Goal: Task Accomplishment & Management: Manage account settings

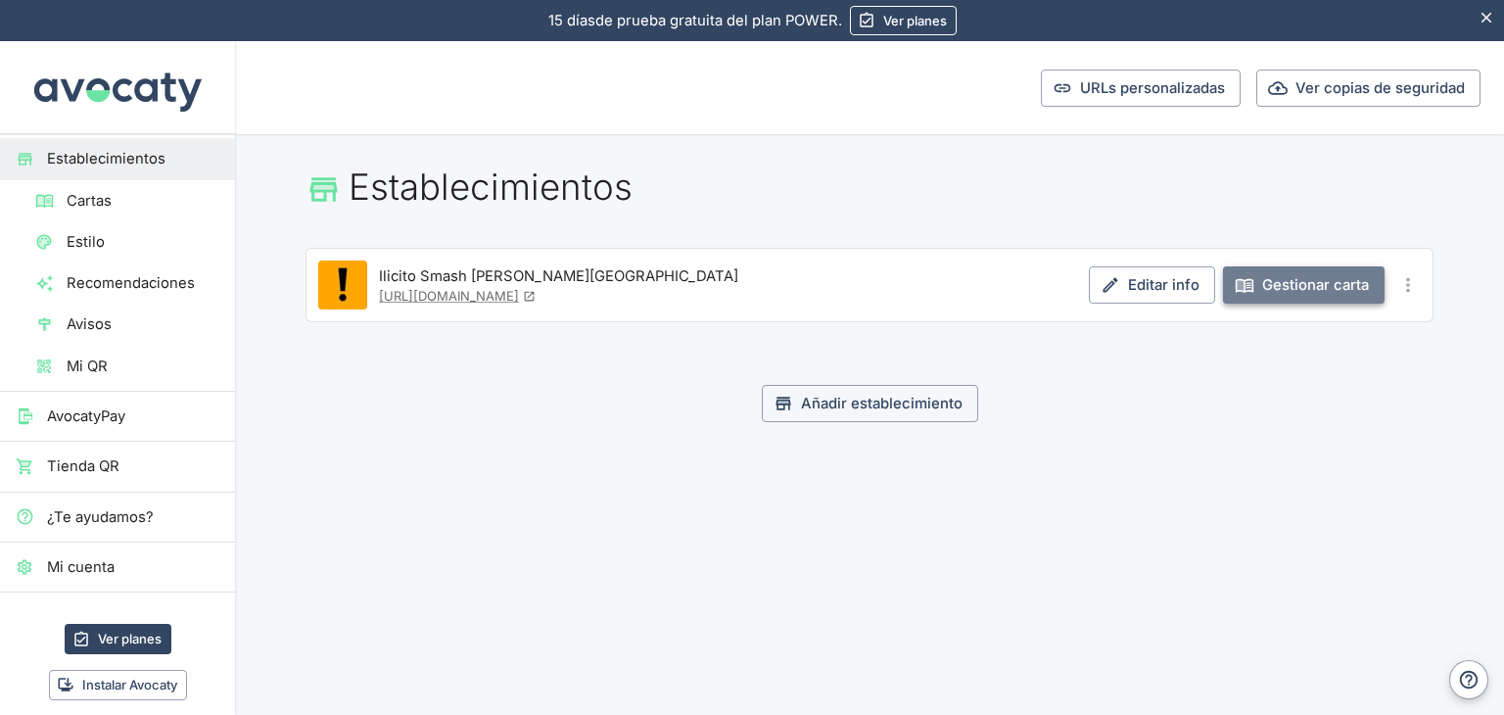
click at [1270, 291] on link "Gestionar carta" at bounding box center [1304, 284] width 162 height 37
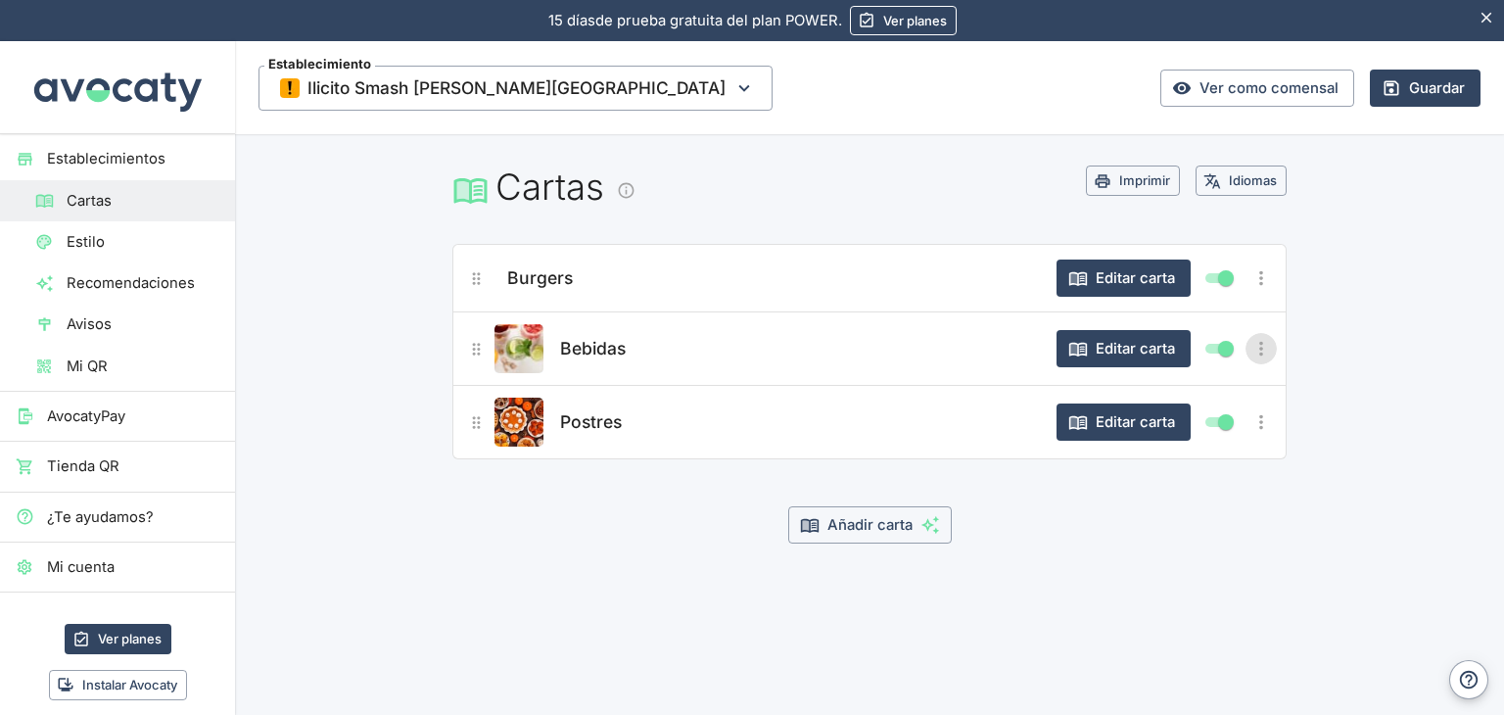
click at [1263, 342] on icon "Más opciones" at bounding box center [1262, 349] width 4 height 15
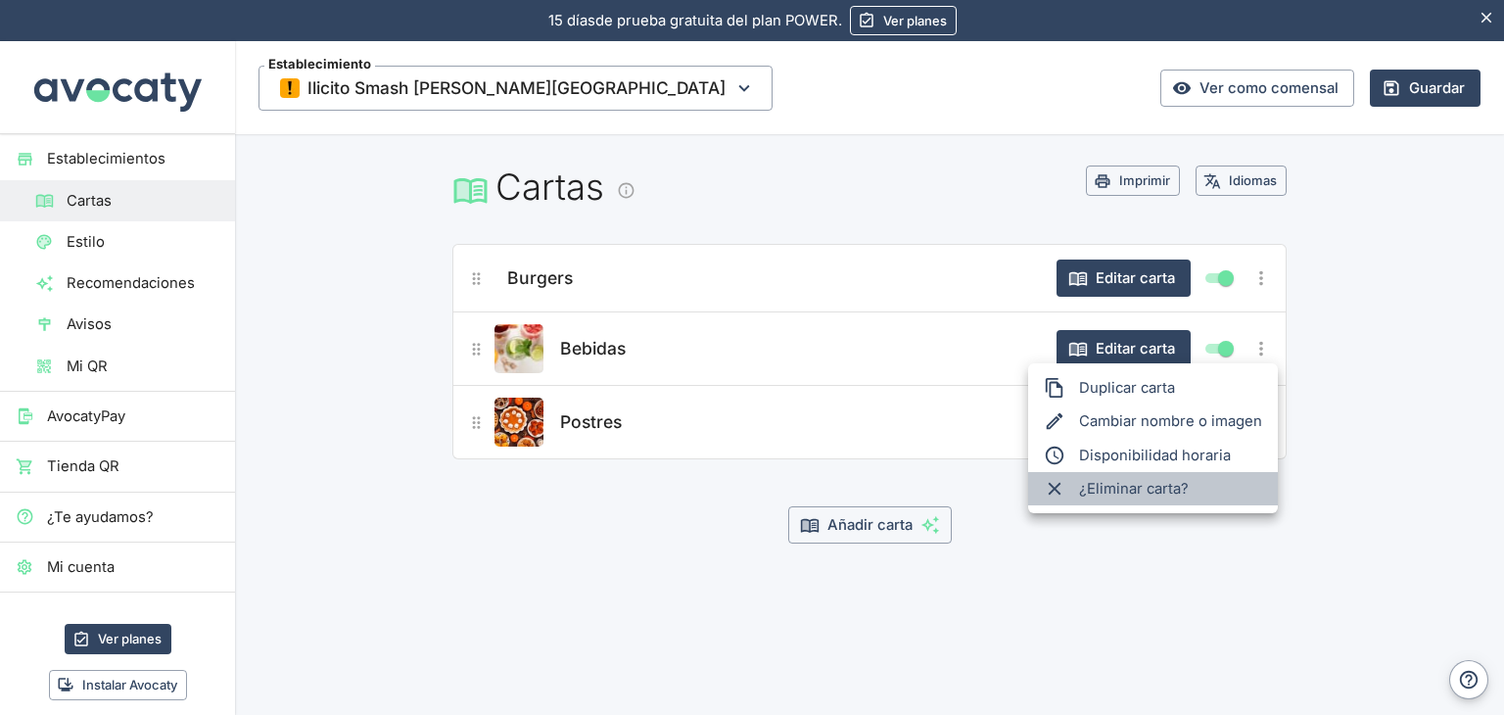
click at [1169, 481] on span "¿Eliminar carta?" at bounding box center [1170, 489] width 183 height 22
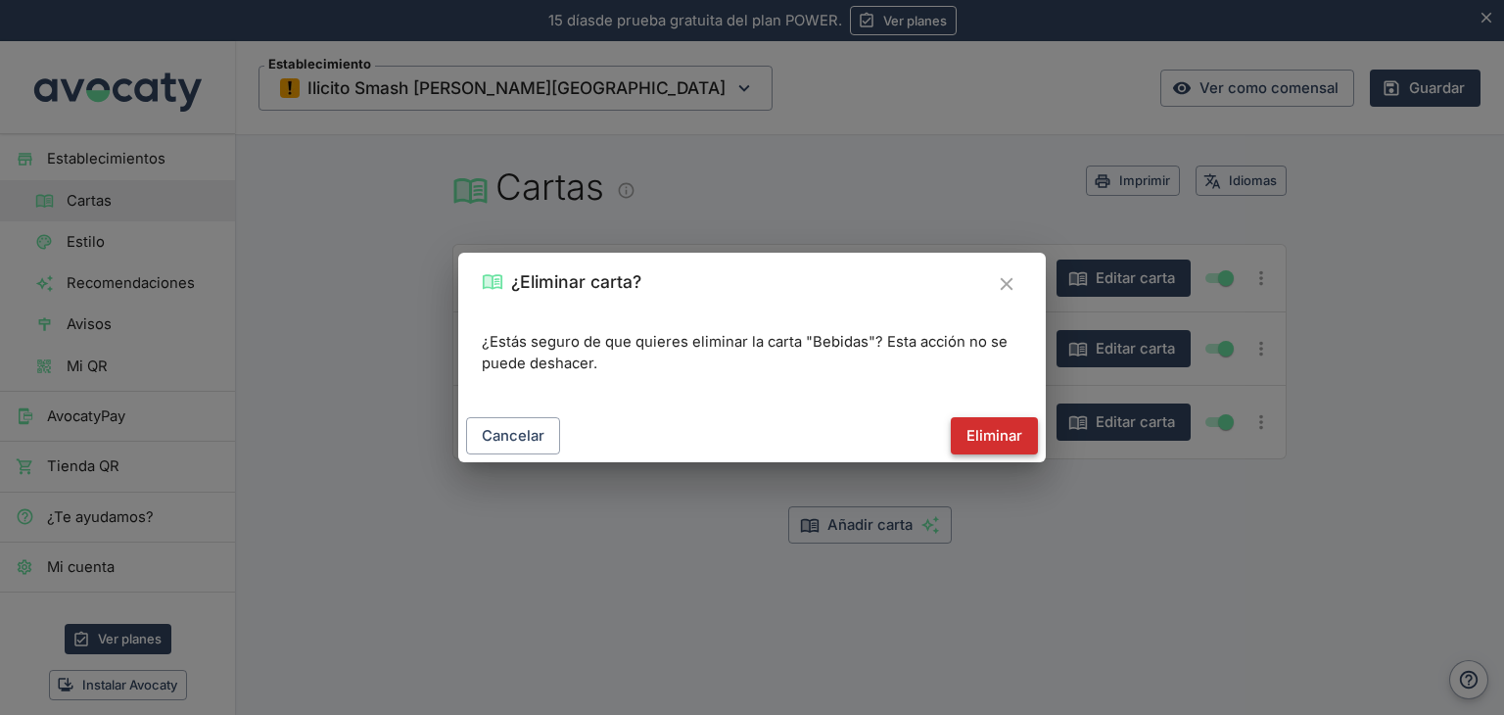
click at [1028, 440] on button "Eliminar" at bounding box center [994, 435] width 87 height 37
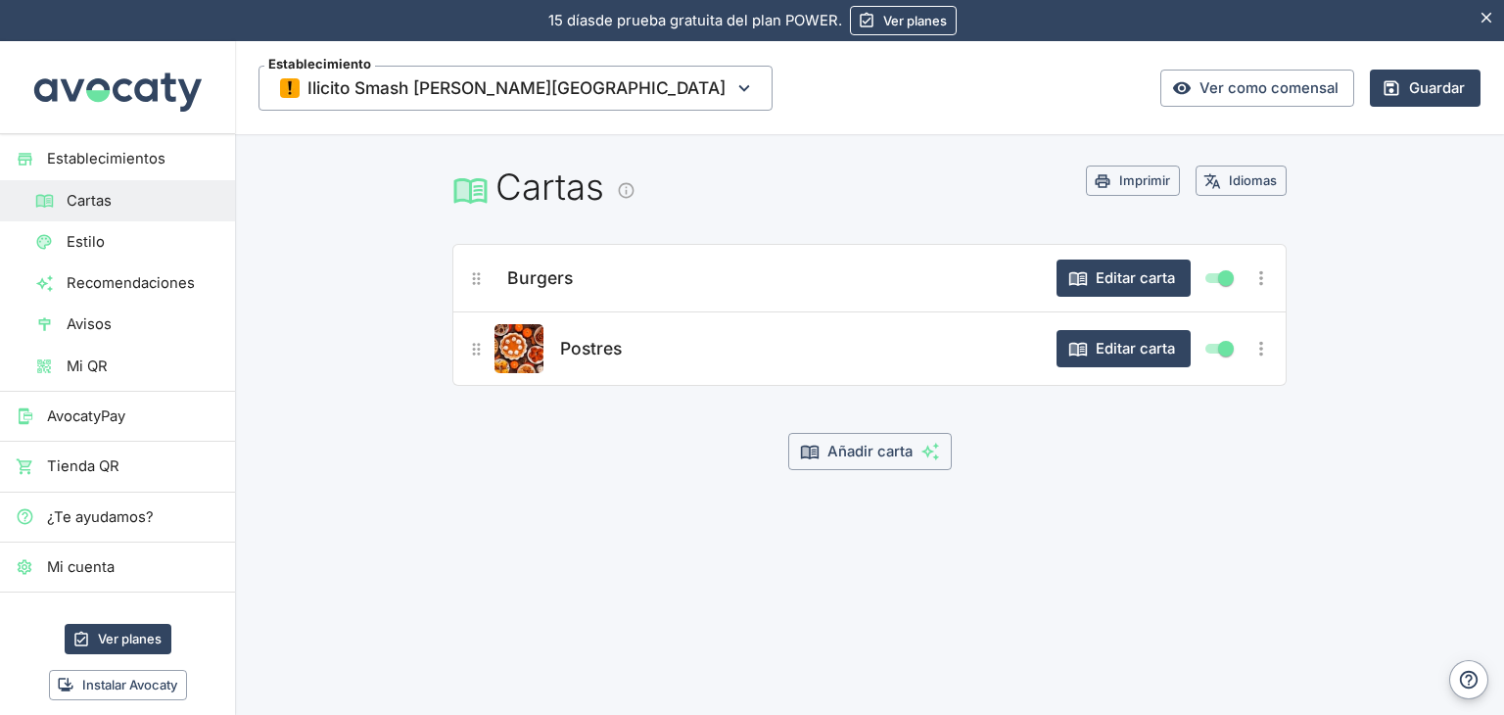
click at [1261, 347] on icon "Más opciones" at bounding box center [1262, 349] width 4 height 15
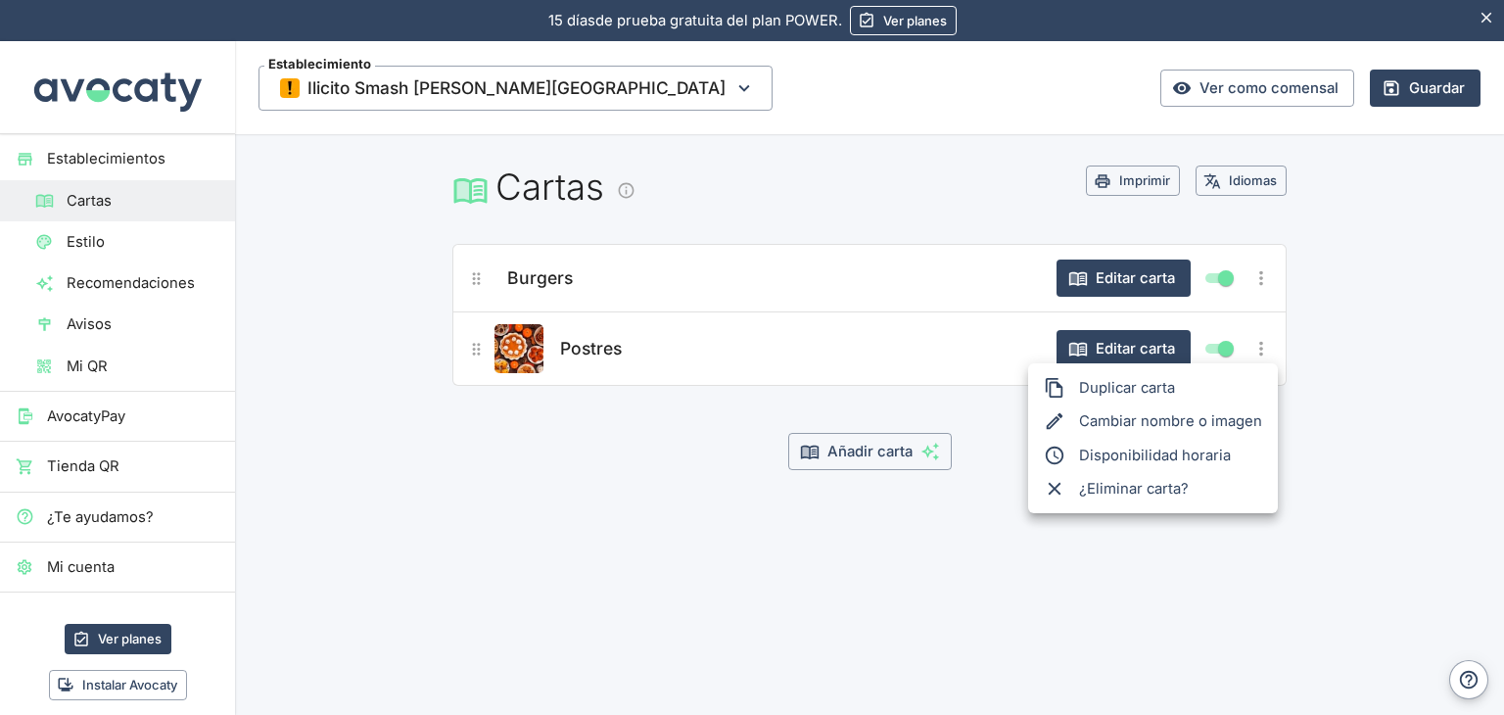
click at [1116, 490] on span "¿Eliminar carta?" at bounding box center [1170, 489] width 183 height 22
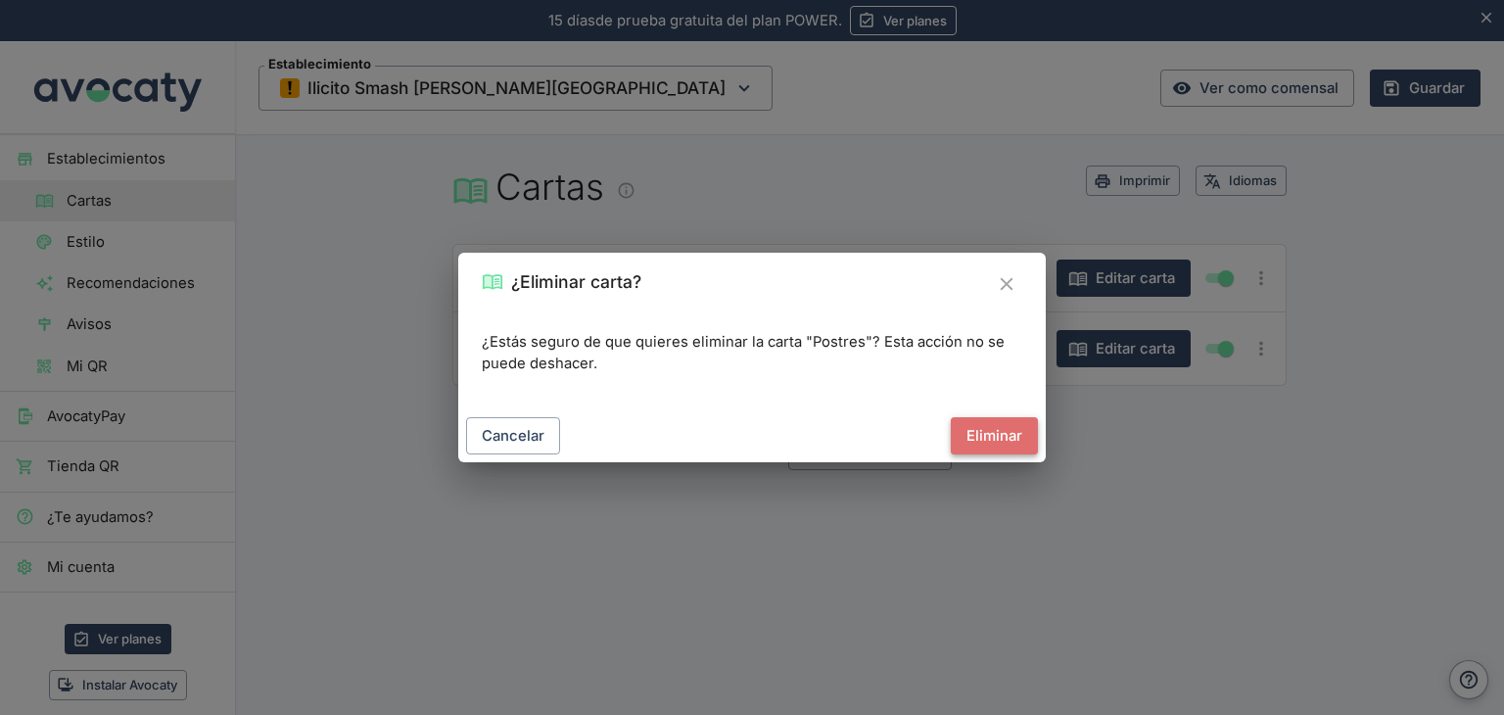
click at [996, 433] on button "Eliminar" at bounding box center [994, 435] width 87 height 37
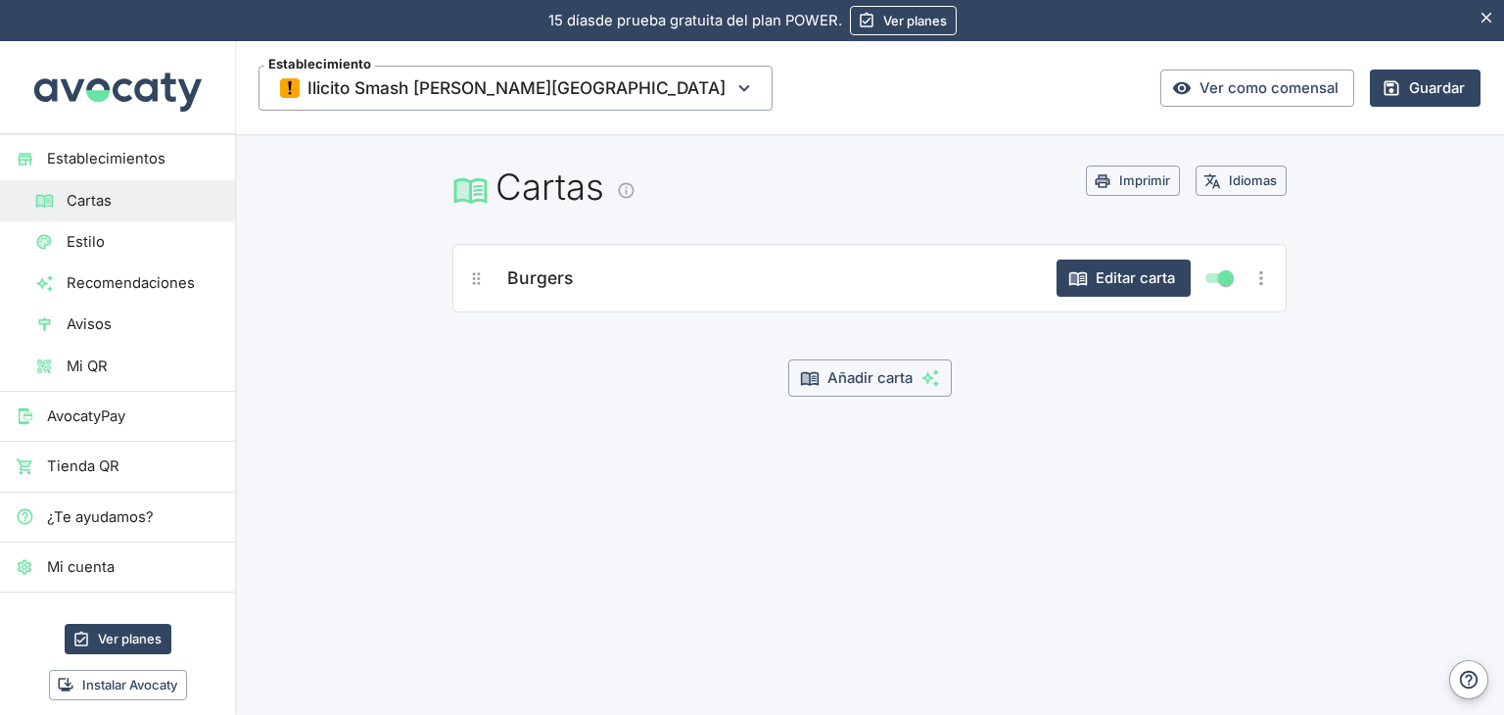
click at [1260, 276] on icon "Más opciones" at bounding box center [1262, 278] width 22 height 22
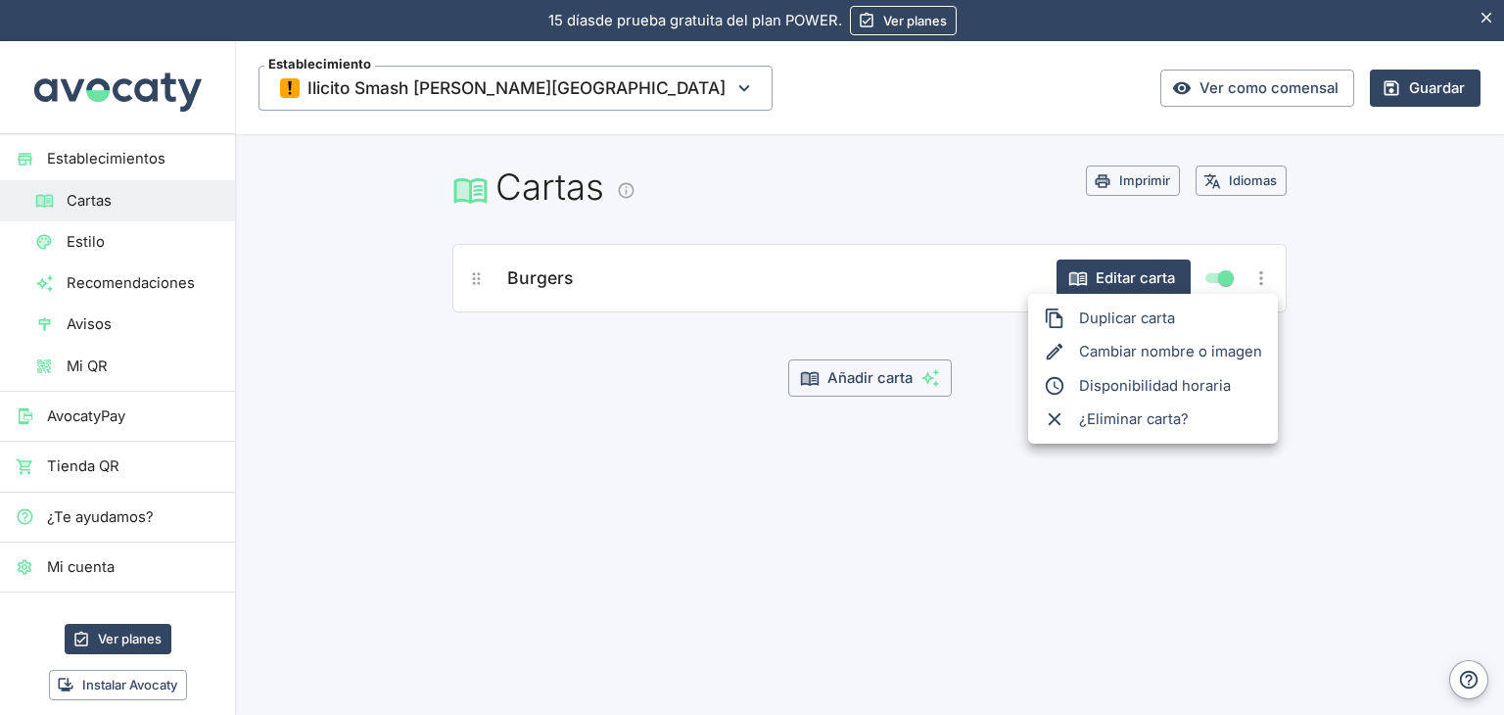
click at [1122, 349] on li "Cambiar nombre o imagen" at bounding box center [1153, 351] width 250 height 33
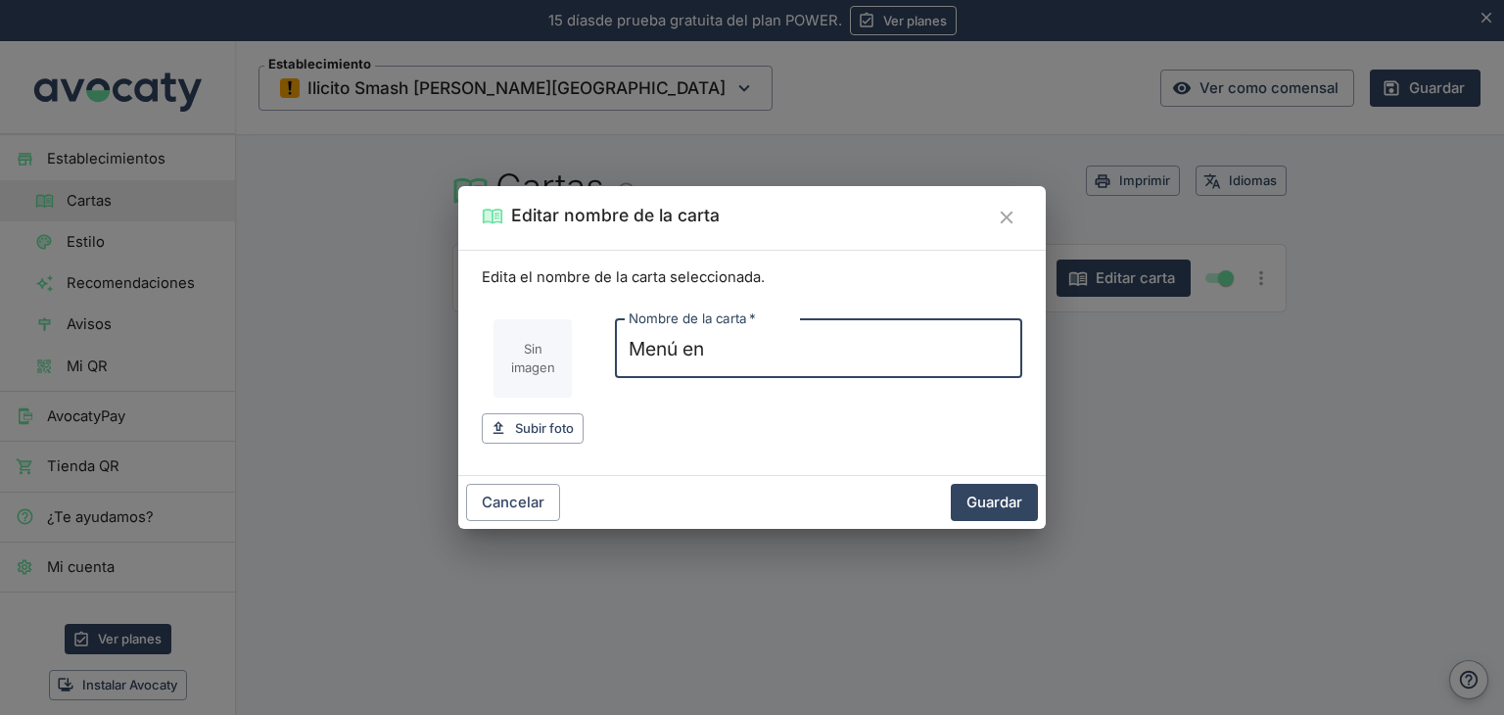
type input "Menú"
type input "Ilicito Jaén"
click at [951, 484] on button "Guardar" at bounding box center [994, 502] width 87 height 37
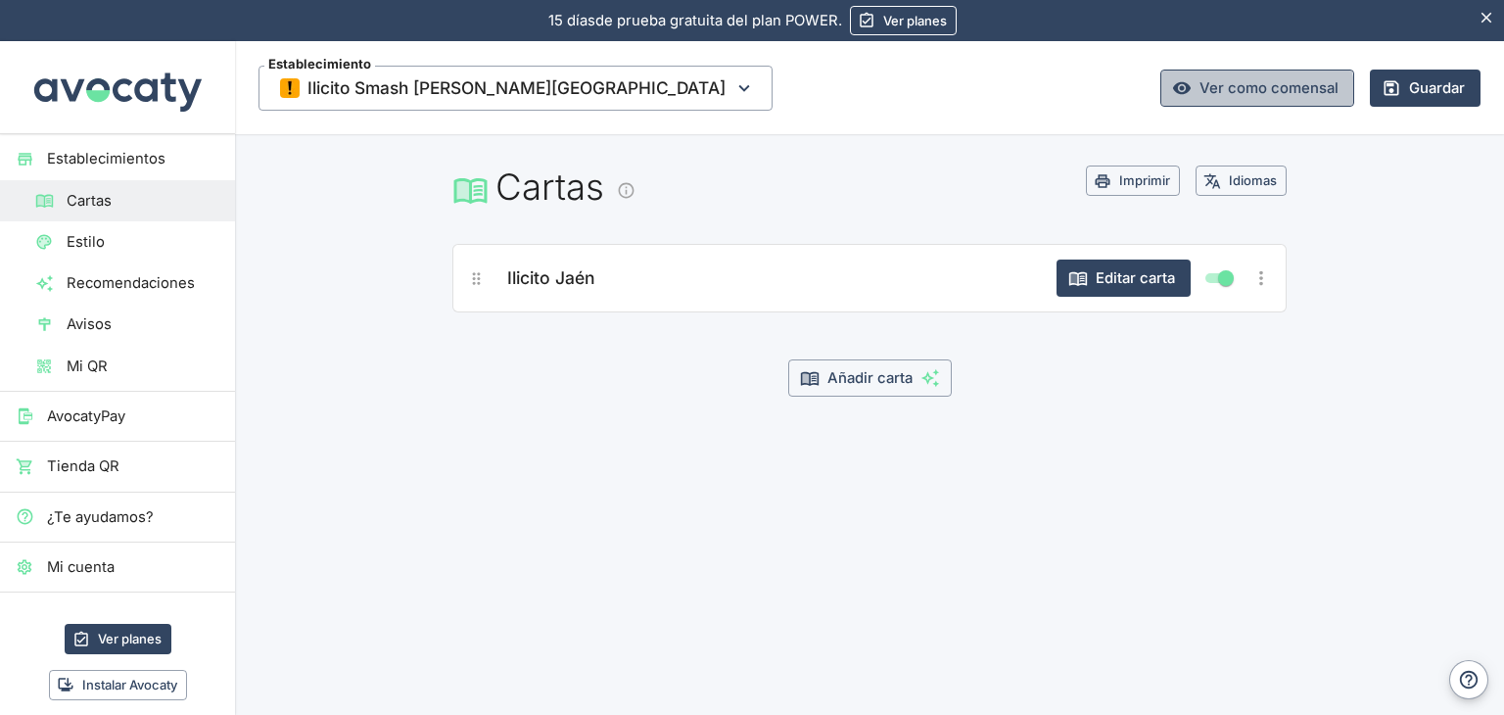
click at [1183, 103] on link "Ver como comensal" at bounding box center [1258, 88] width 194 height 37
click at [1388, 87] on icon "button" at bounding box center [1392, 88] width 20 height 20
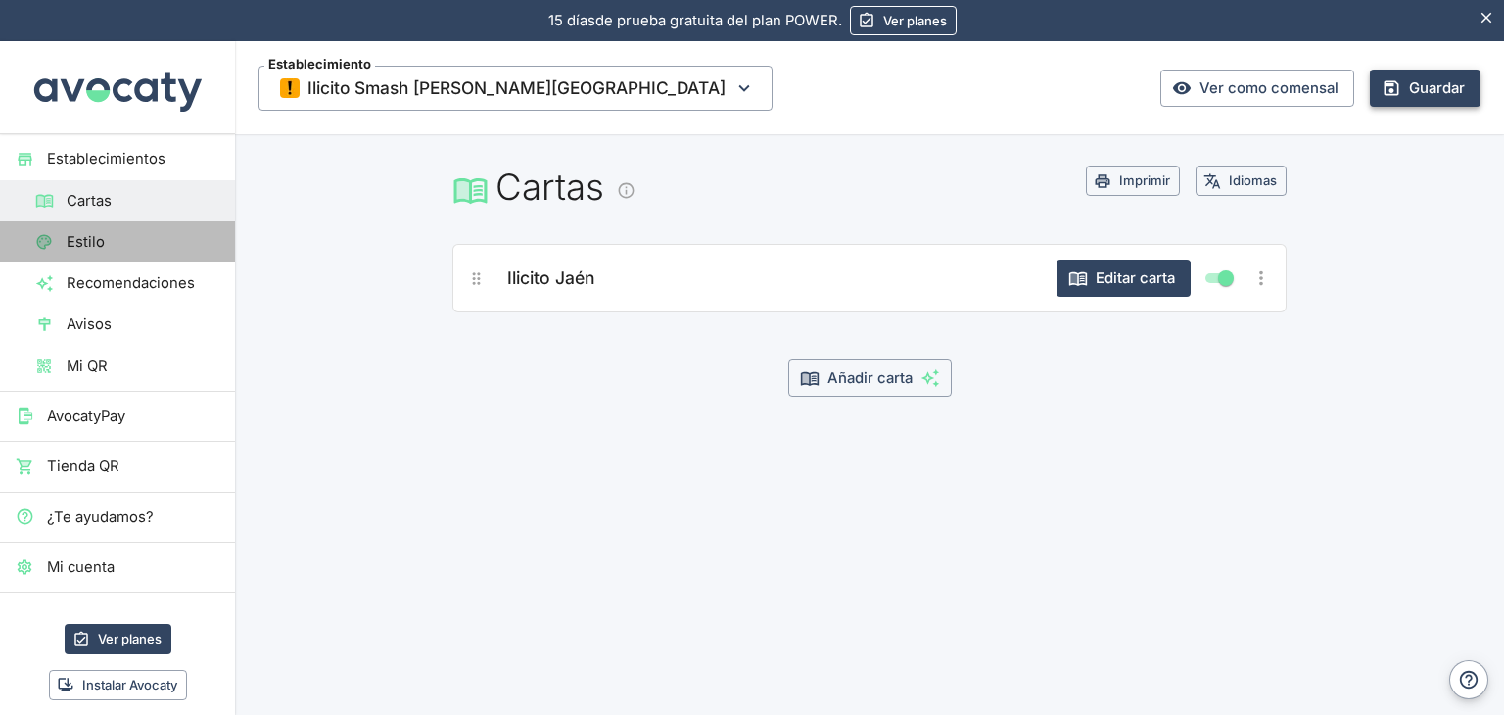
click at [133, 248] on span "Estilo" at bounding box center [143, 242] width 153 height 22
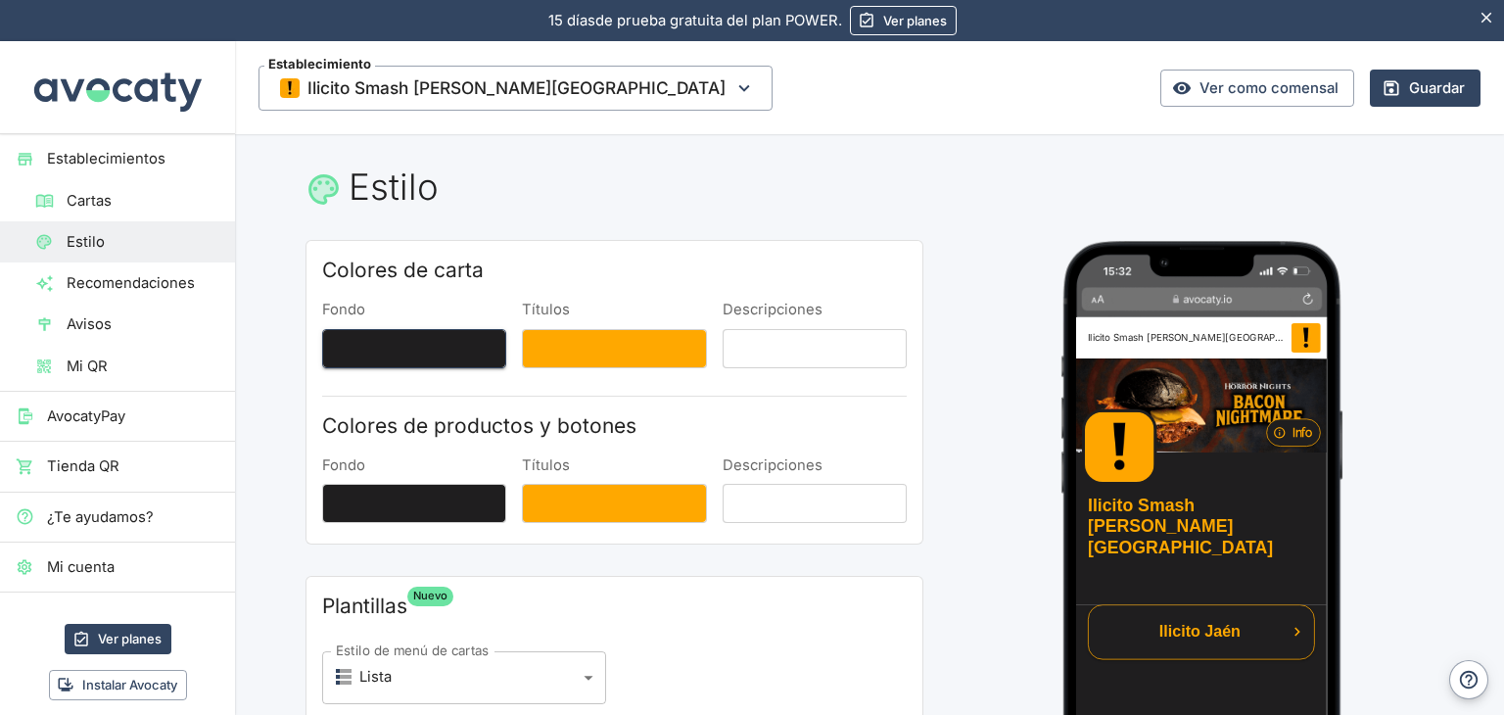
click at [478, 350] on button "Fondo" at bounding box center [414, 348] width 184 height 39
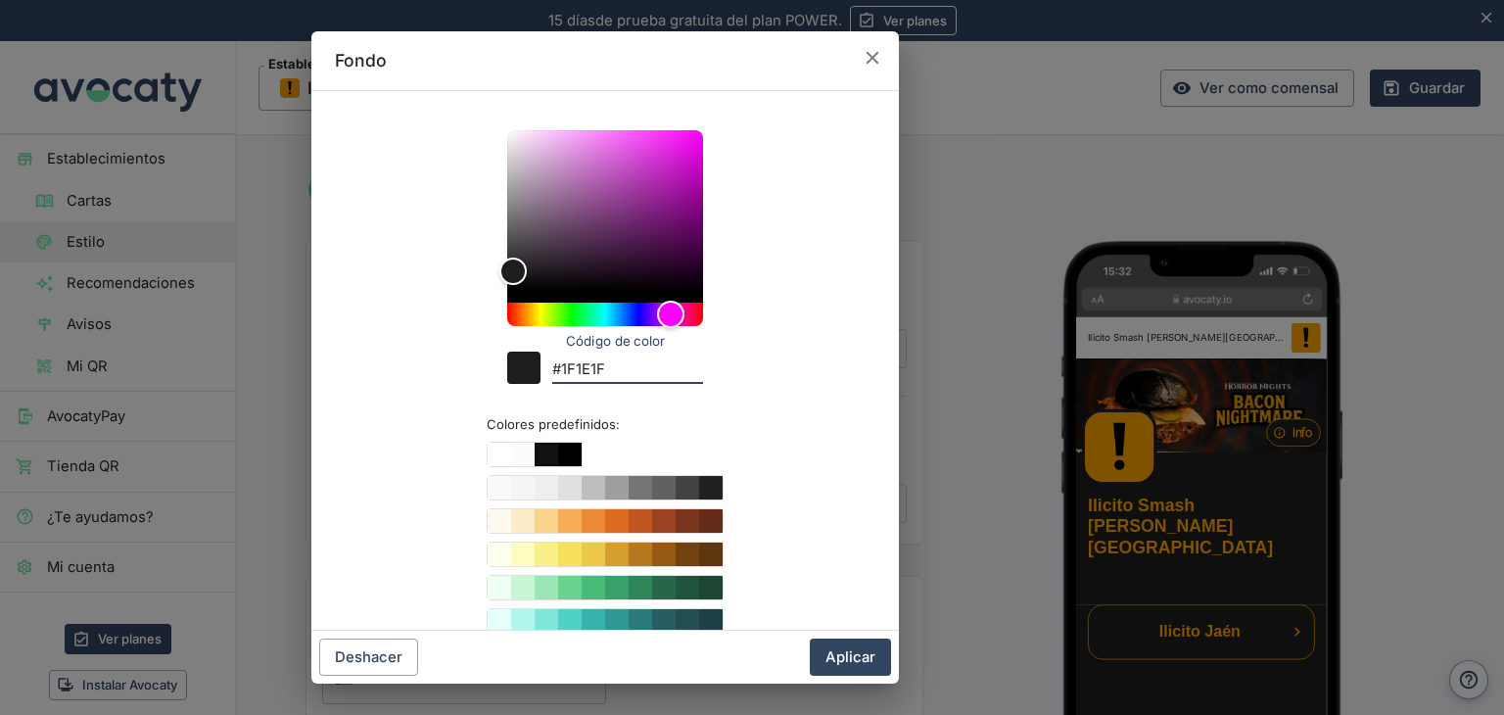
click at [638, 361] on input "#1F1E1F" at bounding box center [627, 371] width 151 height 26
click at [845, 639] on button "Aplicar" at bounding box center [850, 657] width 81 height 37
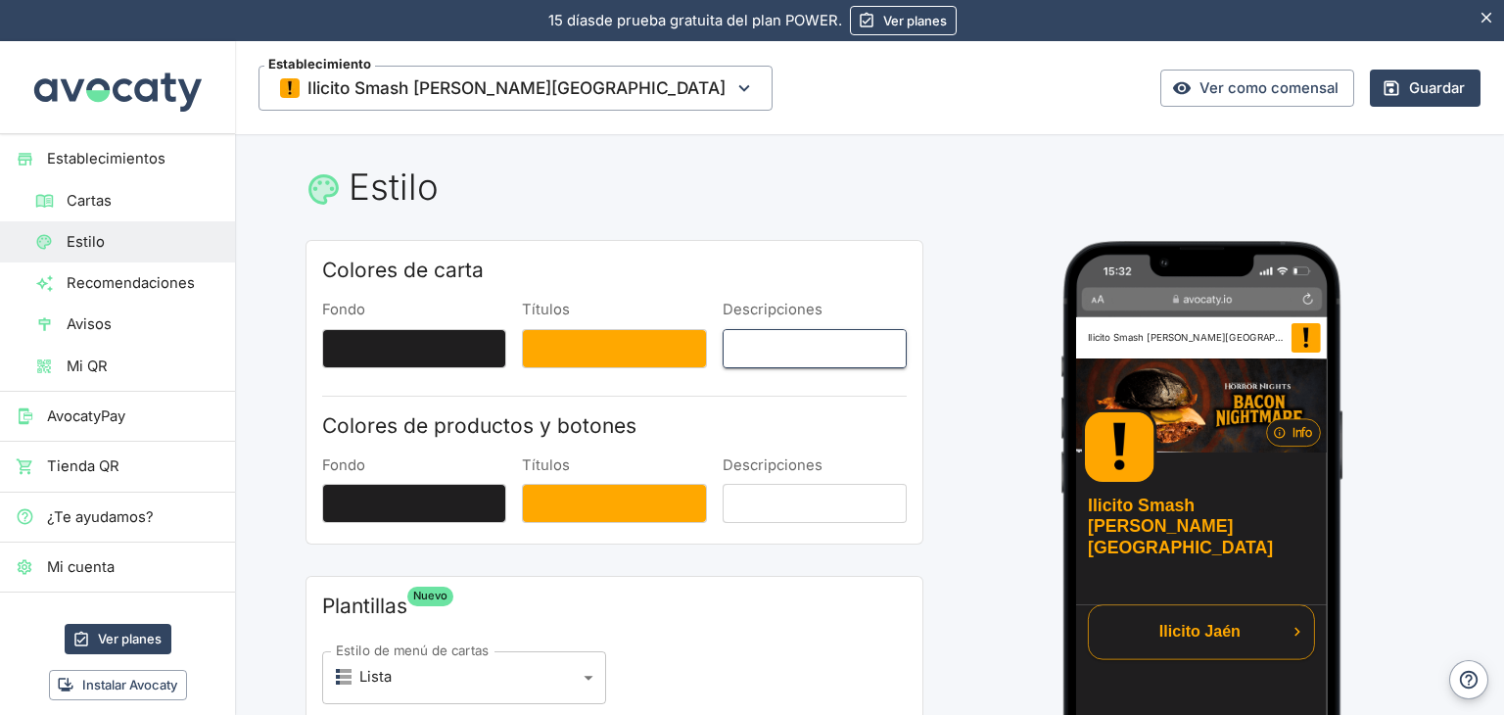
click at [814, 339] on button "Descripciones" at bounding box center [815, 348] width 184 height 39
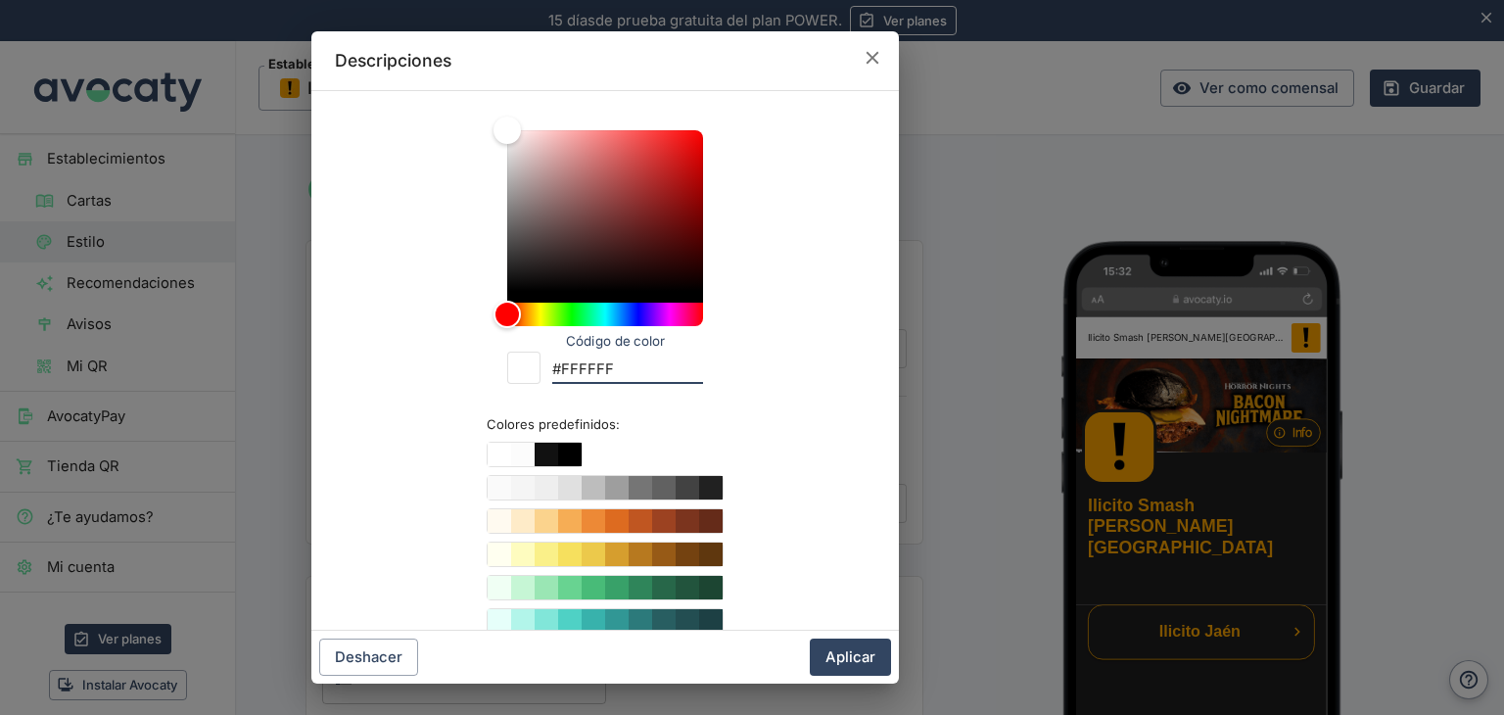
click at [615, 365] on input "#FFFFFF" at bounding box center [627, 371] width 151 height 26
paste input "1F1E1"
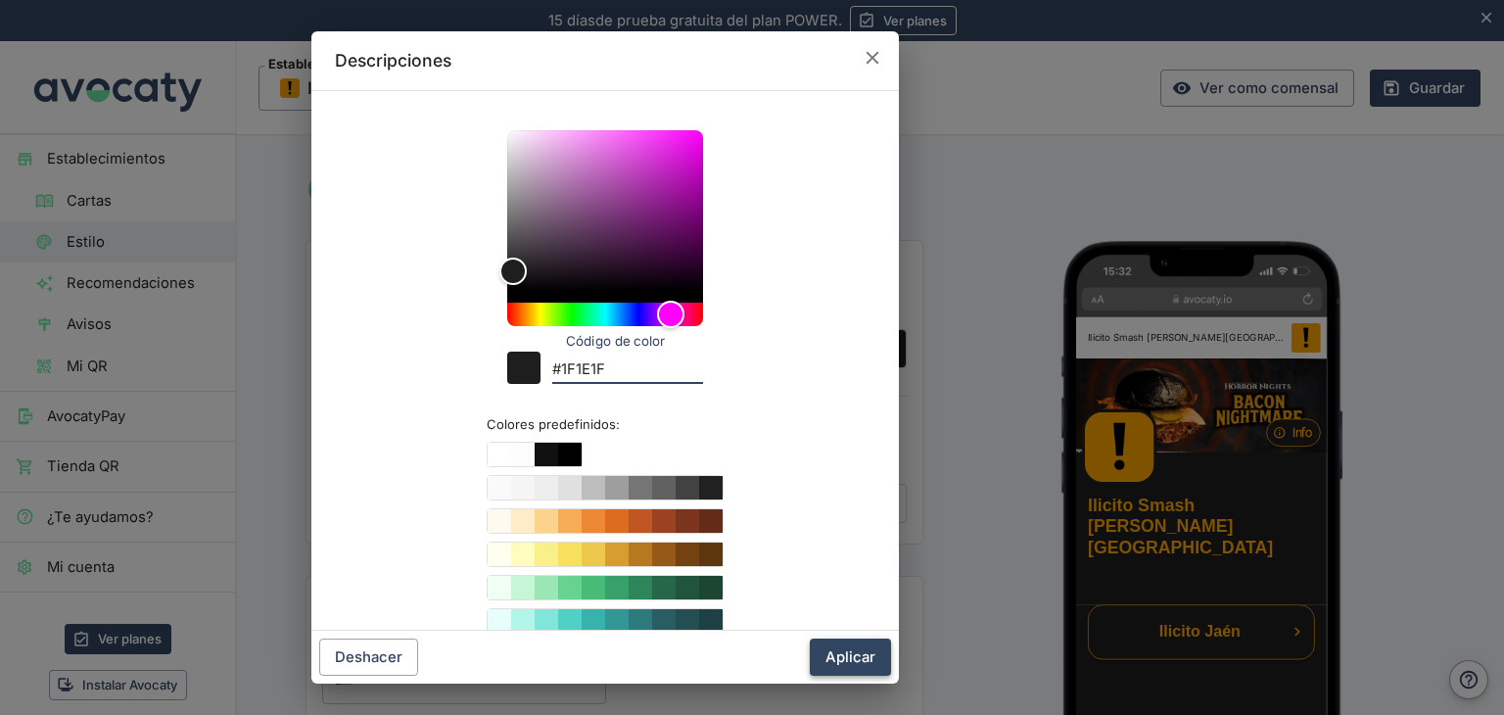
type input "#1F1E1F"
click at [835, 651] on button "Aplicar" at bounding box center [850, 657] width 81 height 37
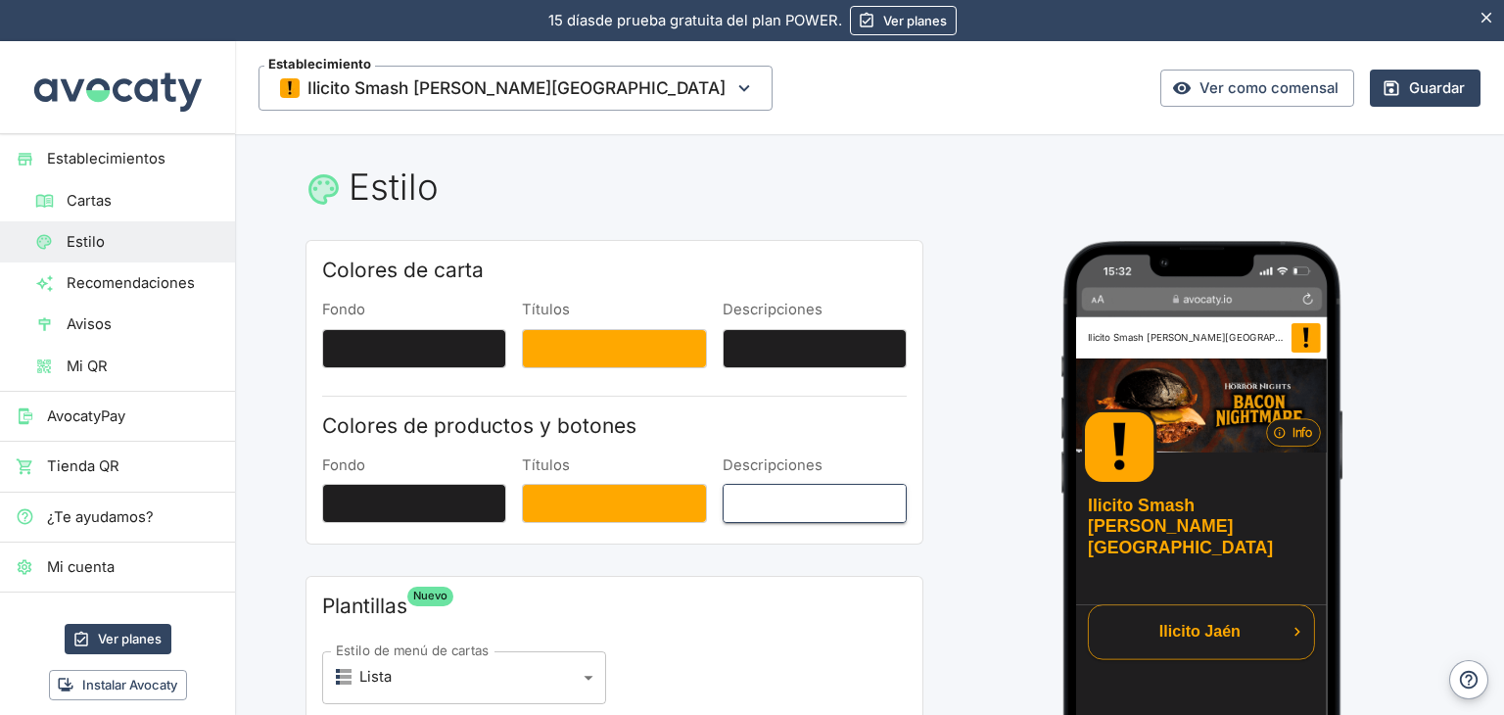
click at [772, 495] on button "Descripciones" at bounding box center [815, 503] width 184 height 39
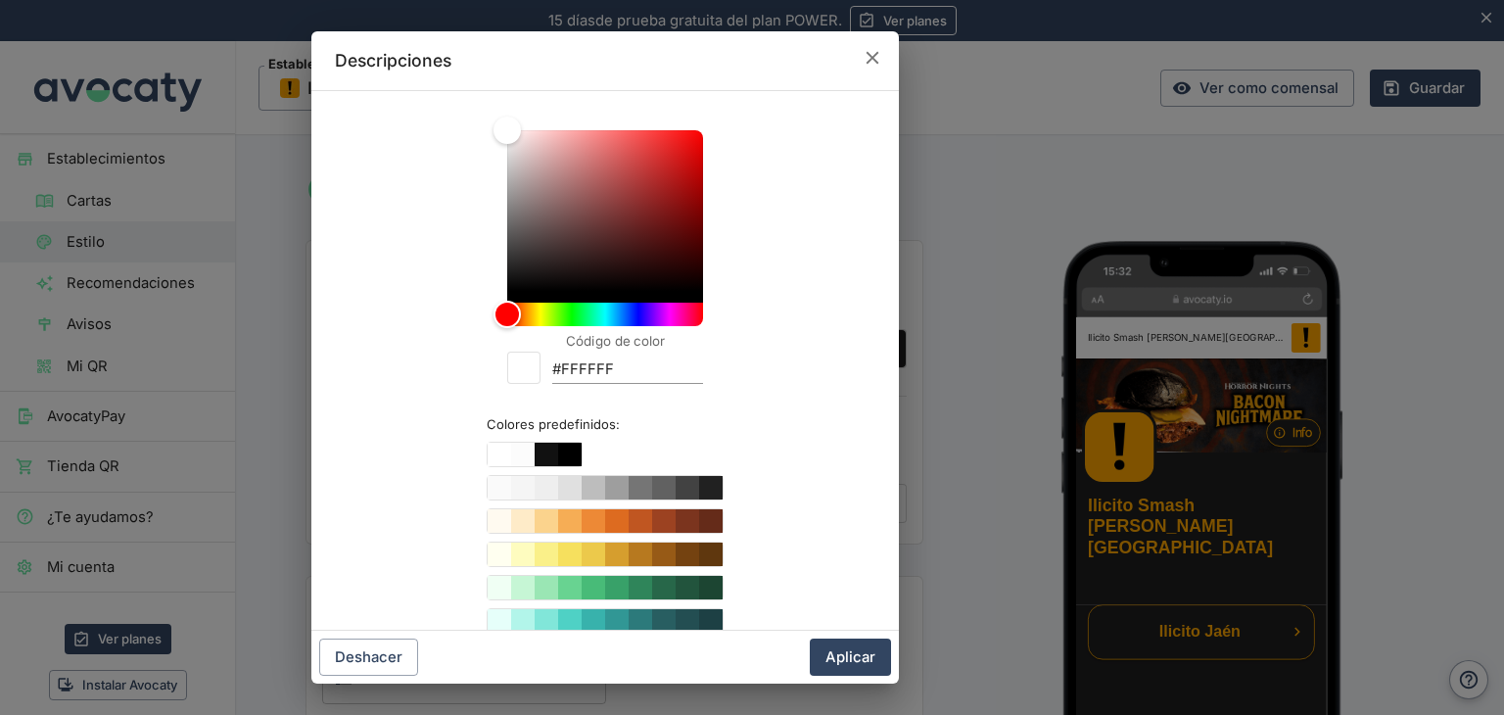
click at [619, 366] on input "#FFFFFF" at bounding box center [627, 371] width 151 height 26
paste input "1F1E1"
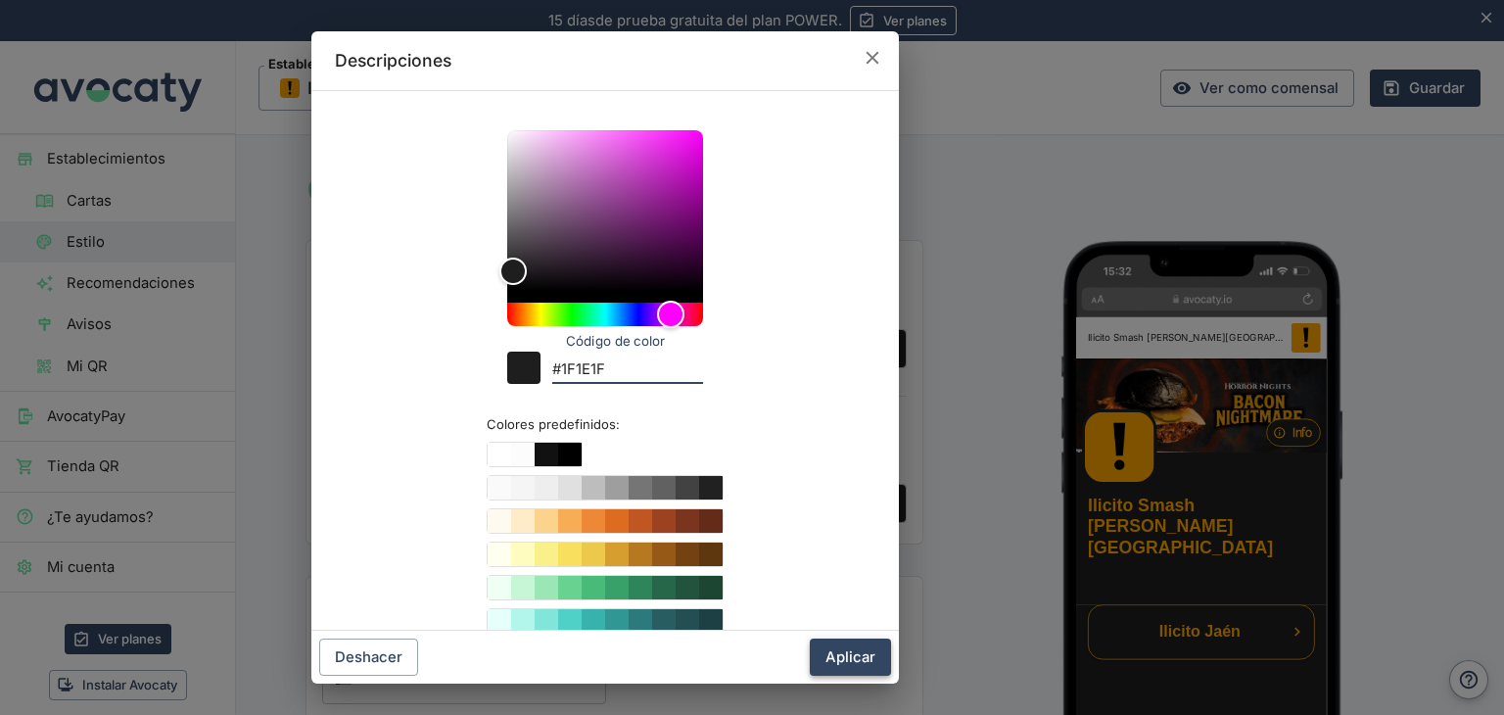
type input "#1F1E1F"
click at [871, 652] on button "Aplicar" at bounding box center [850, 657] width 81 height 37
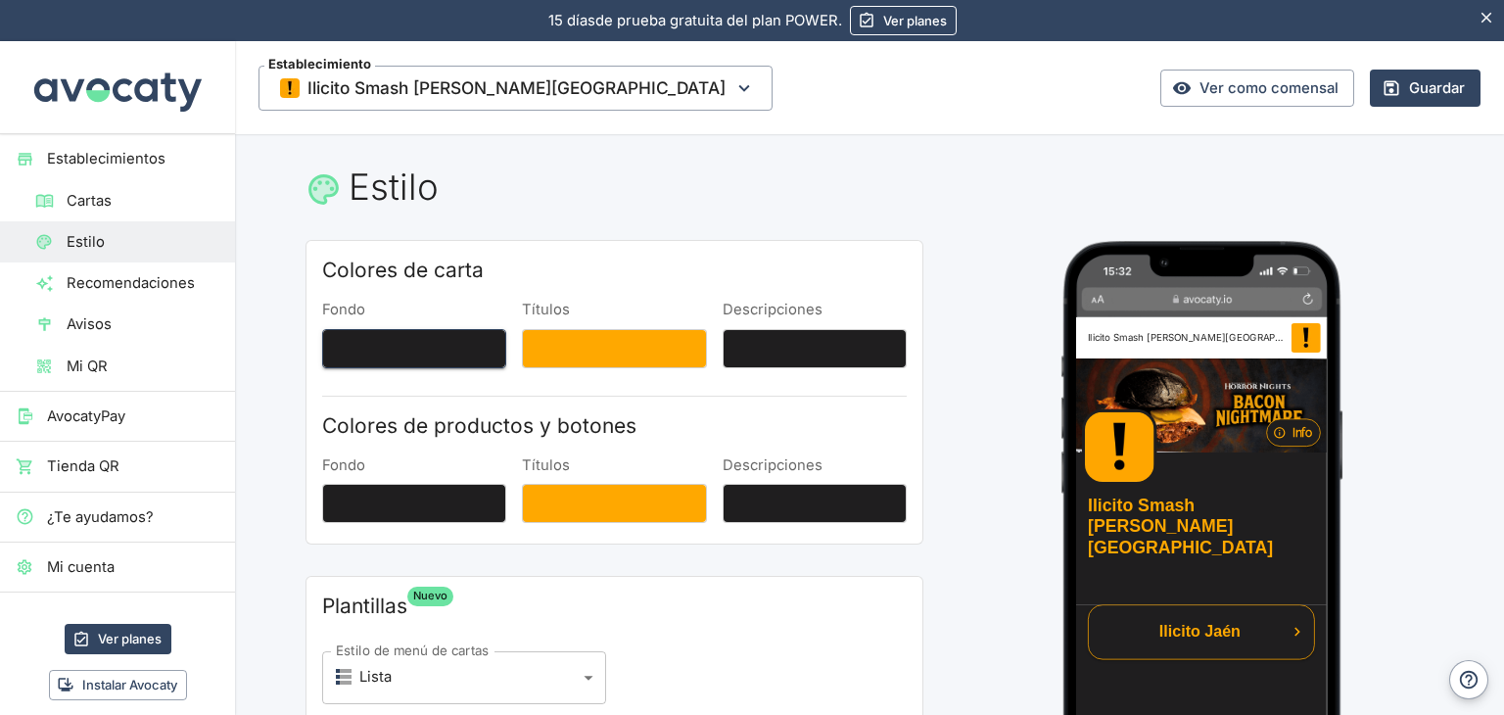
click at [413, 347] on button "Fondo" at bounding box center [414, 348] width 184 height 39
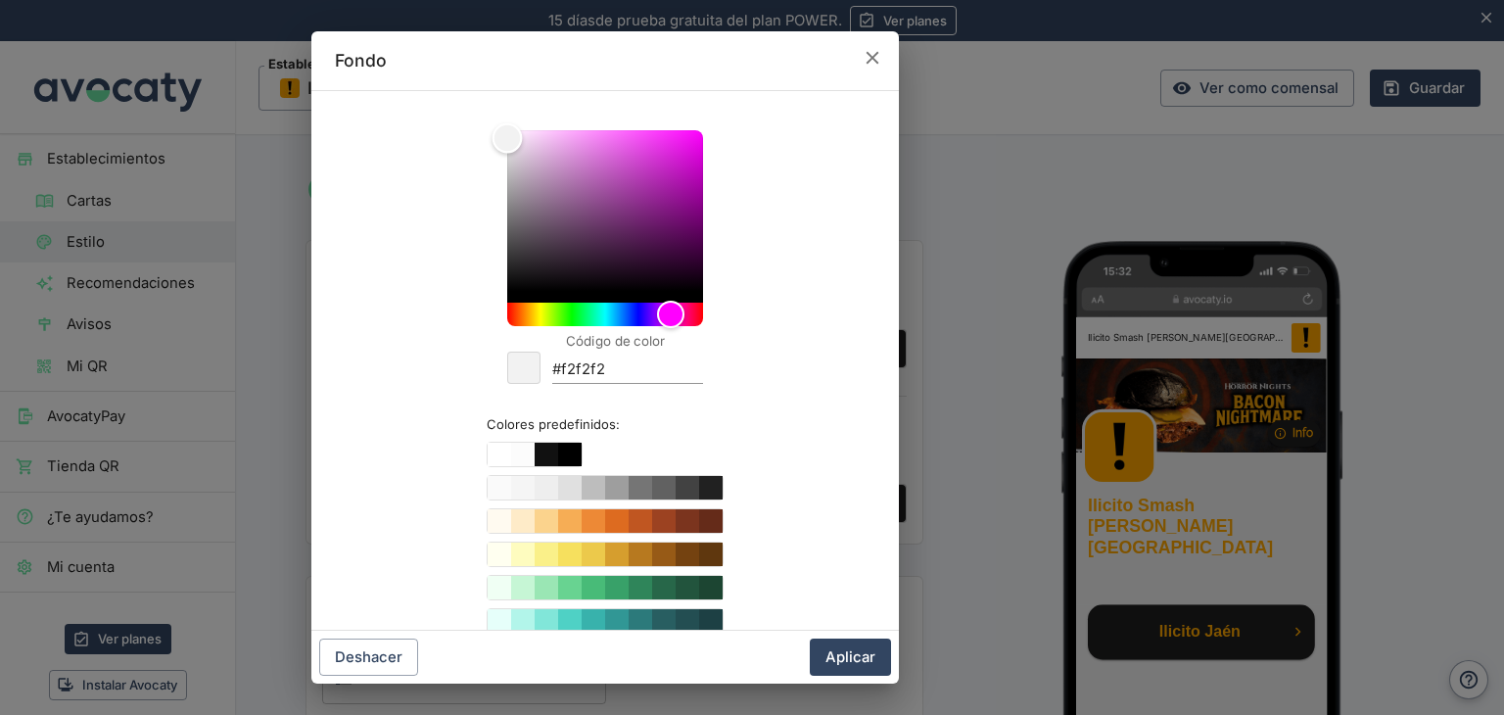
type input "#f4f4f4"
drag, startPoint x: 563, startPoint y: 232, endPoint x: 368, endPoint y: 137, distance: 216.8
click at [368, 137] on div "Código de color #f4f4f4 Colores predefinidos:" at bounding box center [605, 449] width 541 height 684
click at [626, 360] on input "#f4f4f4" at bounding box center [627, 371] width 151 height 26
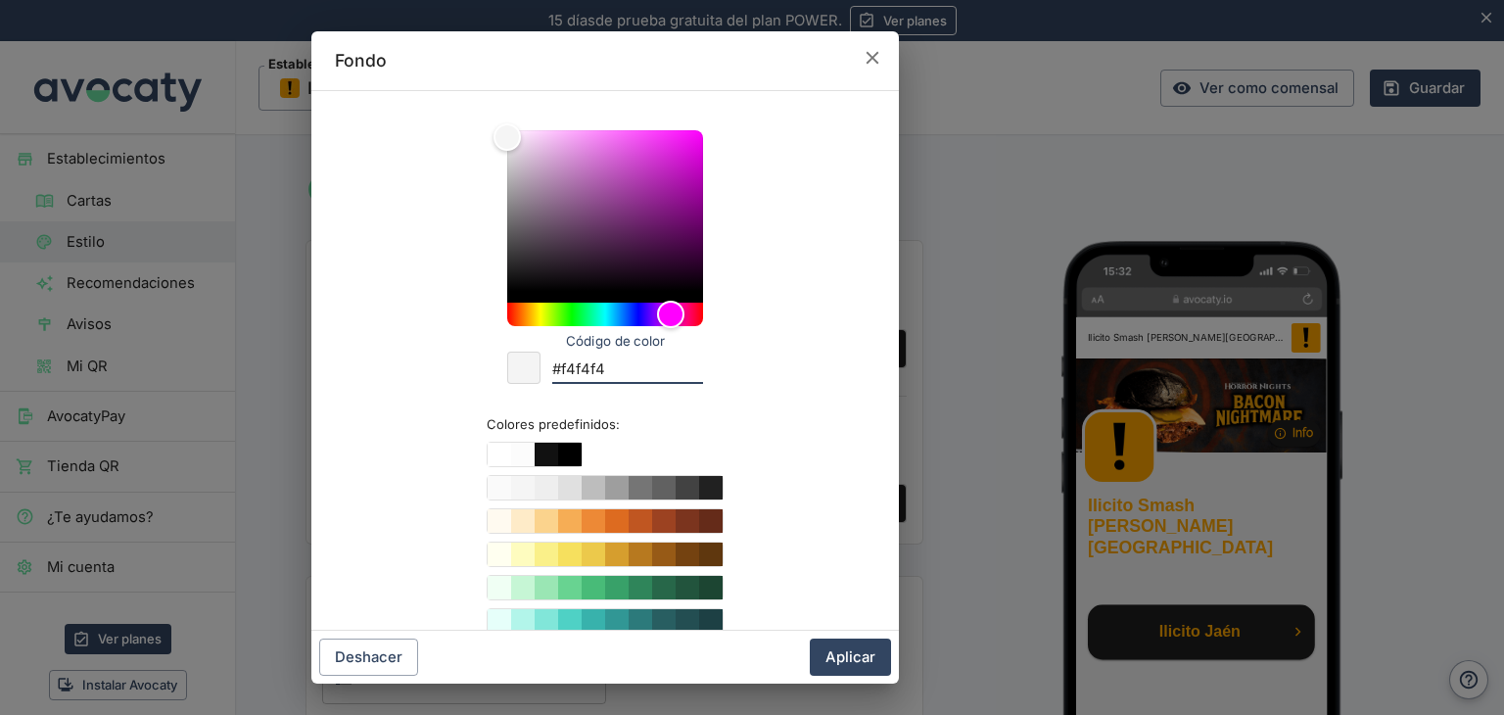
click at [626, 360] on input "#f4f4f4" at bounding box center [627, 371] width 151 height 26
click at [842, 665] on button "Aplicar" at bounding box center [850, 657] width 81 height 37
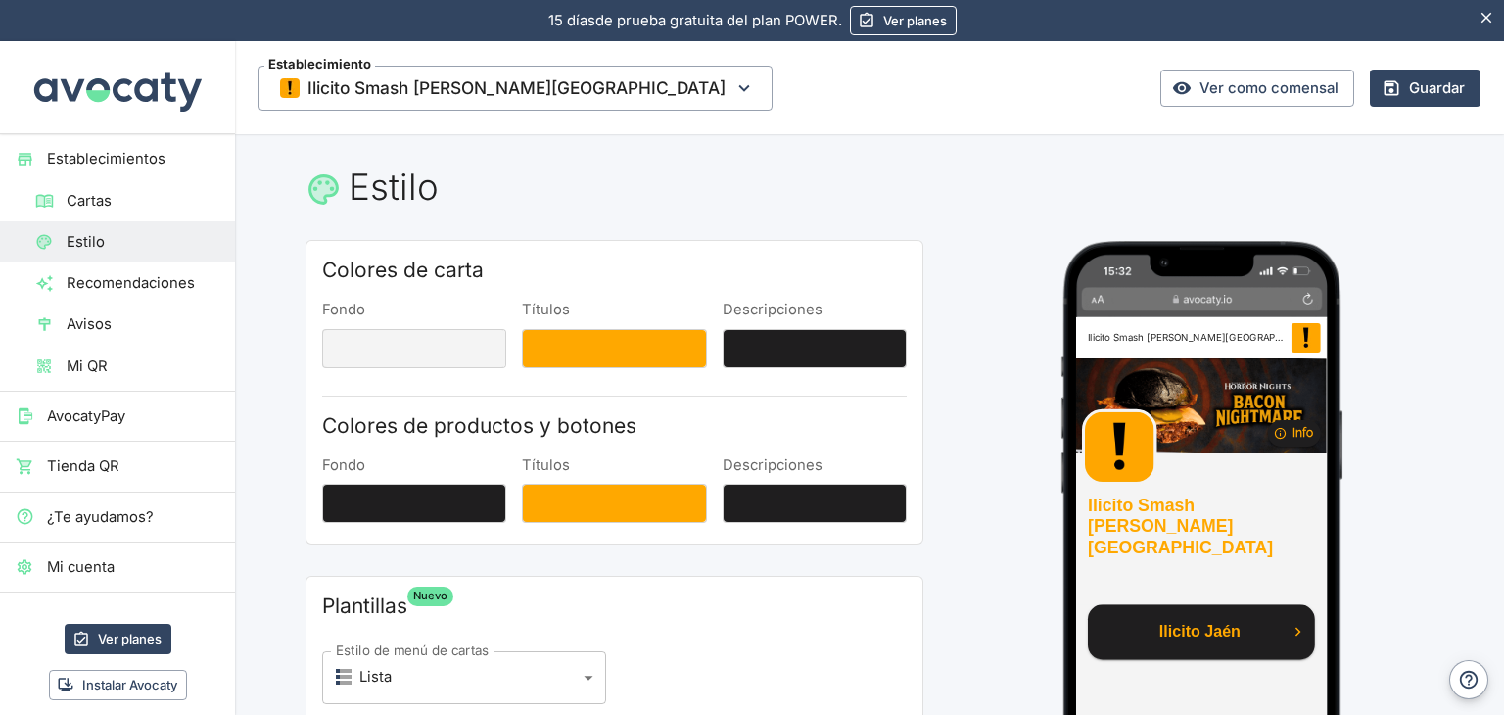
click at [404, 478] on div "Fondo" at bounding box center [414, 491] width 184 height 72
click at [409, 498] on button "Fondo" at bounding box center [414, 503] width 184 height 39
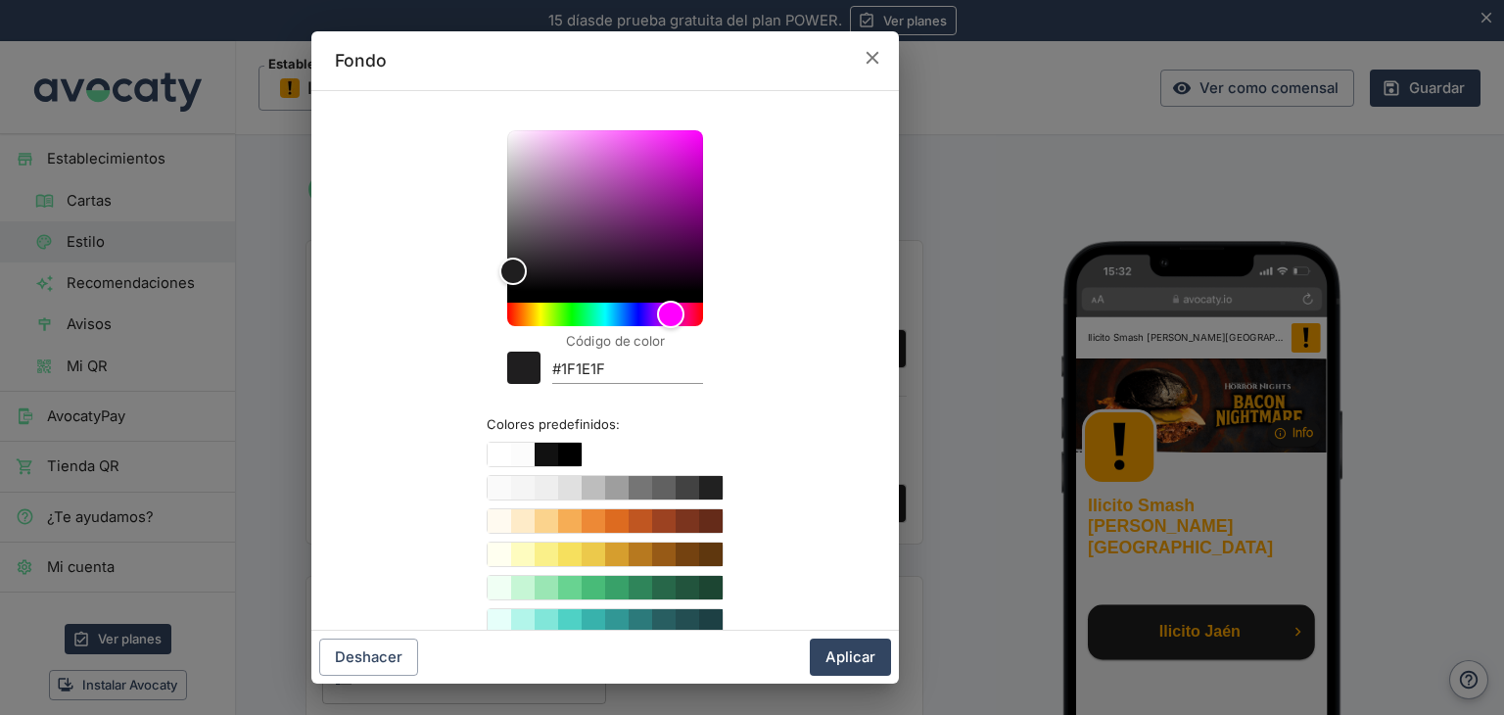
click at [661, 364] on input "#1F1E1F" at bounding box center [627, 371] width 151 height 26
paste input "f4f4f4"
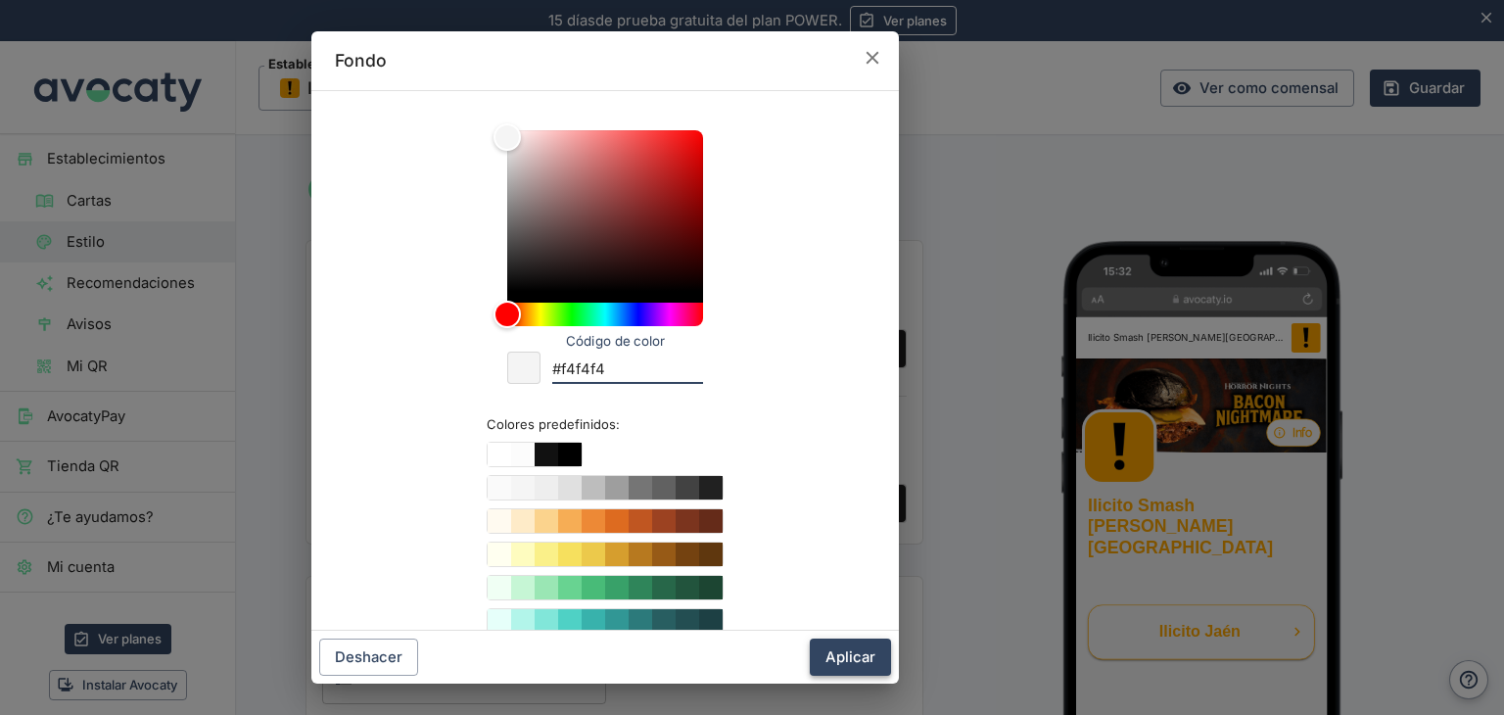
type input "#f4f4f4"
click at [854, 660] on button "Aplicar" at bounding box center [850, 657] width 81 height 37
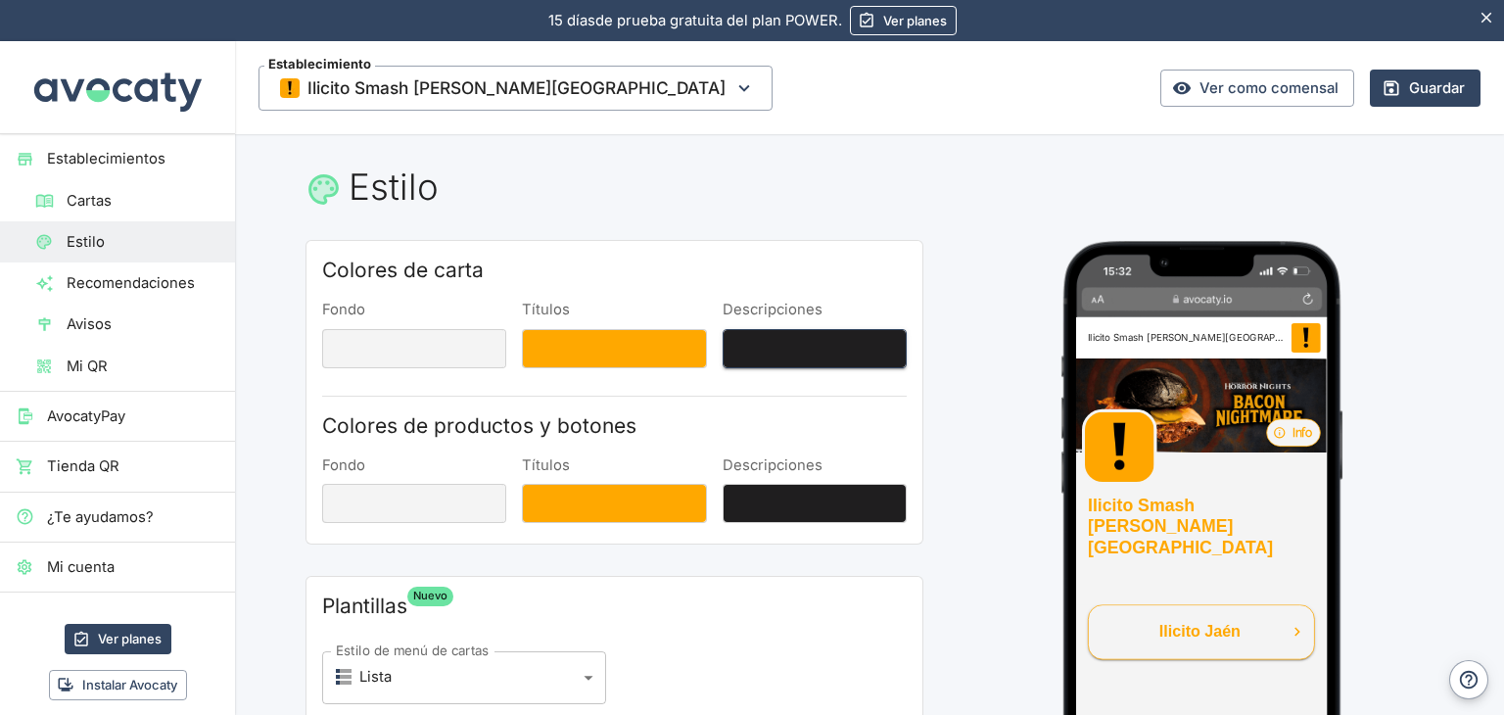
click at [787, 338] on button "Descripciones" at bounding box center [815, 348] width 184 height 39
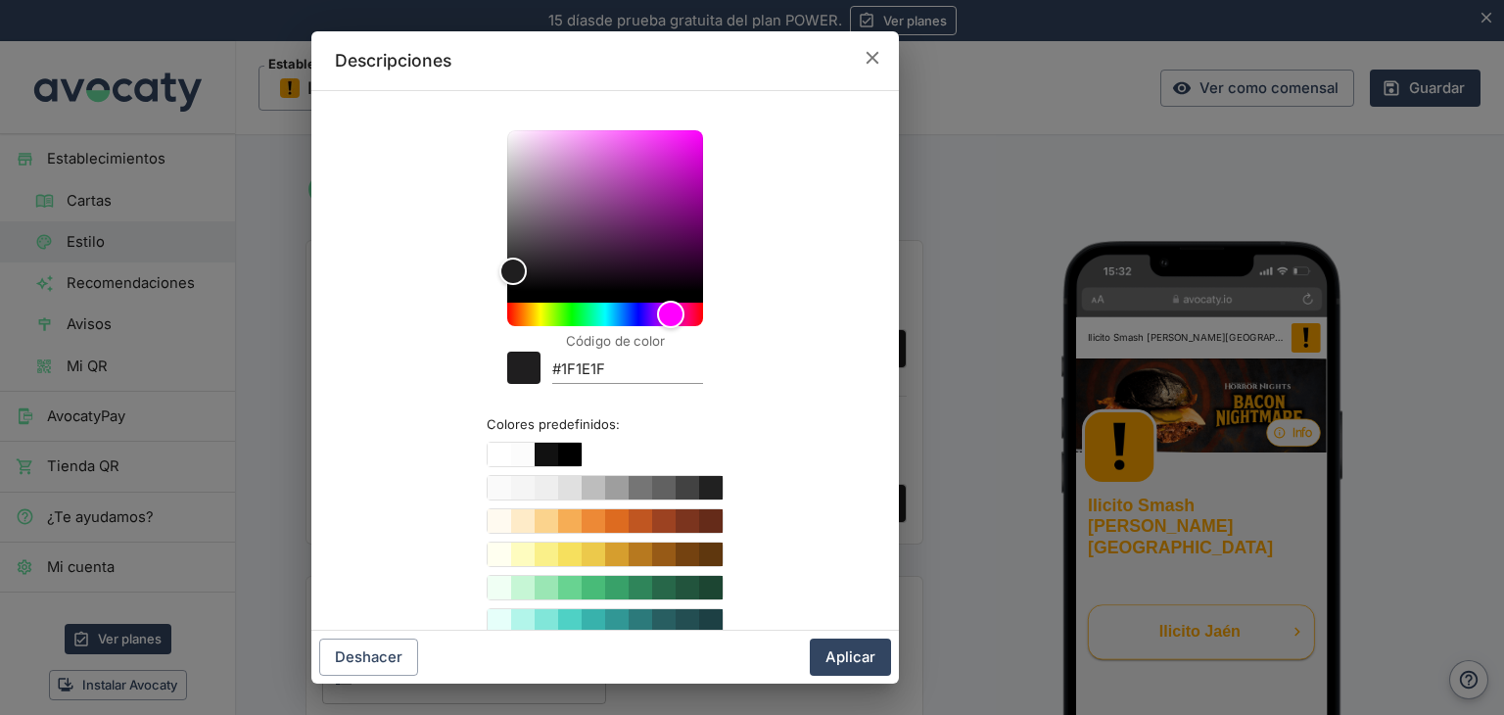
click at [619, 373] on input "#1F1E1F" at bounding box center [627, 371] width 151 height 26
click at [853, 647] on button "Aplicar" at bounding box center [850, 657] width 81 height 37
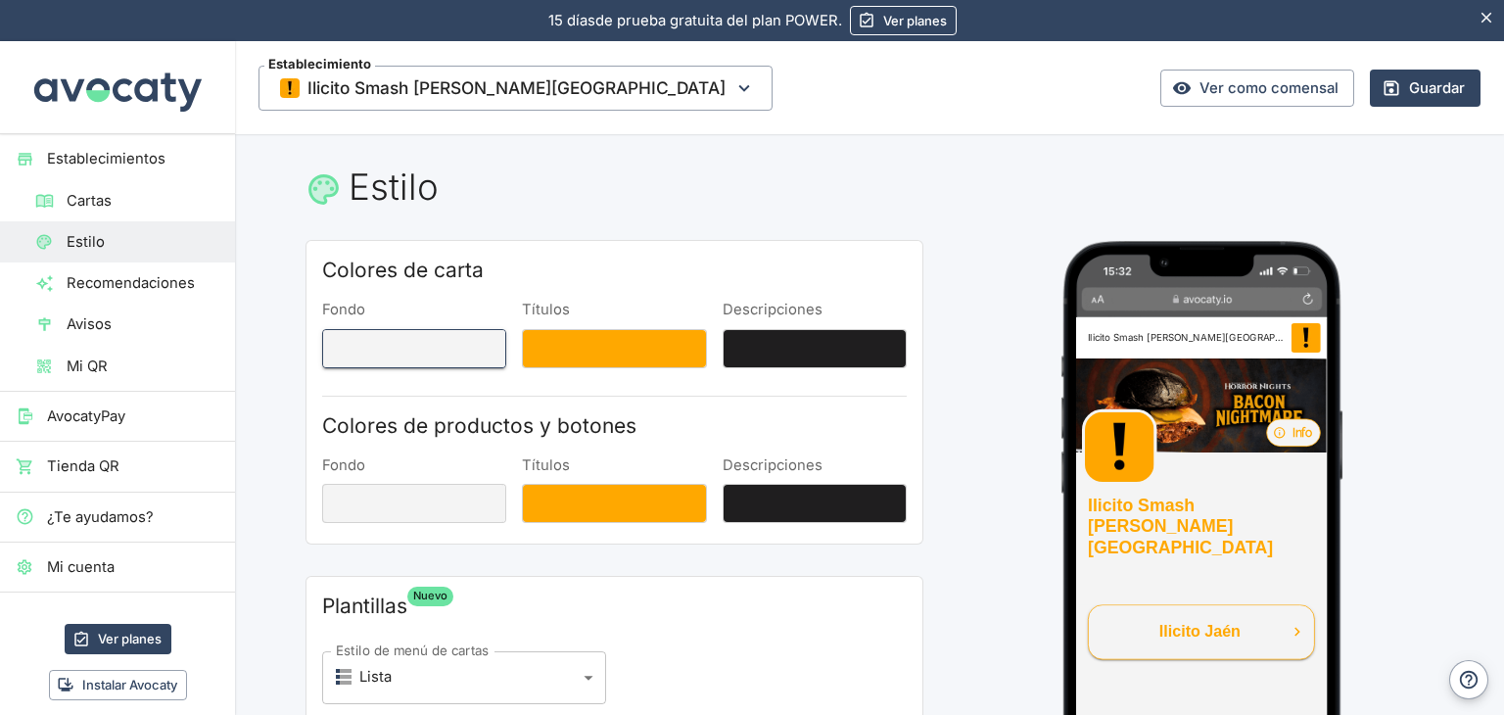
click at [439, 351] on button "Fondo" at bounding box center [414, 348] width 184 height 39
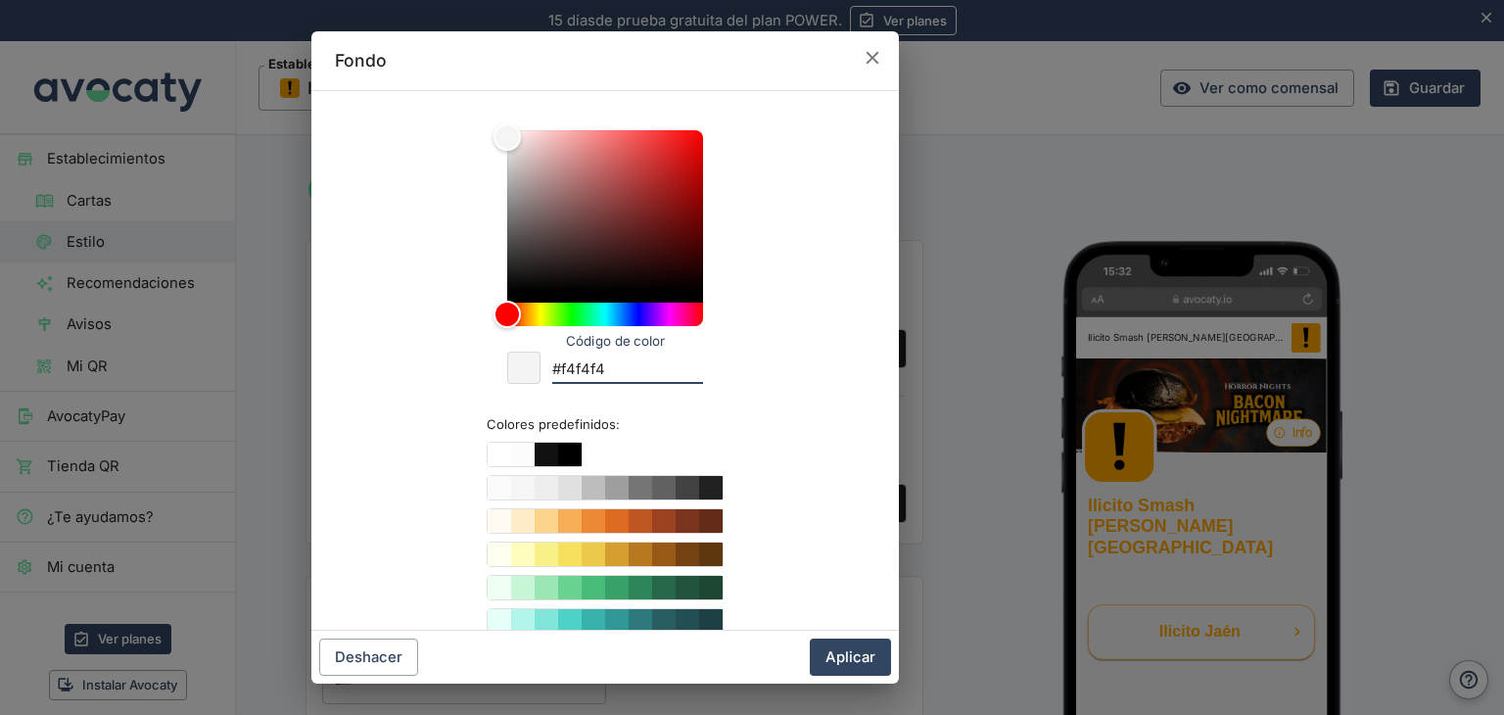
click at [664, 377] on input "#f4f4f4" at bounding box center [627, 371] width 151 height 26
paste input "1F1E1F"
click at [664, 377] on input "#f4f4f4" at bounding box center [627, 371] width 151 height 26
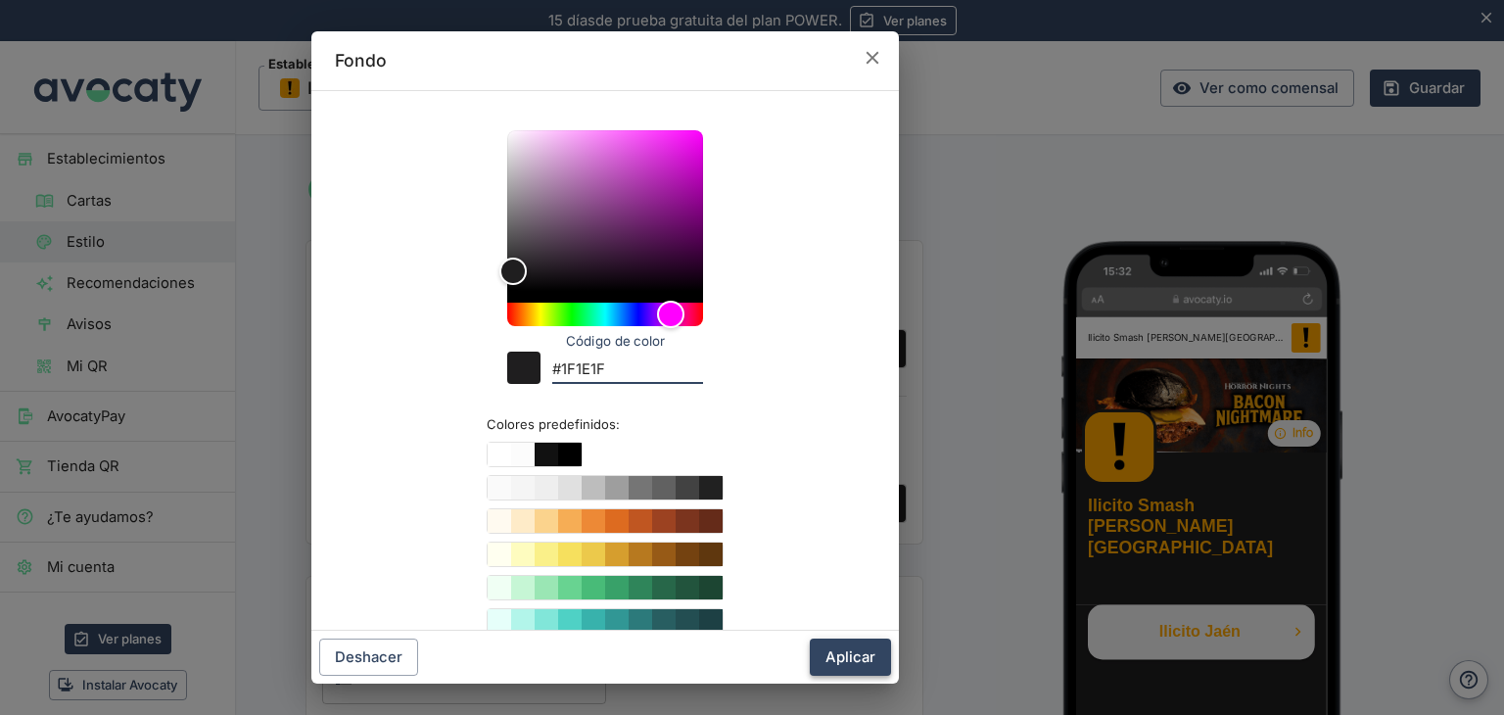
type input "#1F1E1F"
click at [857, 652] on button "Aplicar" at bounding box center [850, 657] width 81 height 37
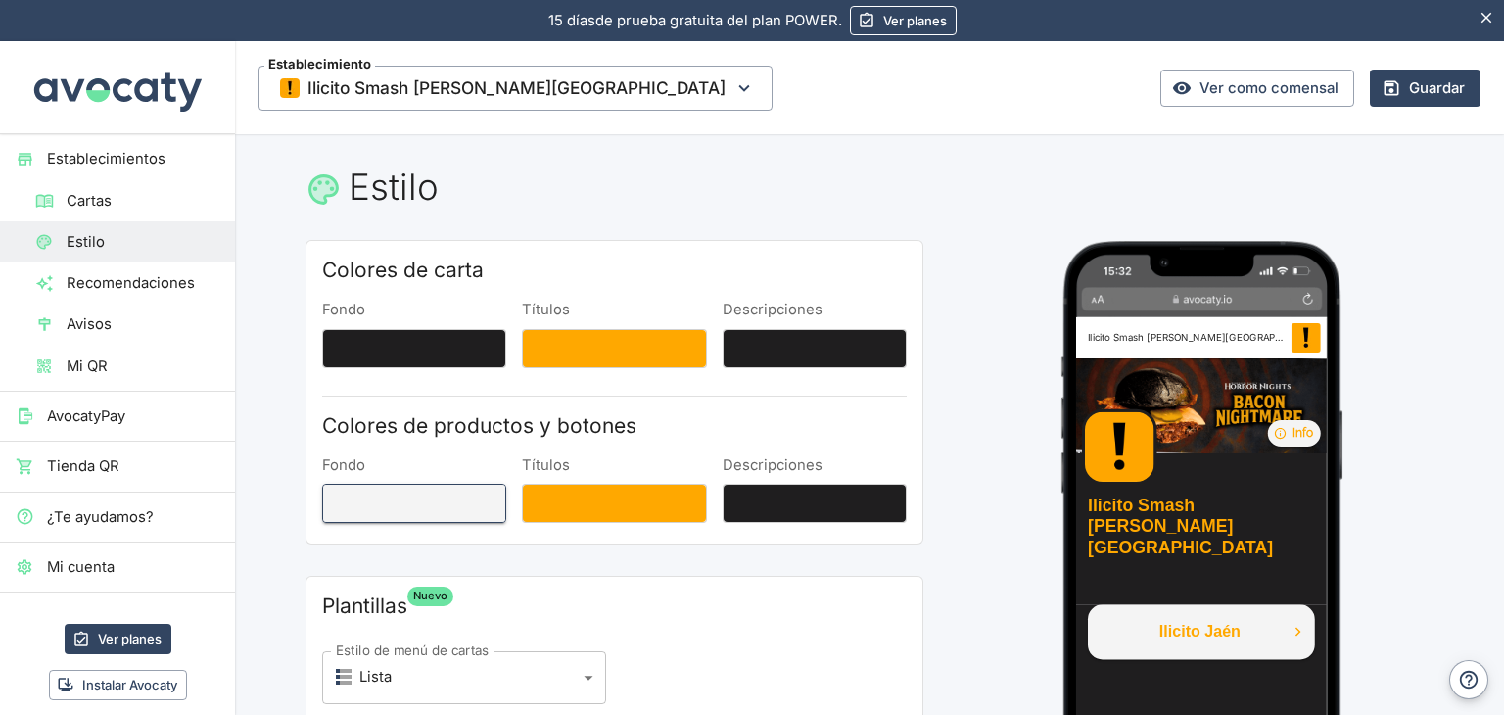
click at [439, 493] on button "Fondo" at bounding box center [414, 503] width 184 height 39
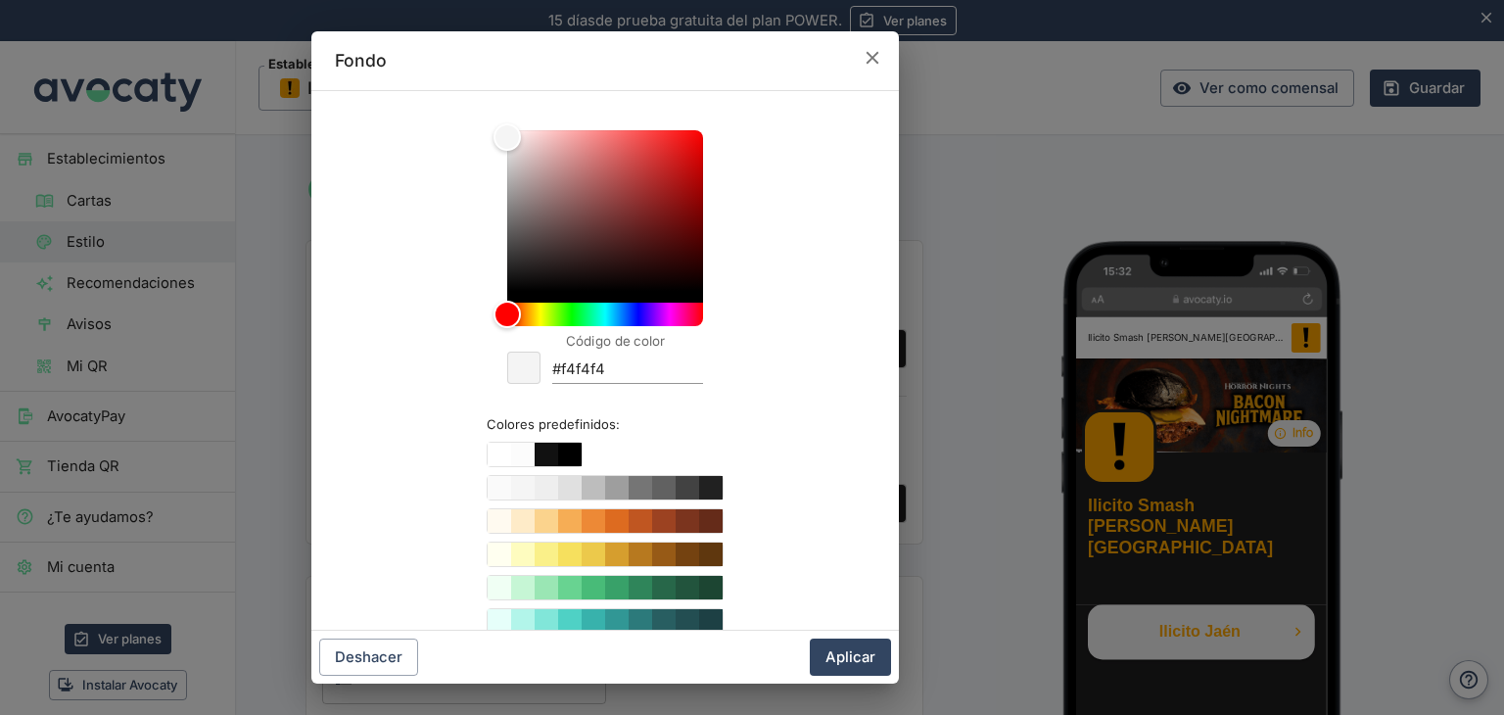
click at [653, 384] on div "Código de color #f4f4f4 Colores predefinidos:" at bounding box center [605, 449] width 541 height 684
click at [615, 373] on input "#f4f4f4" at bounding box center [627, 371] width 151 height 26
paste input "1F1E1F"
click at [615, 373] on input "#f4f4f4" at bounding box center [627, 371] width 151 height 26
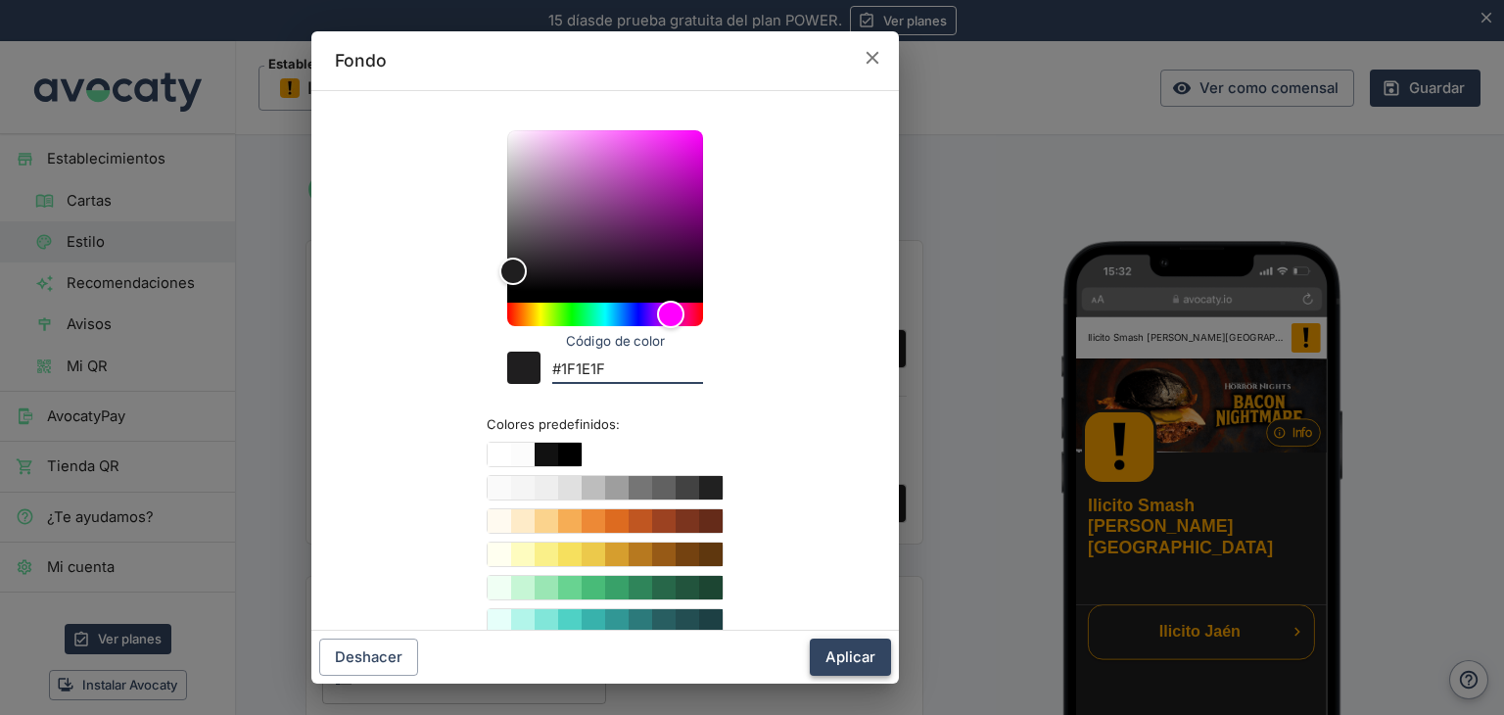
type input "#1F1E1F"
click at [847, 656] on button "Aplicar" at bounding box center [850, 657] width 81 height 37
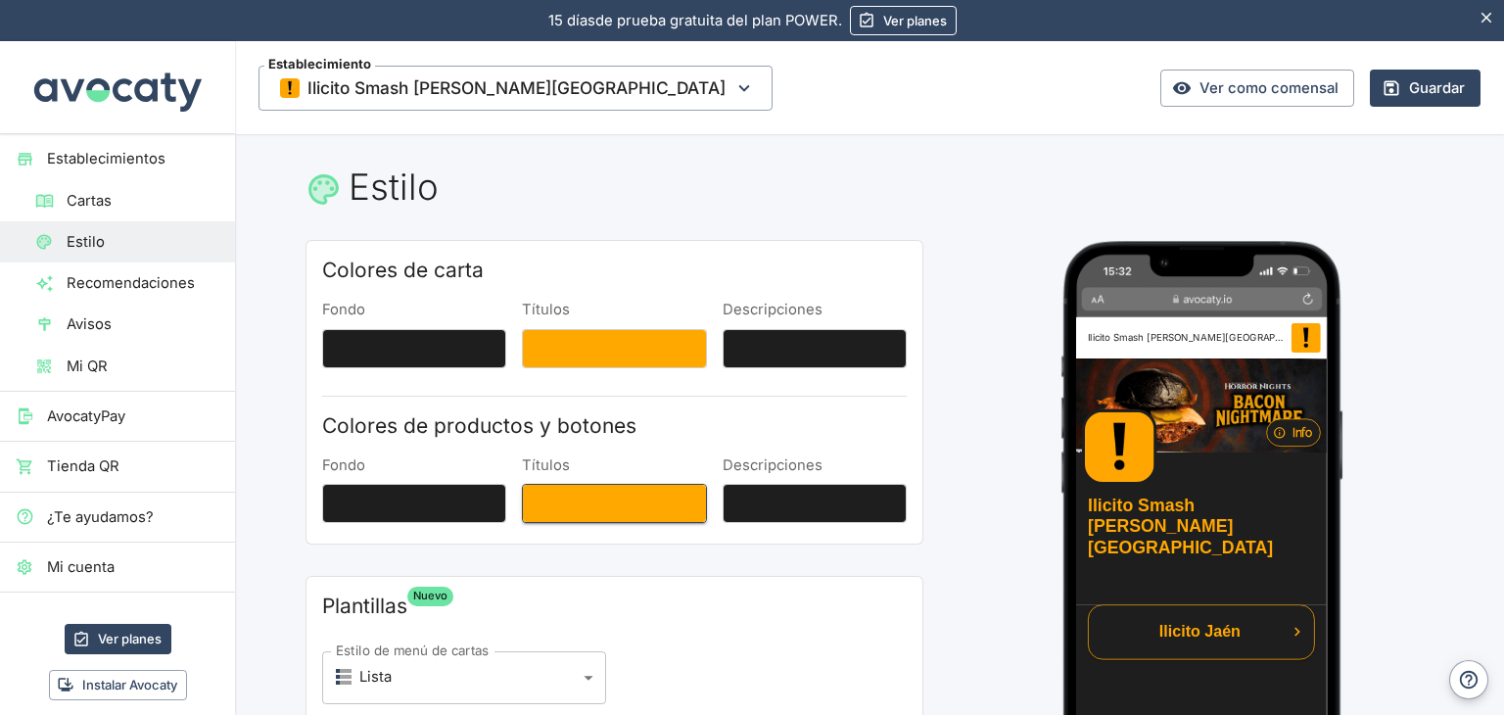
click at [593, 498] on button "Títulos" at bounding box center [614, 503] width 184 height 39
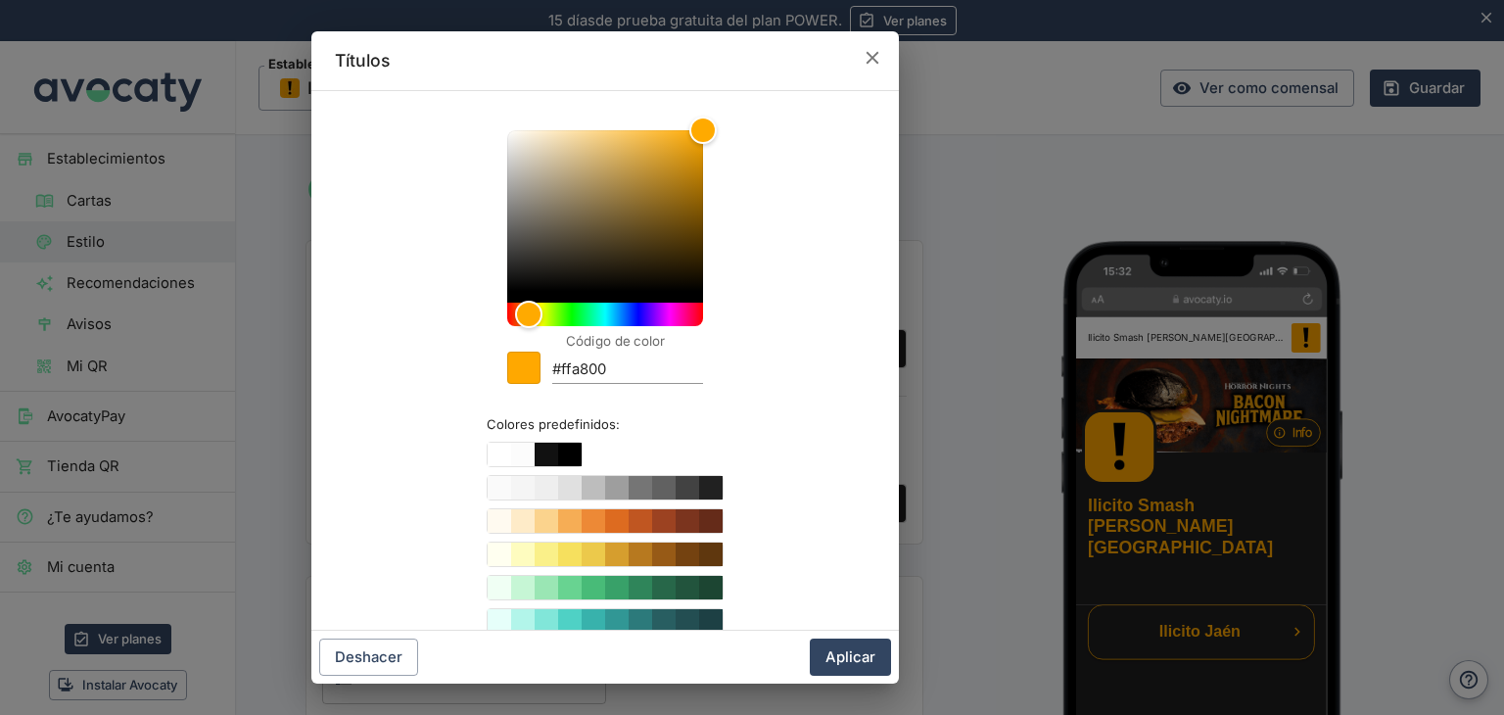
click at [621, 373] on input "#ffa800" at bounding box center [627, 371] width 151 height 26
click at [831, 655] on button "Aplicar" at bounding box center [850, 657] width 81 height 37
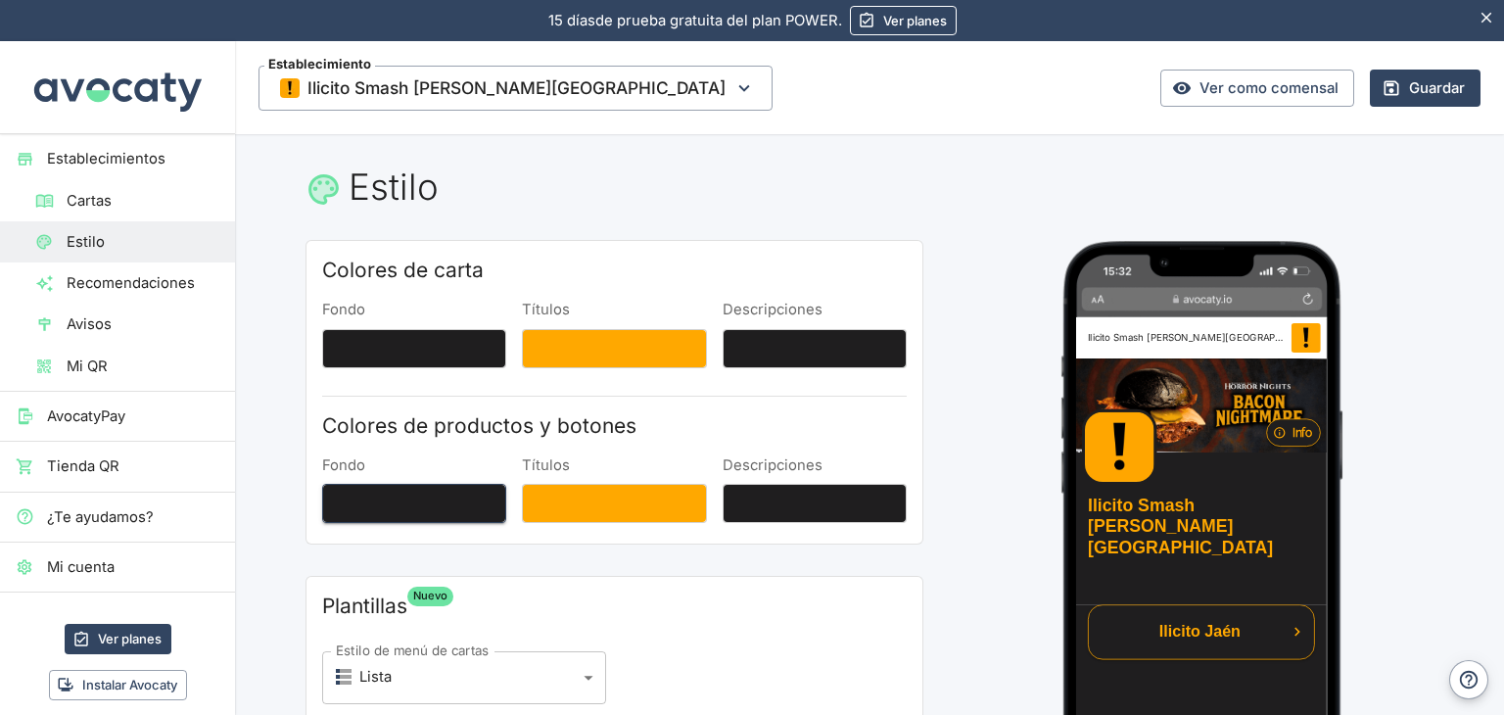
click at [409, 502] on button "Fondo" at bounding box center [414, 503] width 184 height 39
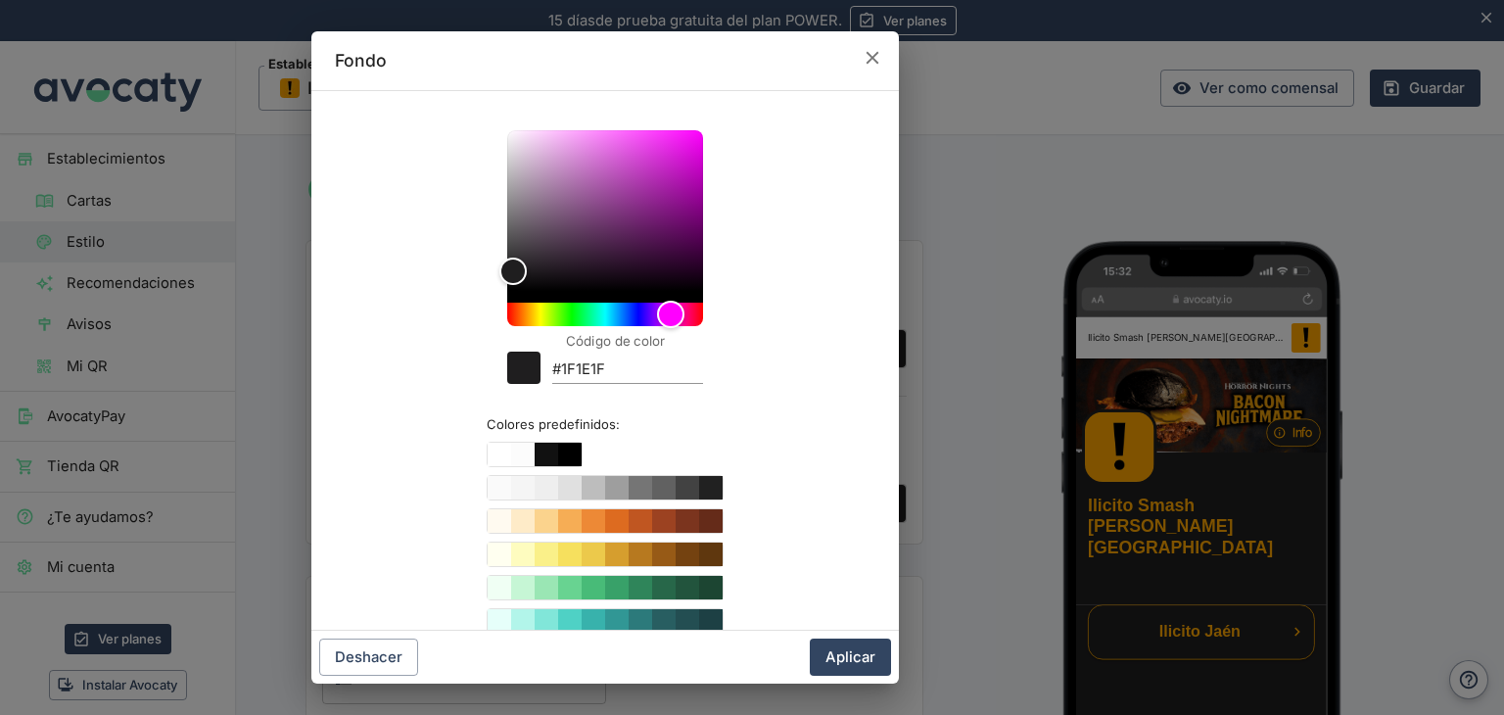
click at [675, 361] on input "#1F1E1F" at bounding box center [627, 371] width 151 height 26
paste input "ffa800"
click at [675, 361] on input "#1F1E1F" at bounding box center [627, 371] width 151 height 26
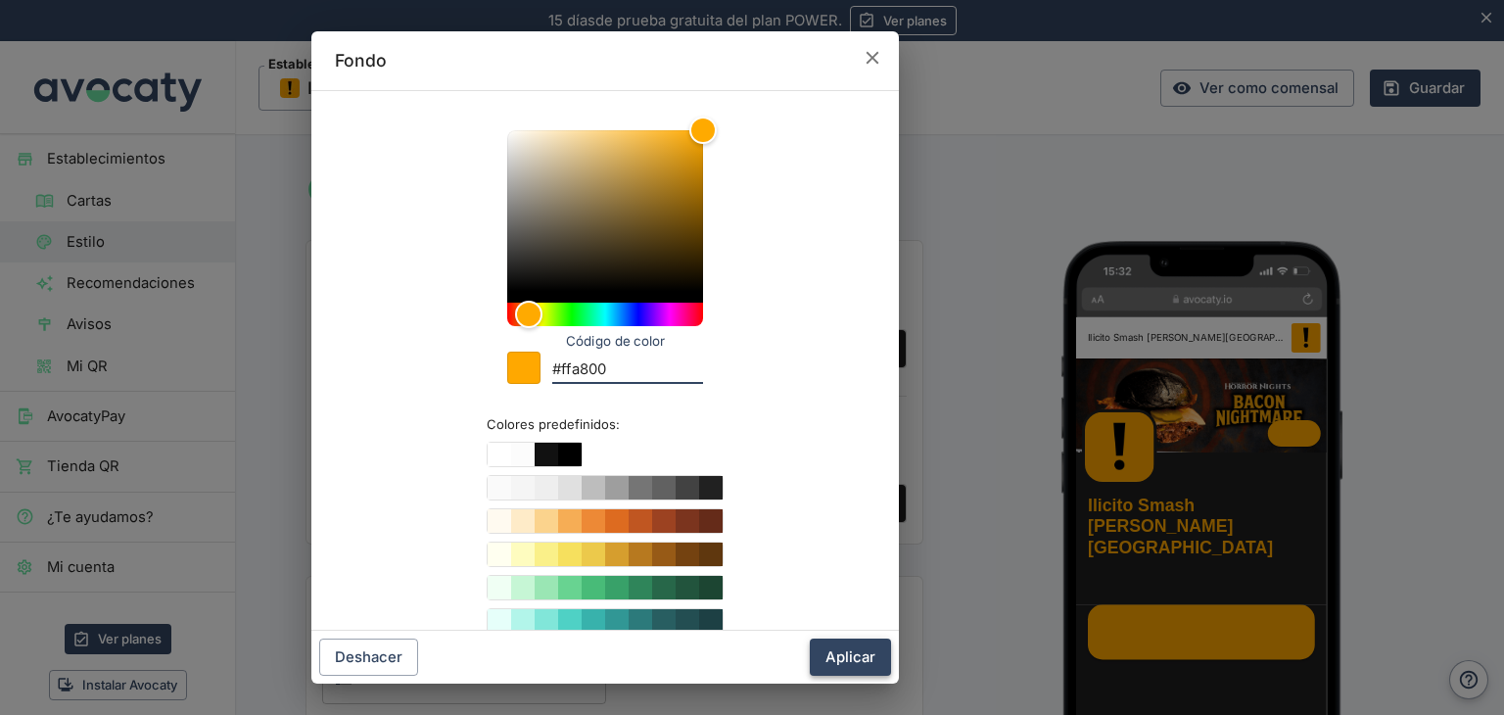
type input "#ffa800"
click at [842, 663] on button "Aplicar" at bounding box center [850, 657] width 81 height 37
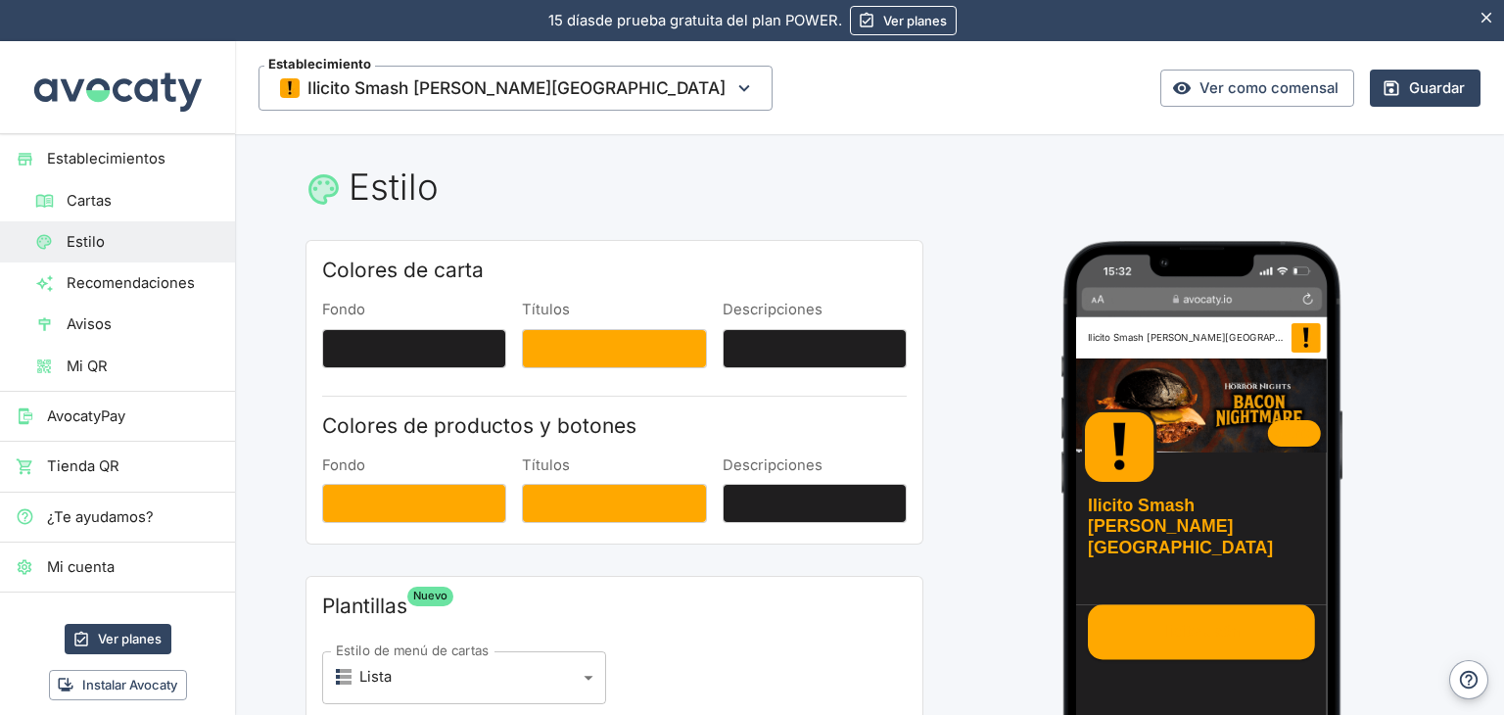
click at [786, 377] on div "Colores de carta Fondo Títulos Descripciones Colores de productos y botones Fon…" at bounding box center [615, 392] width 618 height 304
click at [444, 368] on div "Fondo" at bounding box center [414, 336] width 184 height 72
click at [435, 351] on button "Fondo" at bounding box center [414, 348] width 184 height 39
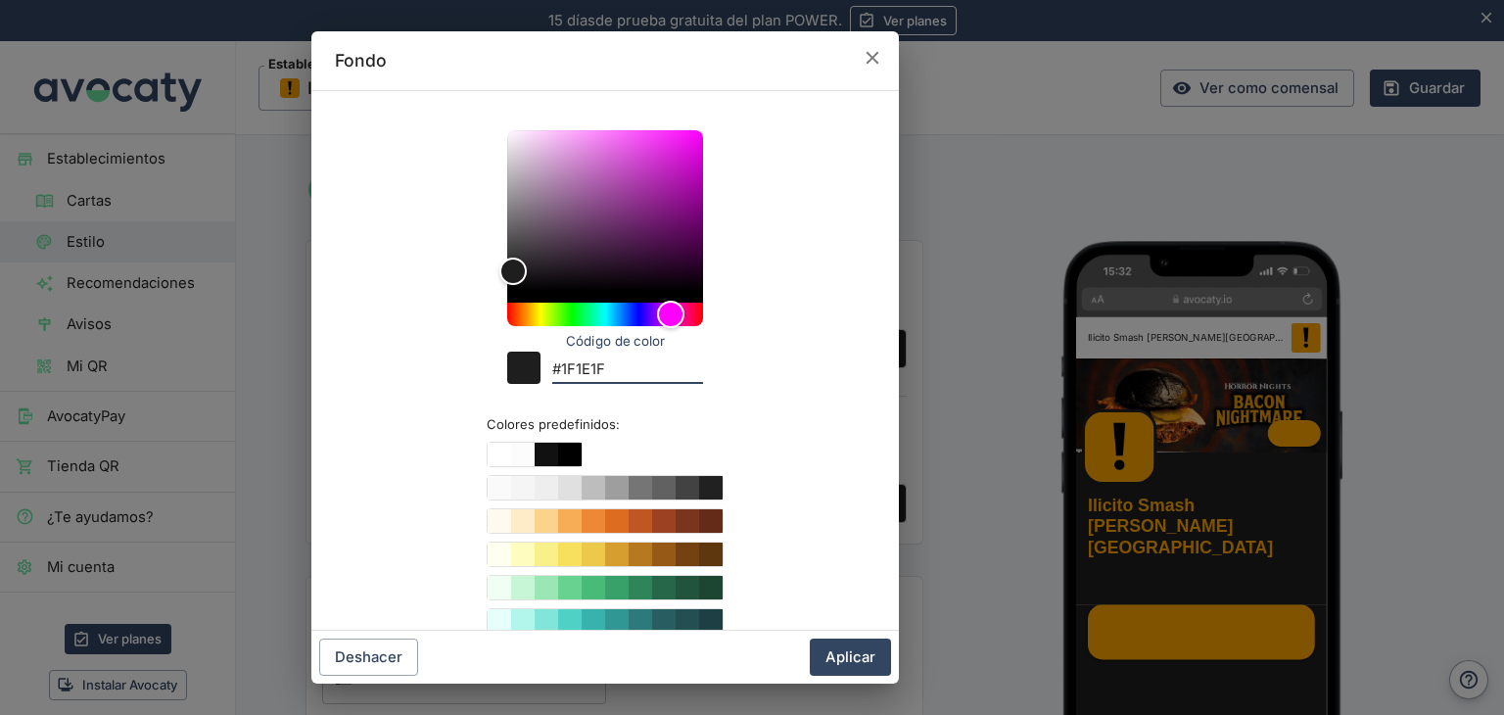
click at [650, 376] on input "#1F1E1F" at bounding box center [627, 371] width 151 height 26
click at [868, 661] on button "Aplicar" at bounding box center [850, 657] width 81 height 37
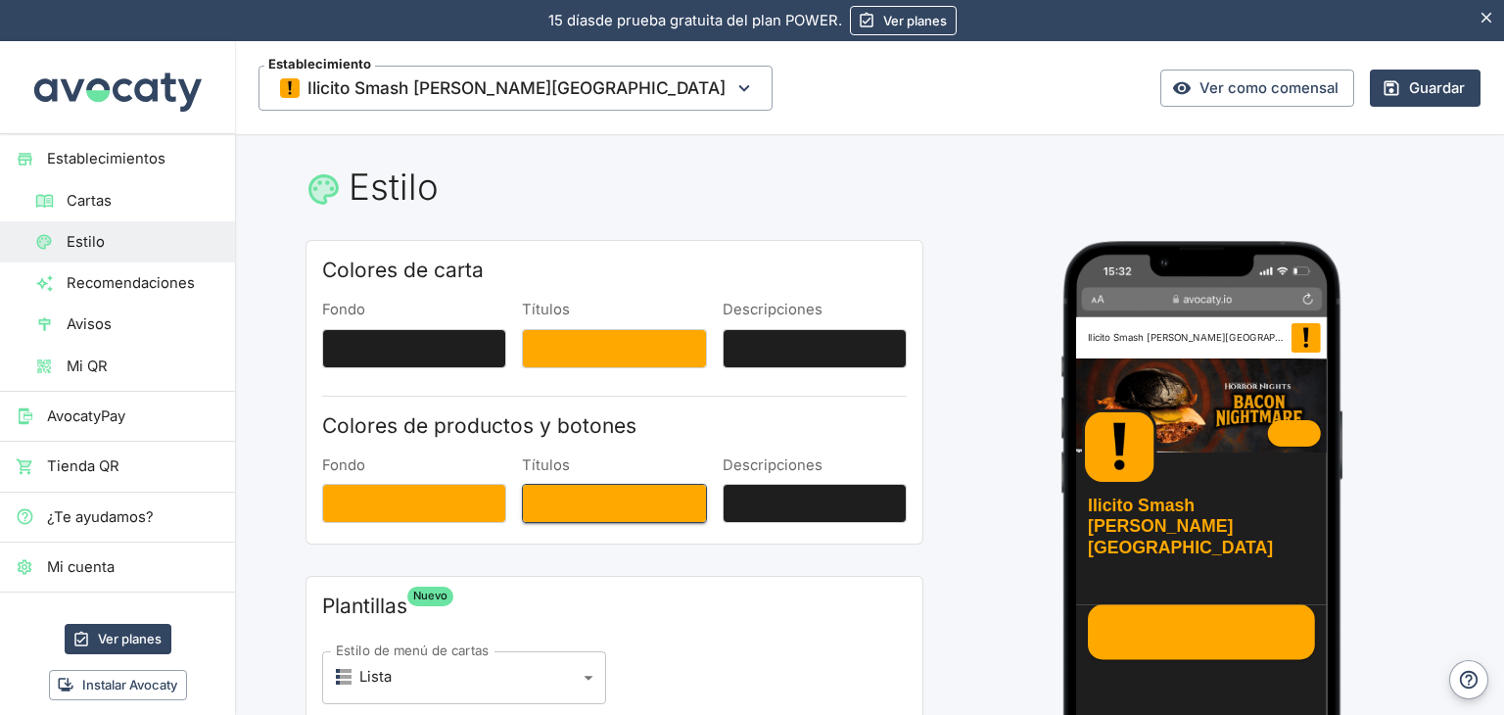
click at [577, 503] on button "Títulos" at bounding box center [614, 503] width 184 height 39
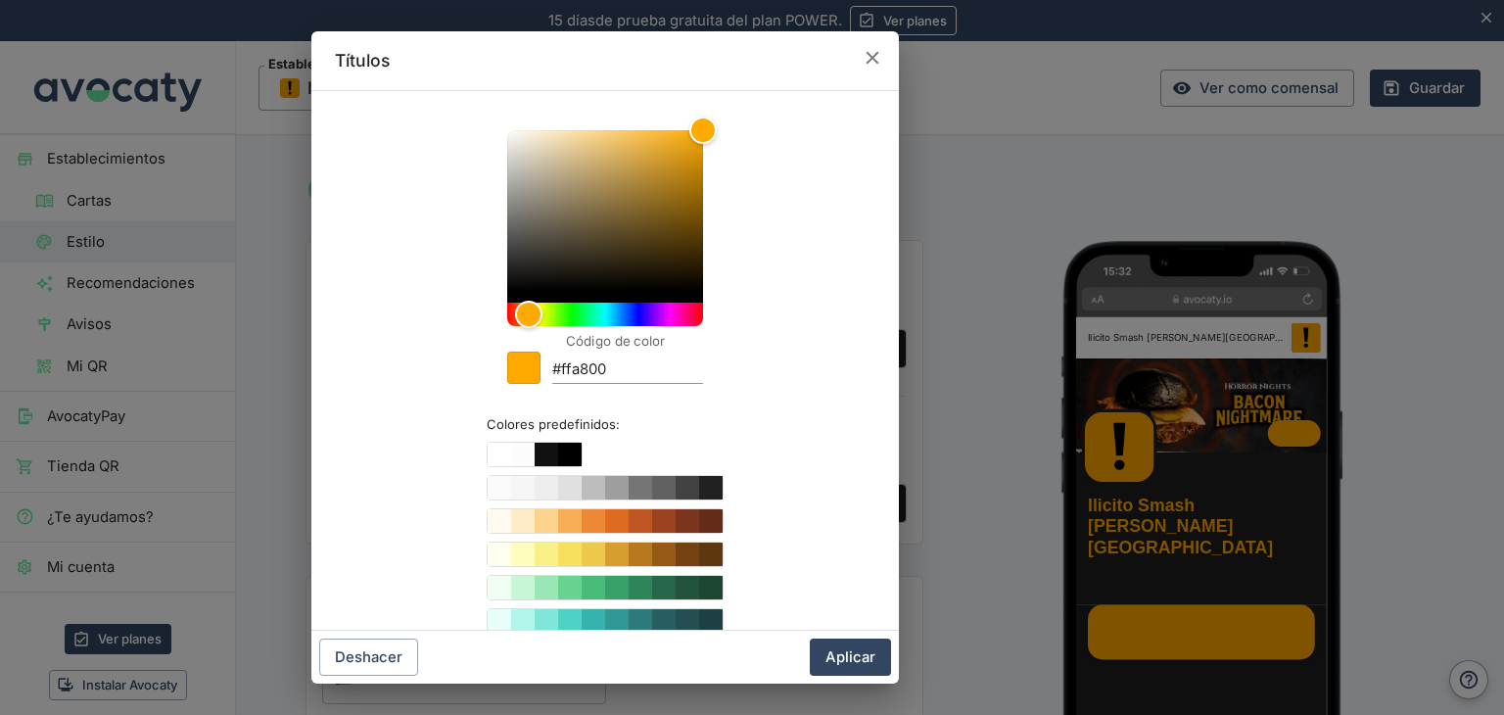
click at [622, 380] on input "#ffa800" at bounding box center [627, 371] width 151 height 26
paste input "1F1E1F"
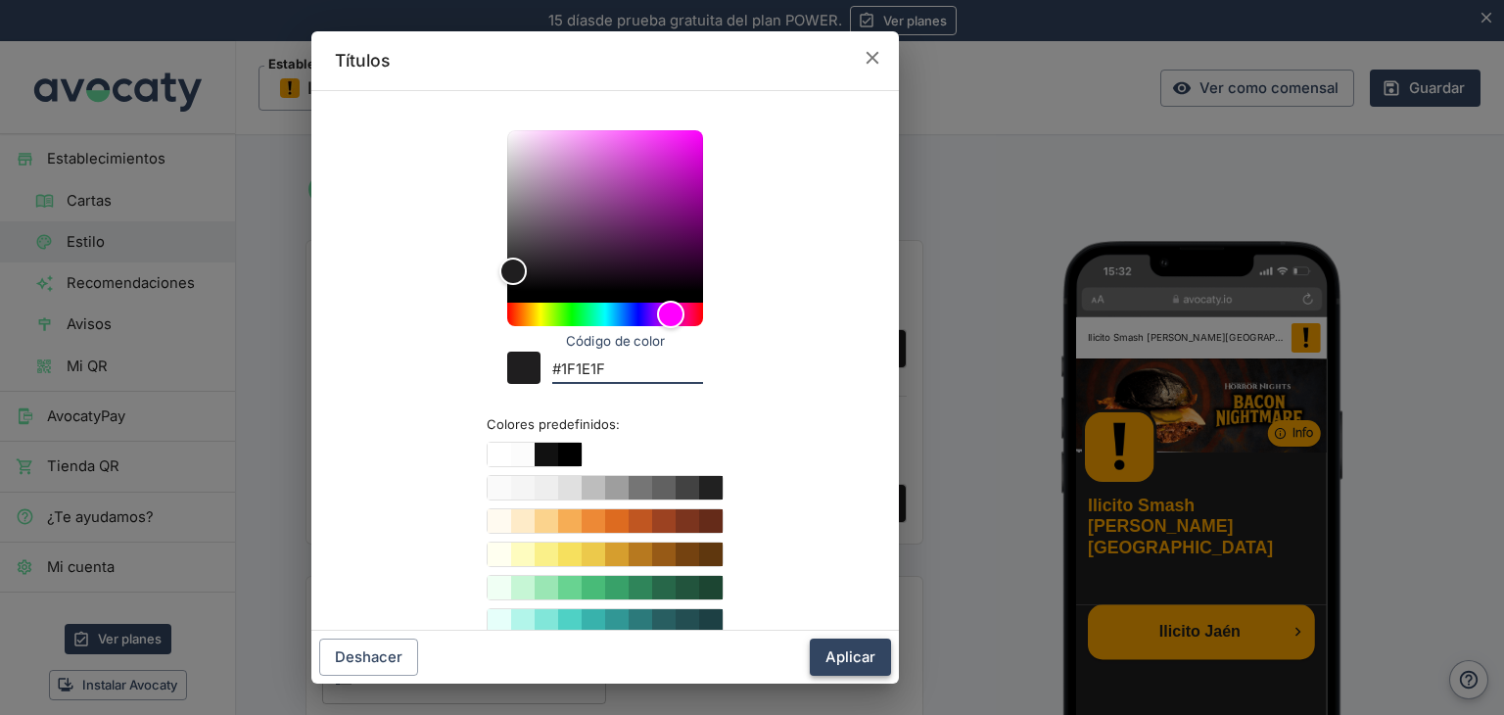
type input "#1F1E1F"
click at [870, 661] on button "Aplicar" at bounding box center [850, 657] width 81 height 37
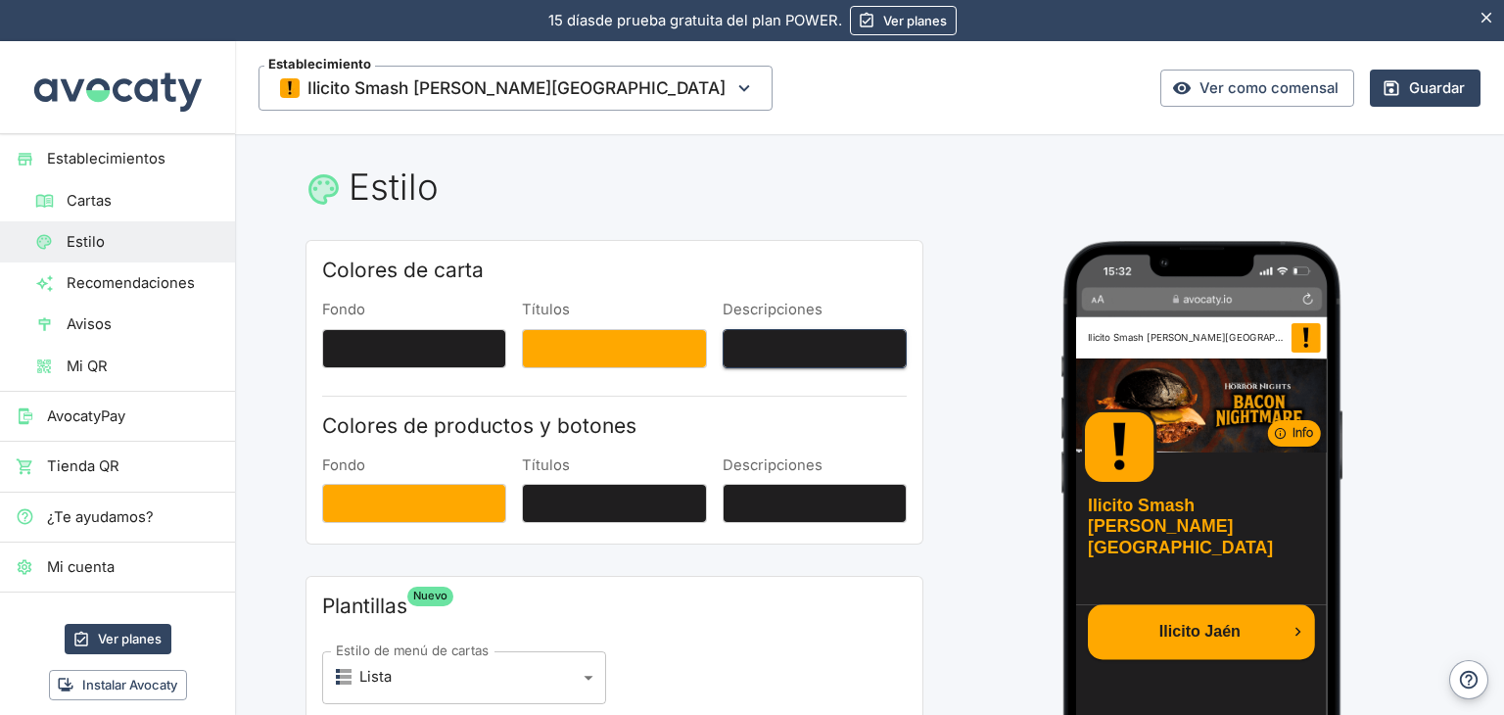
click at [789, 353] on button "Descripciones" at bounding box center [815, 348] width 184 height 39
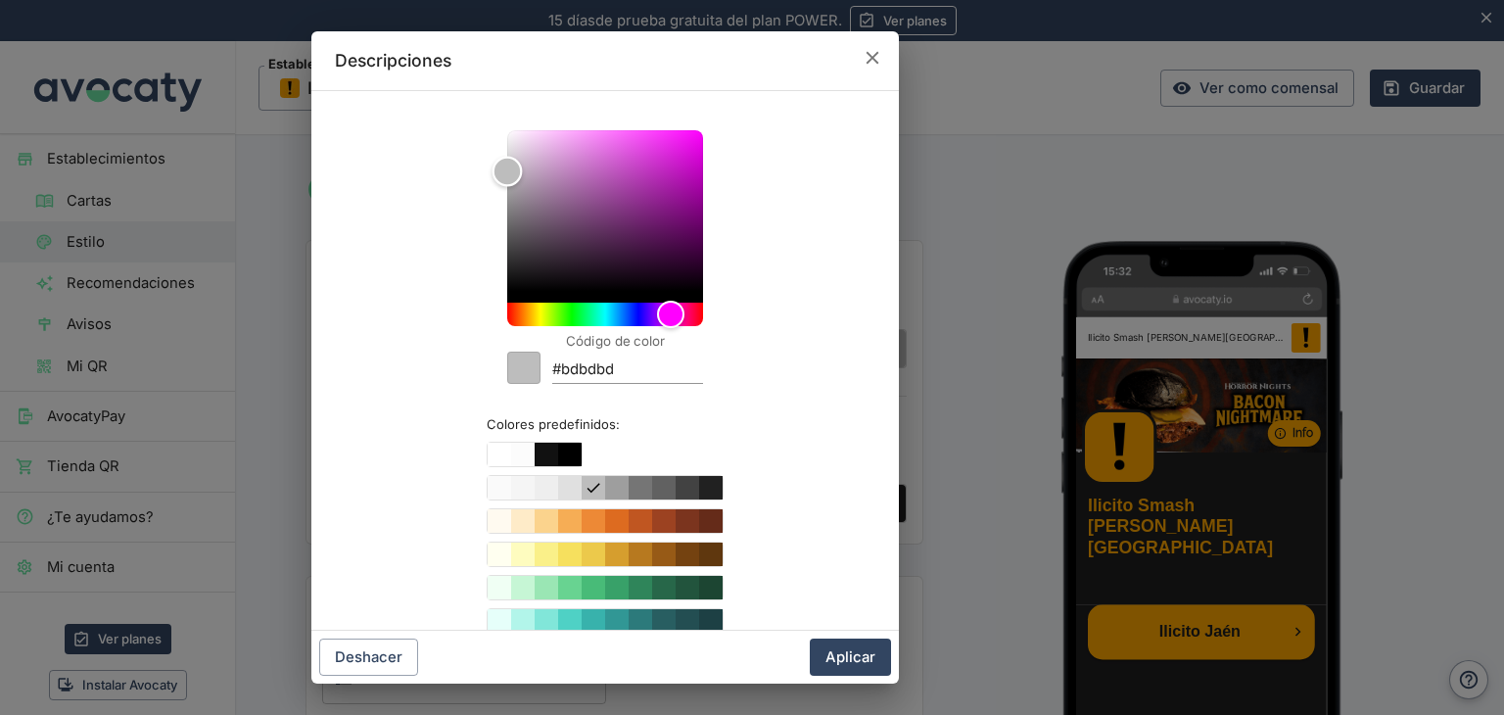
drag, startPoint x: 580, startPoint y: 263, endPoint x: 460, endPoint y: 171, distance: 150.9
click at [460, 171] on div "Código de color #bdbdbd Colores predefinidos:" at bounding box center [605, 449] width 541 height 684
click at [535, 485] on button "Color #eeeeee" at bounding box center [547, 488] width 24 height 24
type input "#eeeeee"
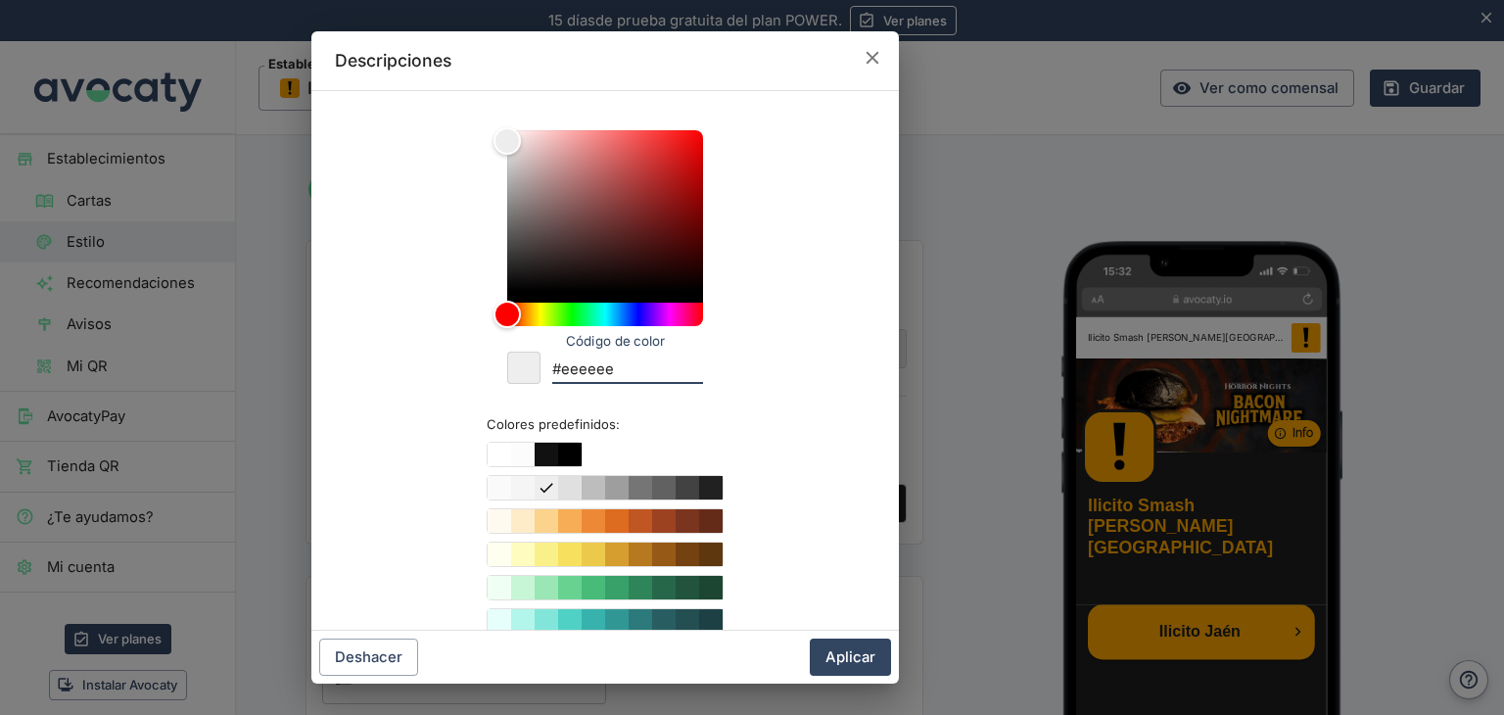
click at [635, 381] on input "#eeeeee" at bounding box center [627, 371] width 151 height 26
click at [850, 656] on button "Aplicar" at bounding box center [850, 657] width 81 height 37
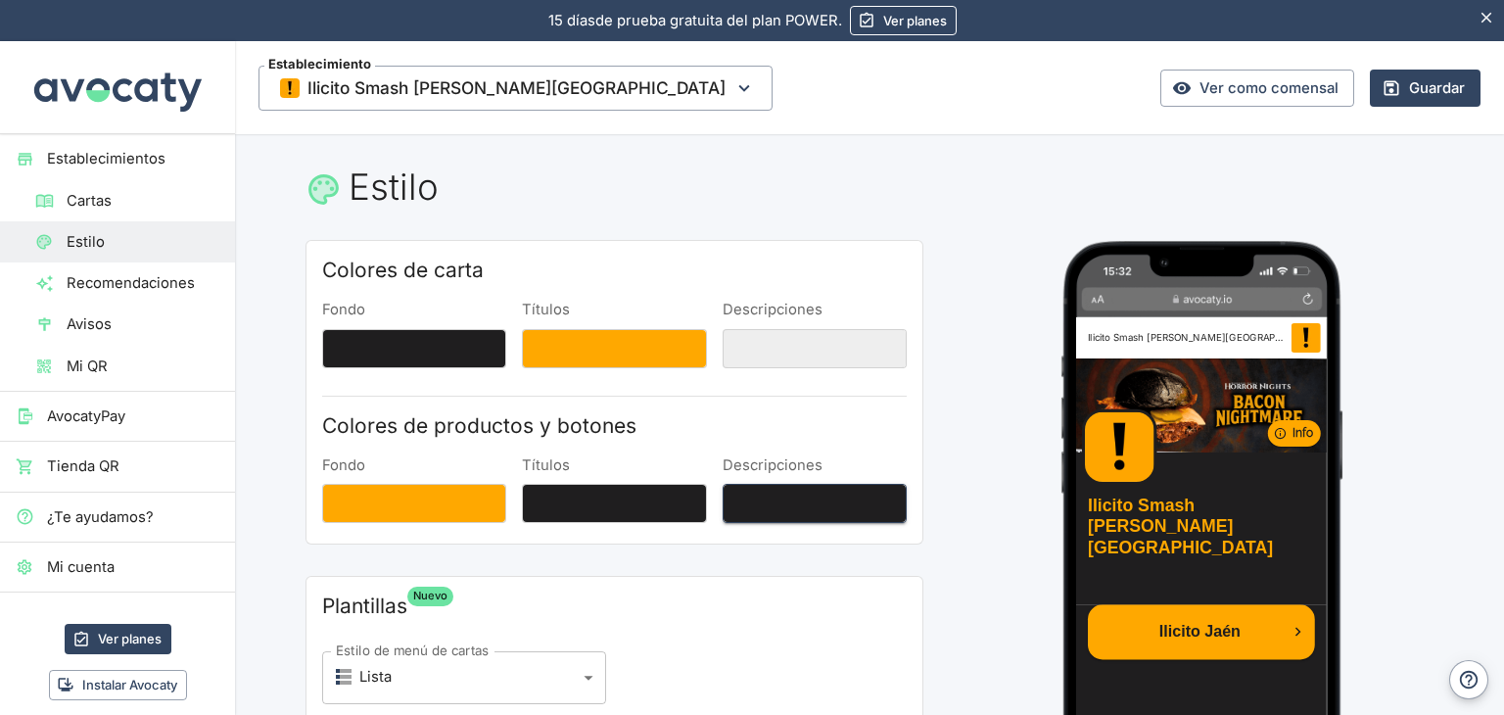
click at [778, 515] on button "Descripciones" at bounding box center [815, 503] width 184 height 39
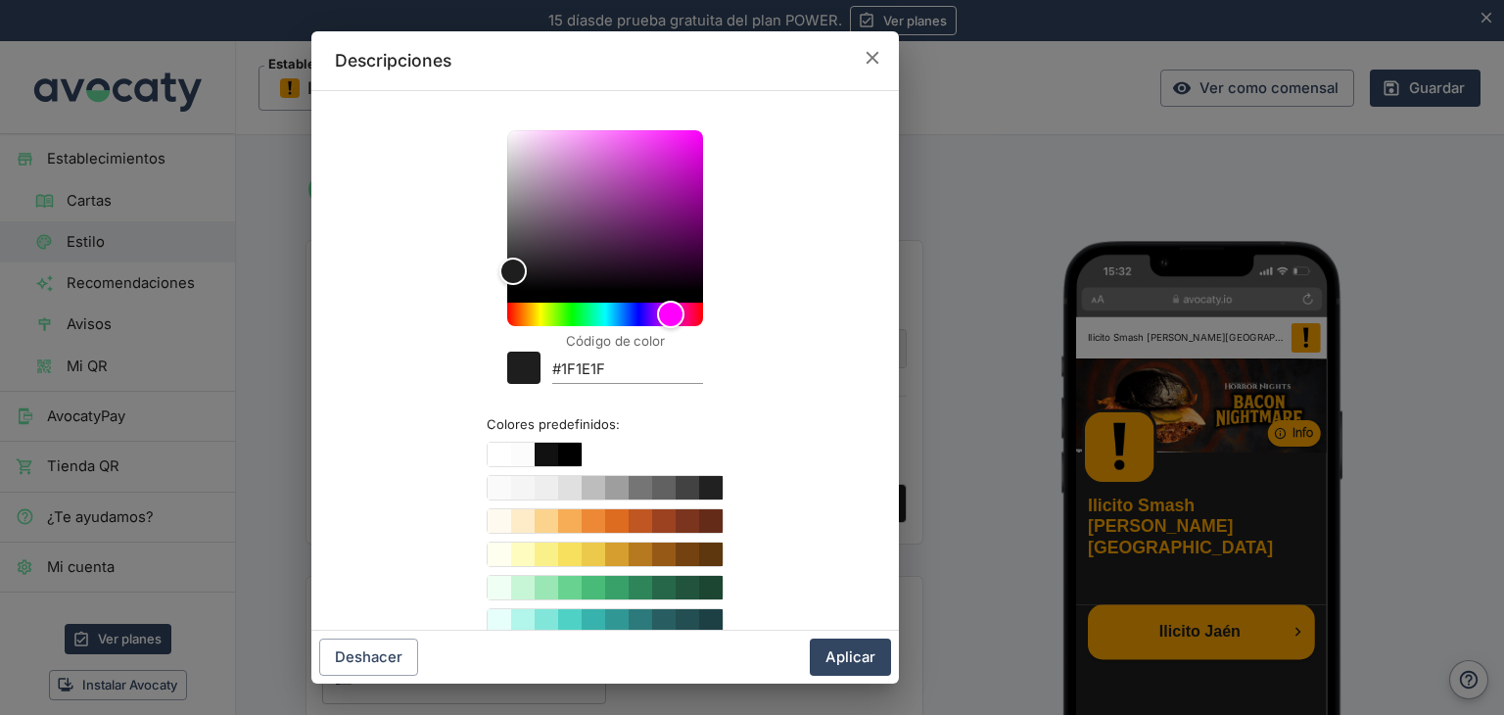
click at [634, 376] on input "#1F1E1F" at bounding box center [627, 371] width 151 height 26
click at [835, 648] on button "Aplicar" at bounding box center [850, 657] width 81 height 37
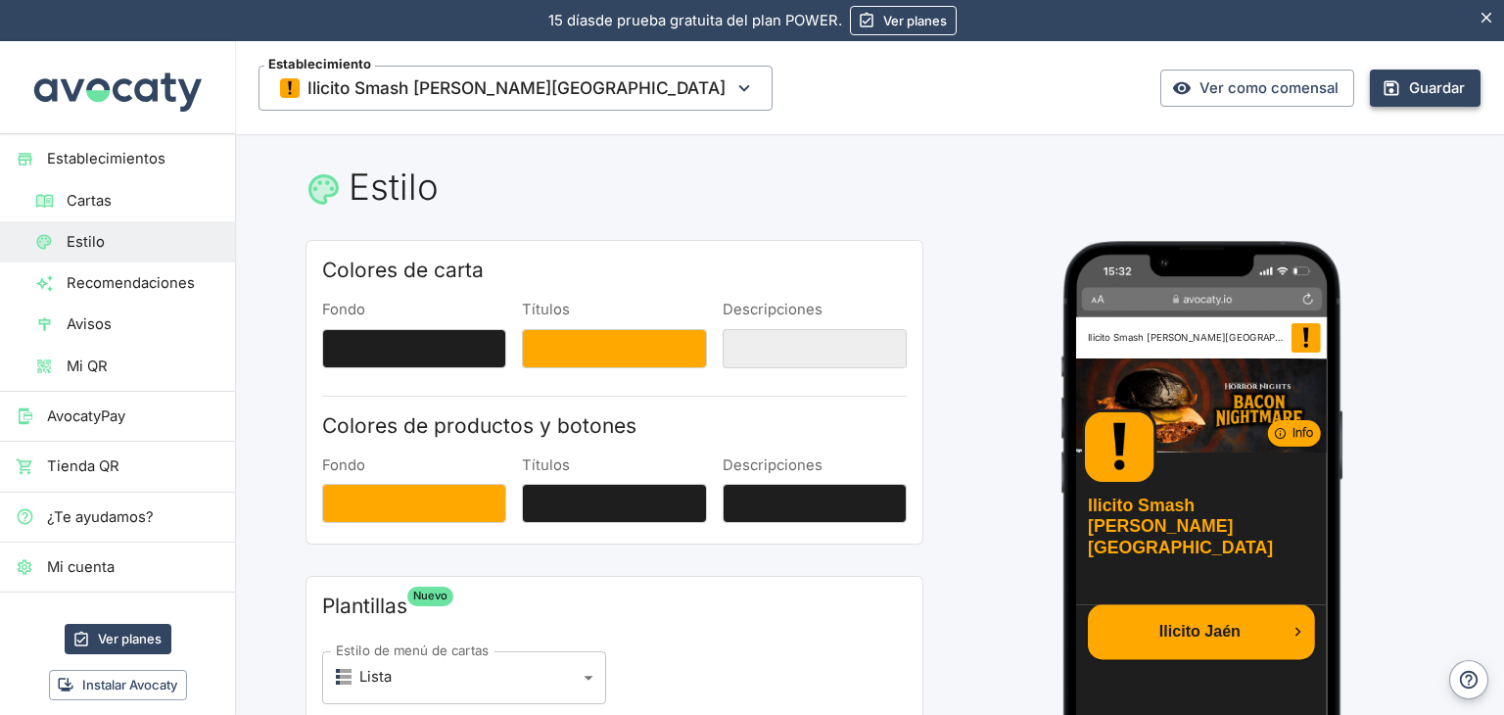
click at [1404, 75] on button "Guardar" at bounding box center [1425, 88] width 111 height 37
click at [419, 501] on button "Fondo" at bounding box center [414, 503] width 184 height 39
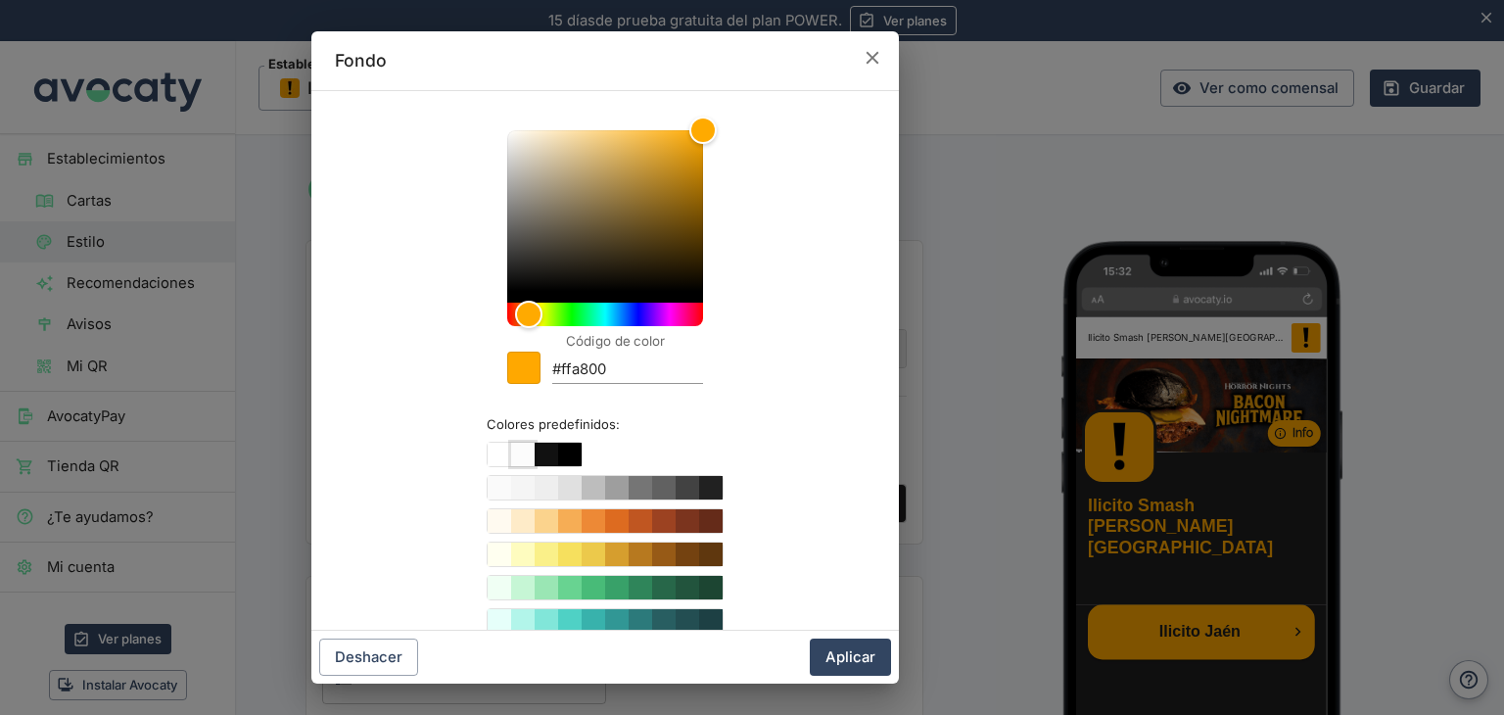
click at [511, 453] on button "Color #fcfcfc" at bounding box center [523, 455] width 24 height 24
type input "#fcfcfc"
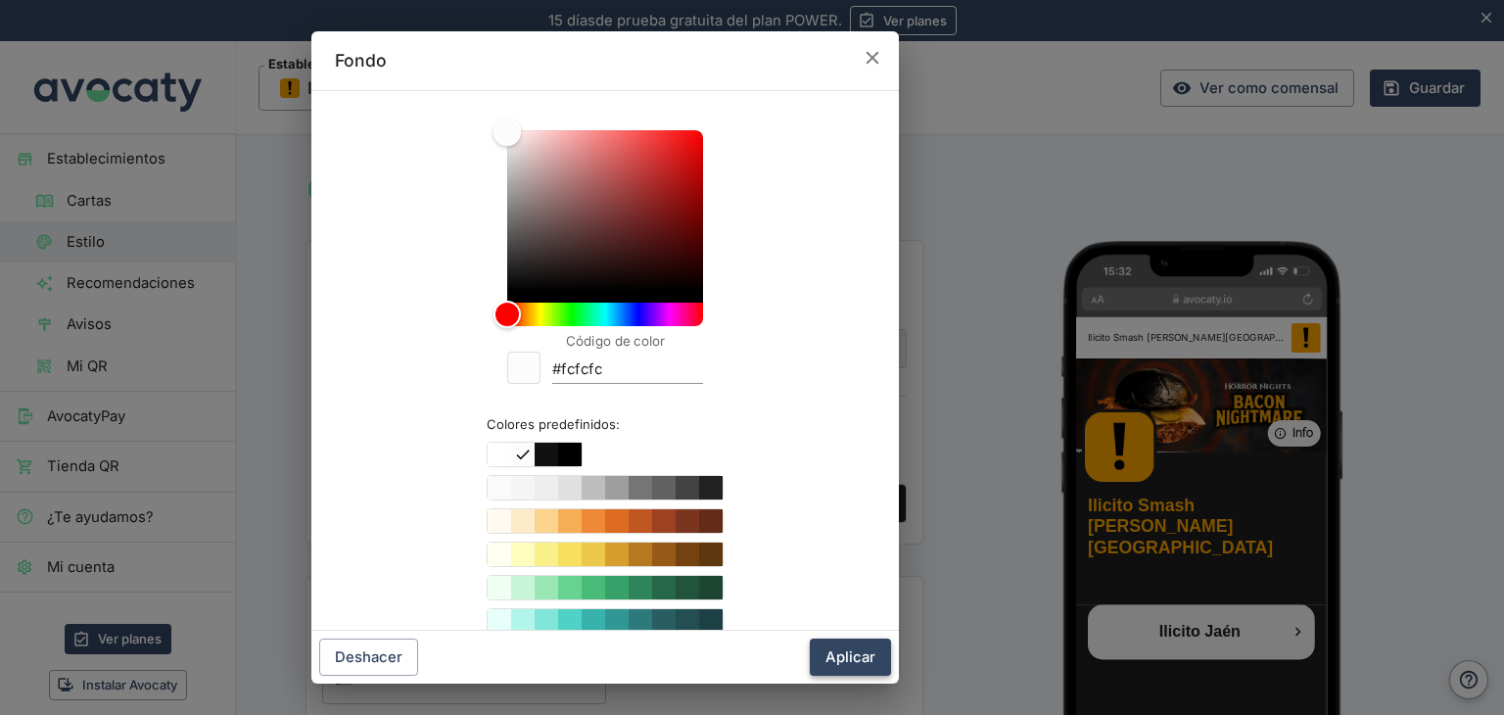
click at [863, 653] on button "Aplicar" at bounding box center [850, 657] width 81 height 37
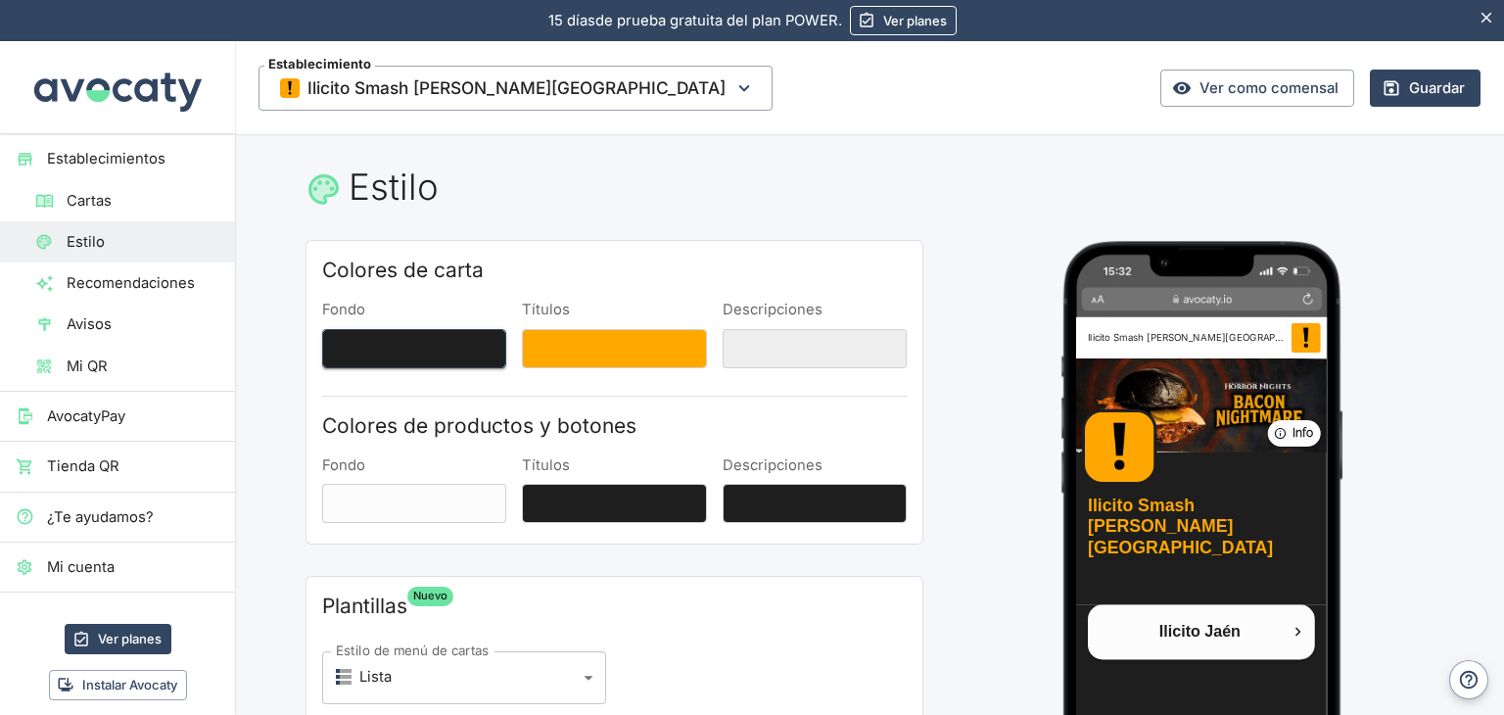
click at [421, 346] on button "Fondo" at bounding box center [414, 348] width 184 height 39
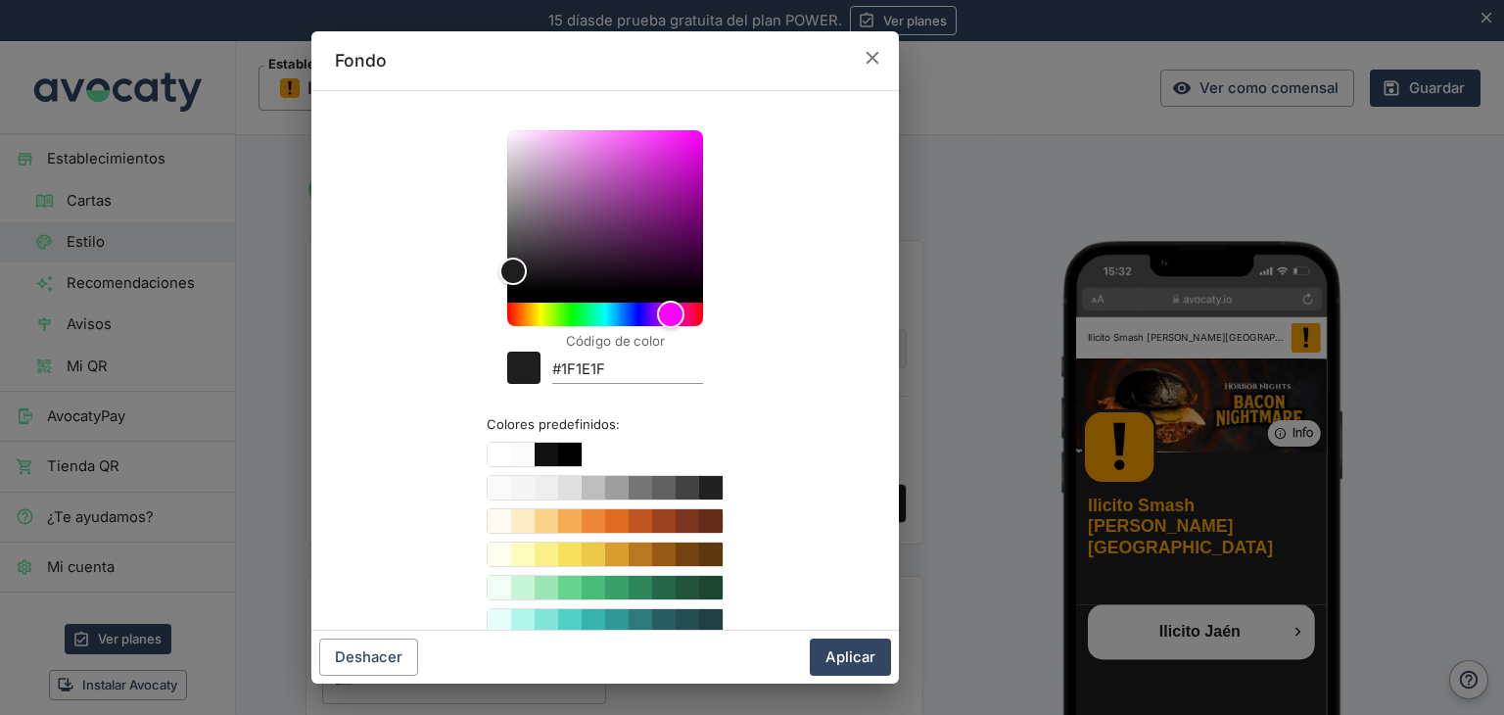
click at [635, 355] on div "Código de color #1F1E1F" at bounding box center [627, 363] width 151 height 42
click at [639, 358] on input "#1F1E1F" at bounding box center [627, 371] width 151 height 26
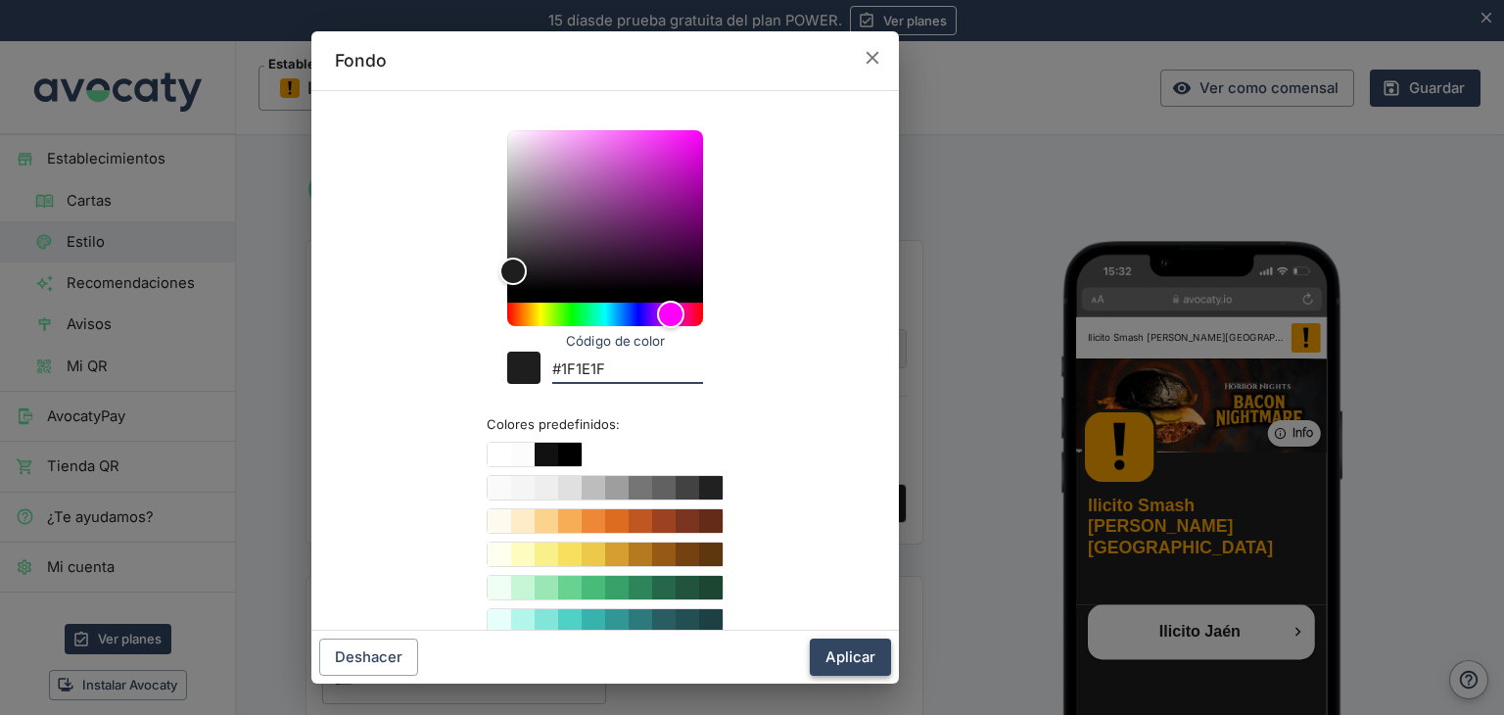
click at [854, 667] on button "Aplicar" at bounding box center [850, 657] width 81 height 37
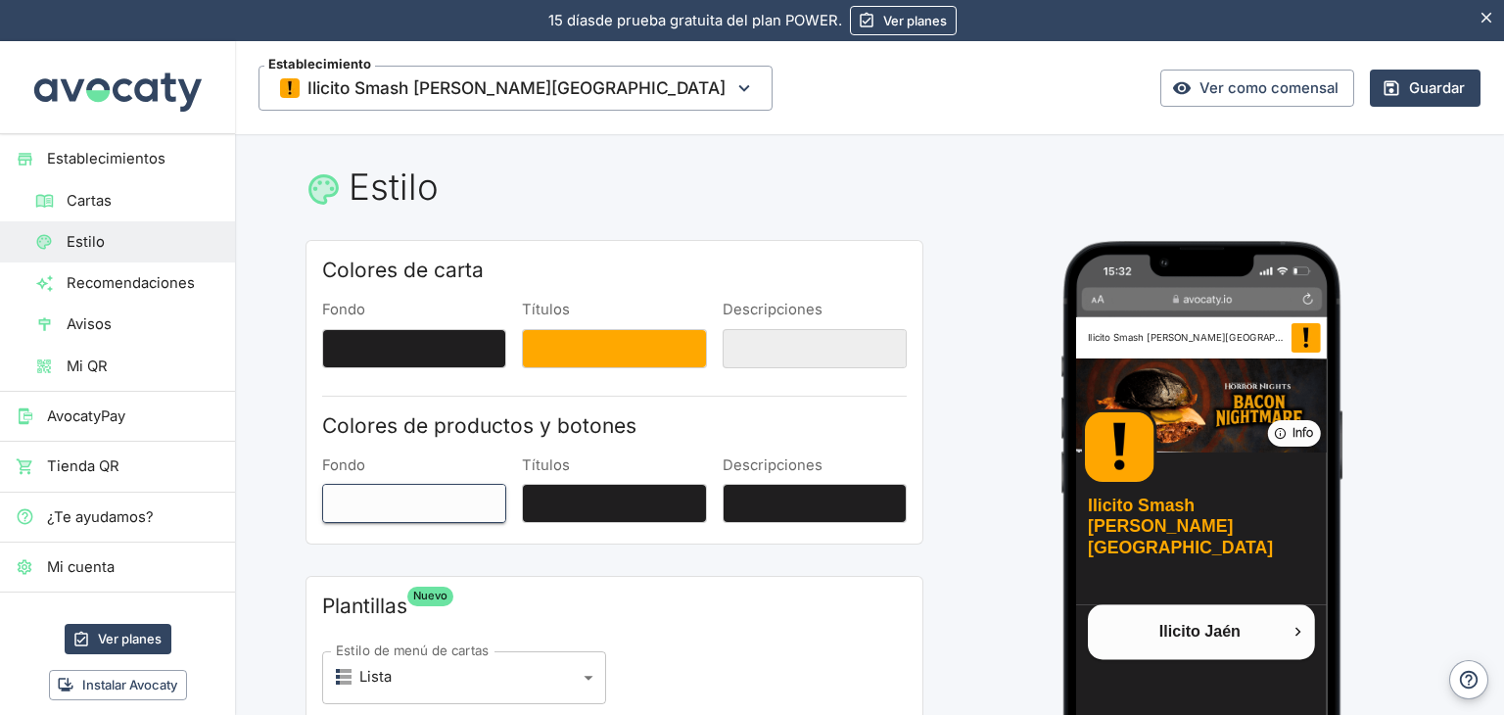
click at [441, 484] on button "Fondo" at bounding box center [414, 503] width 184 height 39
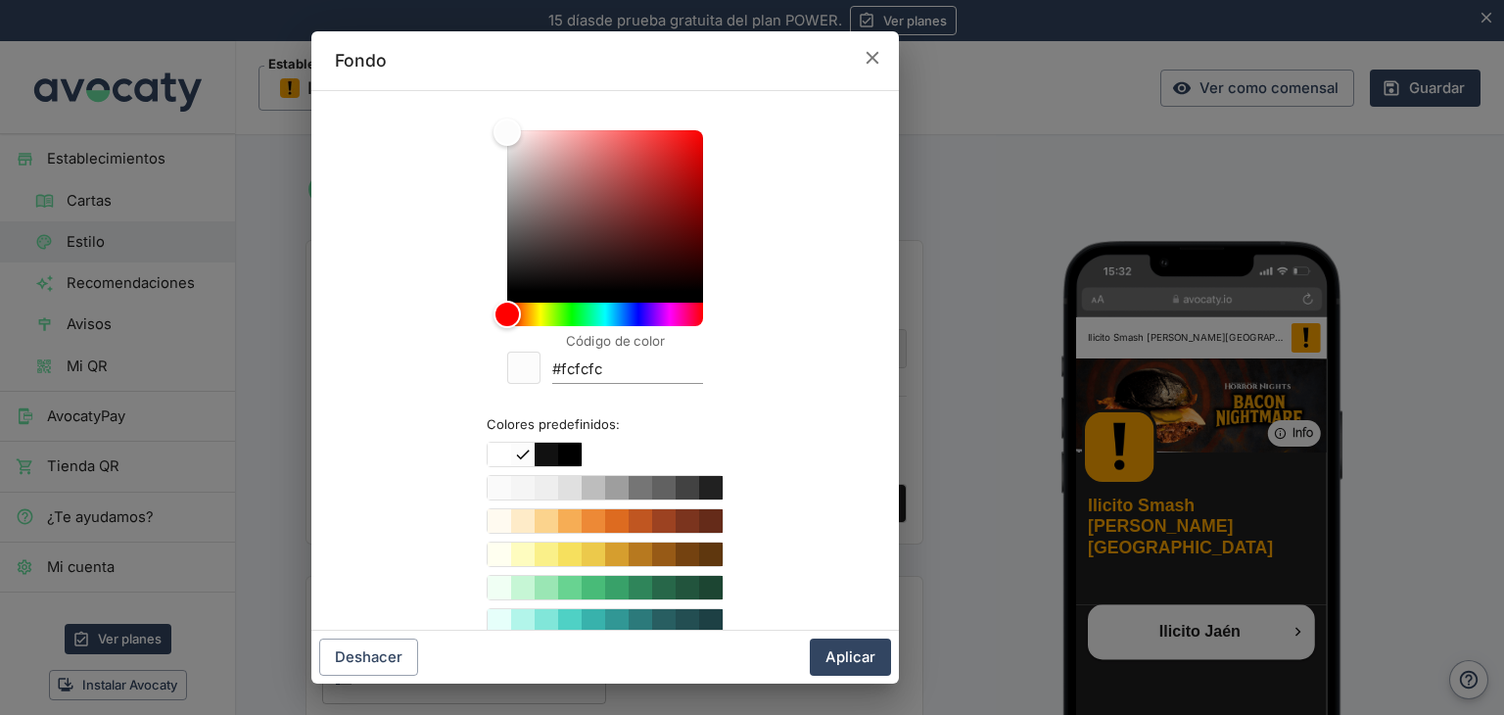
click at [589, 377] on input "#fcfcfc" at bounding box center [627, 371] width 151 height 26
paste input "1F1E1F"
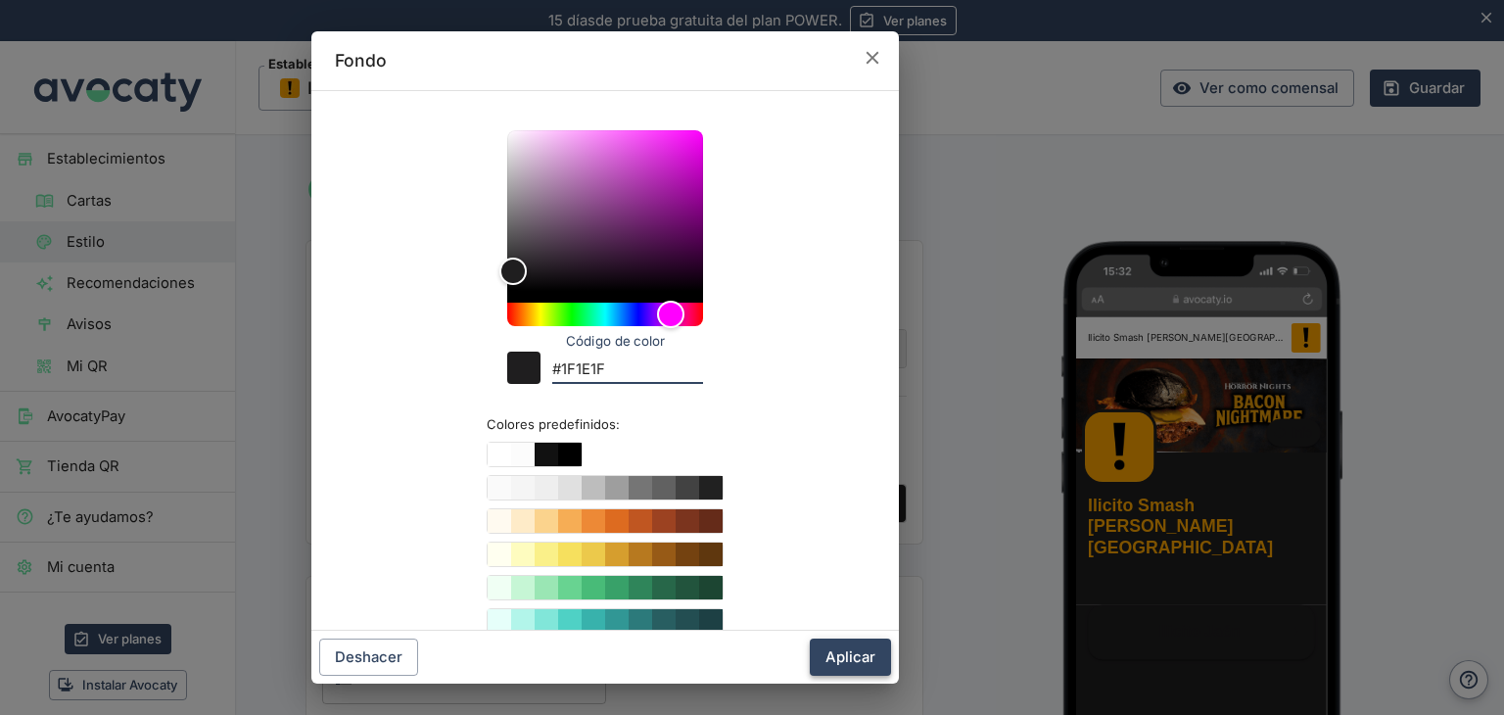
type input "#1F1E1F"
click at [869, 658] on button "Aplicar" at bounding box center [850, 657] width 81 height 37
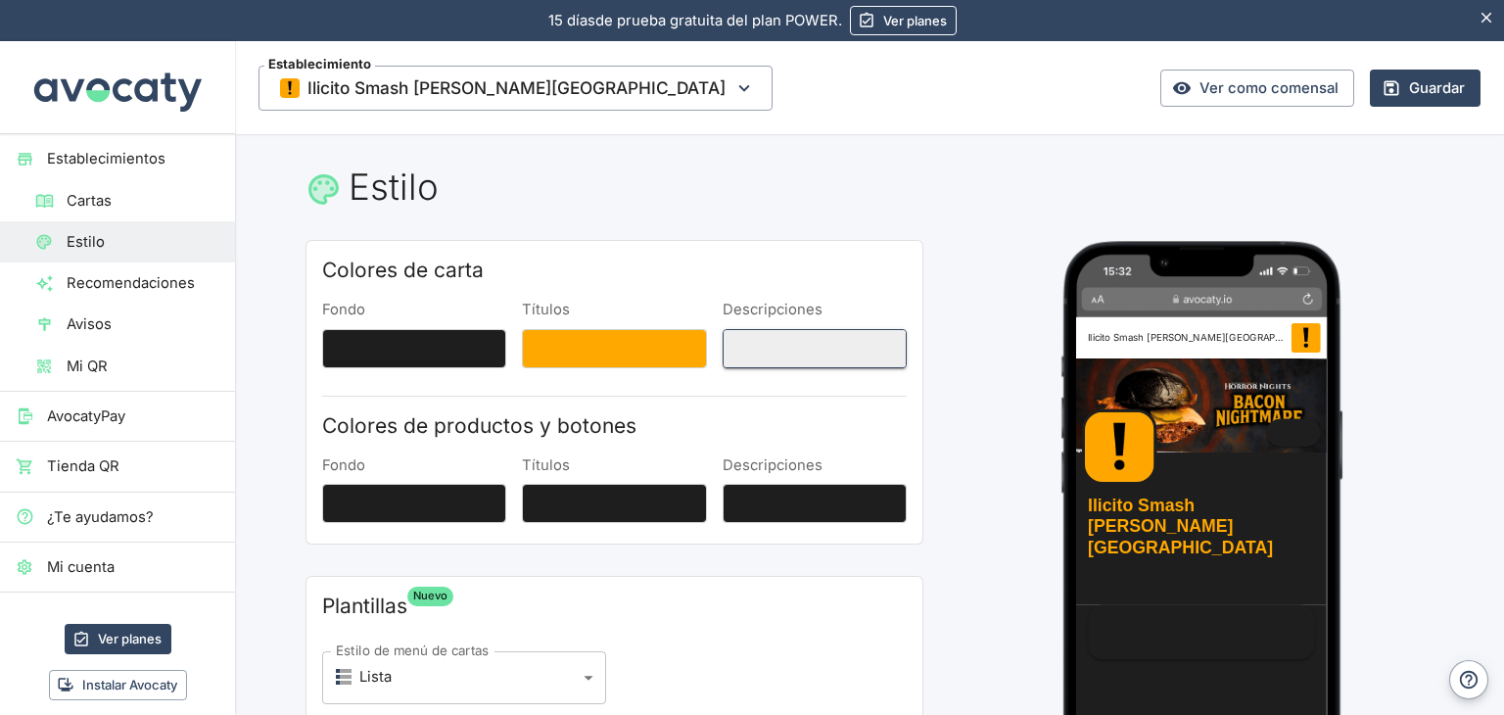
click at [765, 360] on button "Descripciones" at bounding box center [815, 348] width 184 height 39
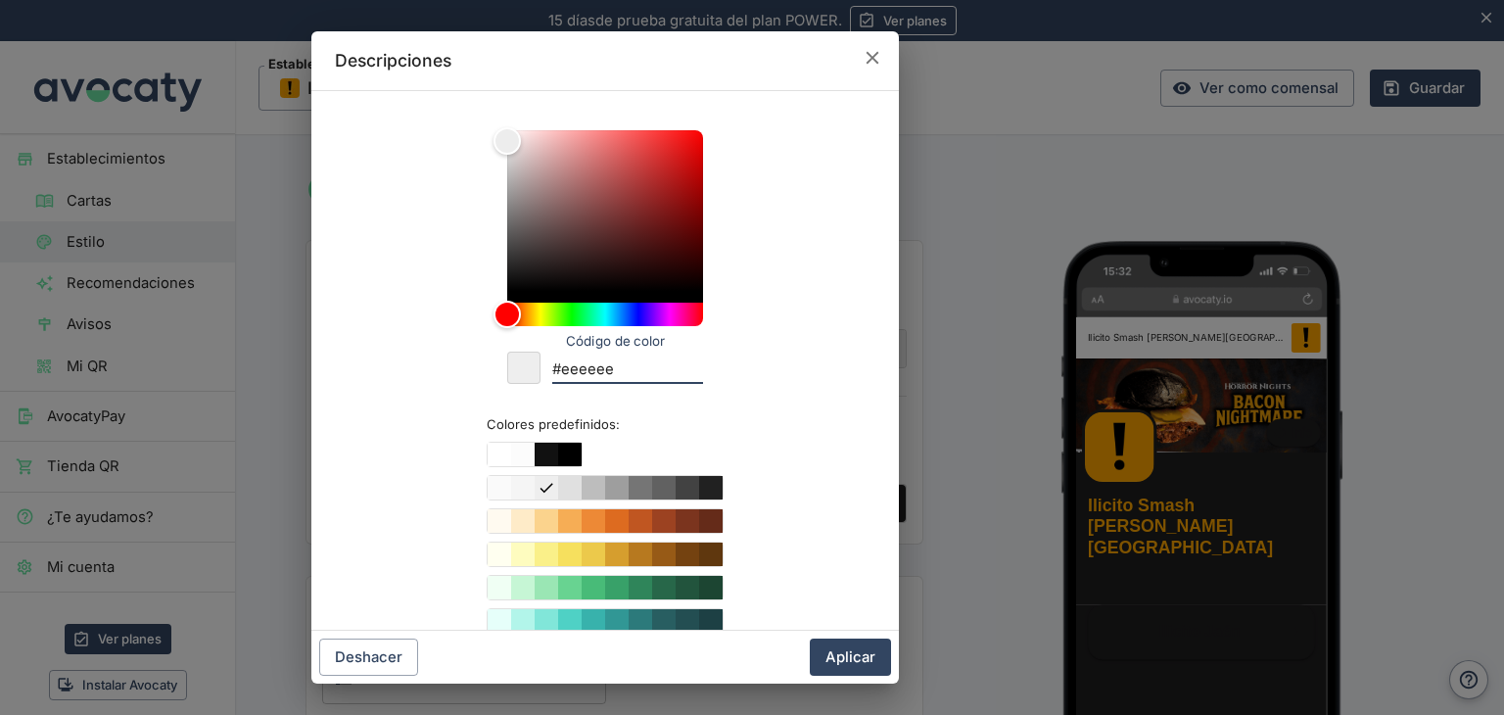
click at [636, 378] on input "#eeeeee" at bounding box center [627, 371] width 151 height 26
click at [836, 646] on button "Aplicar" at bounding box center [850, 657] width 81 height 37
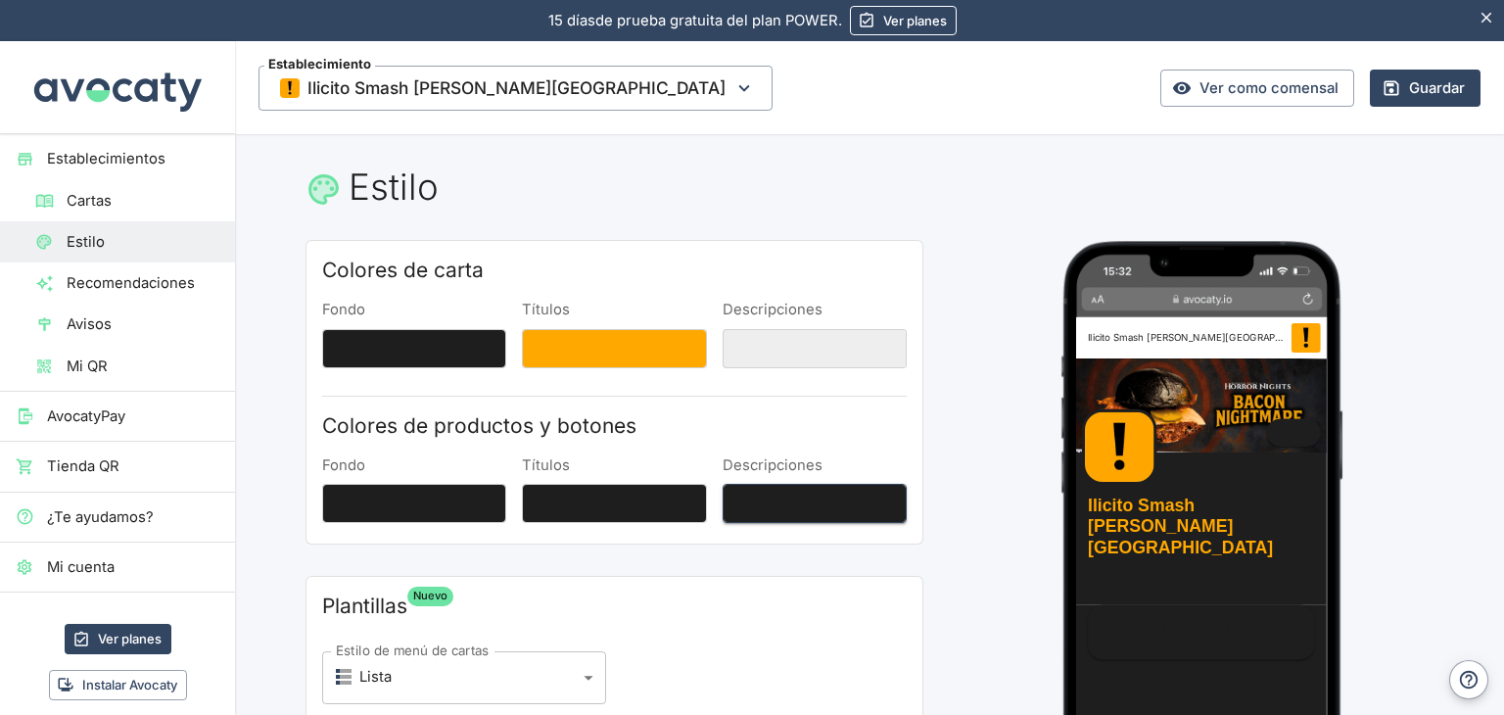
click at [765, 510] on button "Descripciones" at bounding box center [815, 503] width 184 height 39
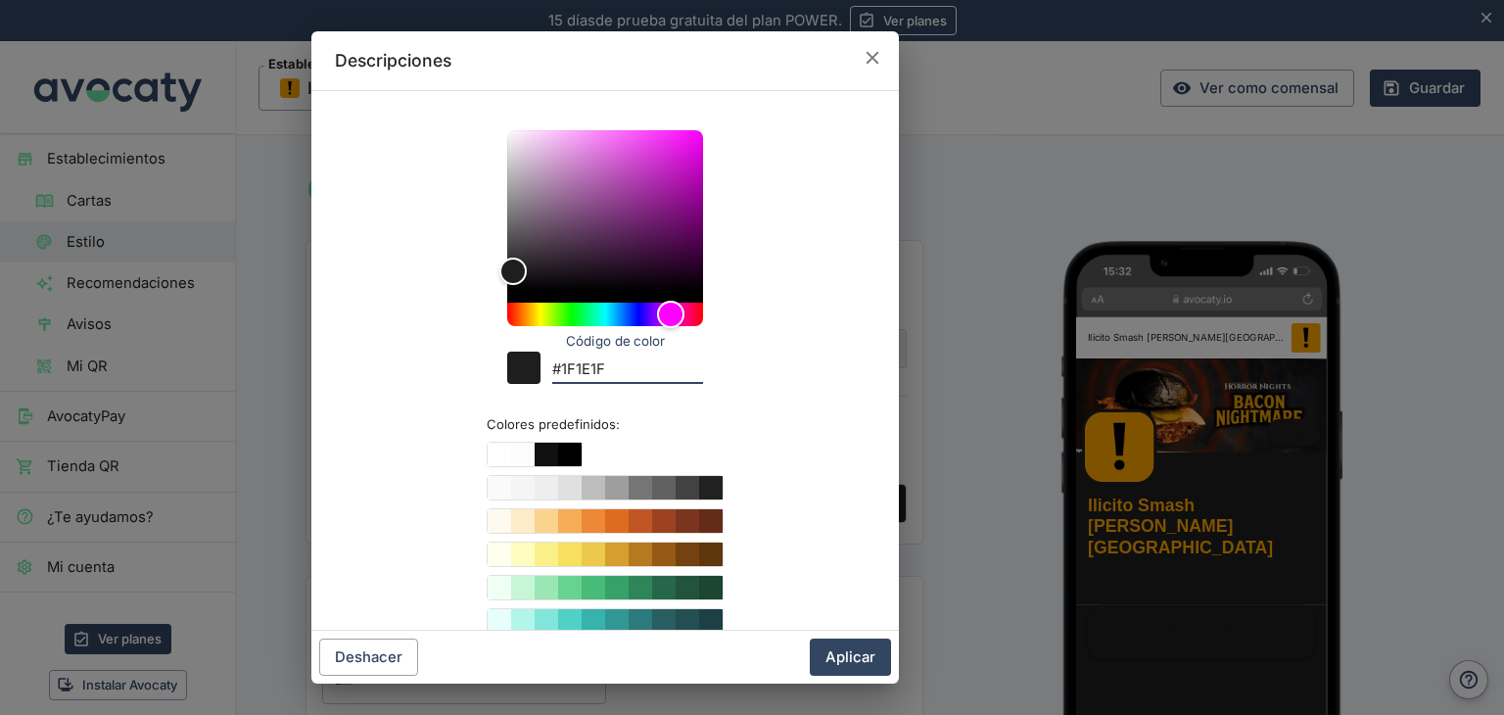
click at [635, 378] on input "#1F1E1F" at bounding box center [627, 371] width 151 height 26
paste input "eeeeee"
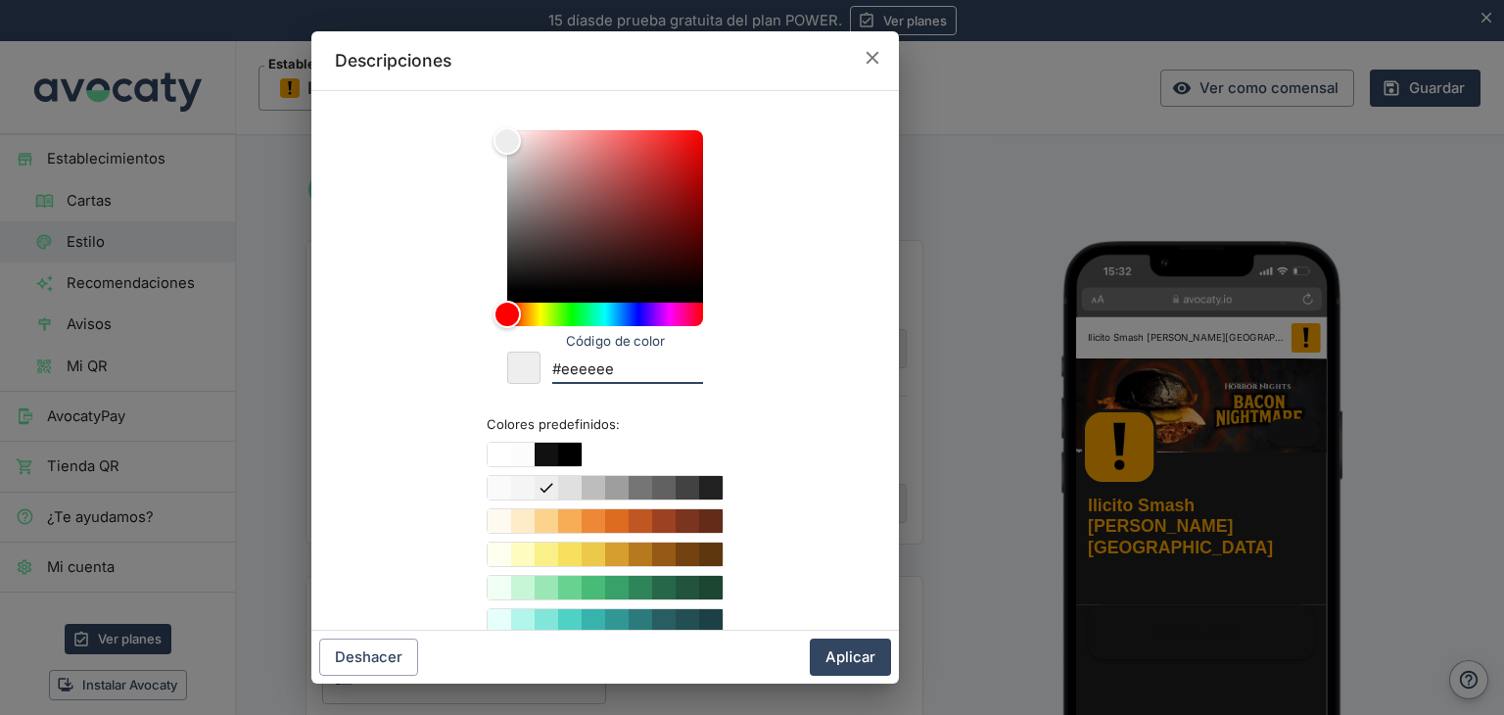
type input "#eeeeee"
click at [862, 678] on div "Deshacer Aplicar" at bounding box center [605, 657] width 588 height 53
click at [874, 666] on button "Aplicar" at bounding box center [850, 657] width 81 height 37
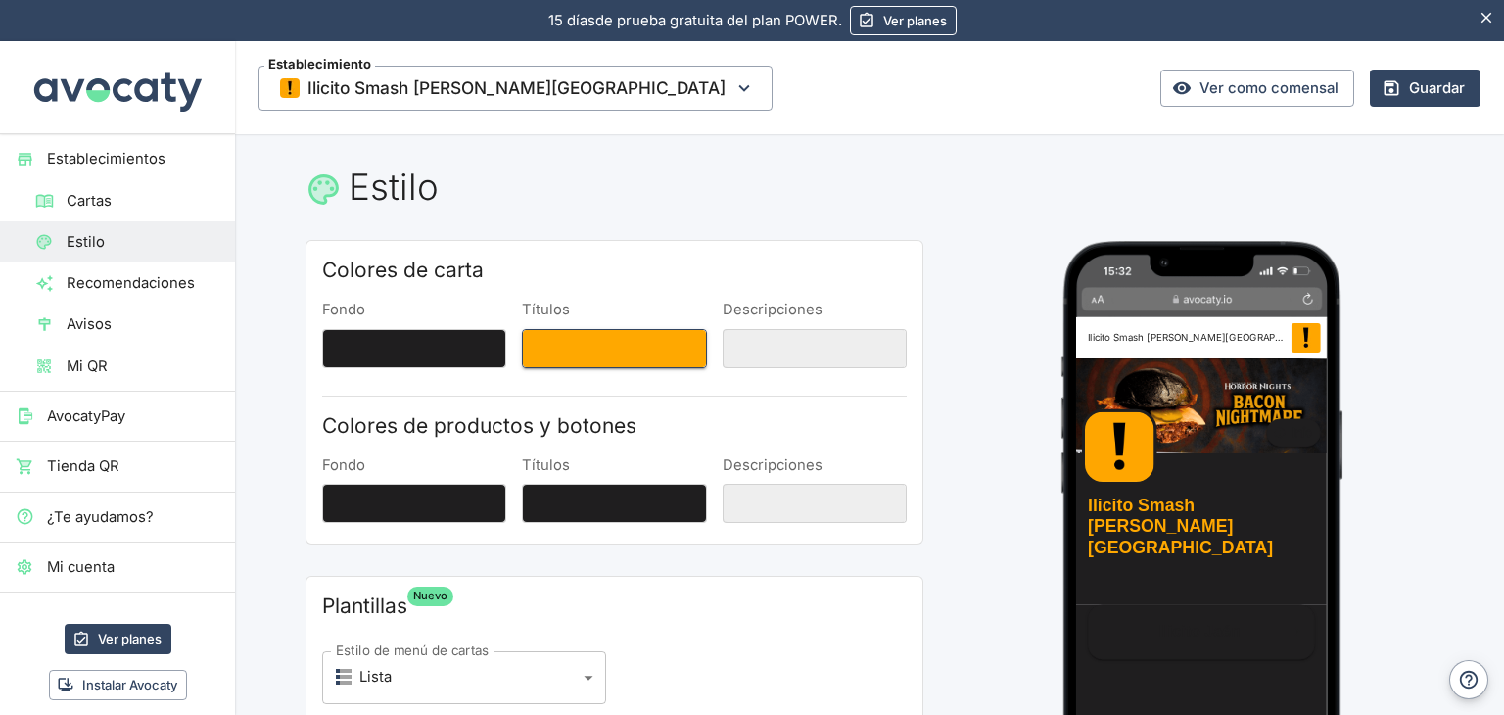
click at [633, 344] on button "Títulos" at bounding box center [614, 348] width 184 height 39
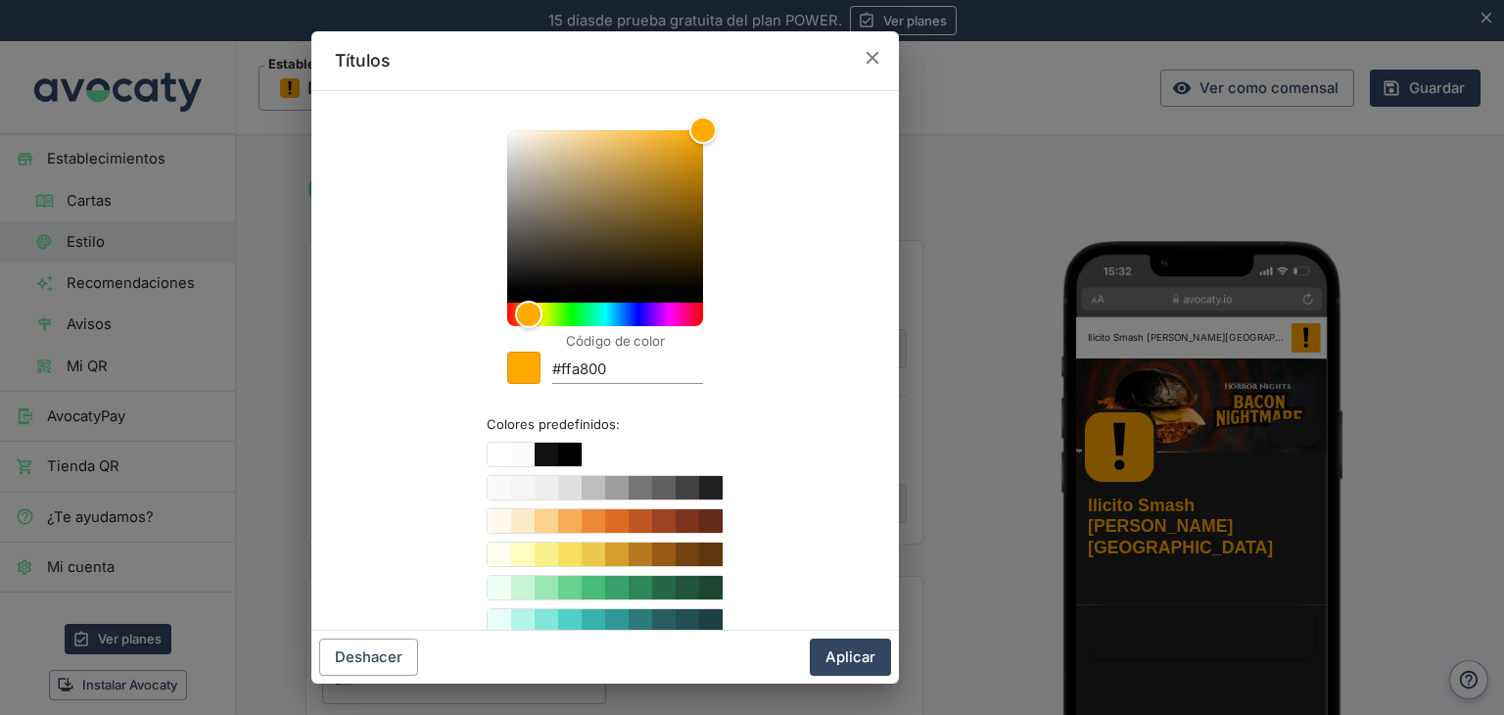
click at [602, 353] on div "Código de color #ffa800" at bounding box center [627, 363] width 151 height 42
click at [602, 371] on input "#ffa800" at bounding box center [627, 371] width 151 height 26
click at [827, 669] on button "Aplicar" at bounding box center [850, 657] width 81 height 37
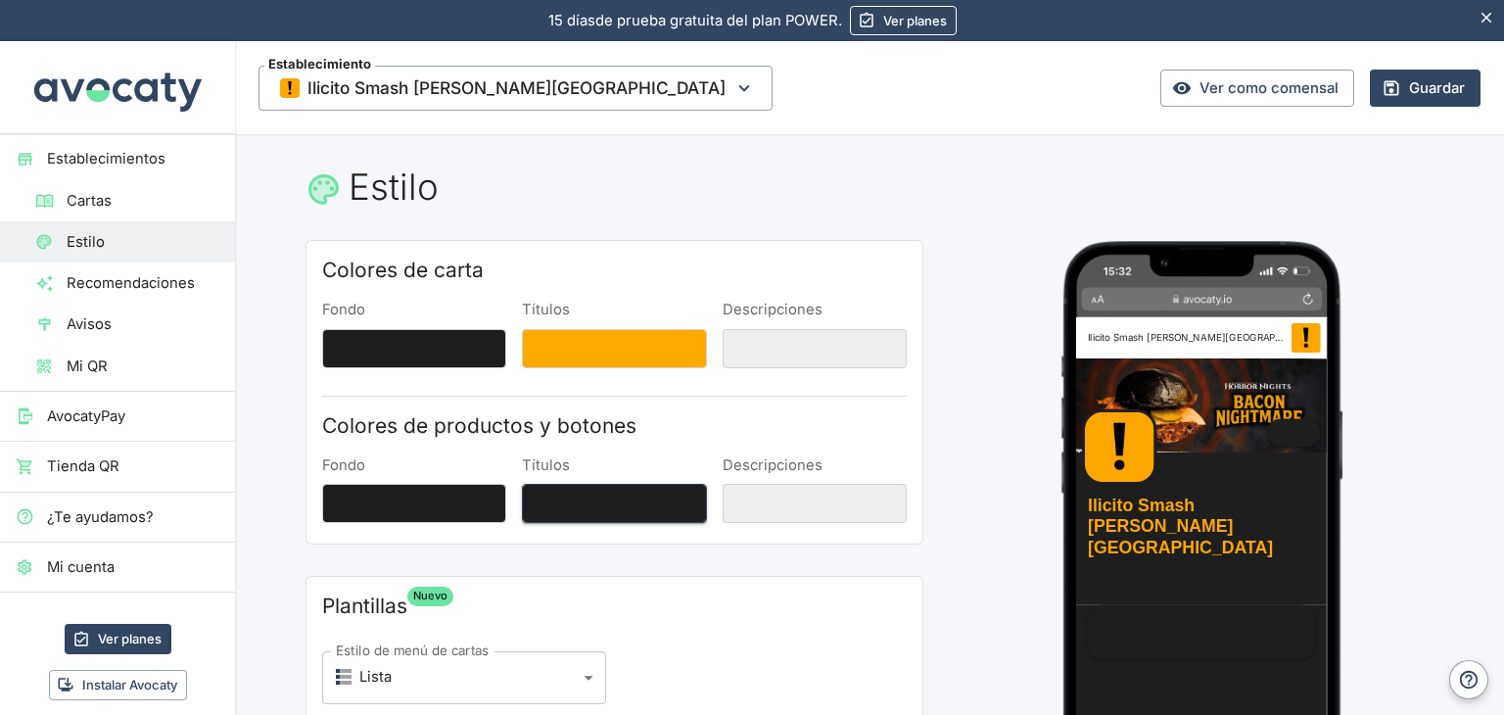
click at [658, 504] on button "Títulos" at bounding box center [614, 503] width 184 height 39
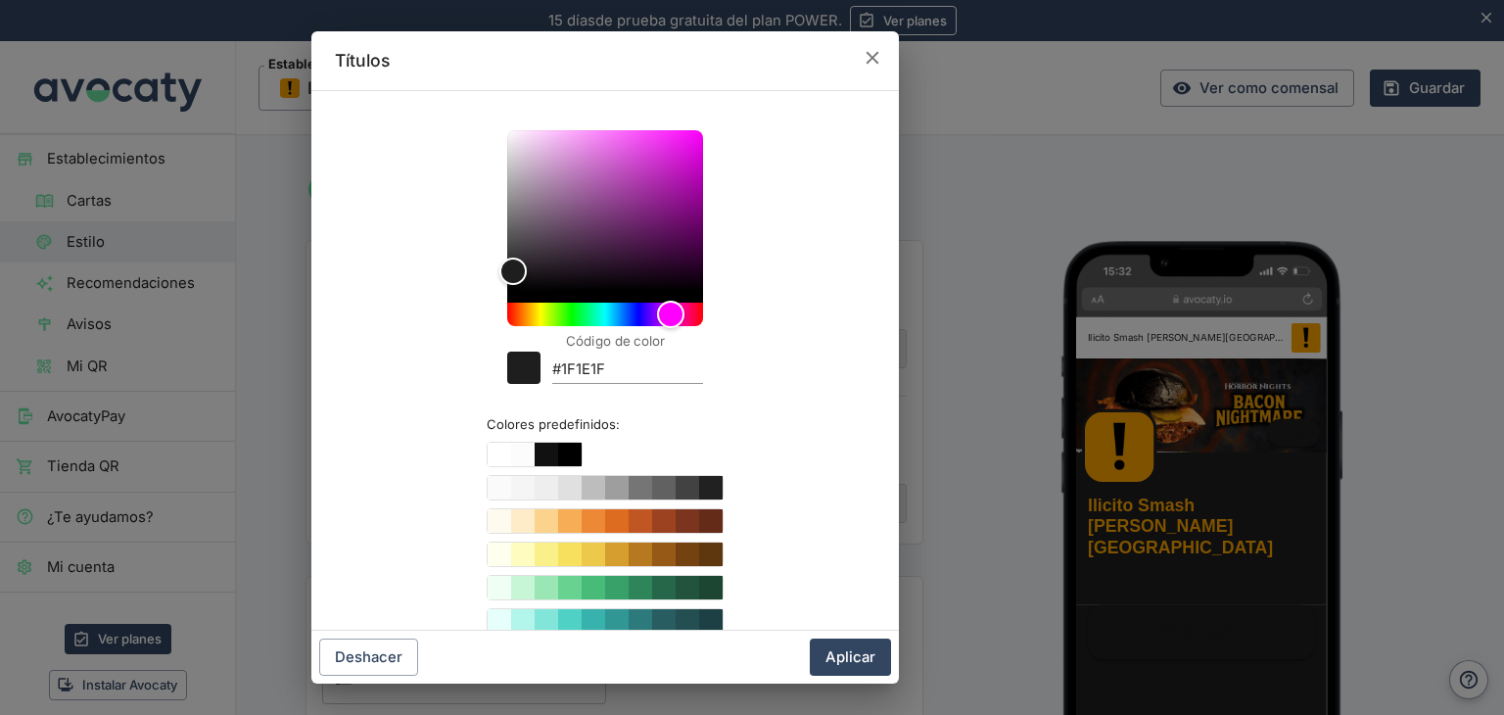
click at [616, 376] on input "#1F1E1F" at bounding box center [627, 371] width 151 height 26
paste input "ffa800"
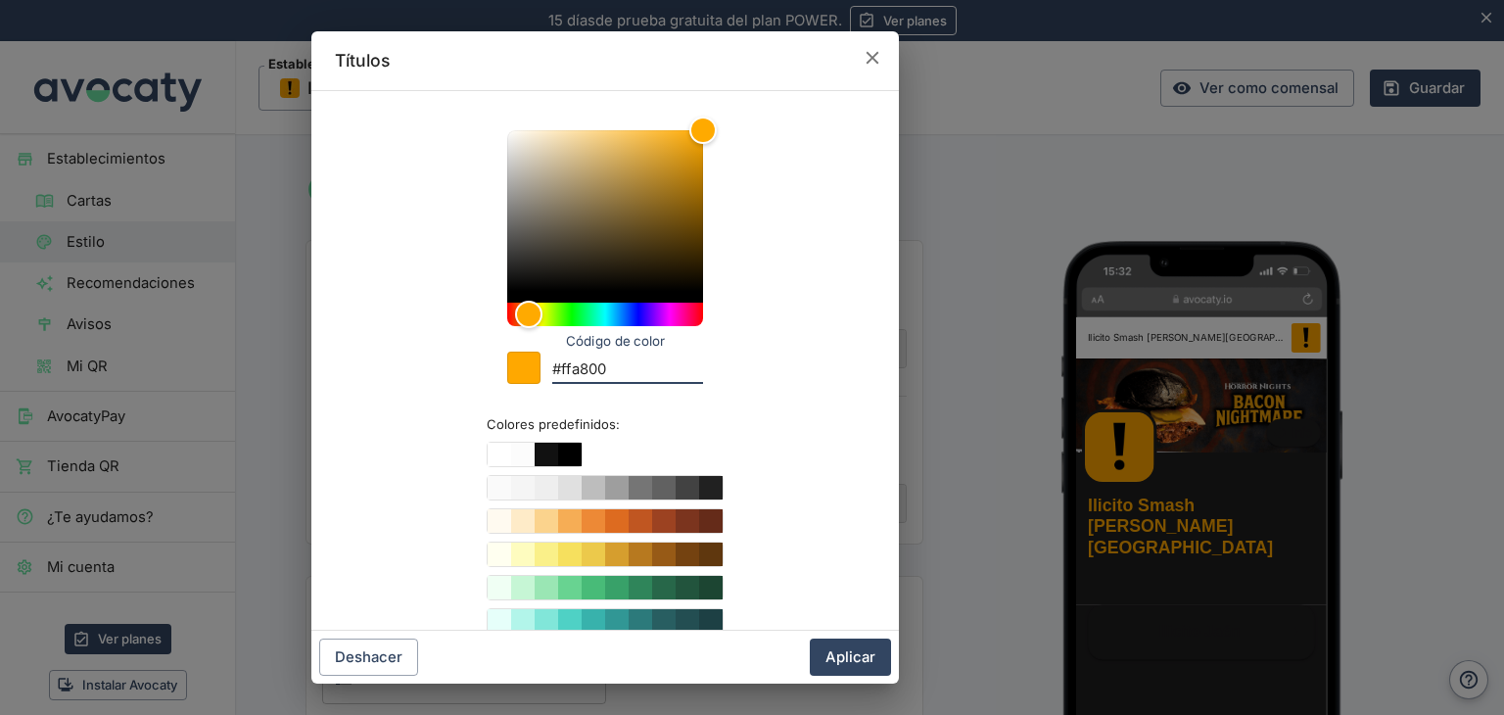
click at [616, 376] on input "#ffa800" at bounding box center [627, 371] width 151 height 26
type input "#ffa800"
click at [841, 645] on button "Aplicar" at bounding box center [850, 657] width 81 height 37
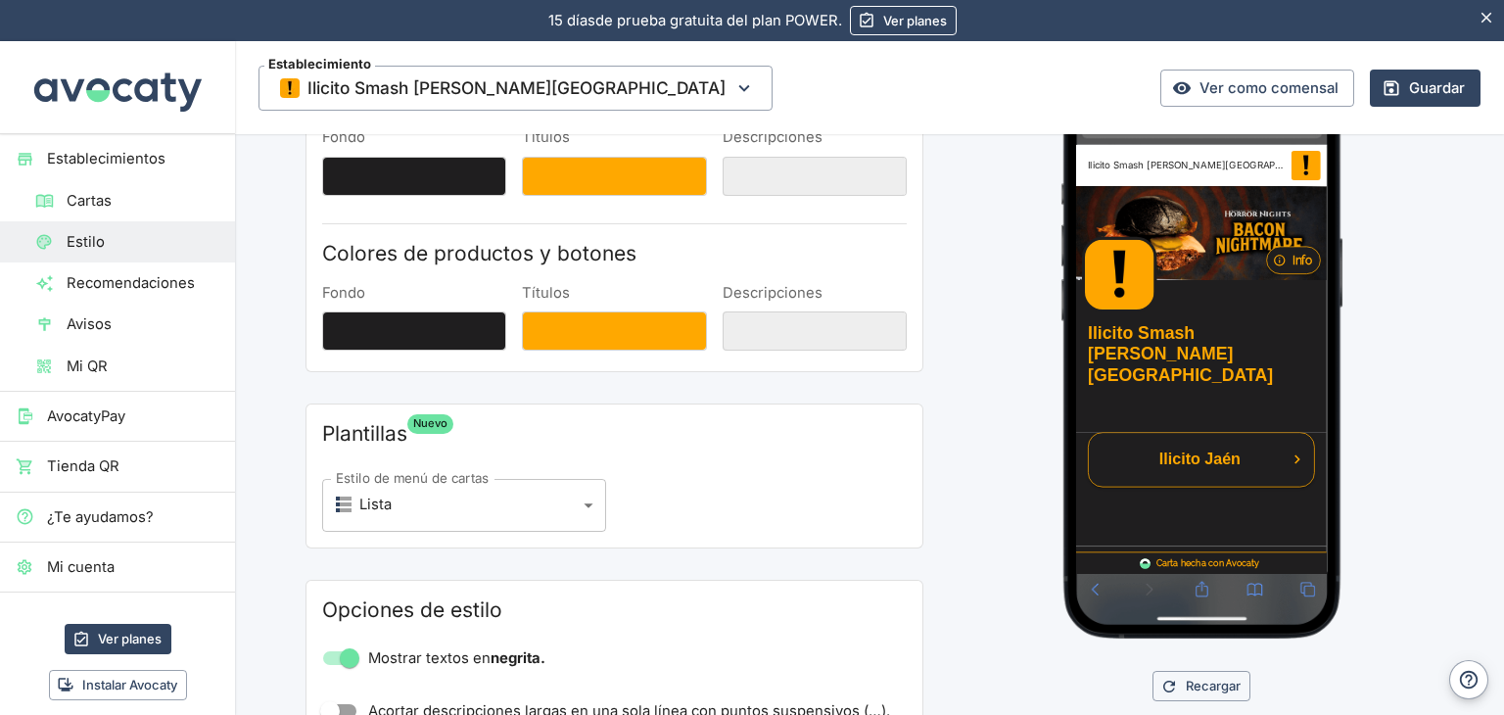
scroll to position [177, 0]
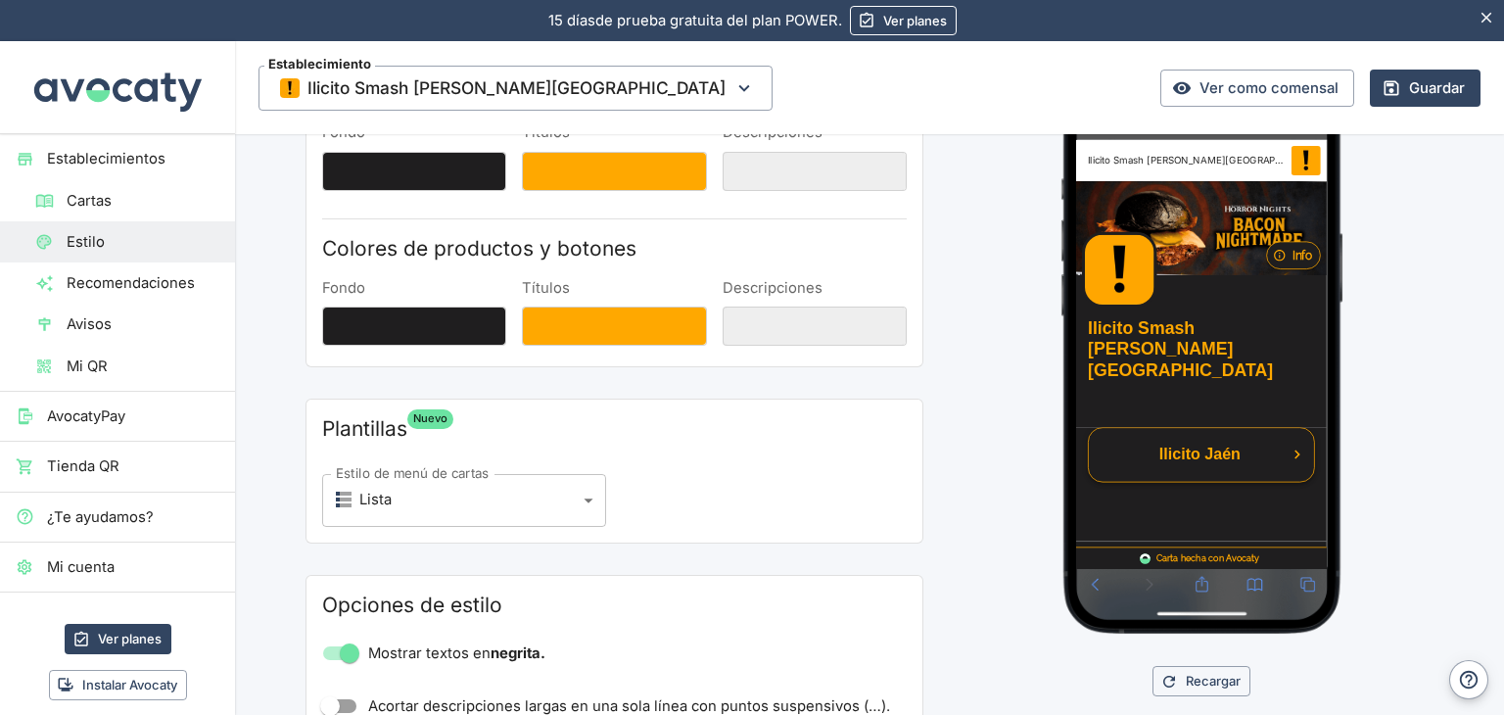
click at [1352, 522] on link "Ilicito Jaén" at bounding box center [1243, 558] width 303 height 73
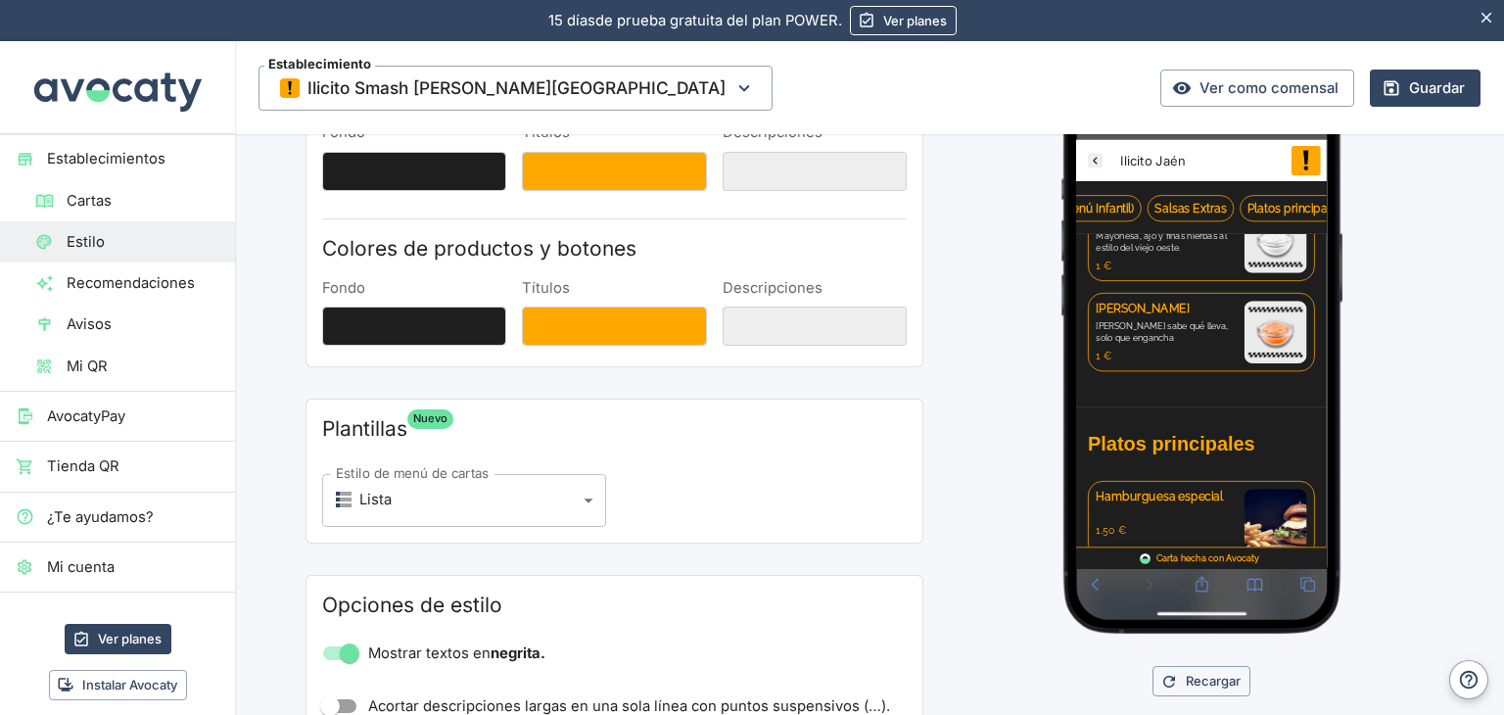
scroll to position [3840, 0]
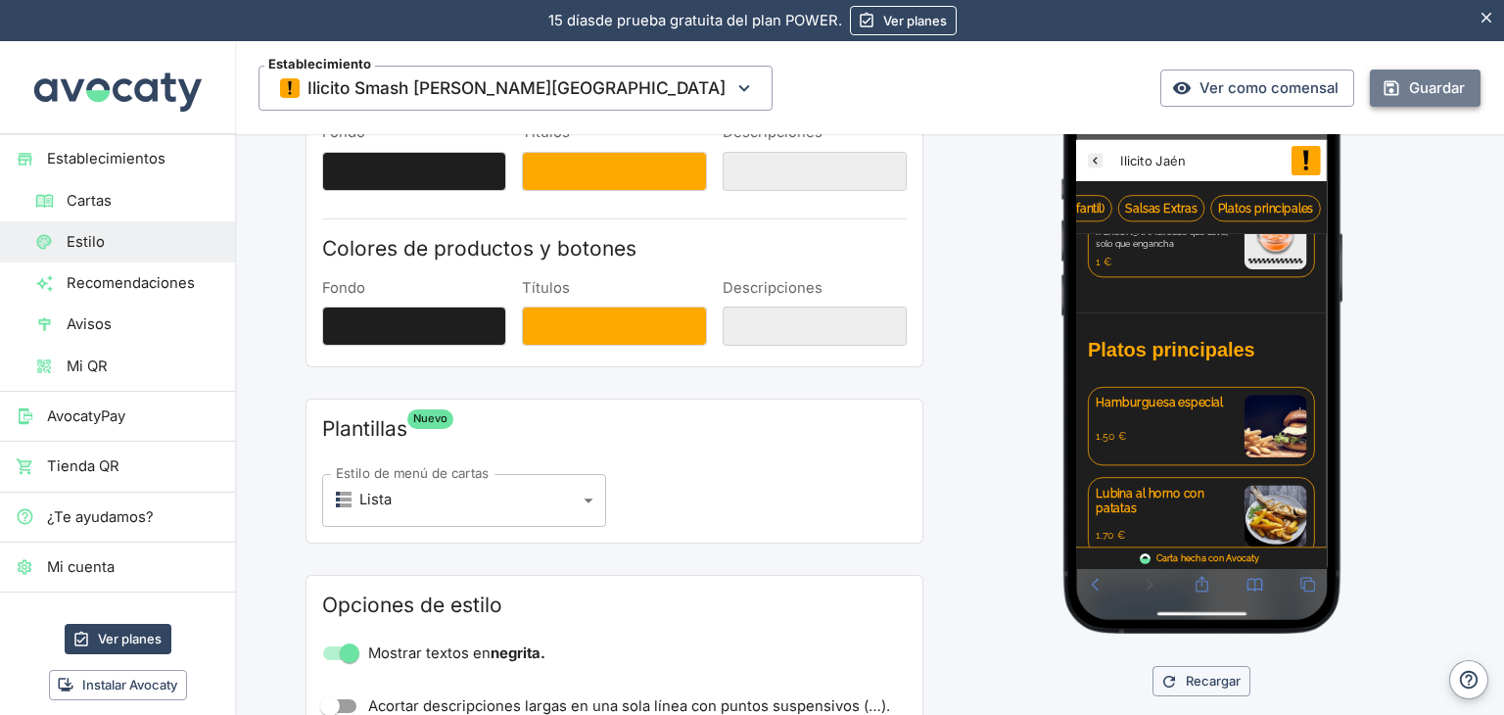
click at [1443, 103] on button "Guardar" at bounding box center [1425, 88] width 111 height 37
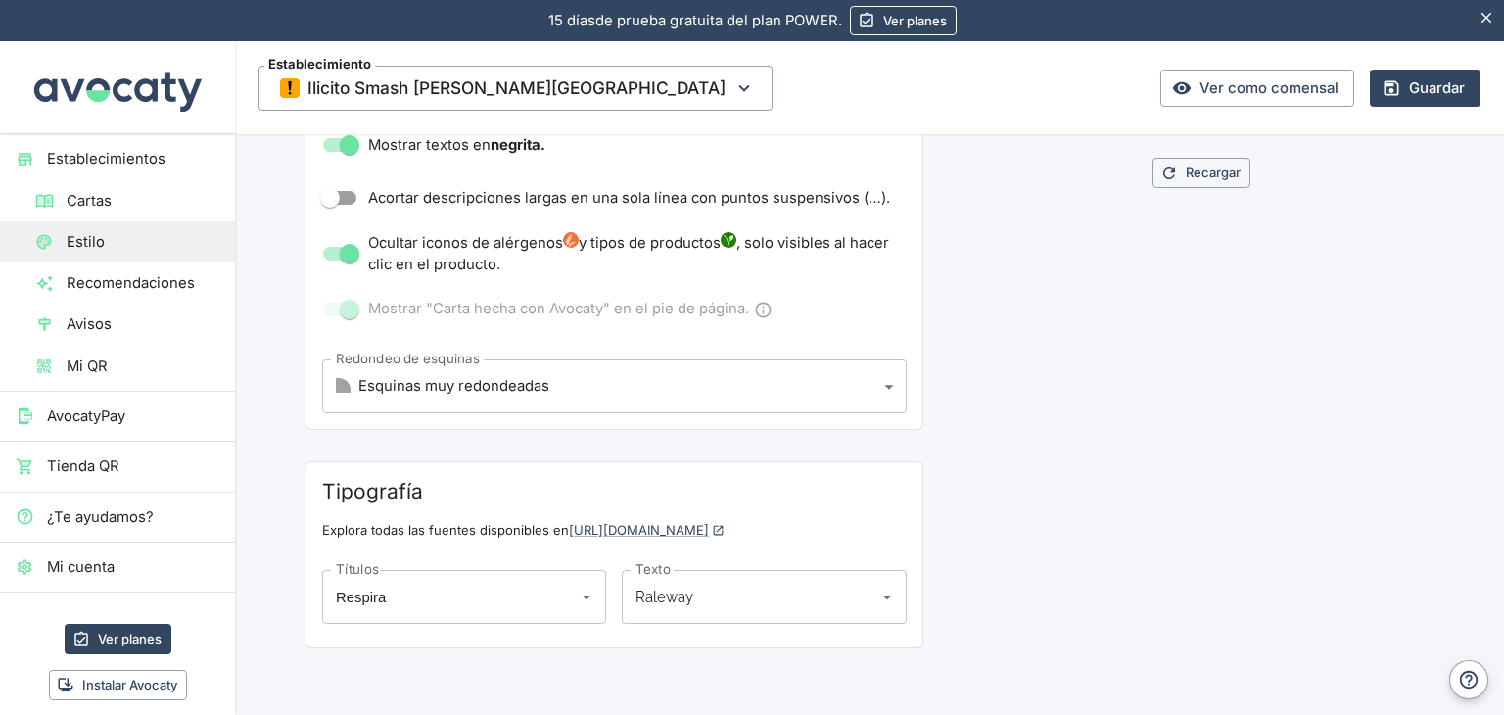
scroll to position [695, 0]
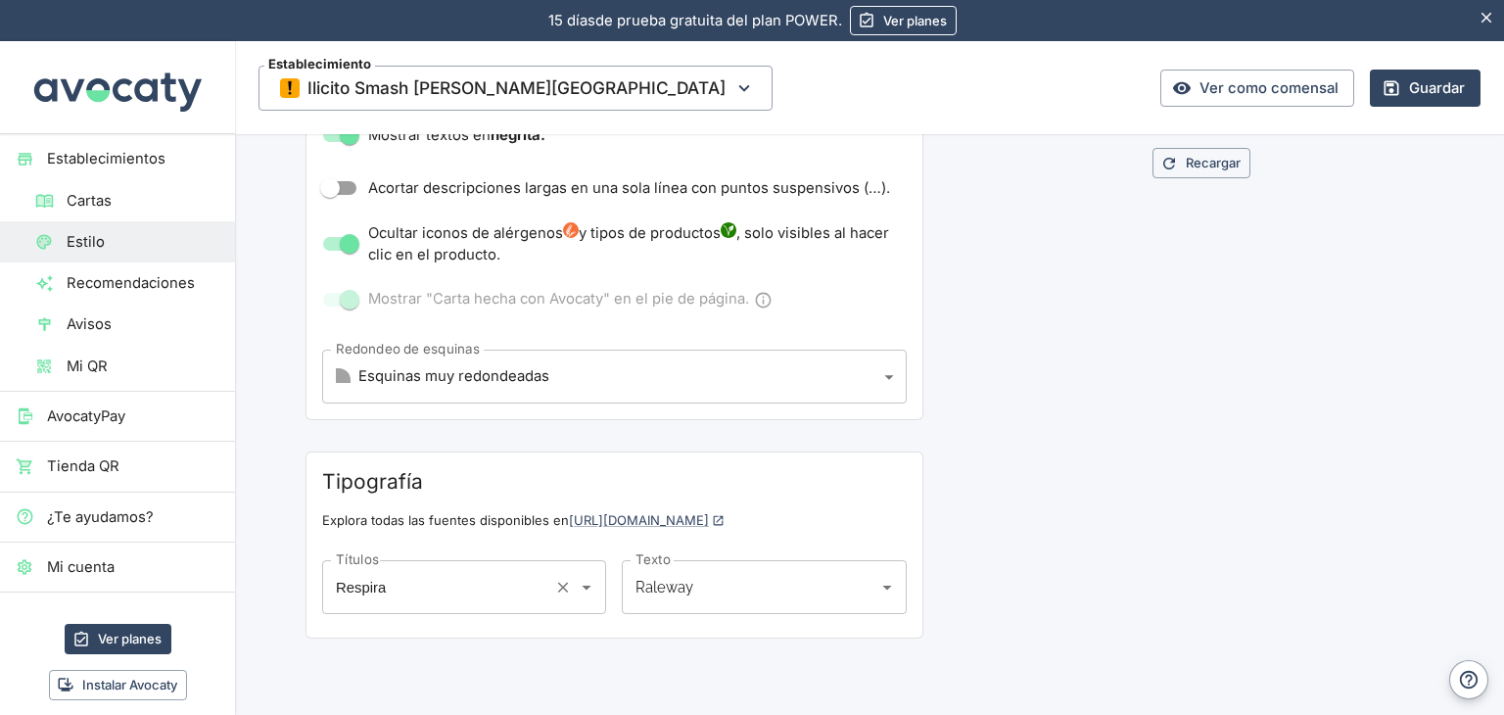
click at [515, 601] on input "Respira" at bounding box center [437, 586] width 212 height 35
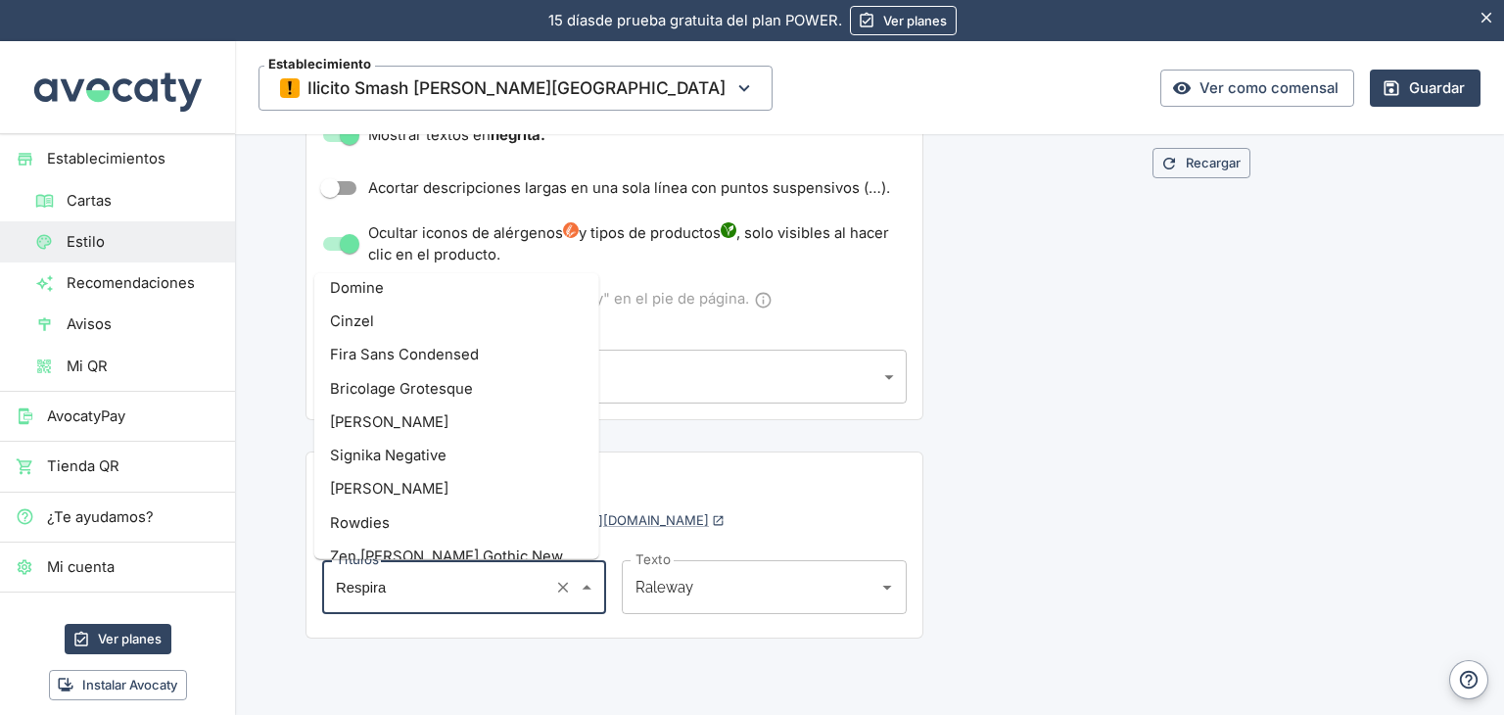
scroll to position [4224, 0]
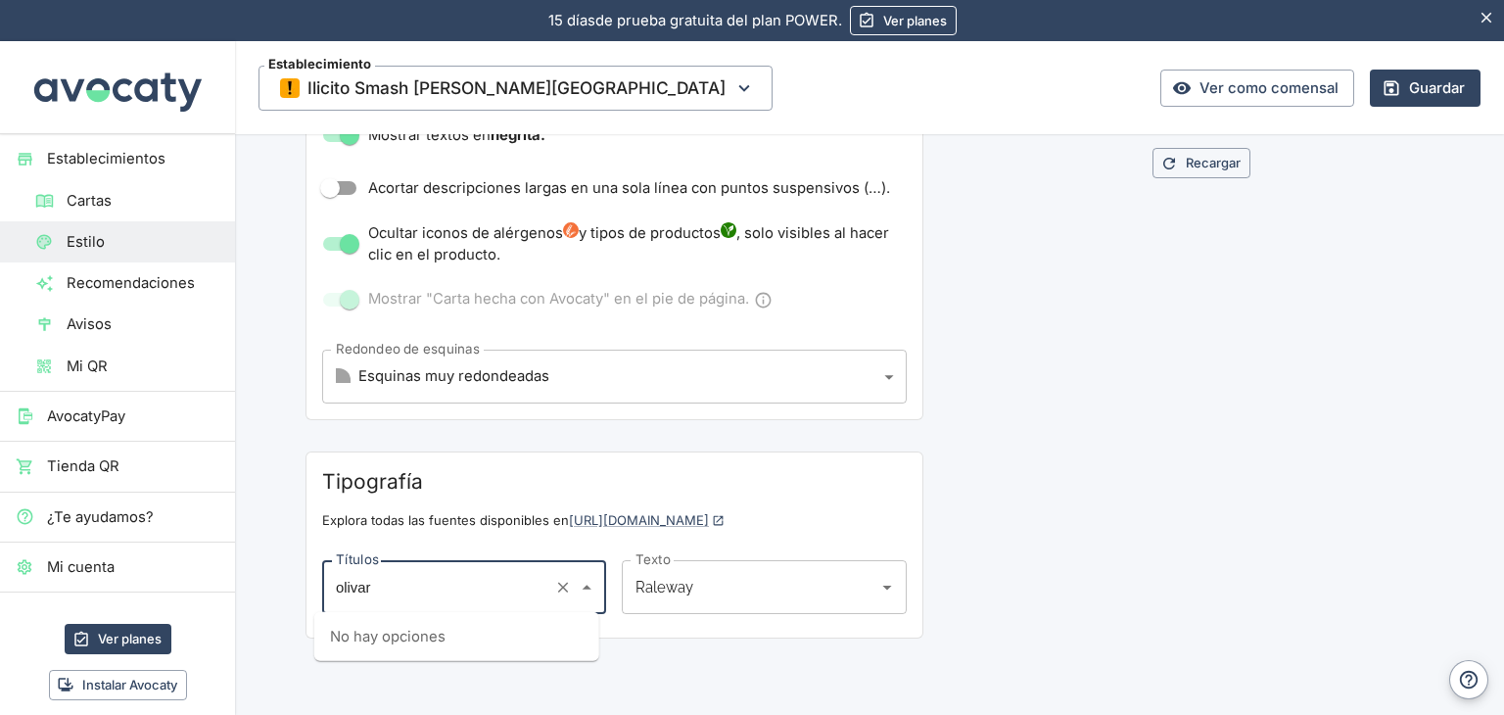
type input "[PERSON_NAME]"
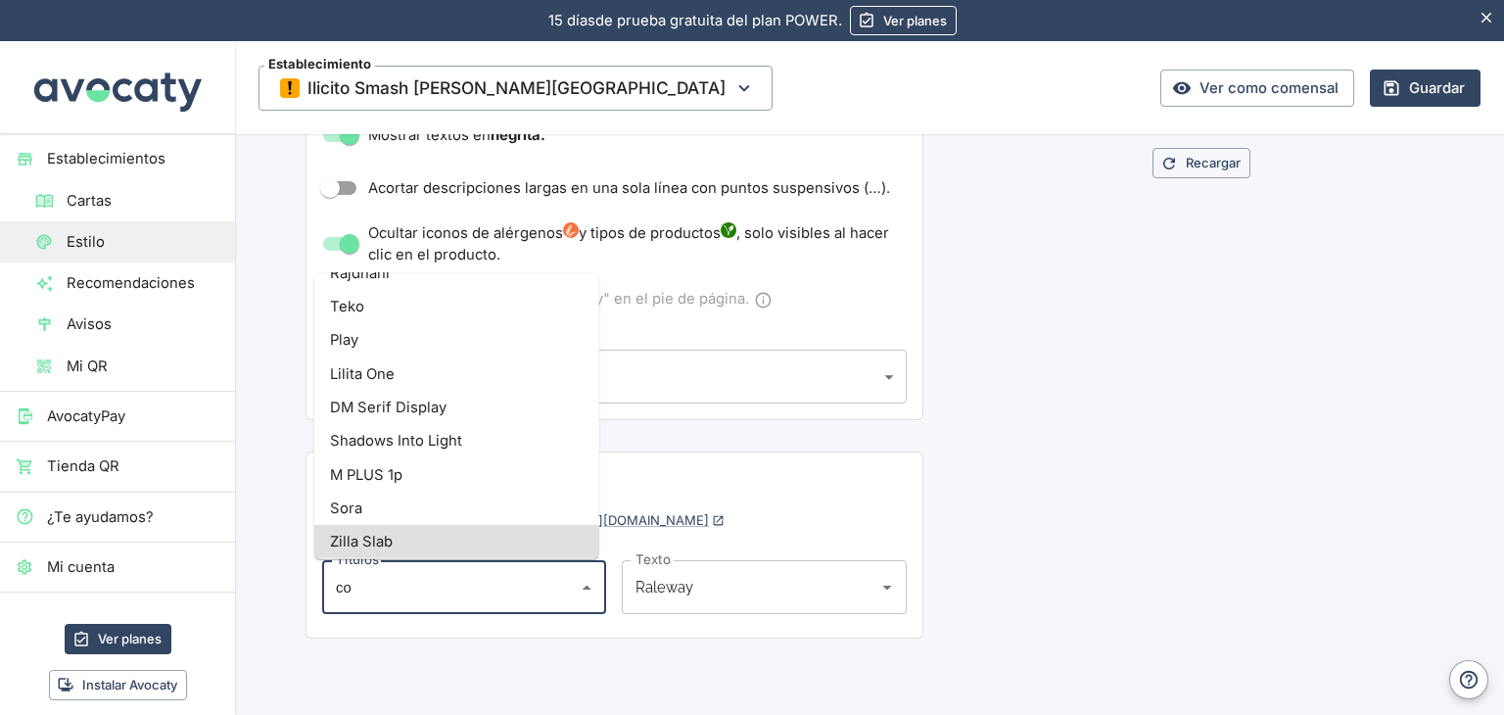
scroll to position [0, 0]
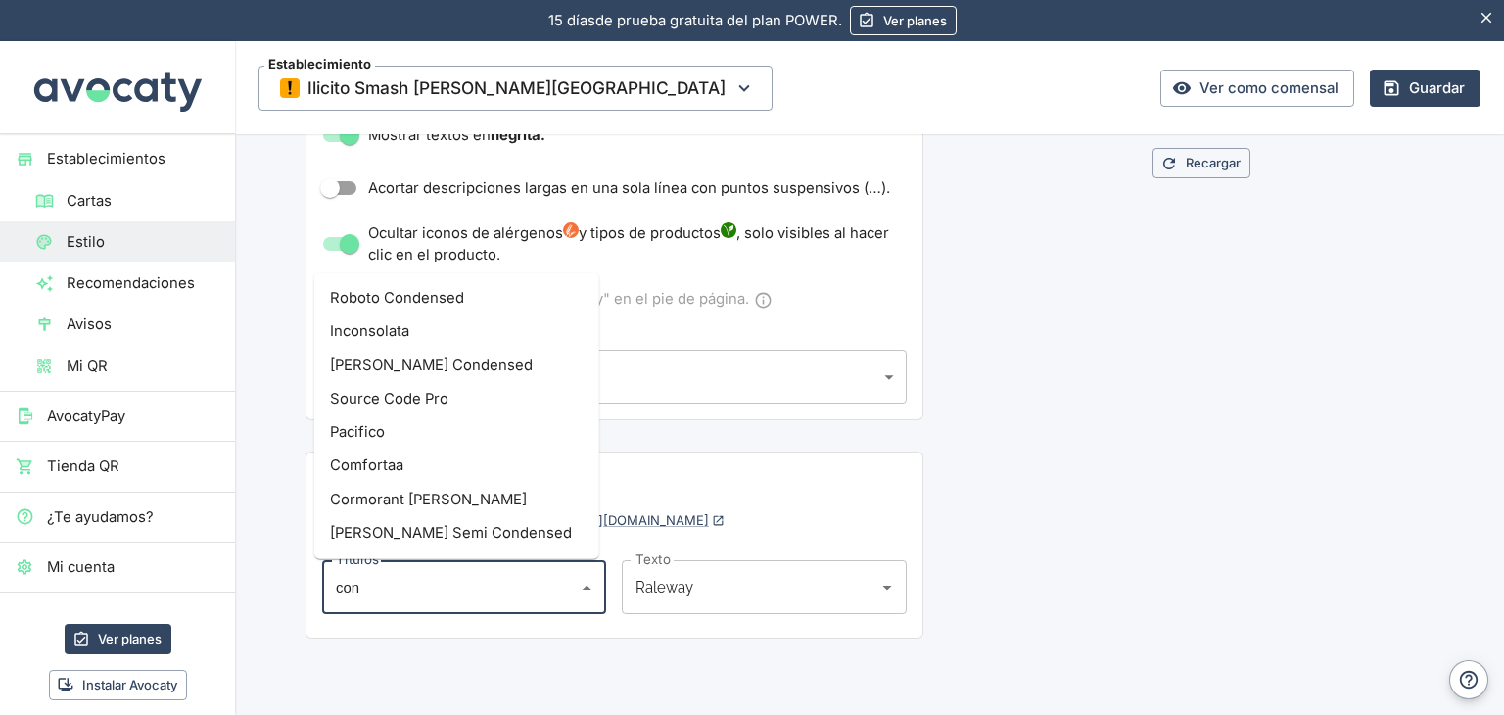
type input "conf"
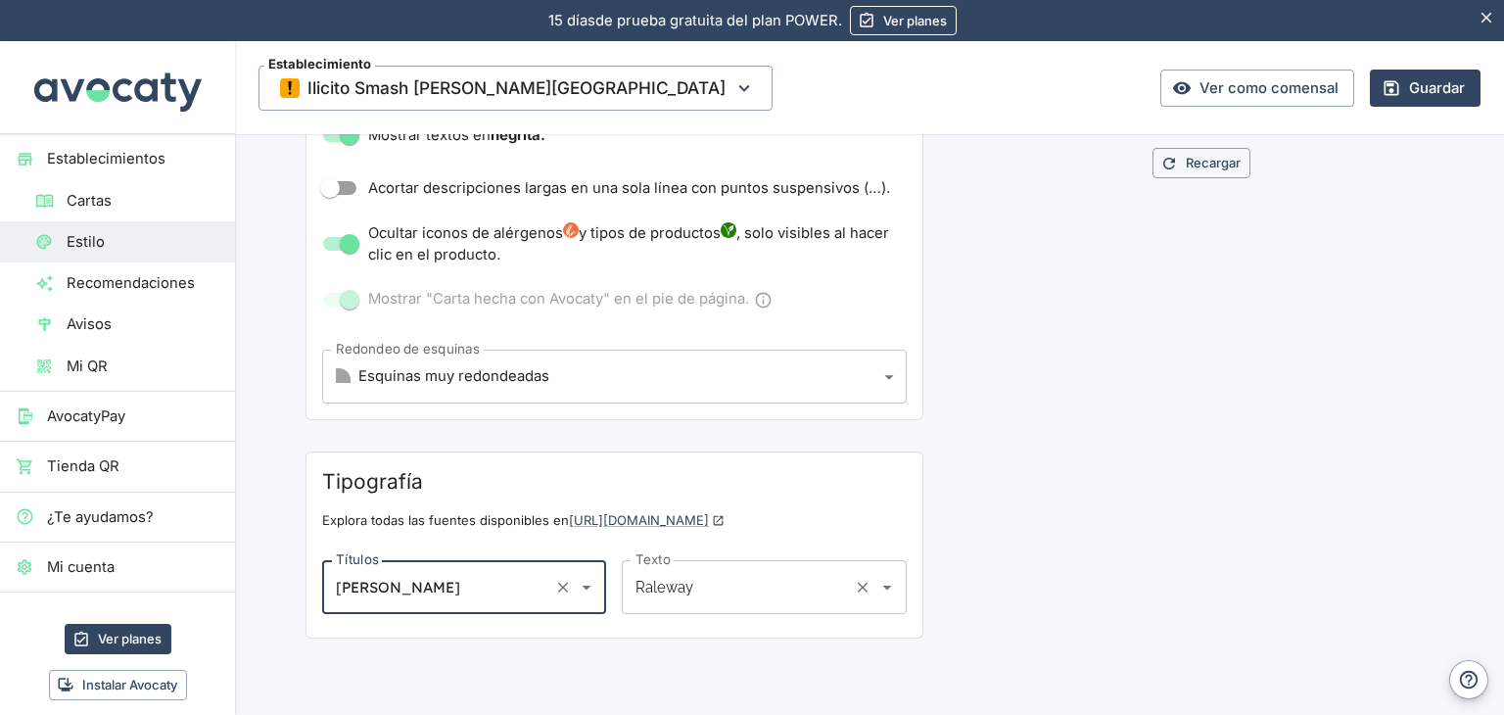
type input "[PERSON_NAME]"
click at [648, 596] on input "Raleway" at bounding box center [737, 586] width 212 height 35
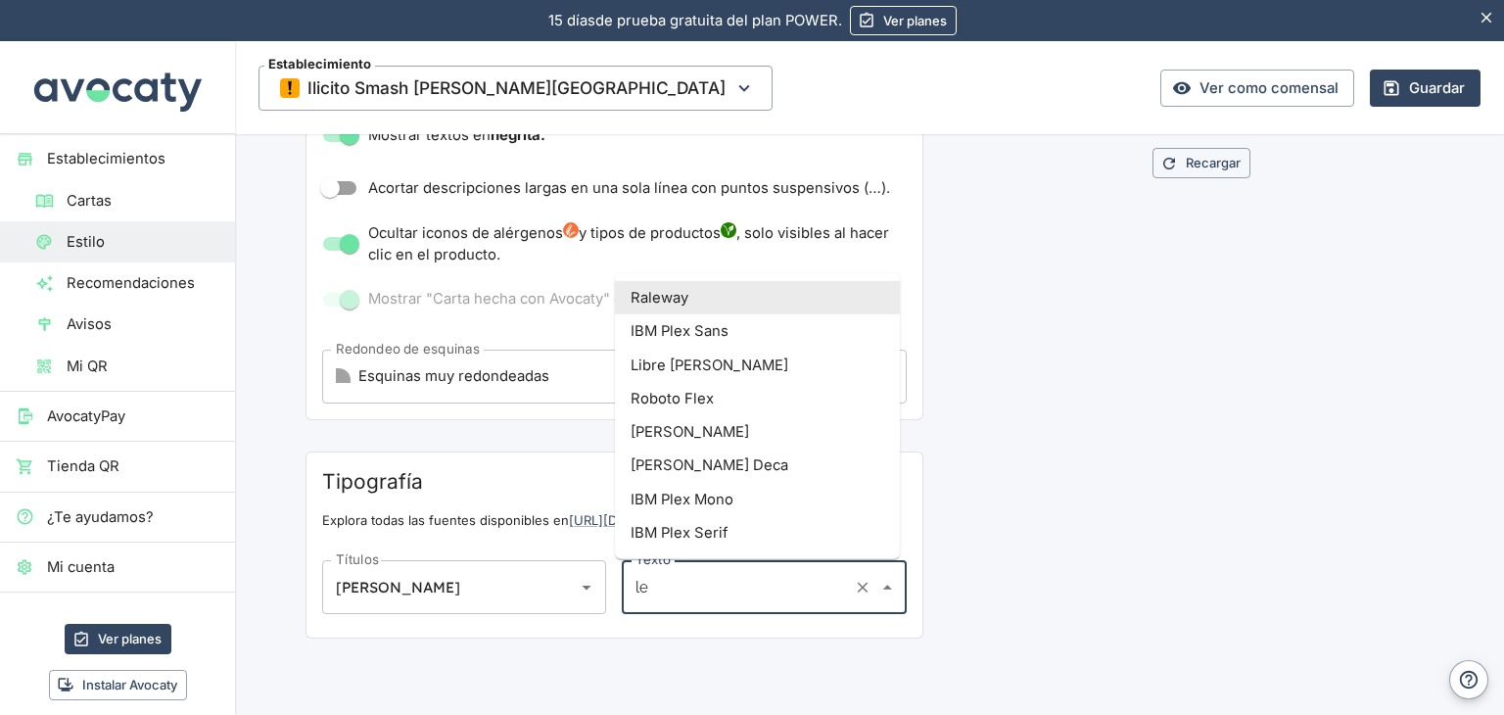
type input "len"
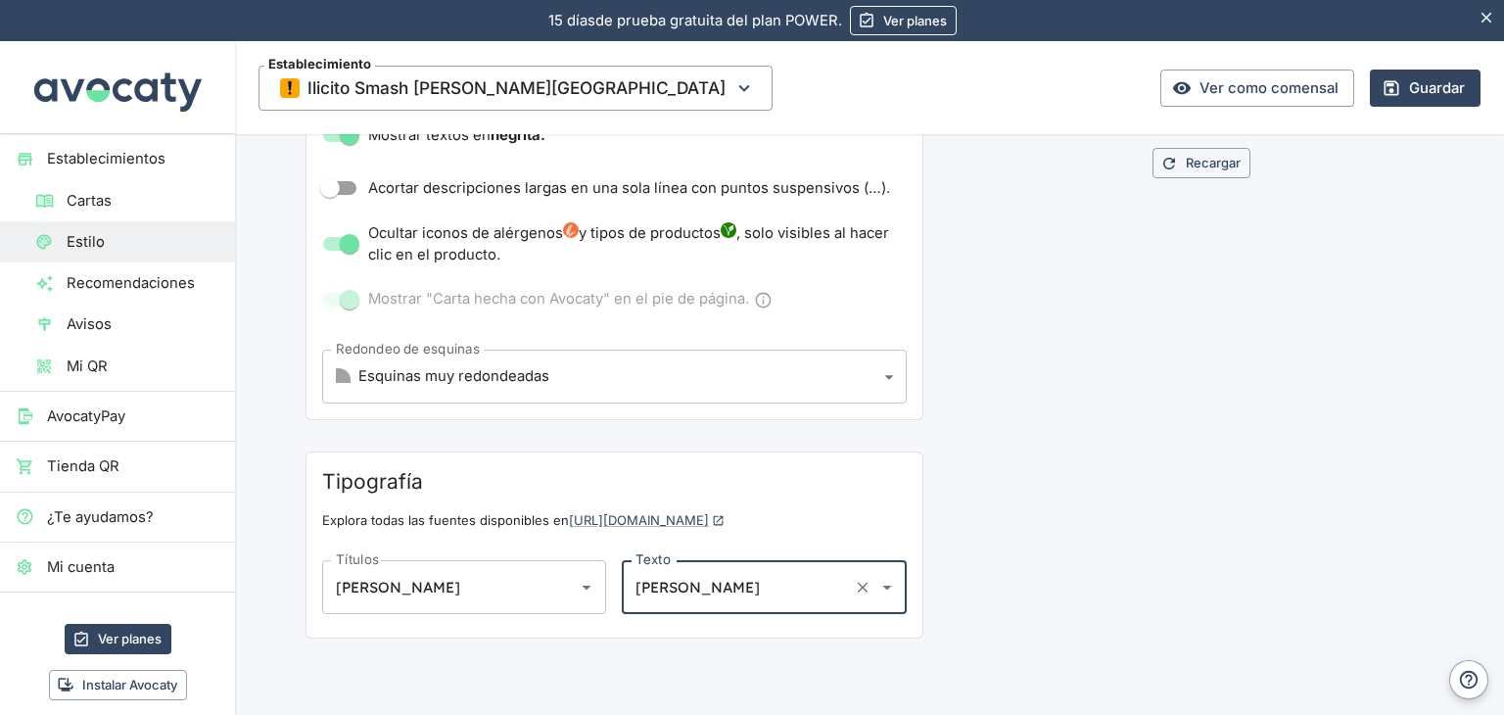
scroll to position [3906, 0]
type input "[PERSON_NAME]"
click at [439, 594] on input "[PERSON_NAME]" at bounding box center [437, 586] width 212 height 35
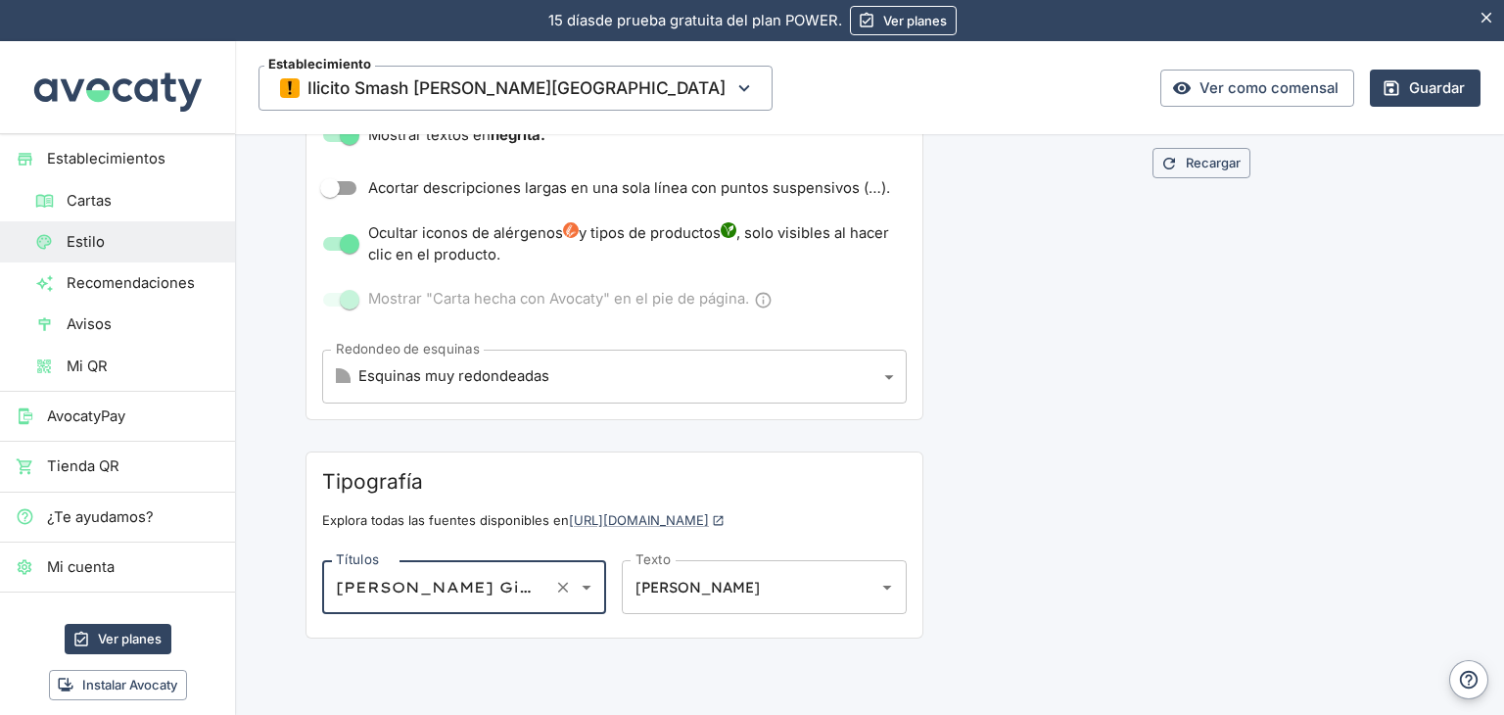
scroll to position [3977, 0]
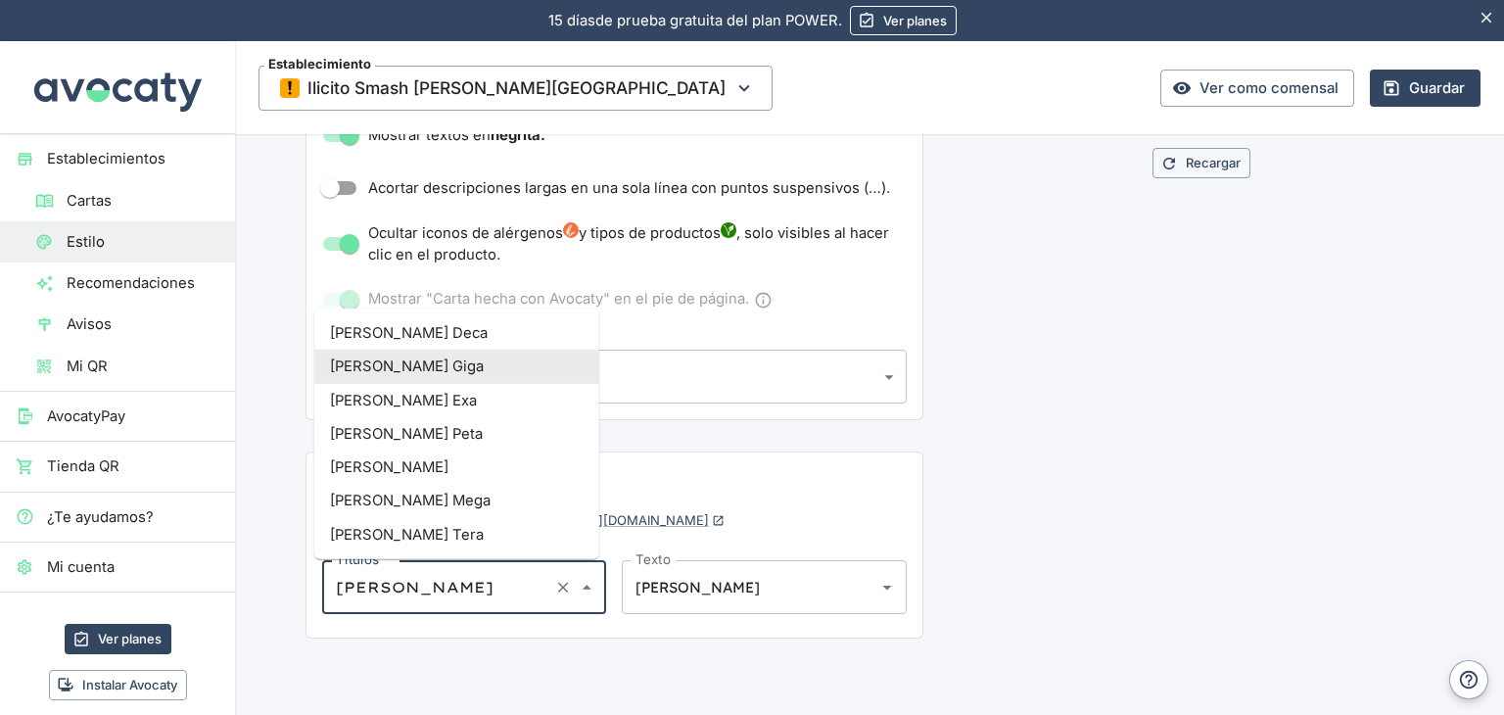
type input "[PERSON_NAME]"
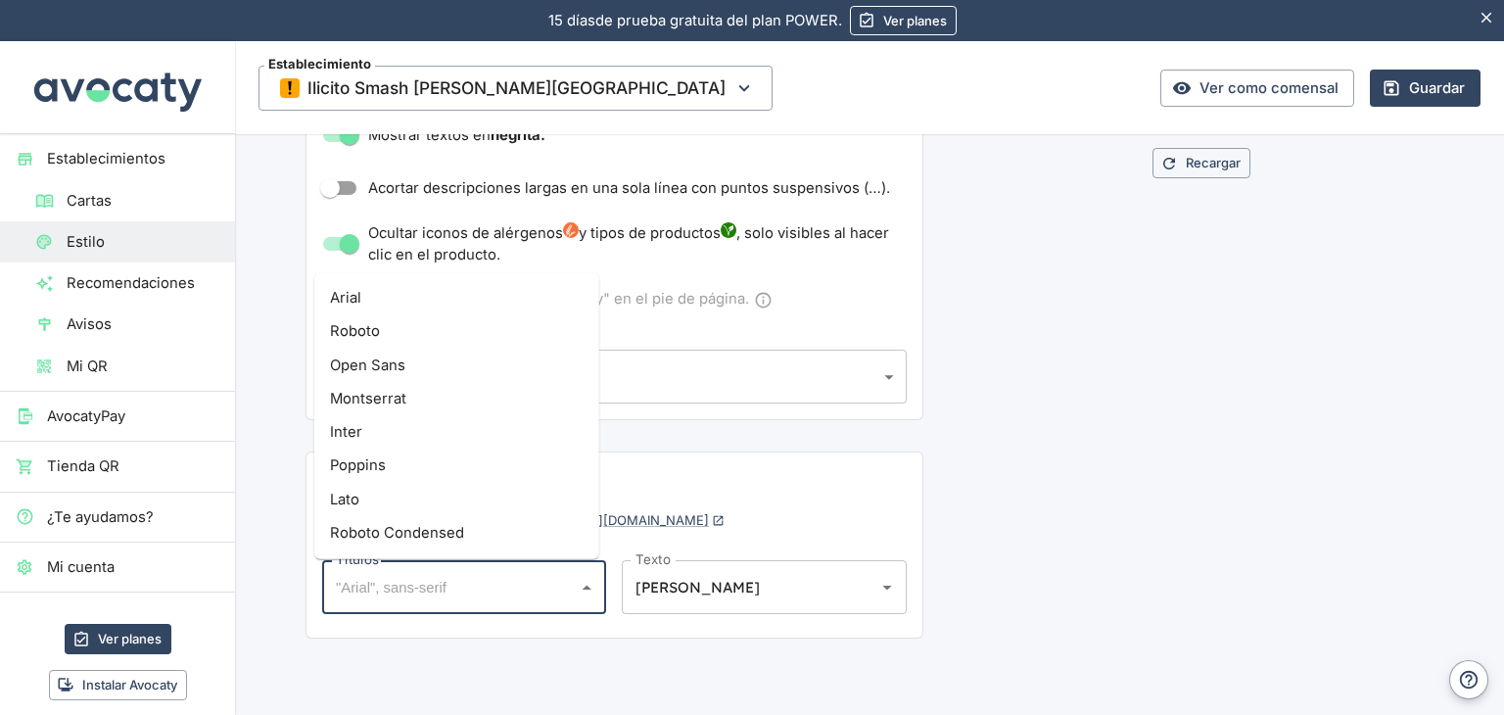
scroll to position [3906, 0]
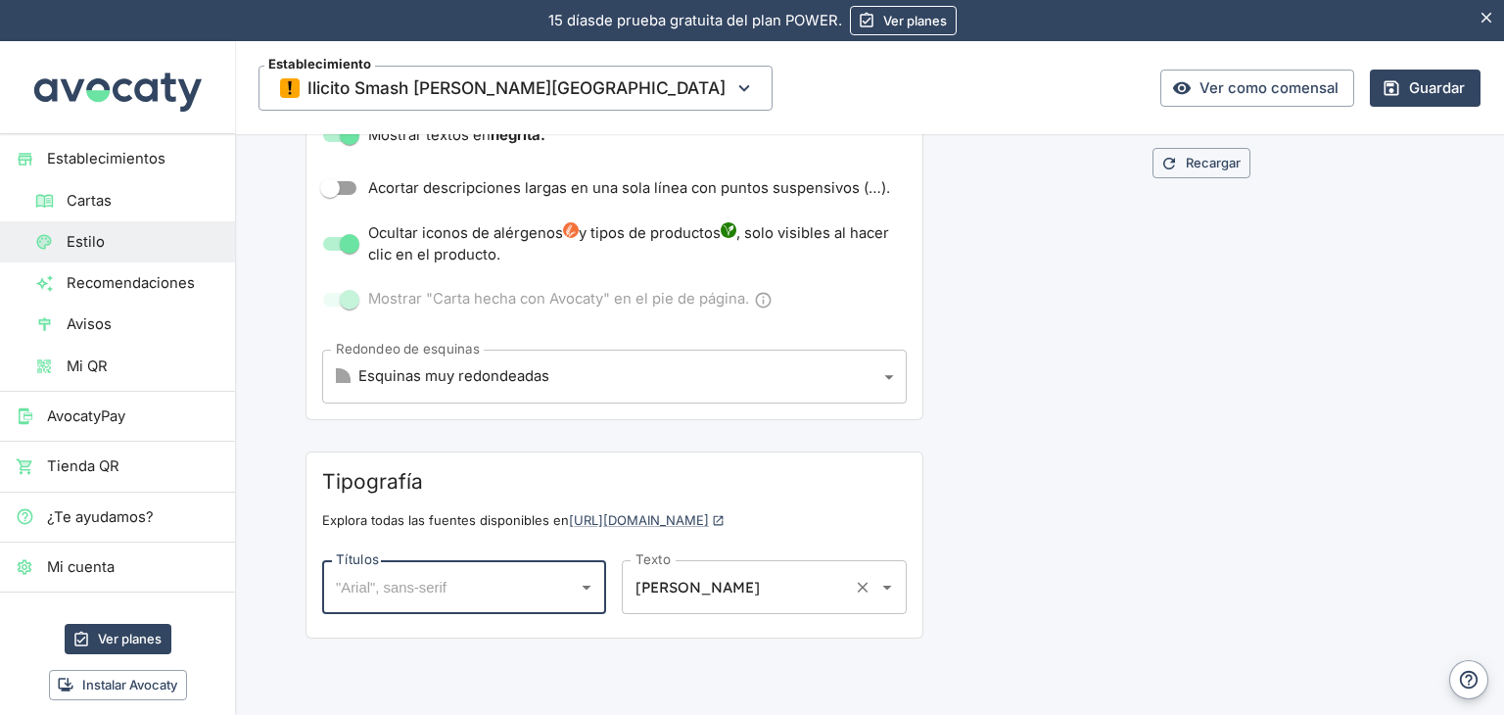
click at [680, 583] on input "[PERSON_NAME]" at bounding box center [737, 586] width 212 height 35
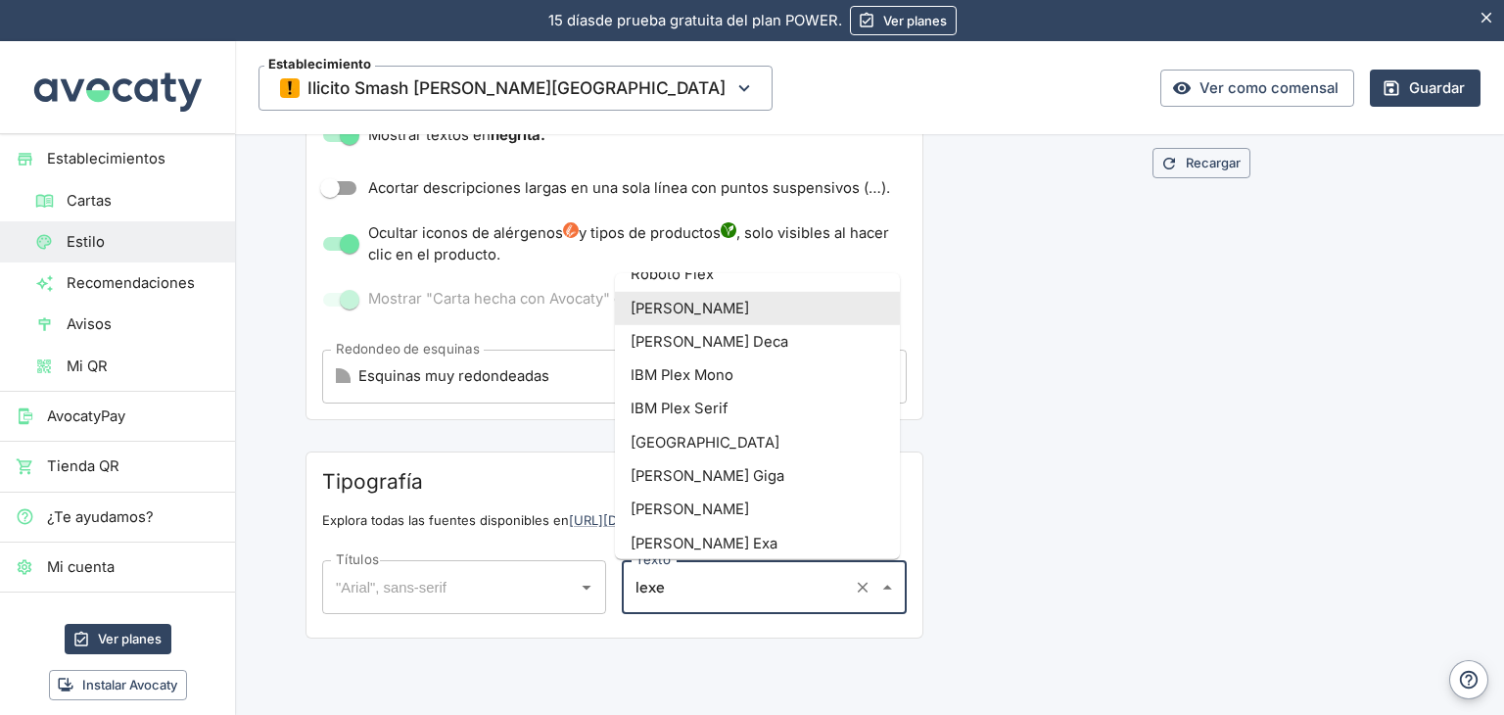
scroll to position [0, 0]
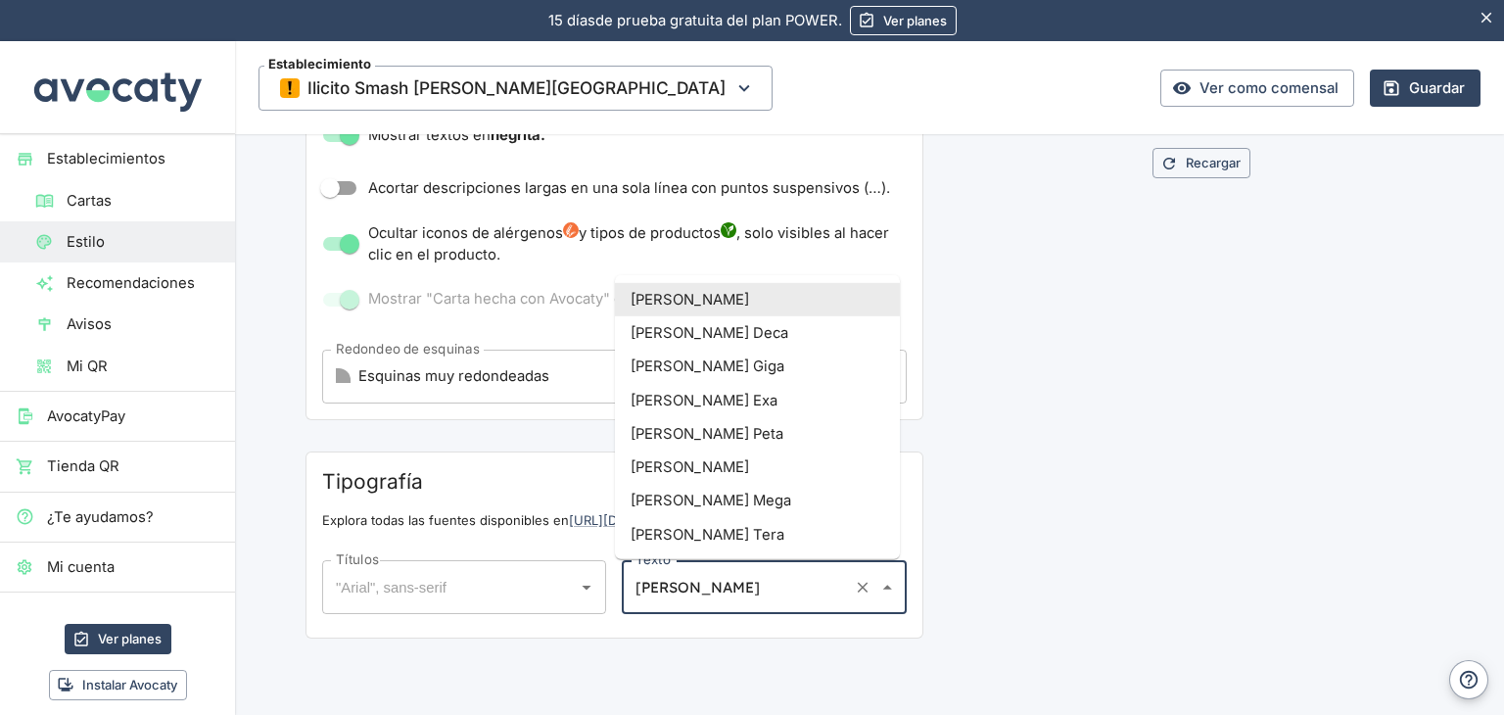
type input "[PERSON_NAME]"
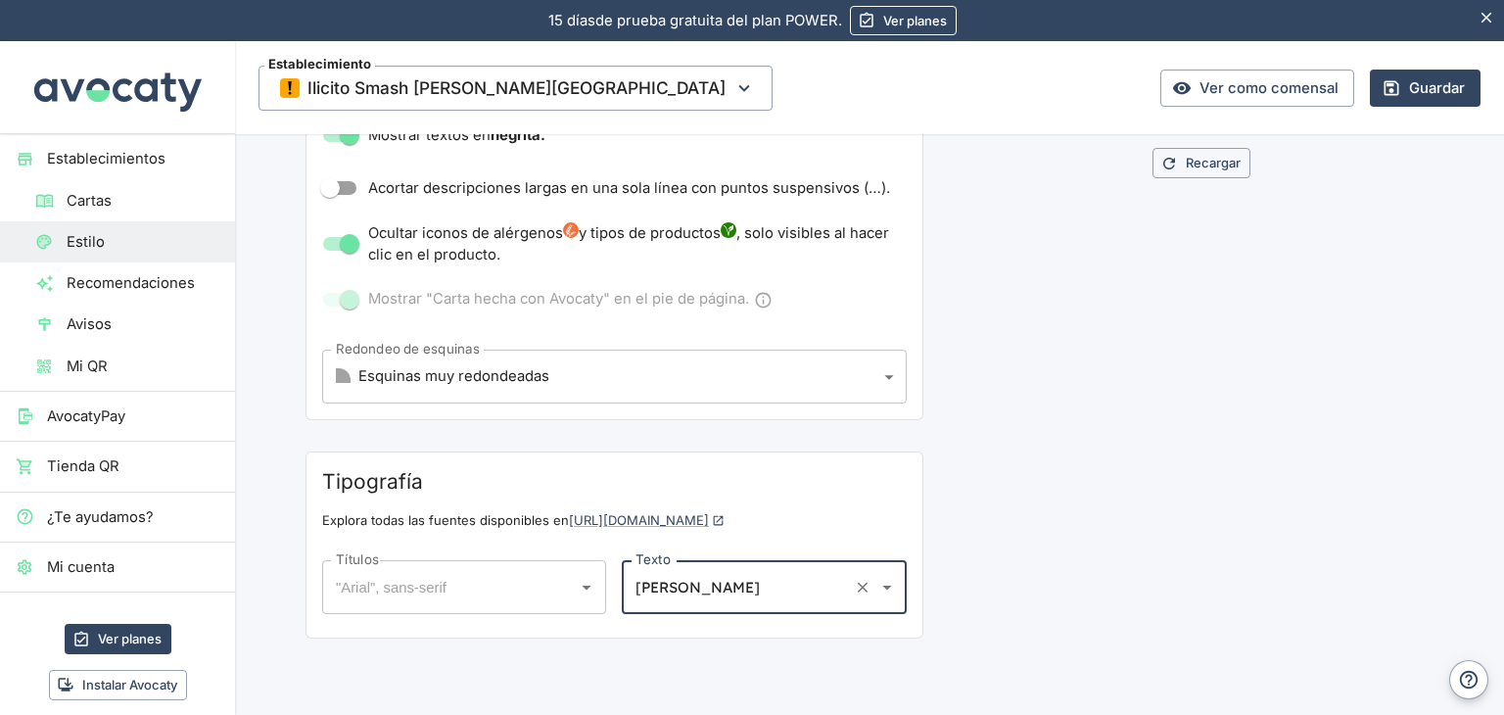
click at [502, 599] on input "Títulos" at bounding box center [449, 586] width 237 height 35
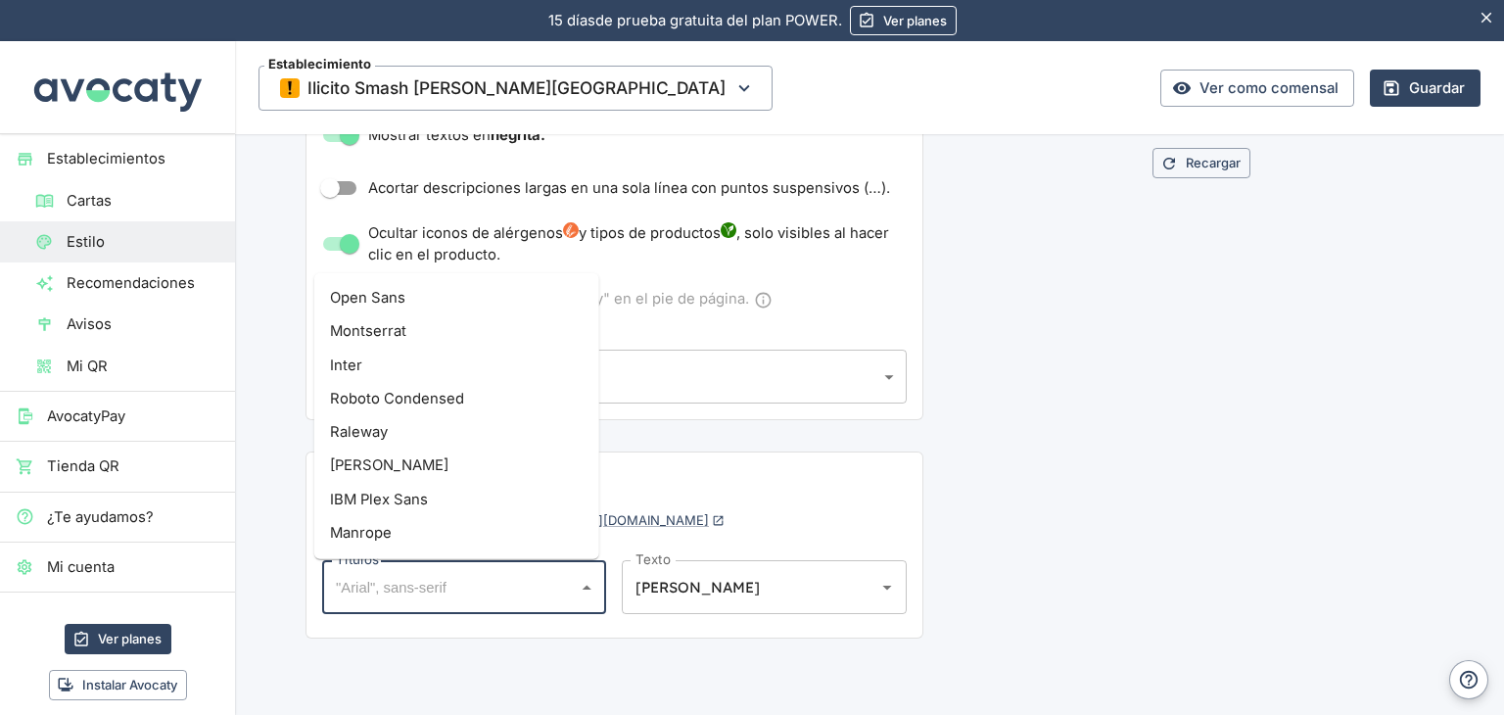
type input "e"
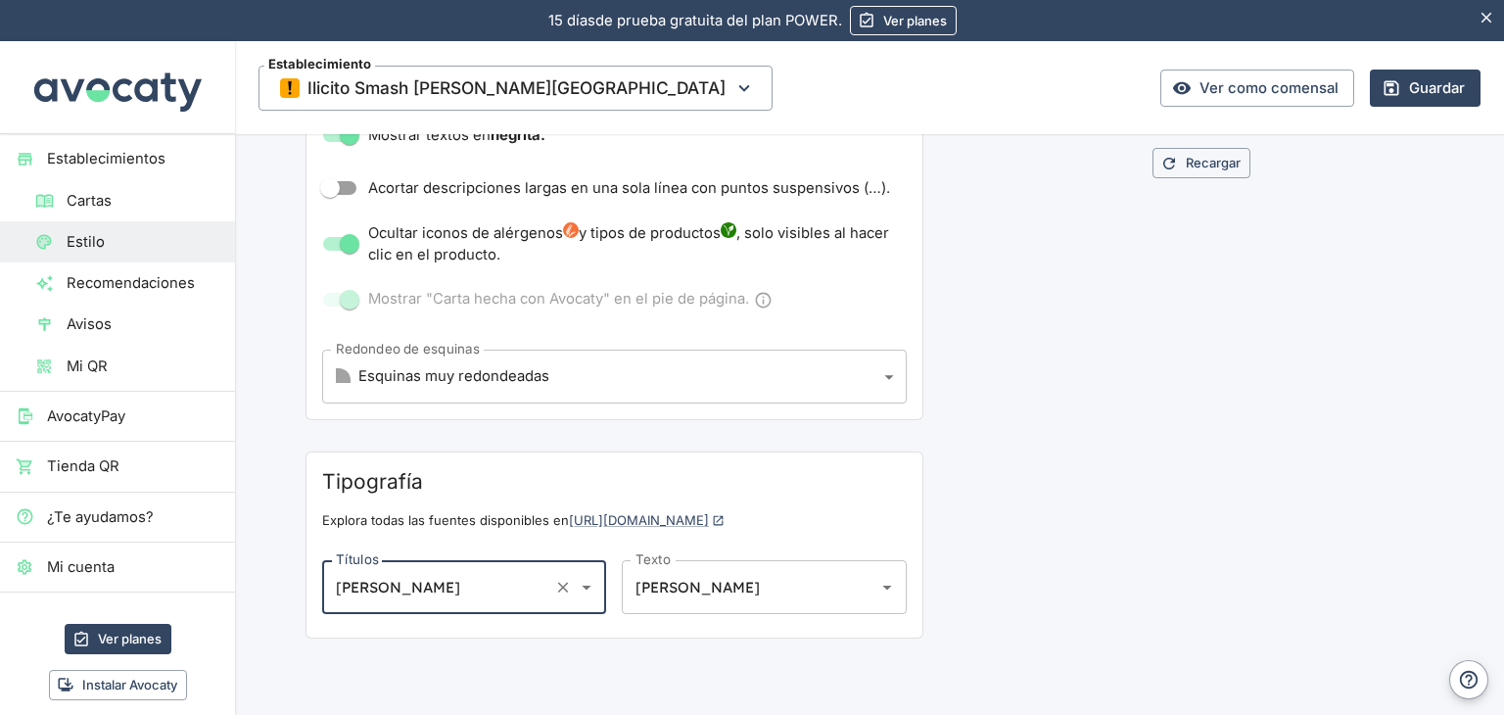
scroll to position [3906, 0]
type input "[PERSON_NAME]"
click at [1227, 472] on div "Recargar" at bounding box center [1202, 107] width 463 height 1124
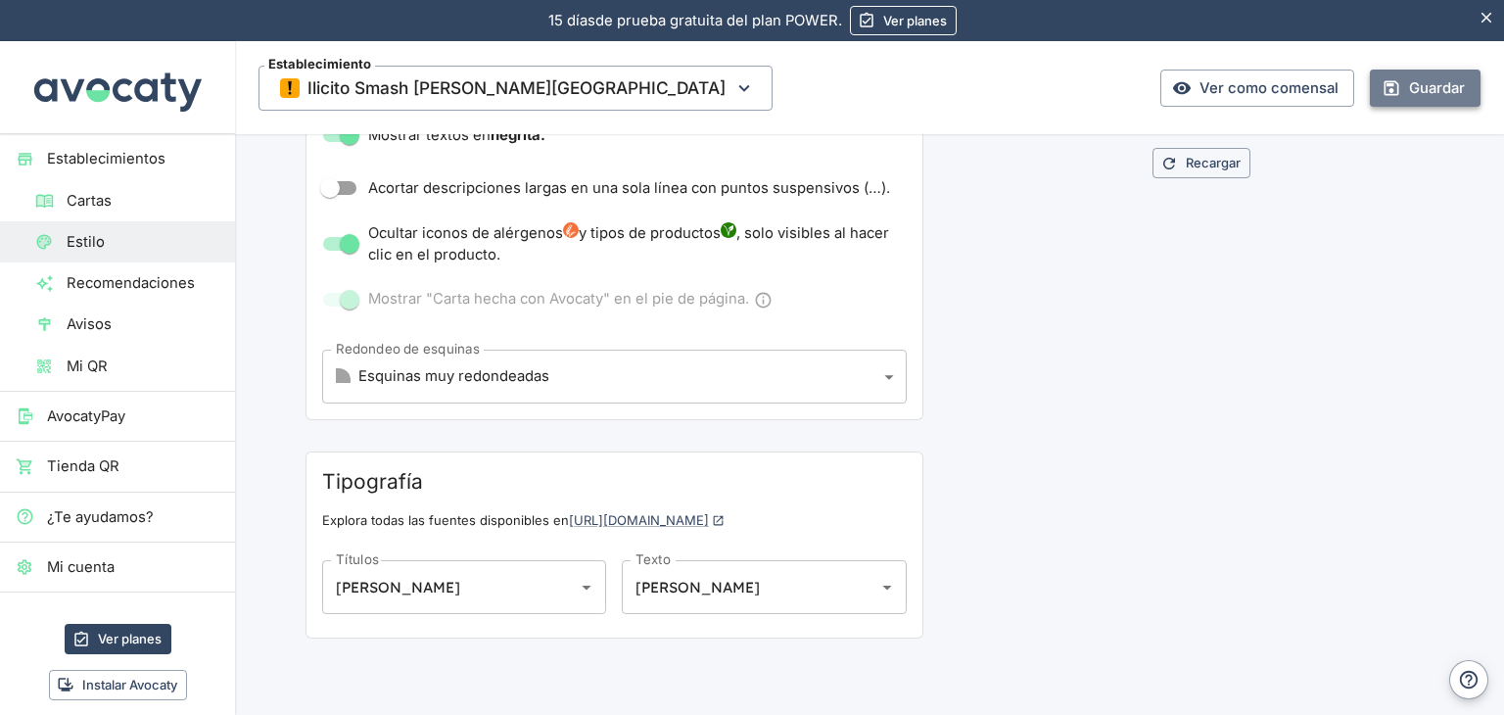
click at [1399, 83] on button "Guardar" at bounding box center [1425, 88] width 111 height 37
click at [1421, 99] on button "Guardar" at bounding box center [1425, 88] width 111 height 37
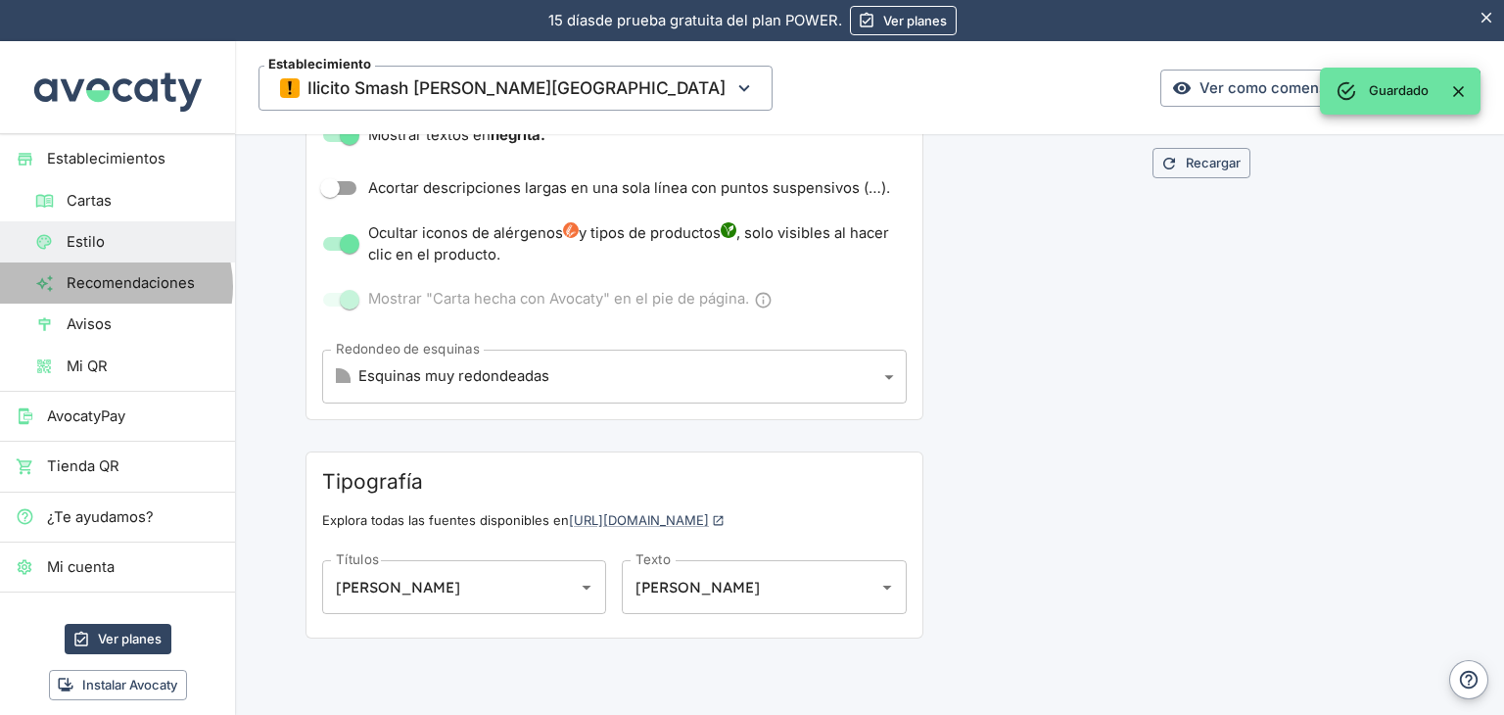
click at [115, 286] on span "Recomendaciones" at bounding box center [143, 283] width 153 height 22
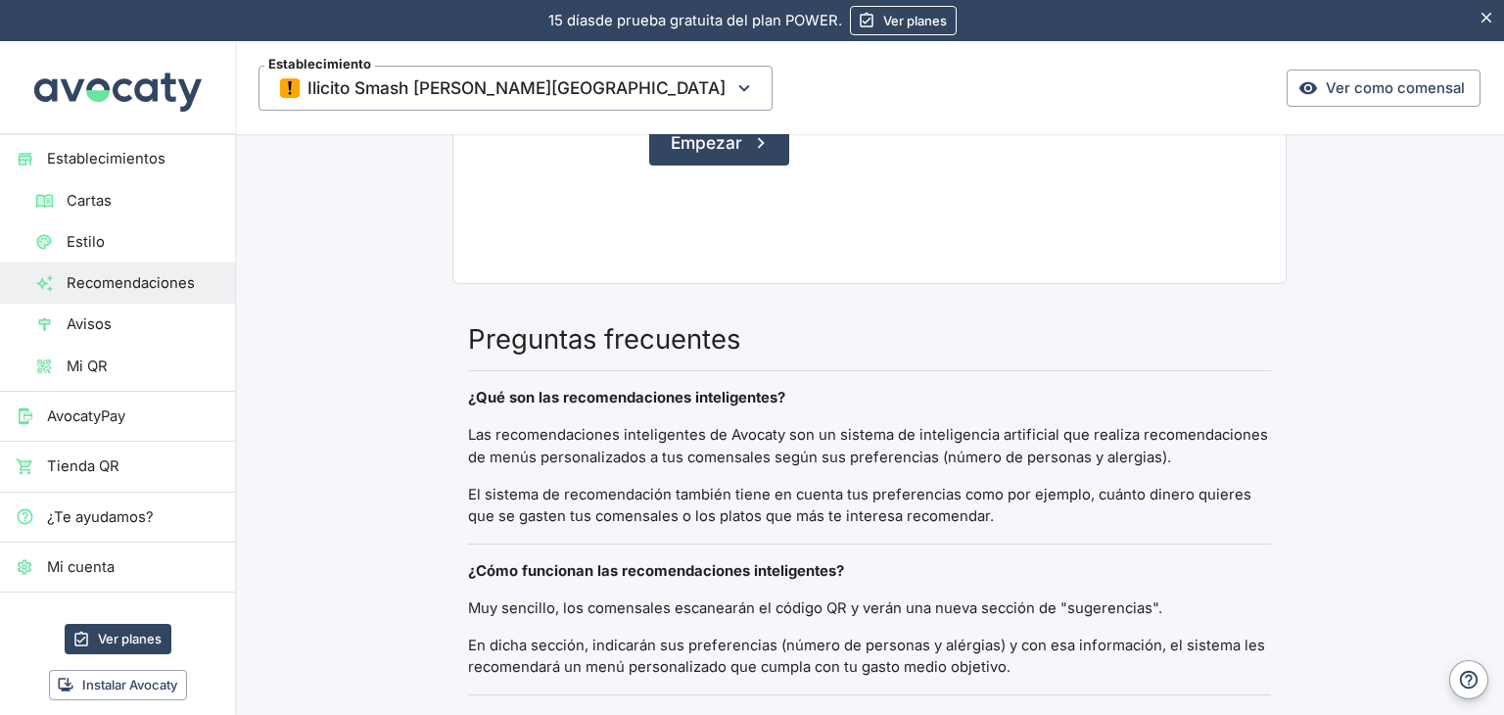
scroll to position [180, 0]
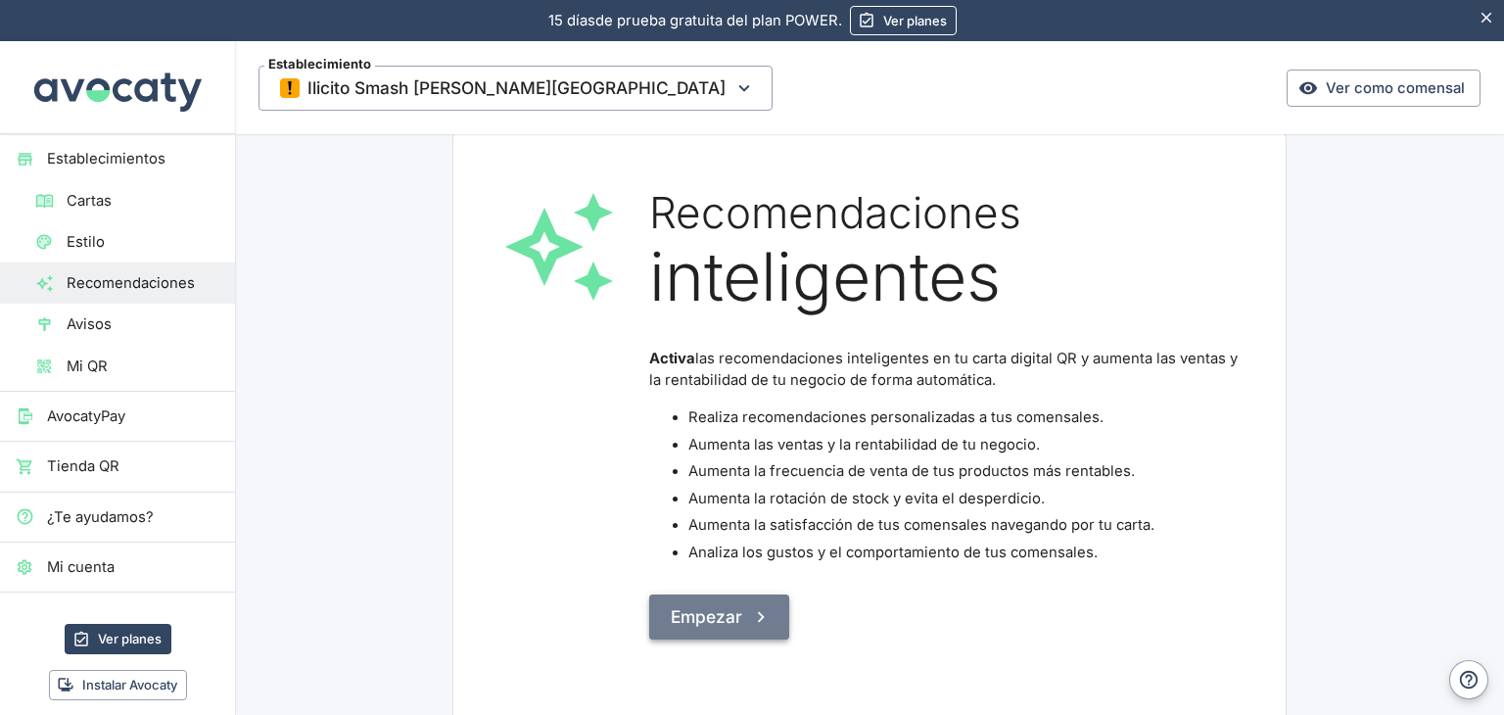
click at [649, 609] on button "Empezar" at bounding box center [719, 617] width 140 height 45
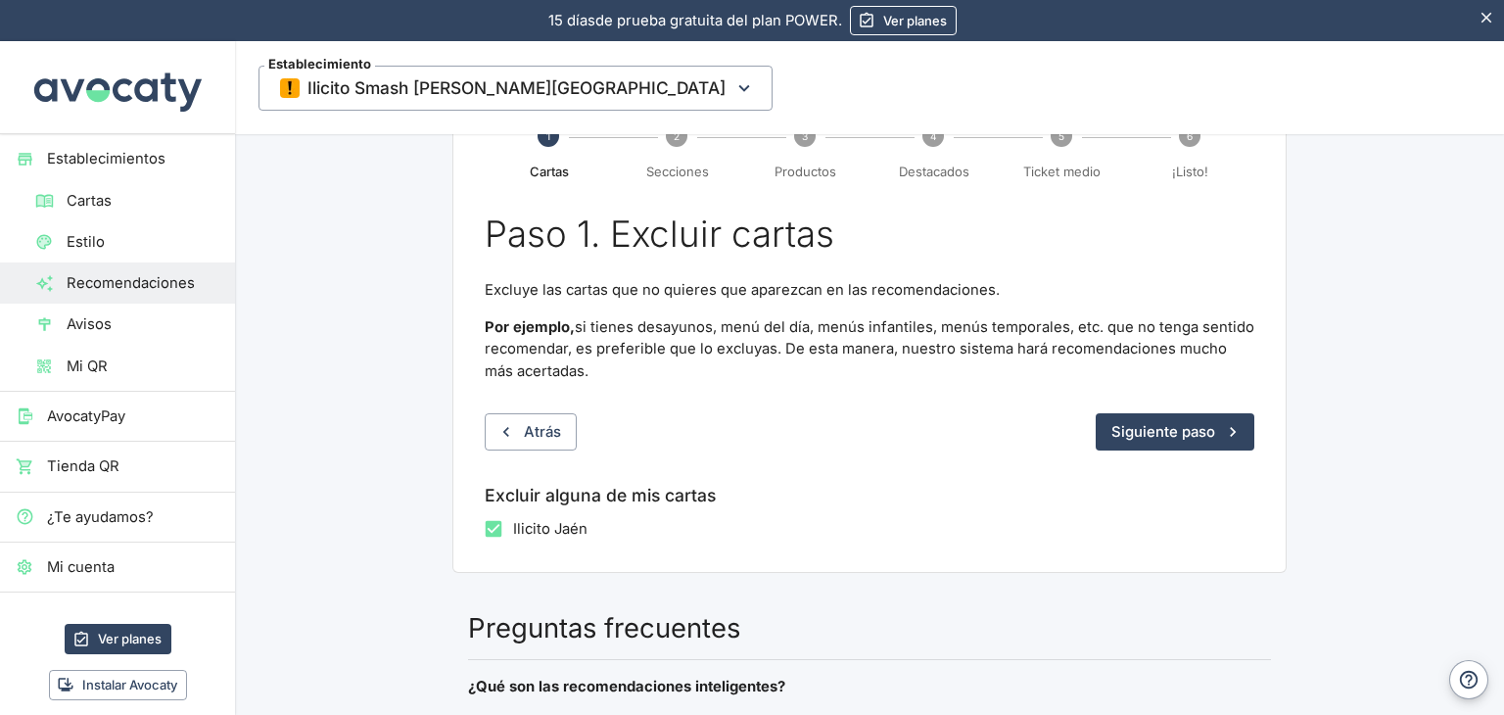
scroll to position [243, 0]
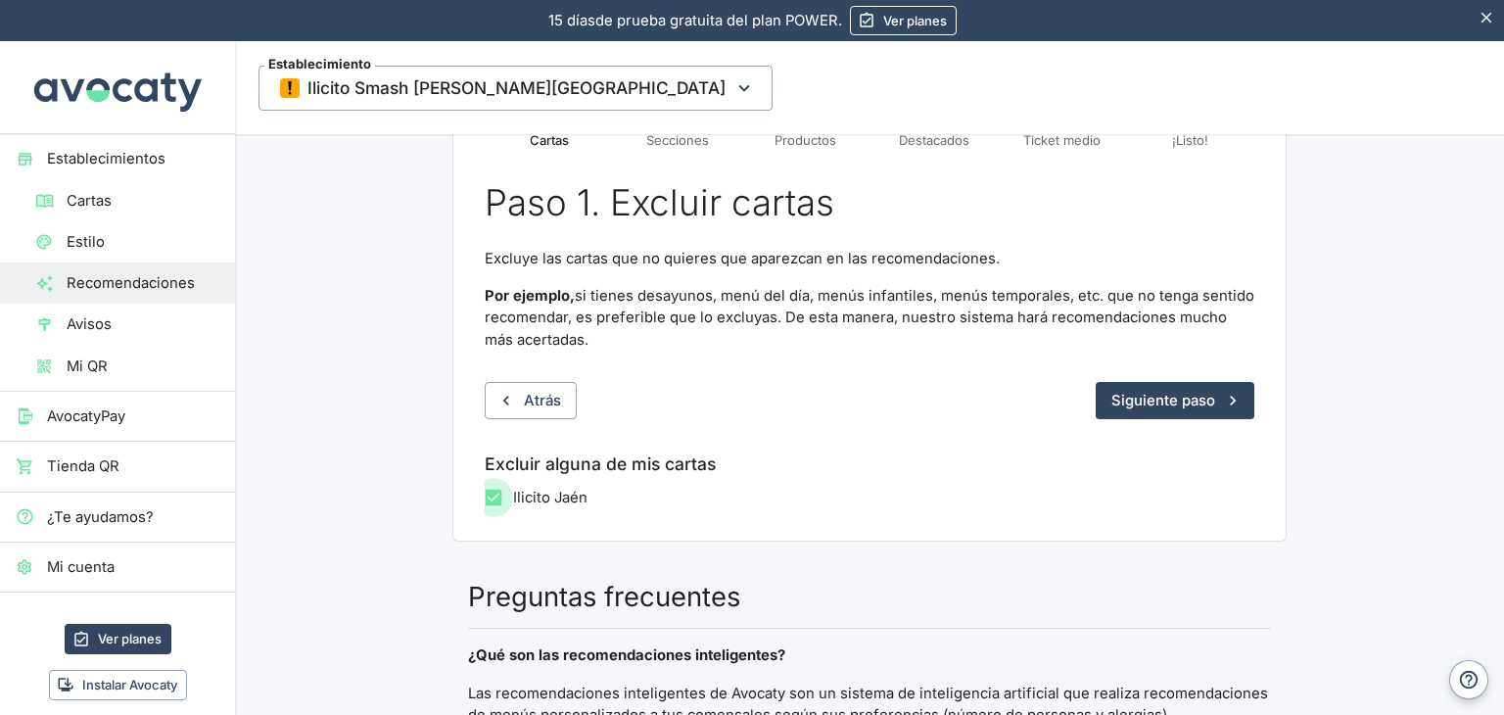
click at [501, 483] on input "Ilicito Jaén" at bounding box center [493, 497] width 39 height 39
checkbox input "false"
click at [1148, 382] on button "Siguiente paso" at bounding box center [1175, 400] width 159 height 37
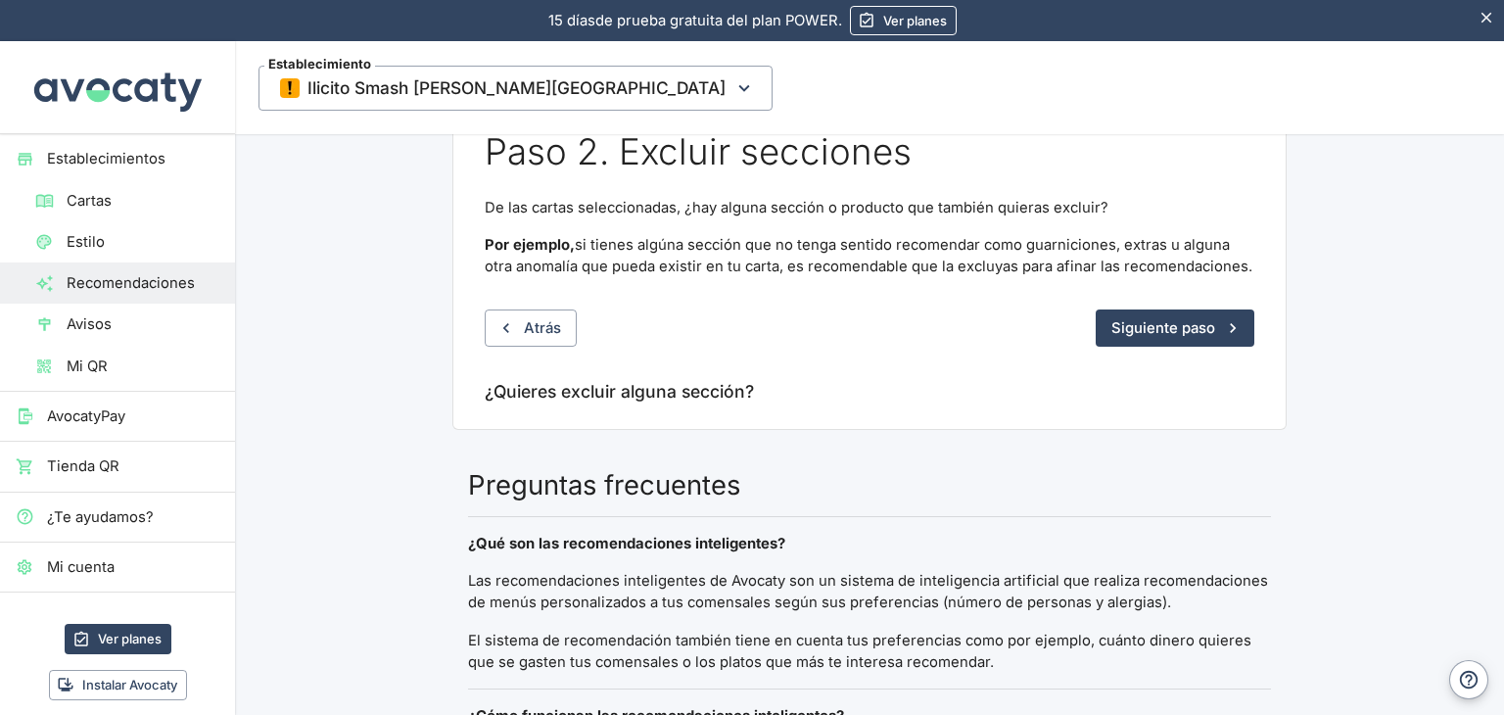
scroll to position [312, 0]
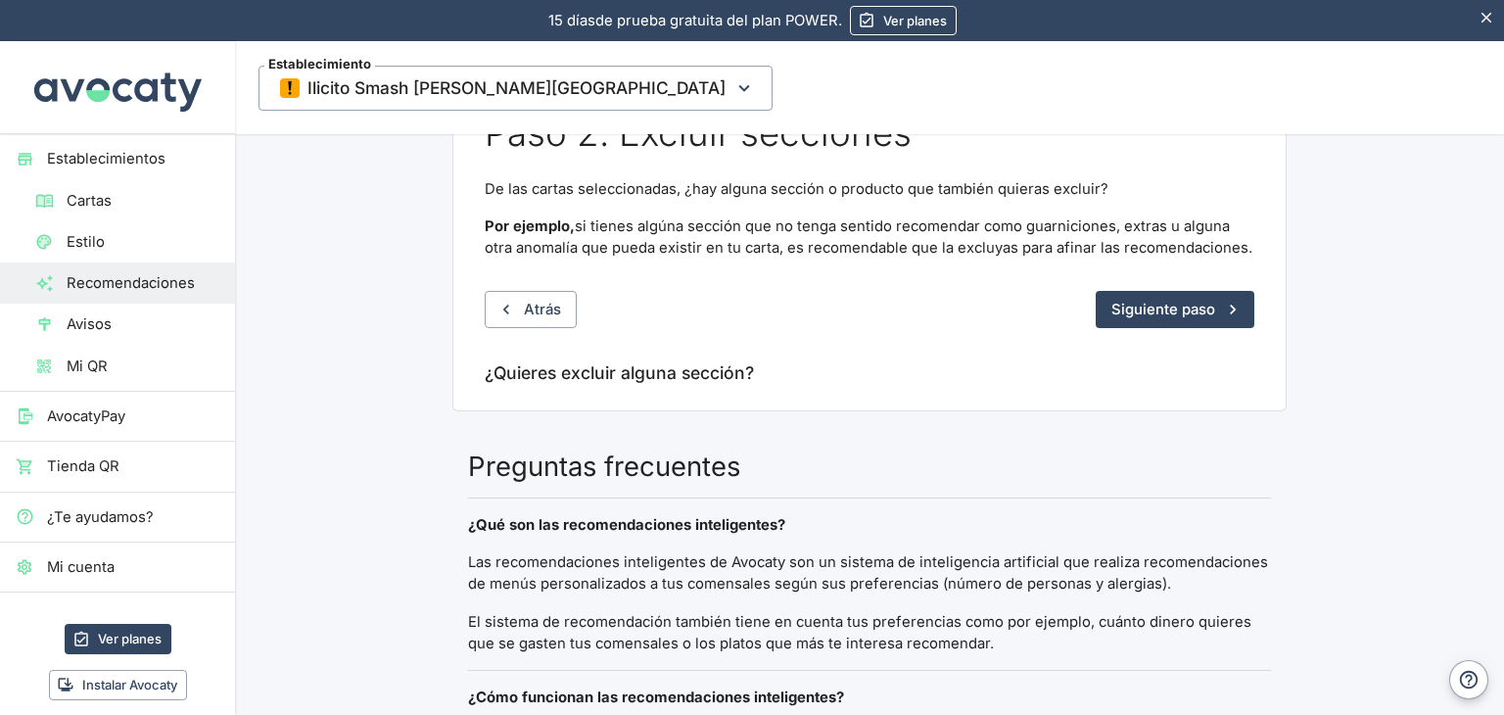
click at [693, 359] on h6 "¿Quieres excluir alguna sección?" at bounding box center [870, 372] width 770 height 27
click at [1161, 291] on button "Siguiente paso" at bounding box center [1175, 309] width 159 height 37
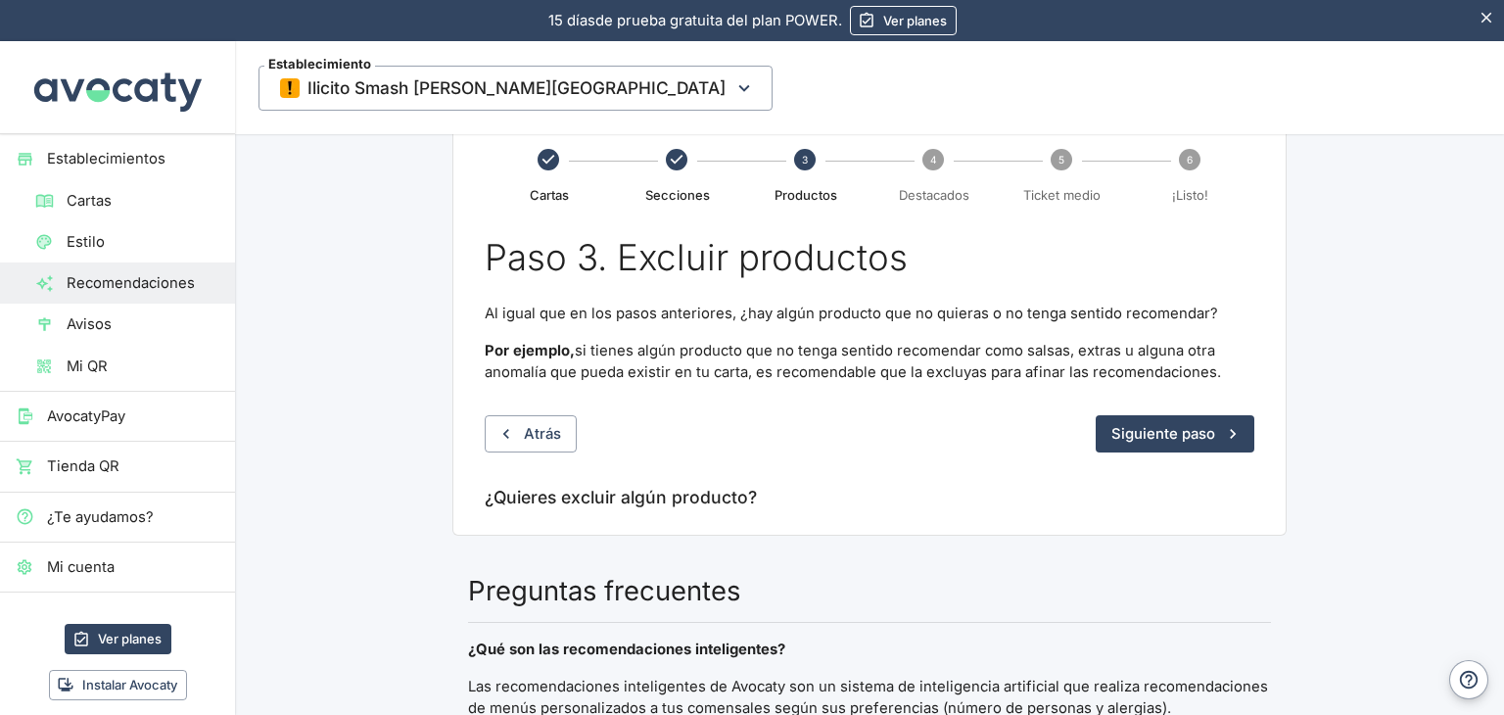
scroll to position [214, 0]
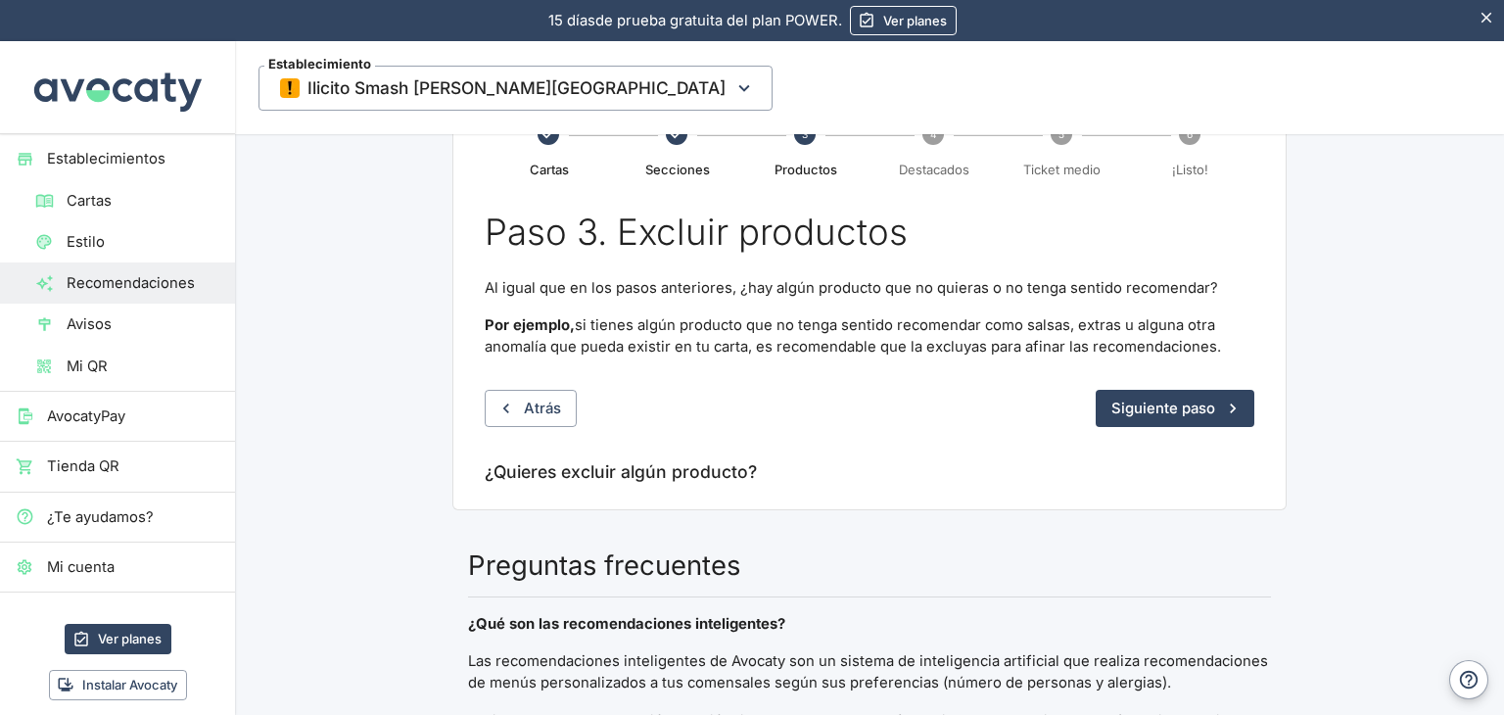
click at [630, 458] on h6 "¿Quieres excluir algún producto?" at bounding box center [870, 471] width 770 height 27
click at [1155, 405] on div "Paso 3. Excluir productos Al igual que en los pasos anteriores, ¿hay algún prod…" at bounding box center [870, 348] width 770 height 275
click at [1204, 390] on button "Siguiente paso" at bounding box center [1175, 408] width 159 height 37
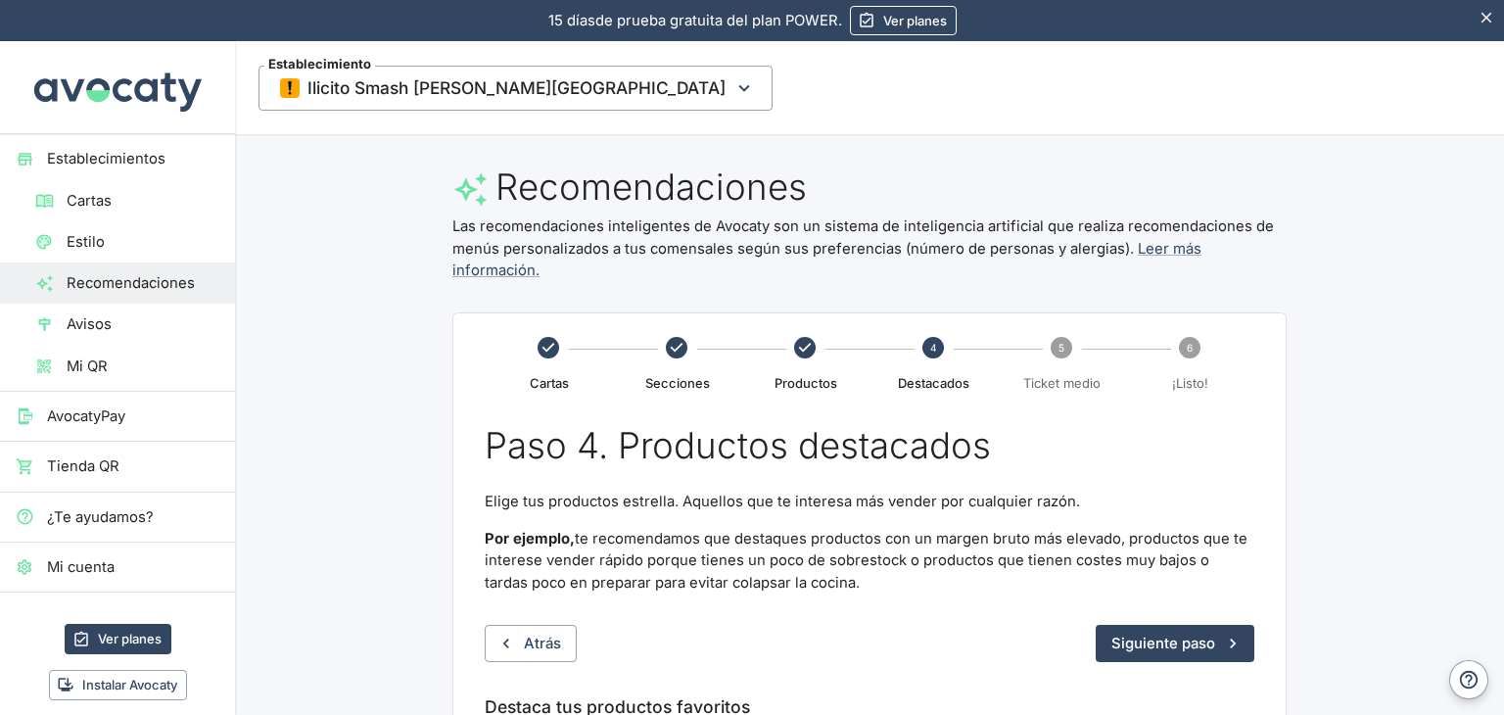
scroll to position [0, 0]
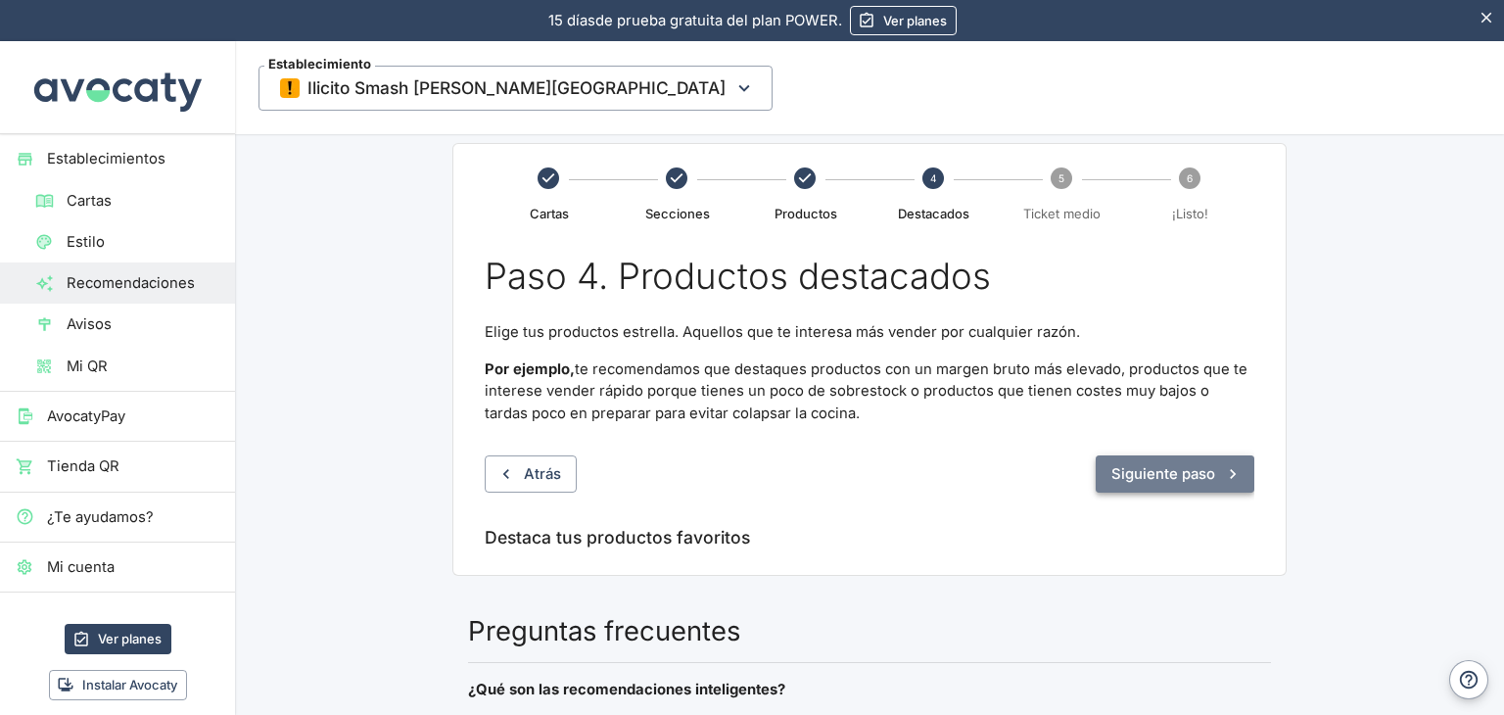
click at [1187, 455] on button "Siguiente paso" at bounding box center [1175, 473] width 159 height 37
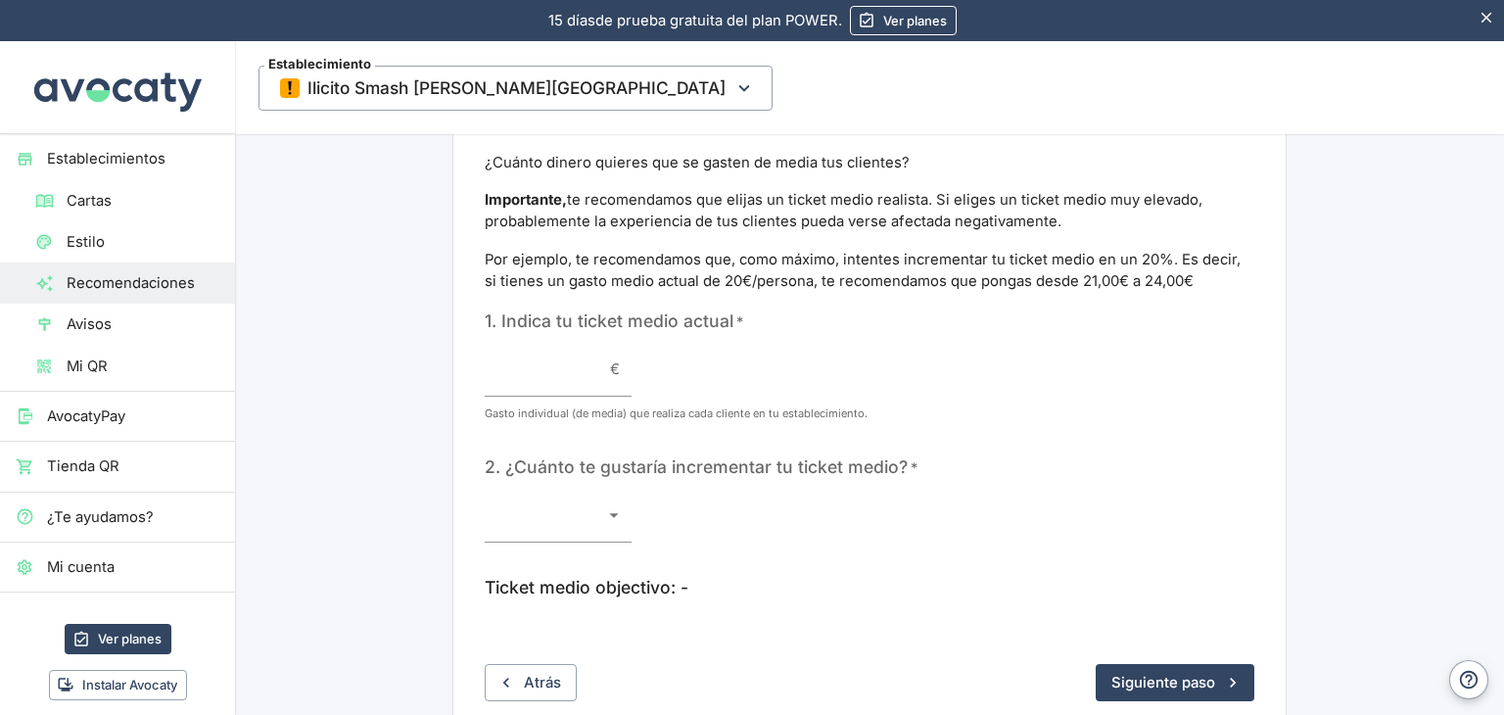
scroll to position [344, 0]
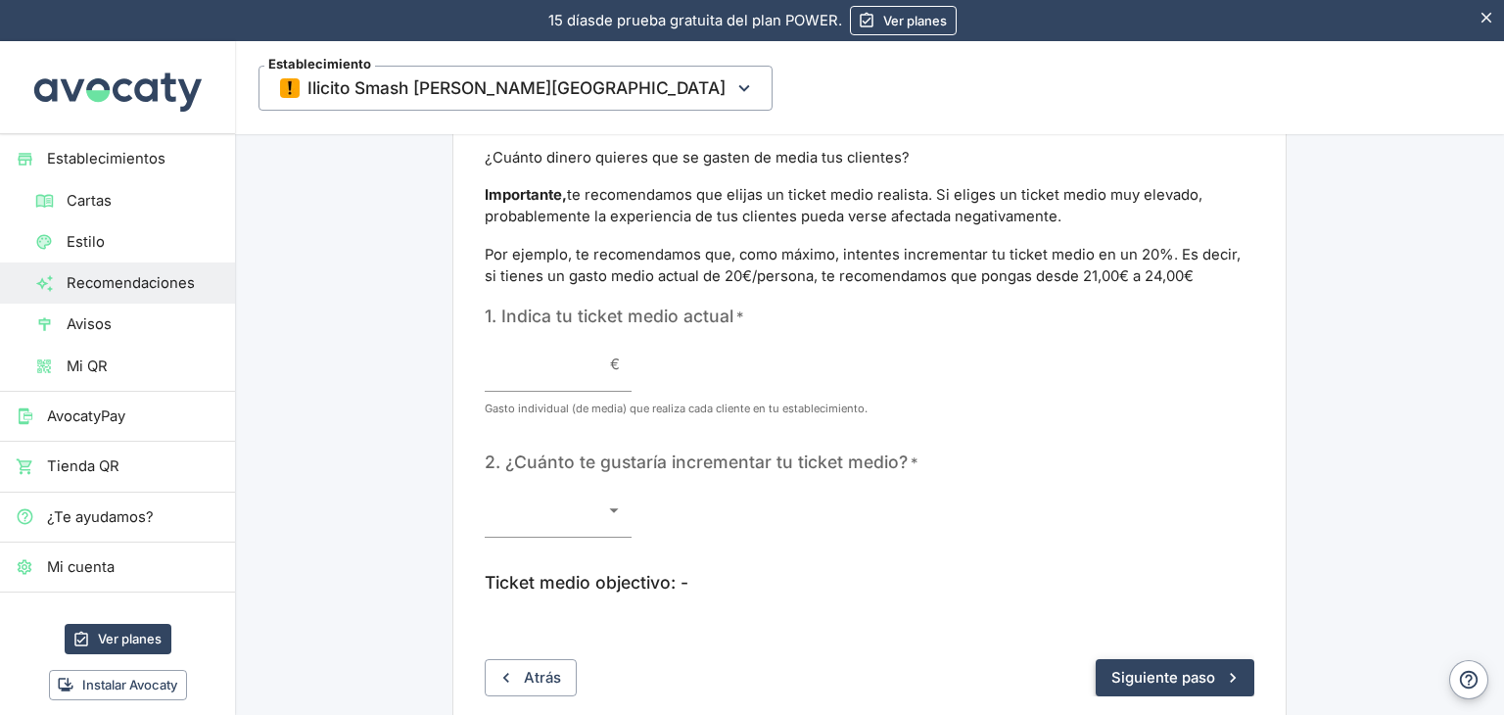
click at [1194, 659] on button "Siguiente paso" at bounding box center [1175, 677] width 159 height 37
click at [126, 322] on span "Avisos" at bounding box center [143, 324] width 153 height 22
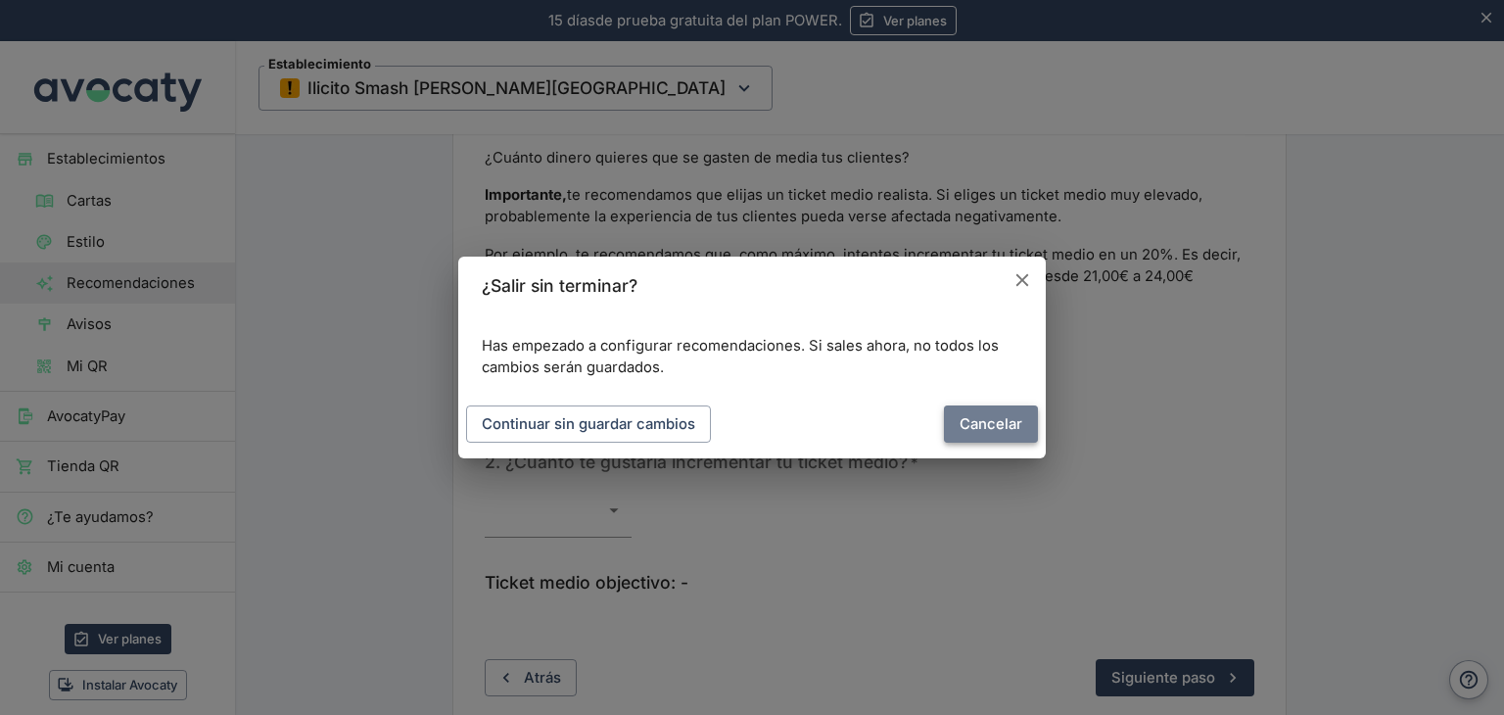
click at [984, 424] on button "Cancelar" at bounding box center [991, 424] width 94 height 37
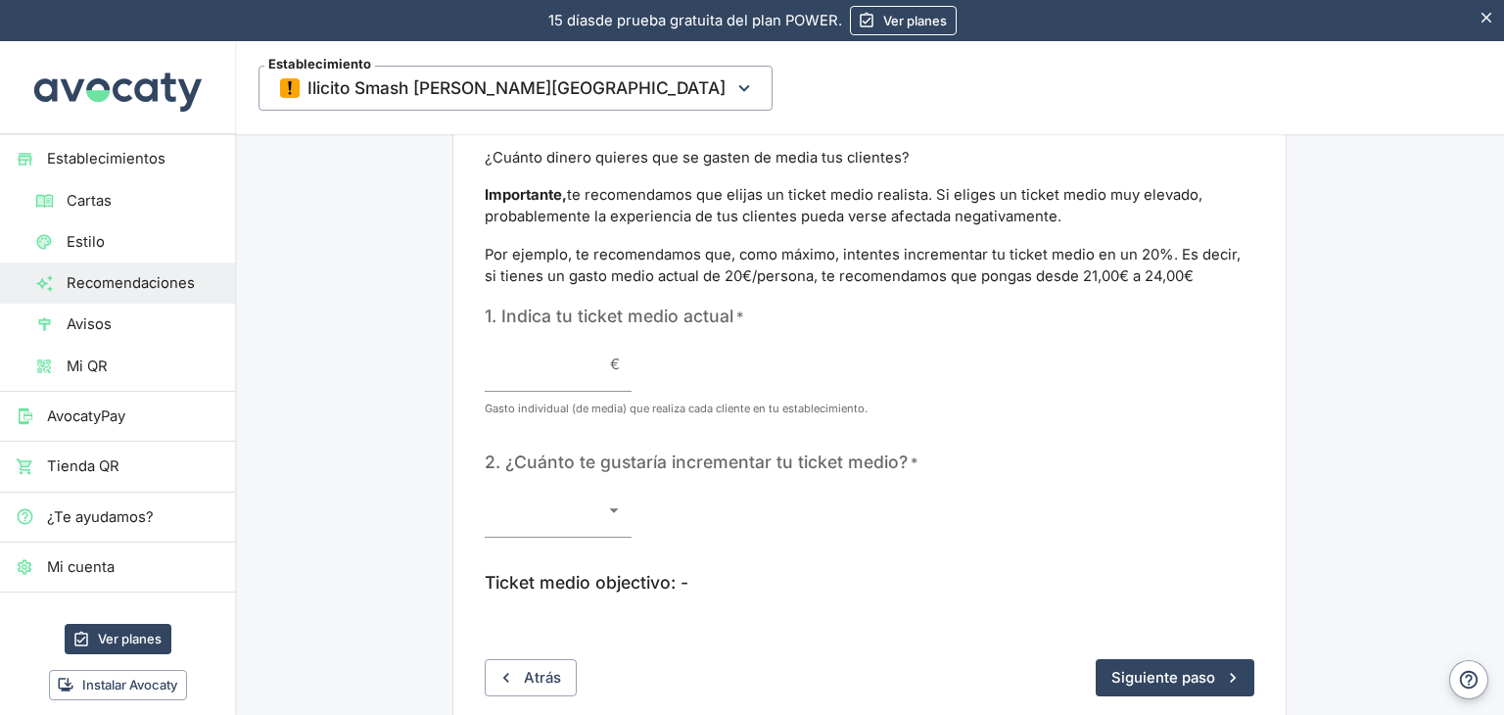
click at [118, 332] on span "Avisos" at bounding box center [143, 324] width 153 height 22
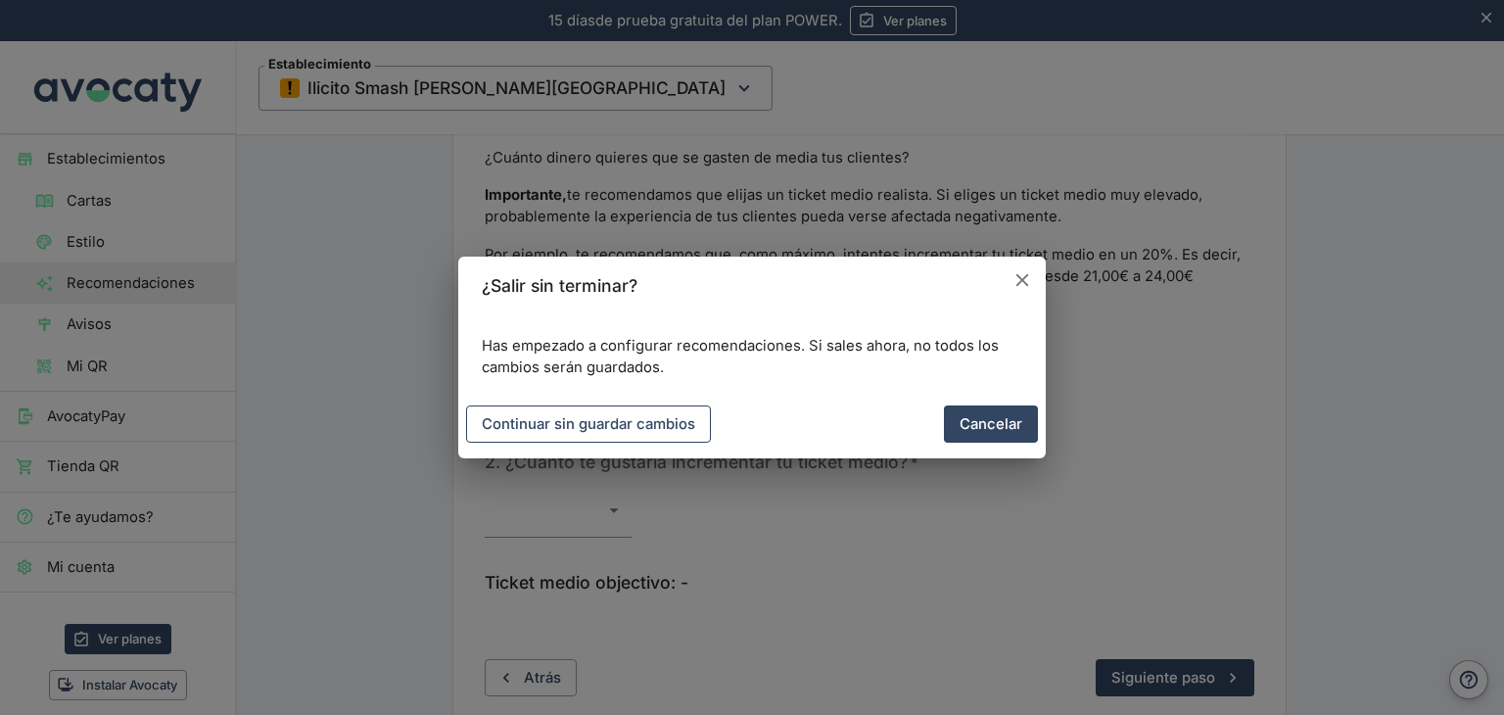
click at [584, 422] on button "Continuar sin guardar cambios" at bounding box center [588, 424] width 245 height 37
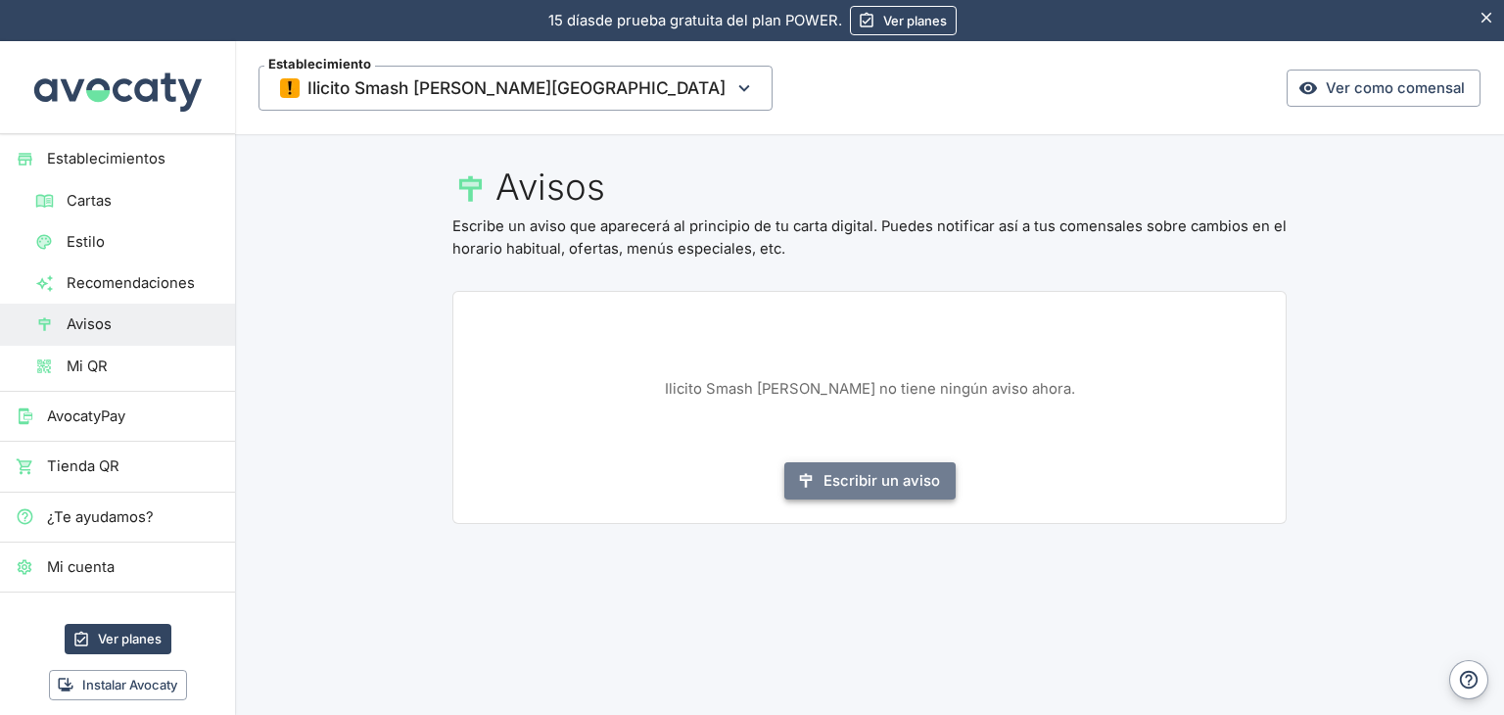
click at [883, 480] on button "Escribir un aviso" at bounding box center [870, 480] width 171 height 37
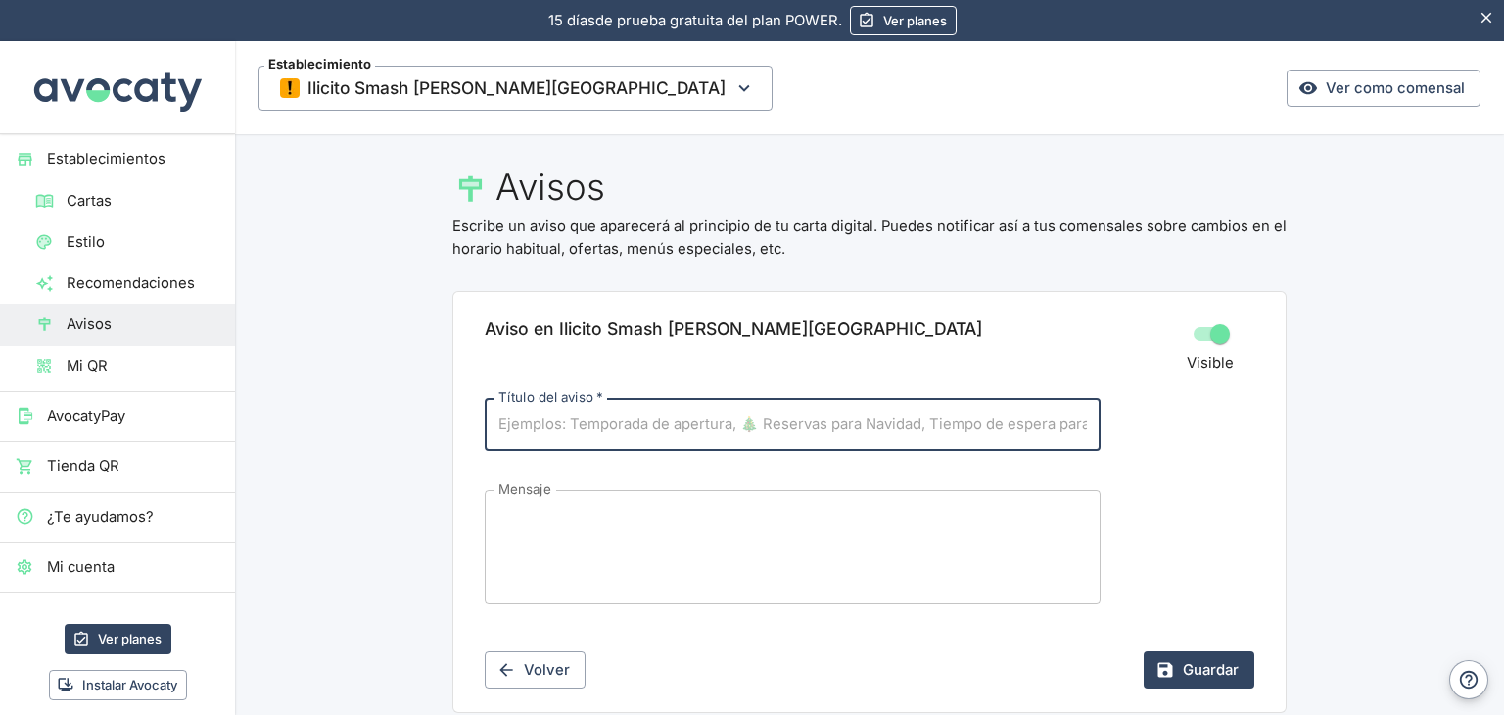
click at [800, 434] on input "Título del aviso   *" at bounding box center [793, 424] width 616 height 53
type input "🎃 ¡Nueva [PERSON_NAME]!"
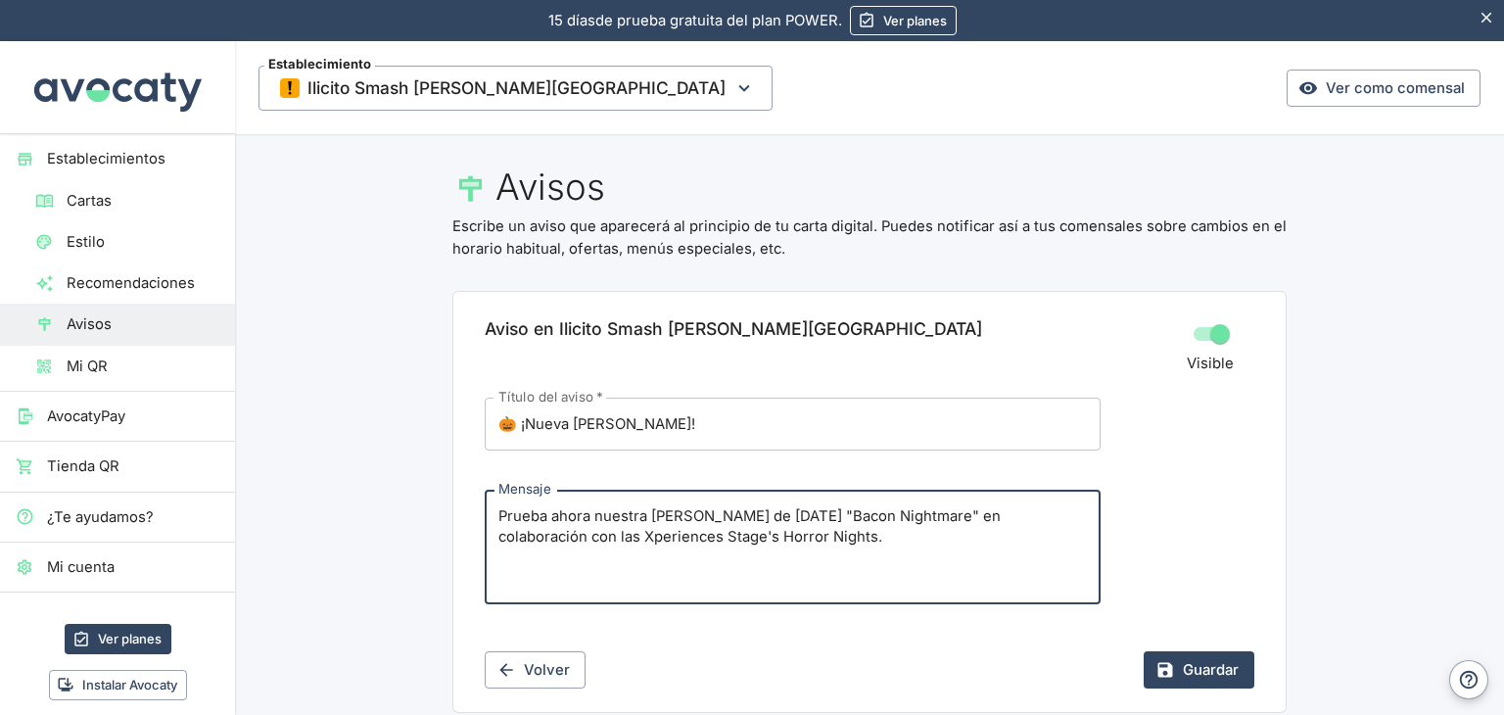
scroll to position [44, 0]
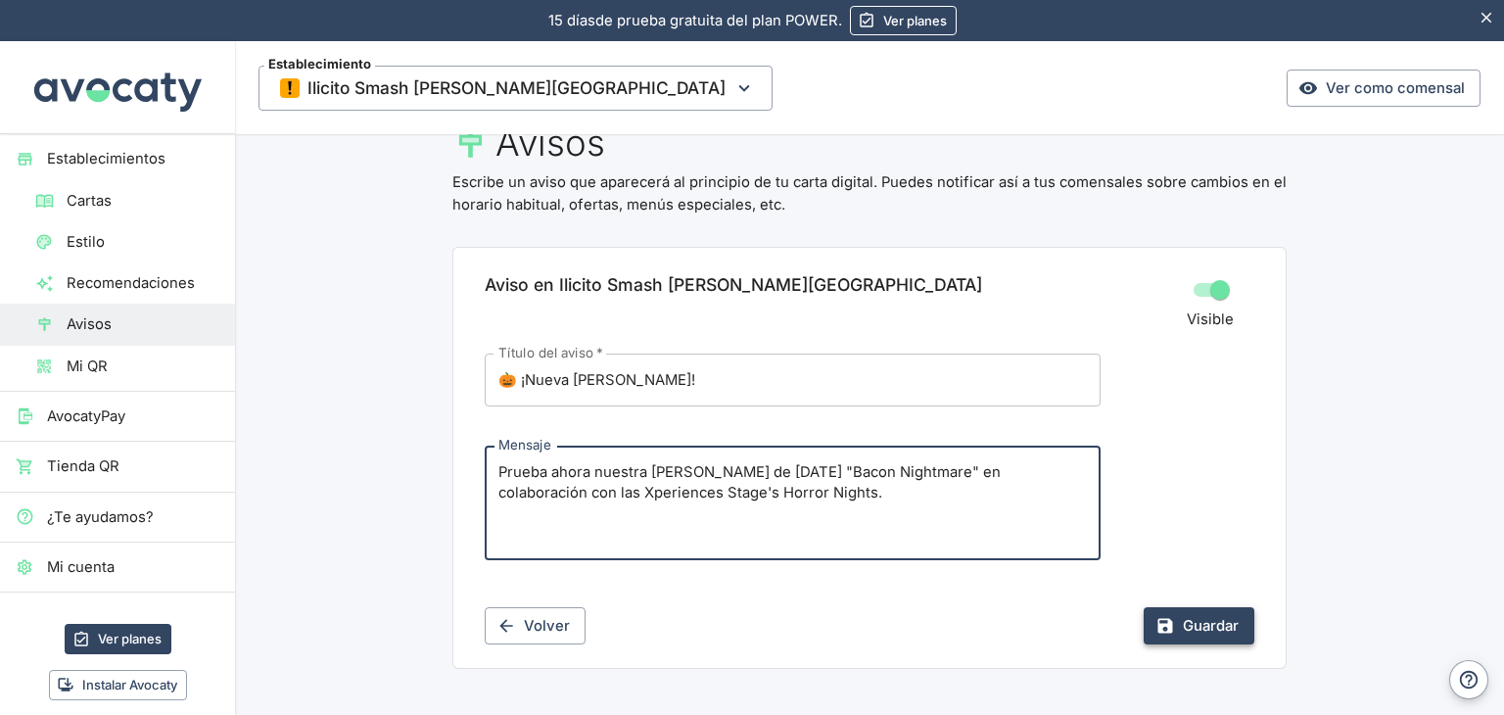
type textarea "Prueba ahora nuestra [PERSON_NAME] de [DATE] "Bacon Nightmare" en colaboración …"
click at [1187, 628] on button "Guardar" at bounding box center [1199, 625] width 111 height 37
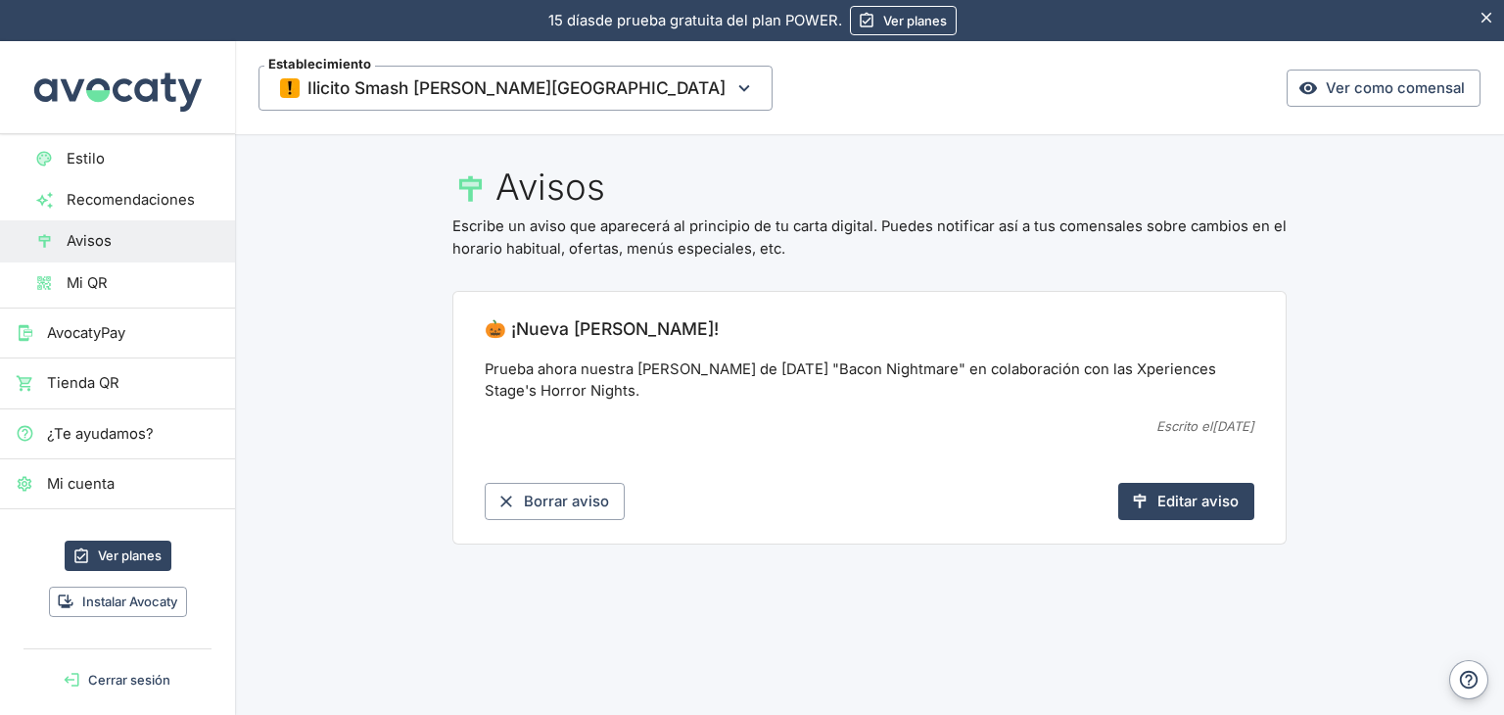
scroll to position [0, 0]
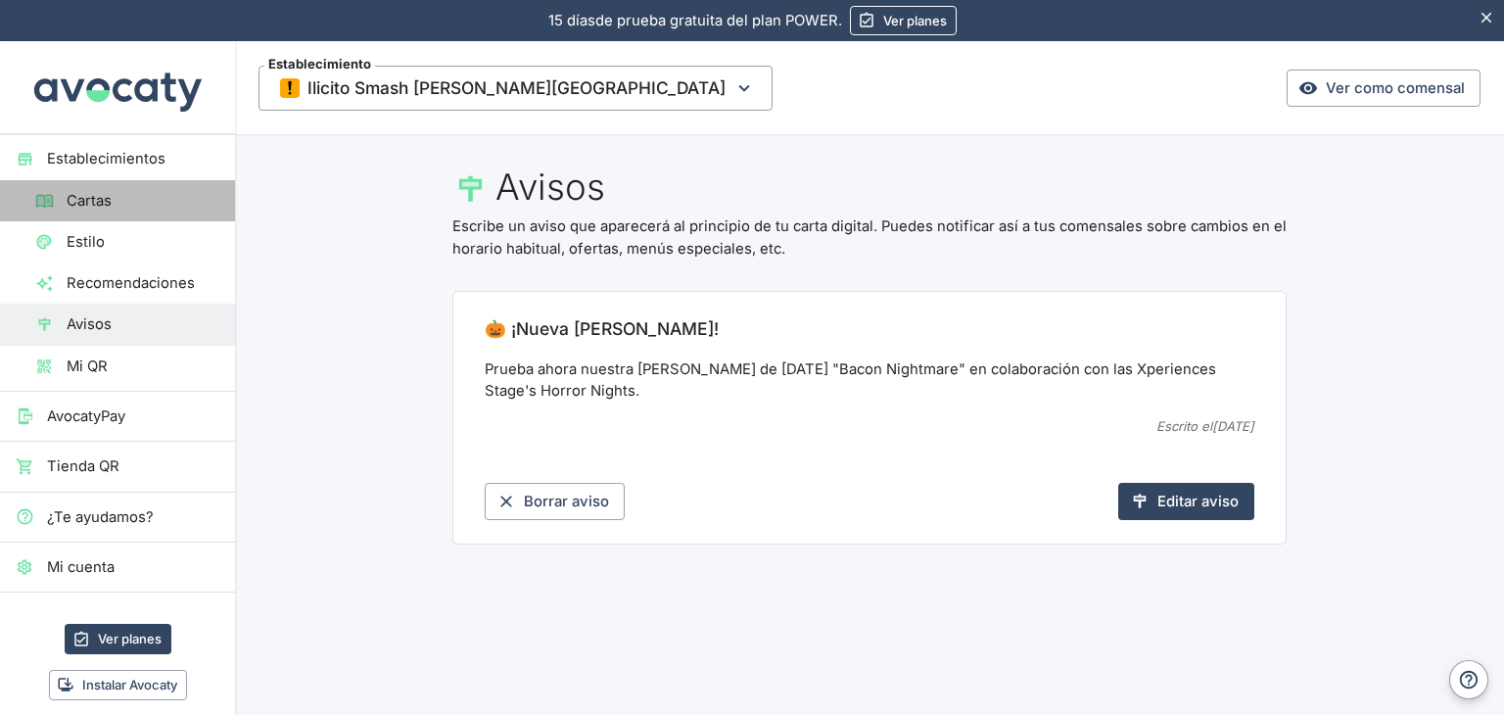
click at [136, 197] on span "Cartas" at bounding box center [143, 201] width 153 height 22
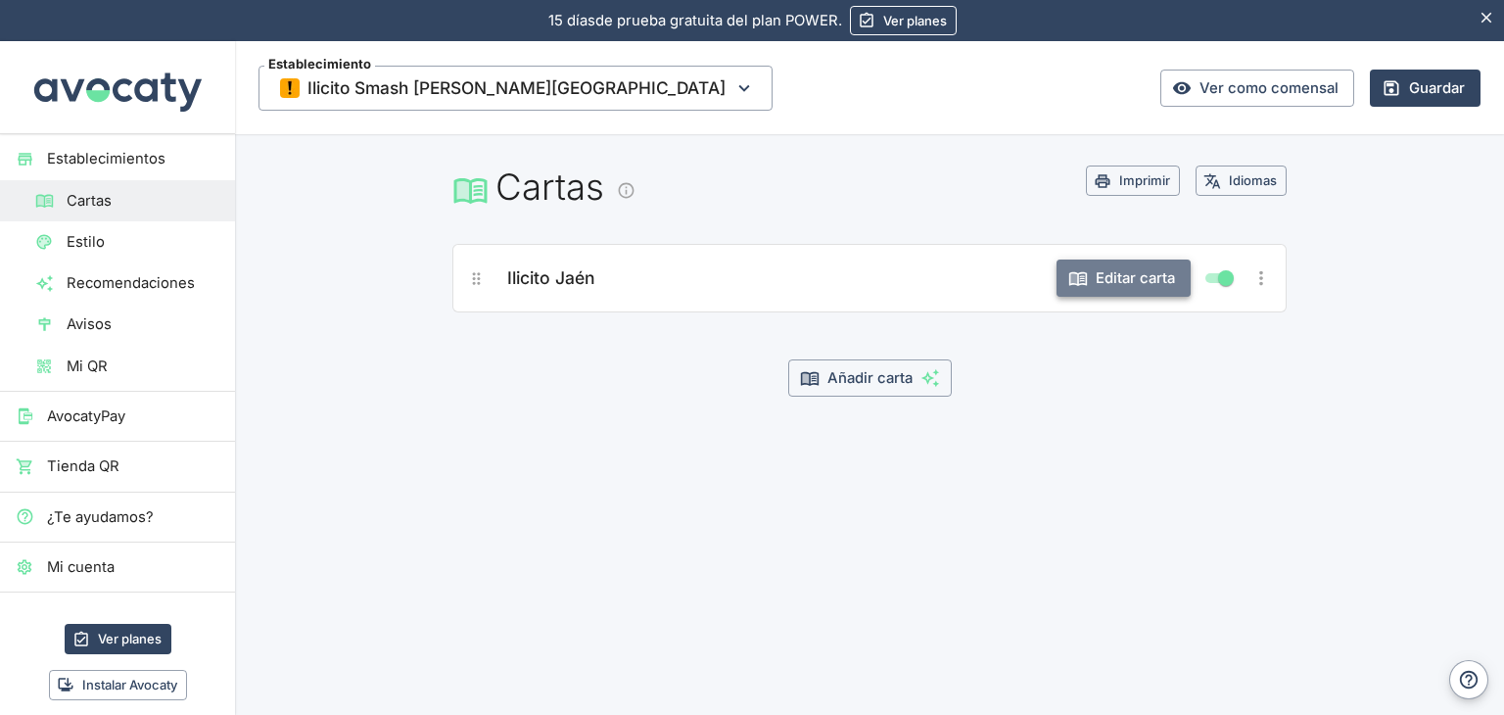
click at [1135, 268] on button "Editar carta" at bounding box center [1124, 278] width 134 height 37
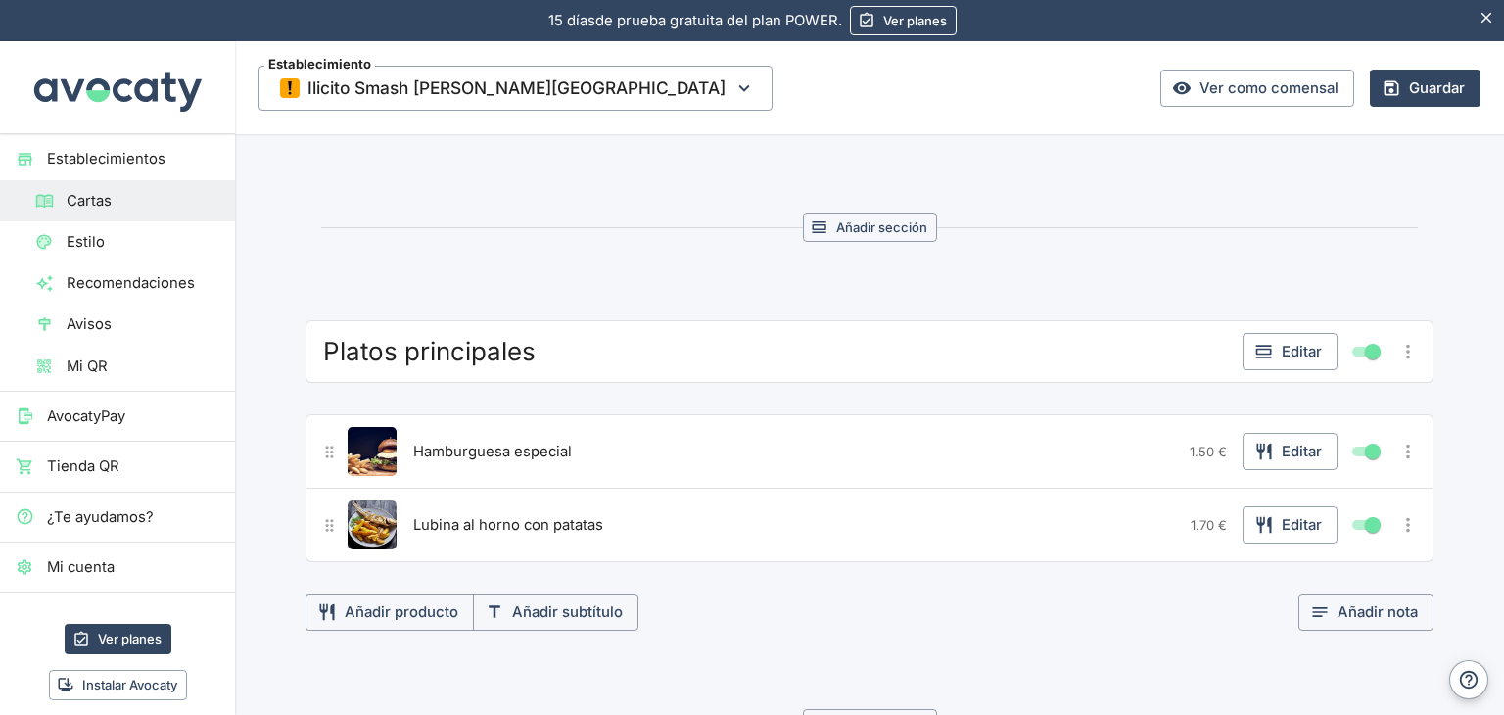
scroll to position [4012, 0]
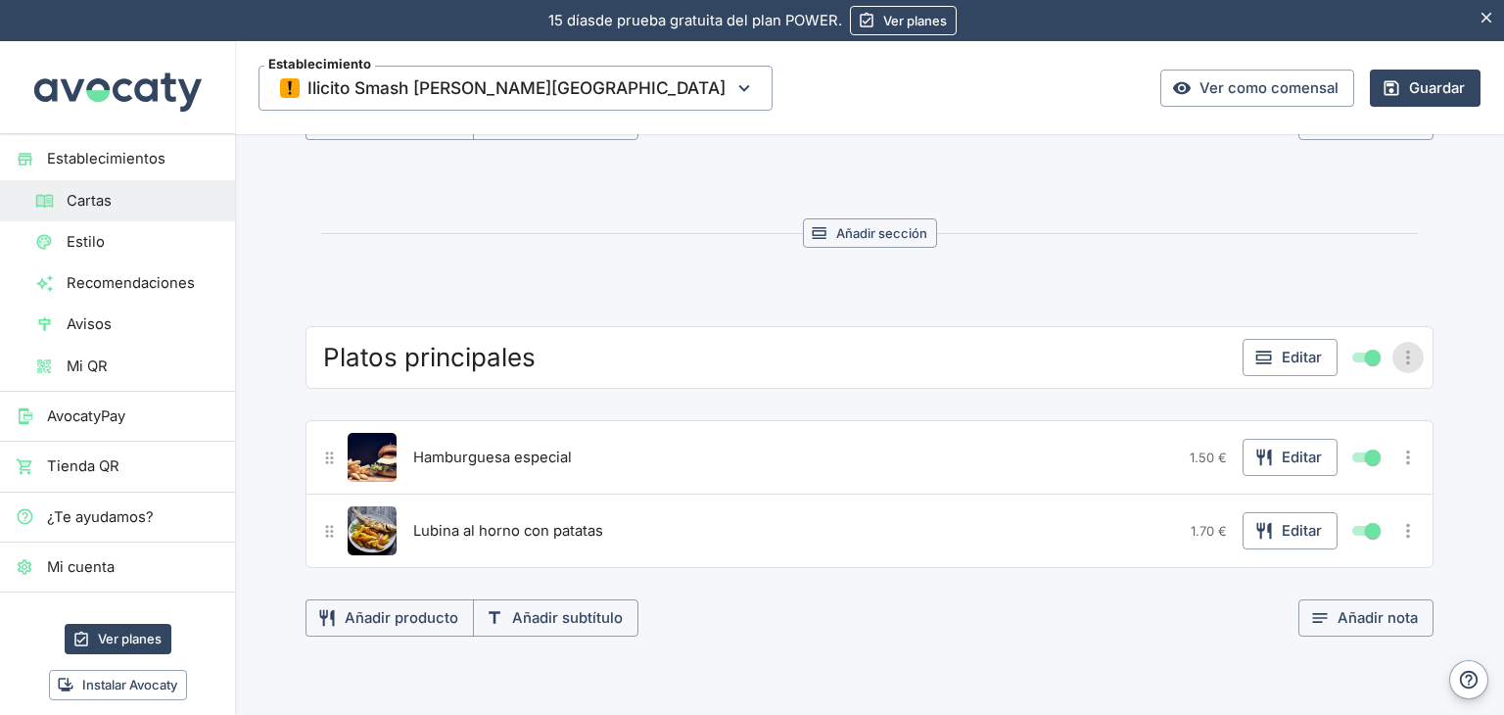
click at [1406, 347] on icon "Más opciones" at bounding box center [1409, 358] width 22 height 22
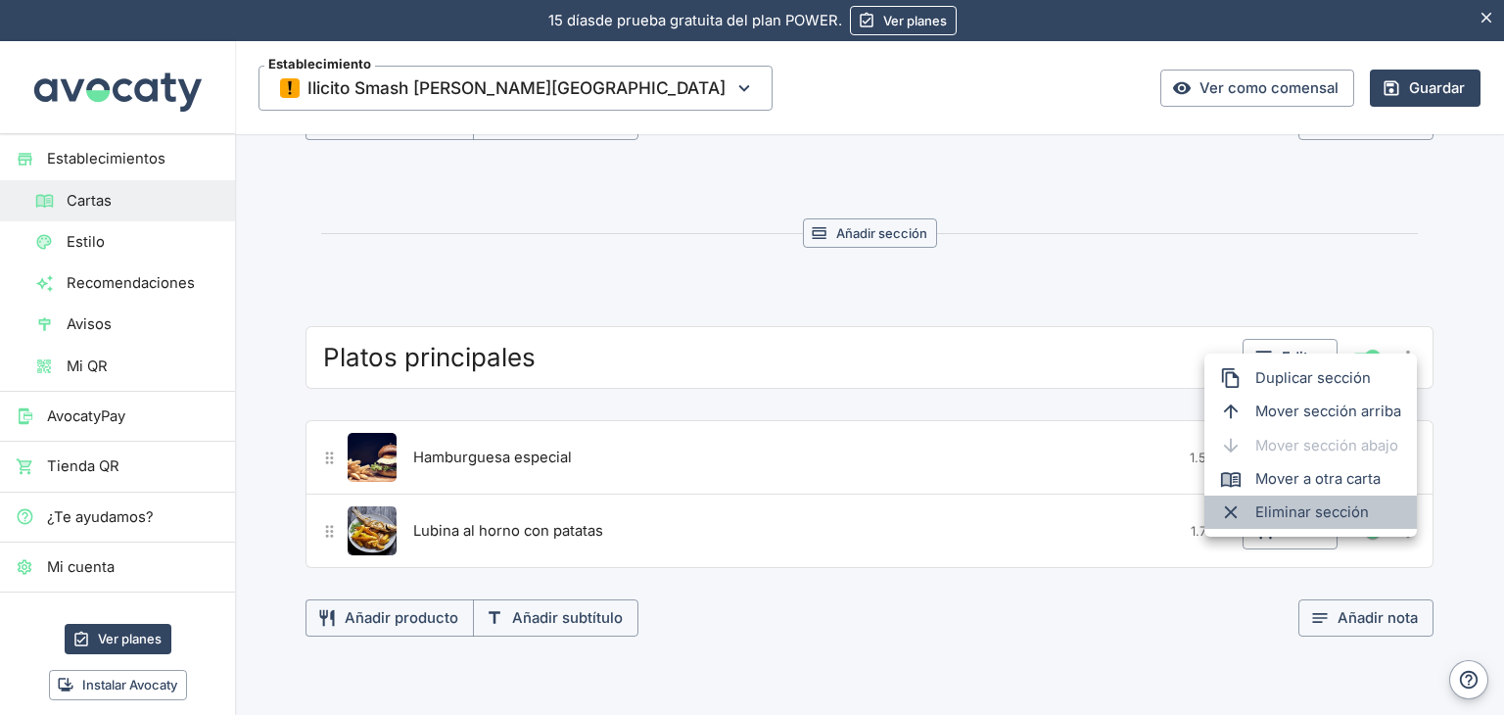
click at [1308, 527] on li "Eliminar sección" at bounding box center [1311, 512] width 213 height 33
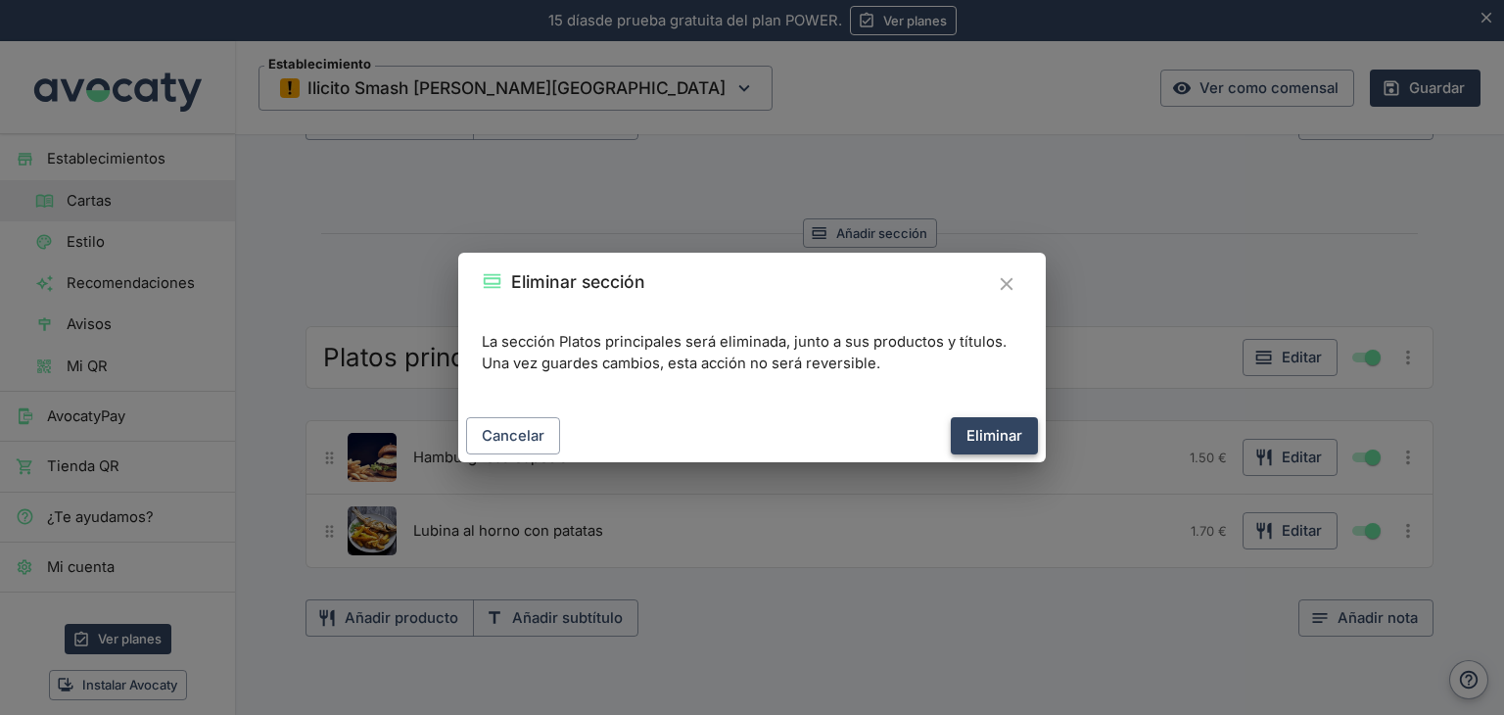
click at [1009, 440] on button "Eliminar" at bounding box center [994, 435] width 87 height 37
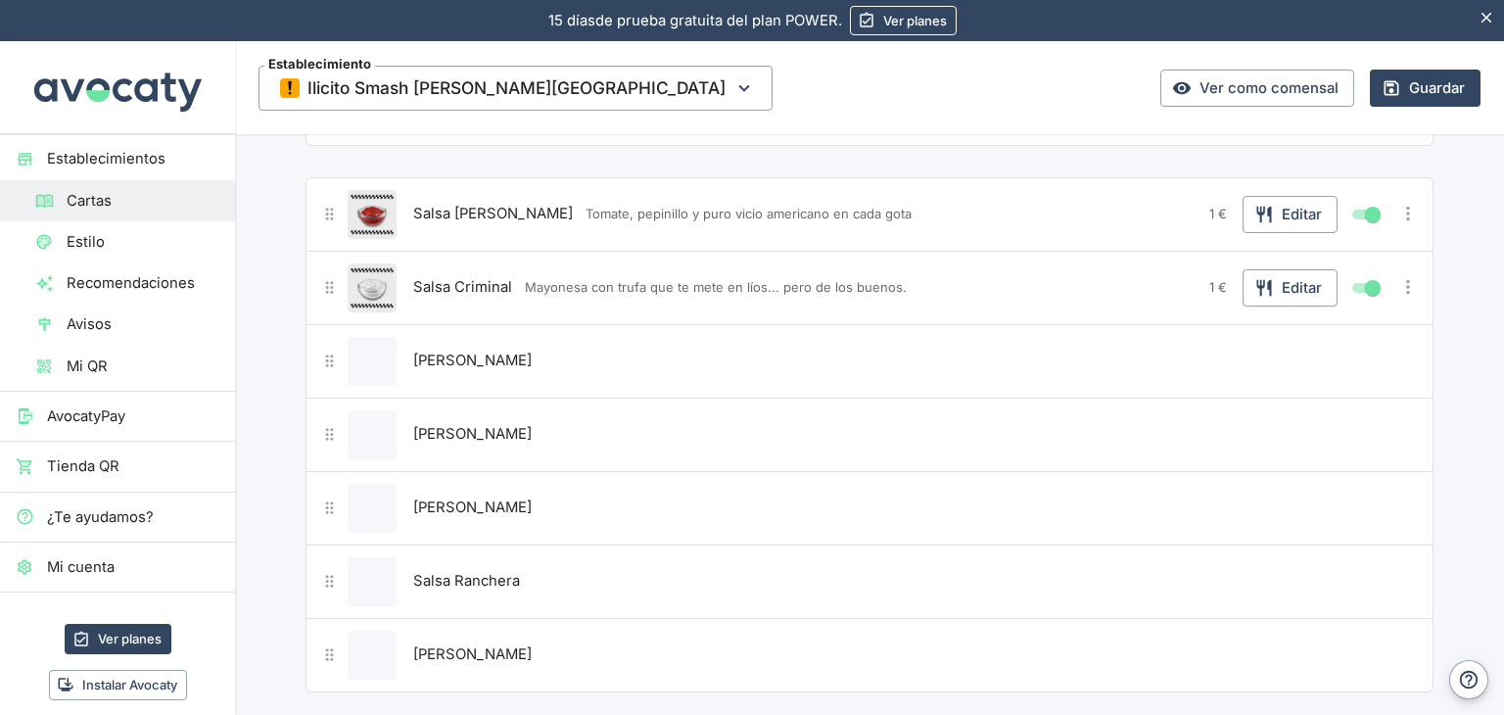
scroll to position [0, 0]
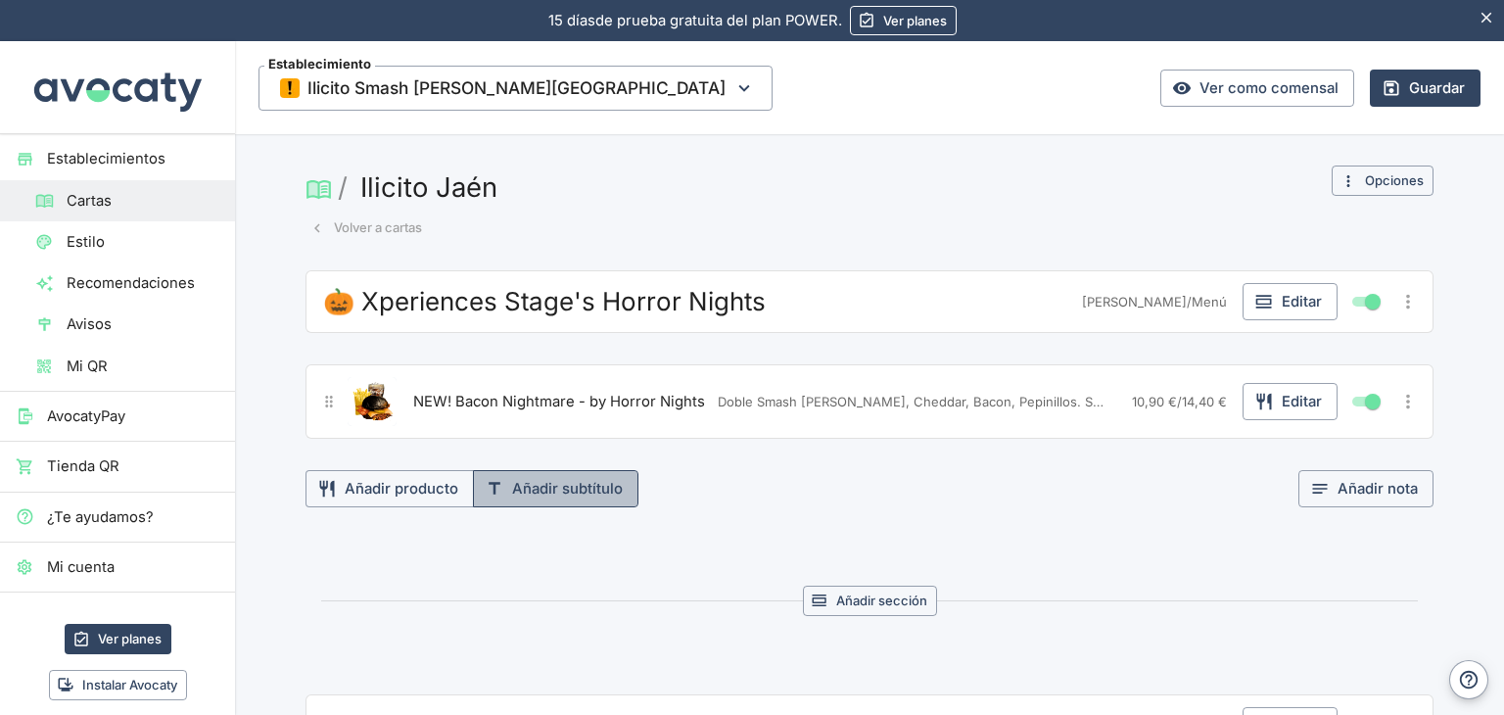
click at [543, 499] on button "Añadir subtítulo" at bounding box center [556, 488] width 166 height 37
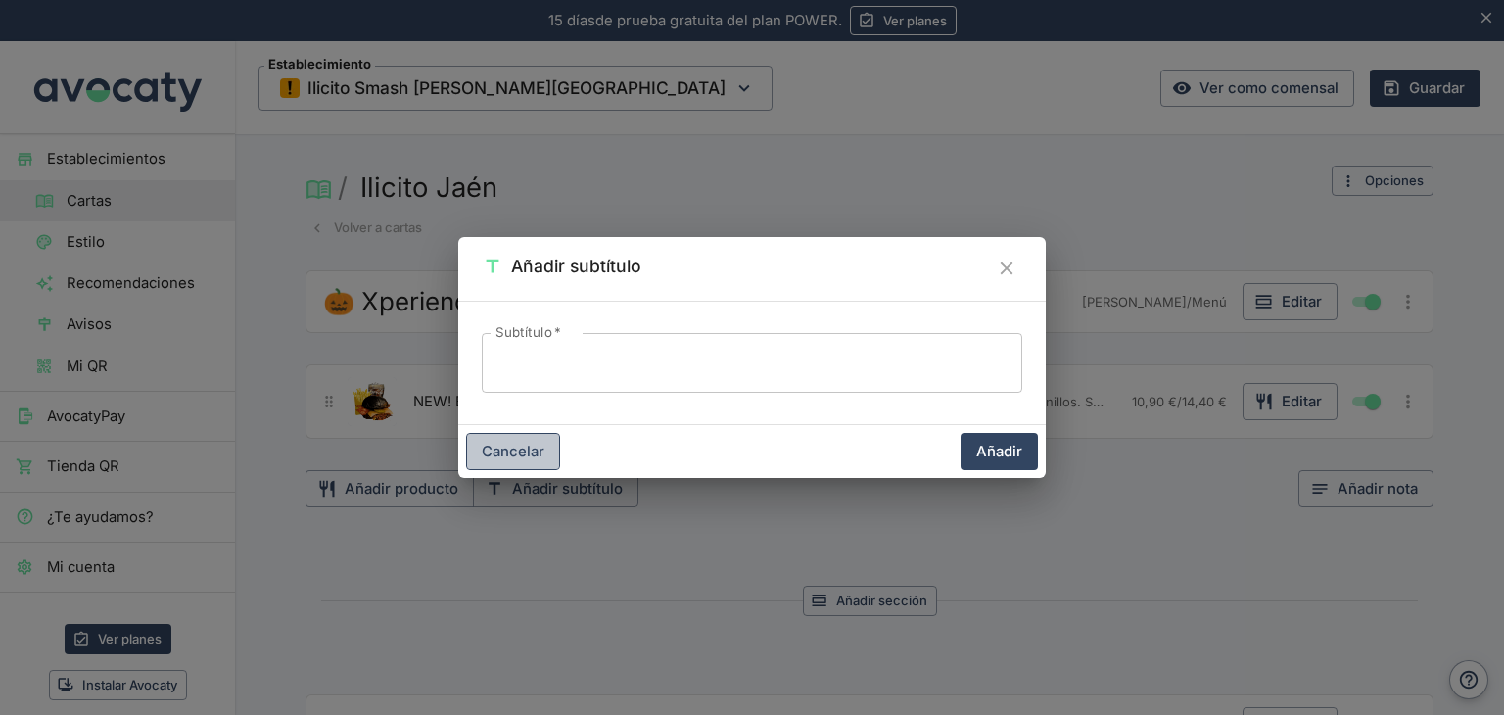
click at [527, 443] on button "Cancelar" at bounding box center [513, 451] width 94 height 37
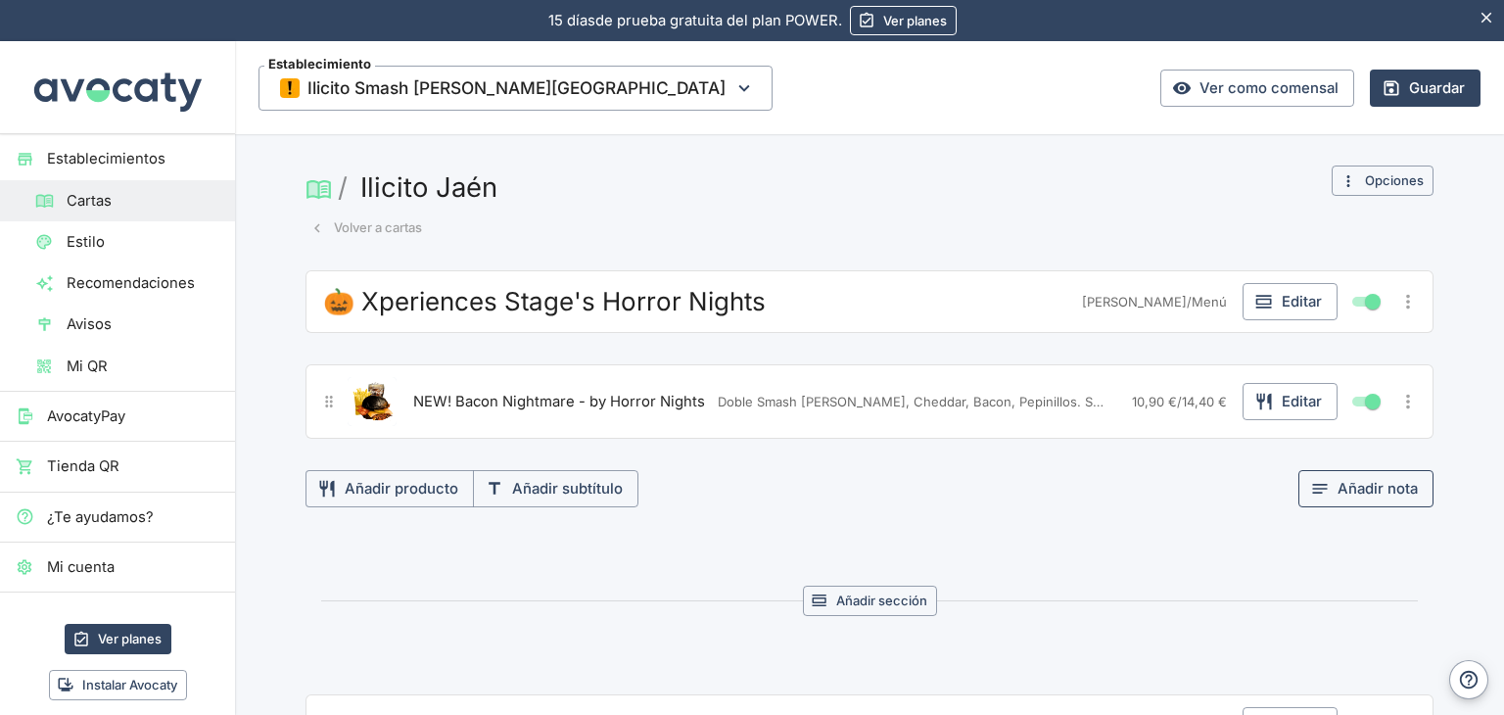
click at [1403, 491] on button "Añadir nota" at bounding box center [1366, 488] width 135 height 37
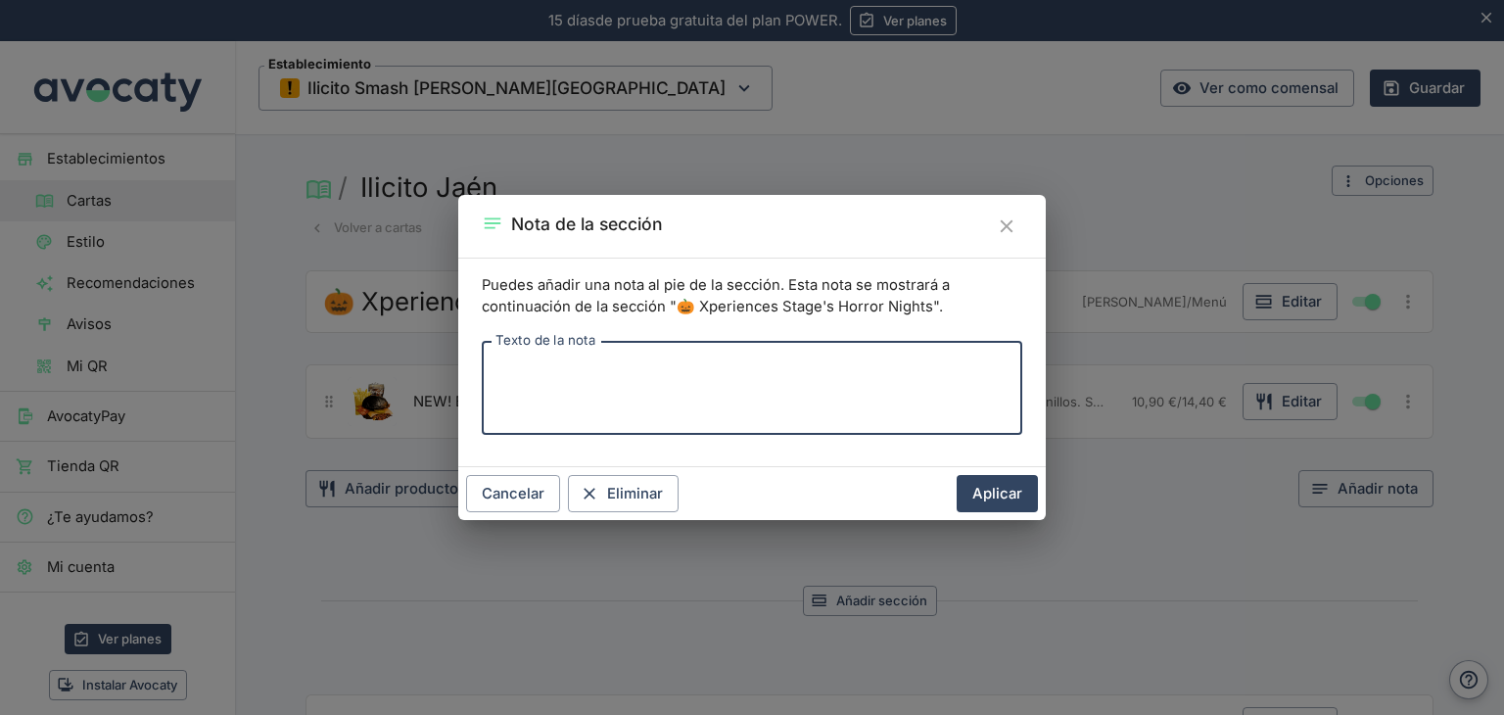
click at [1003, 228] on icon "Cerrar" at bounding box center [1007, 226] width 22 height 22
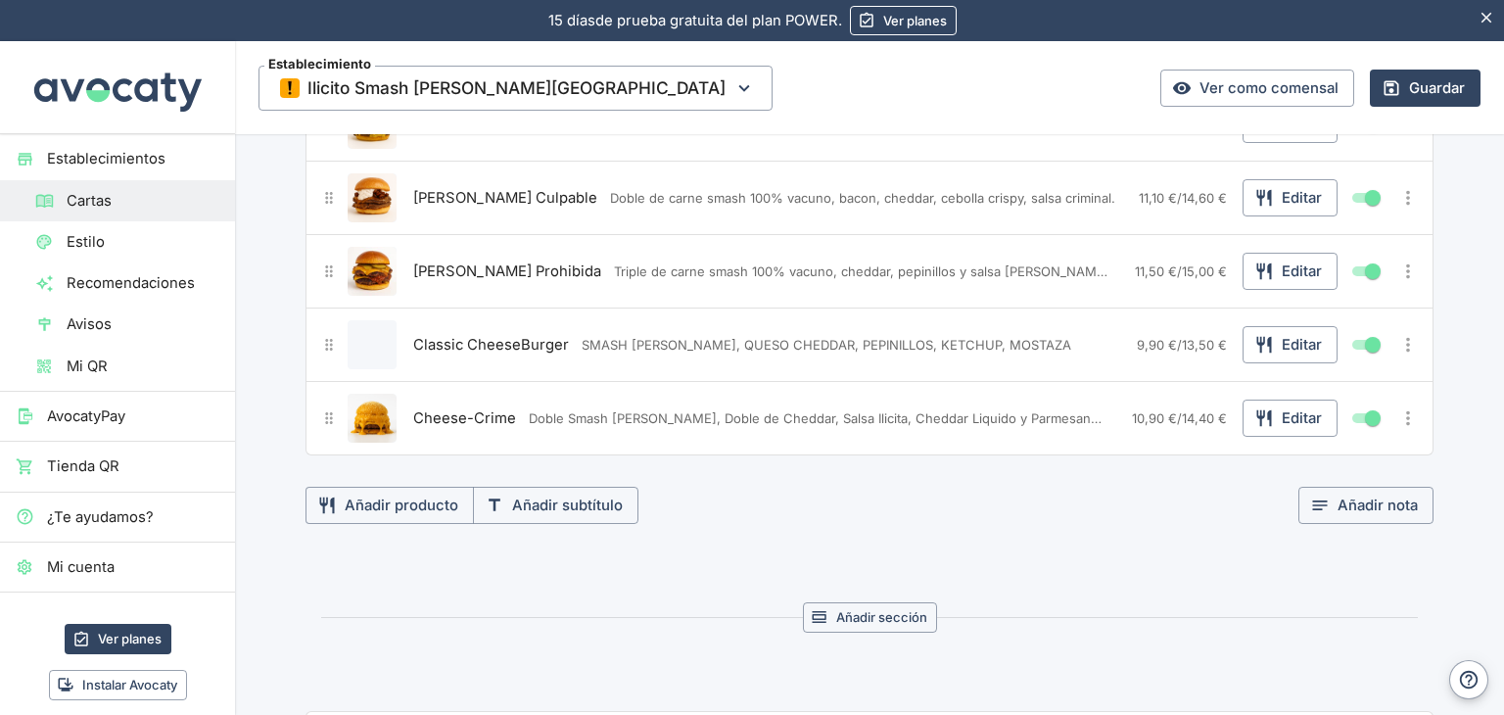
scroll to position [795, 0]
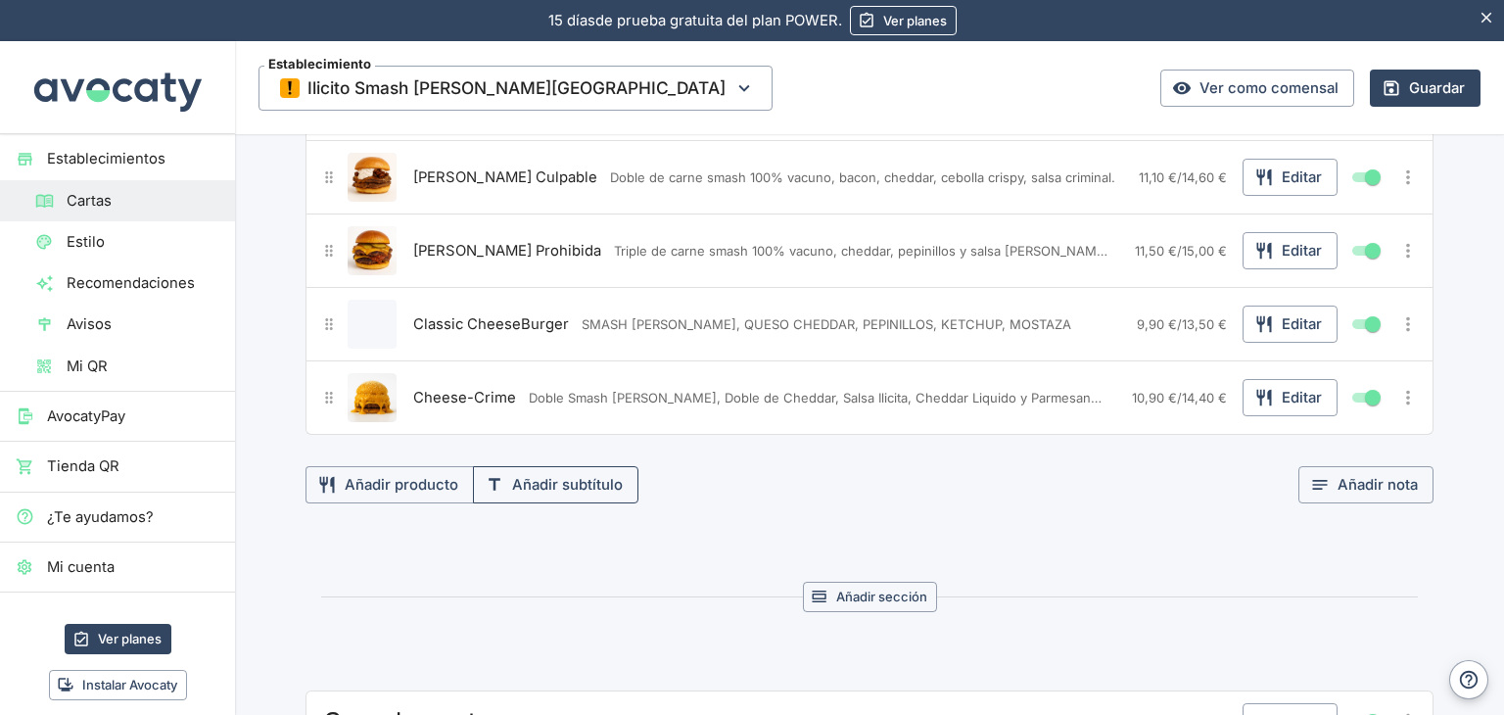
click at [537, 483] on button "Añadir subtítulo" at bounding box center [556, 484] width 166 height 37
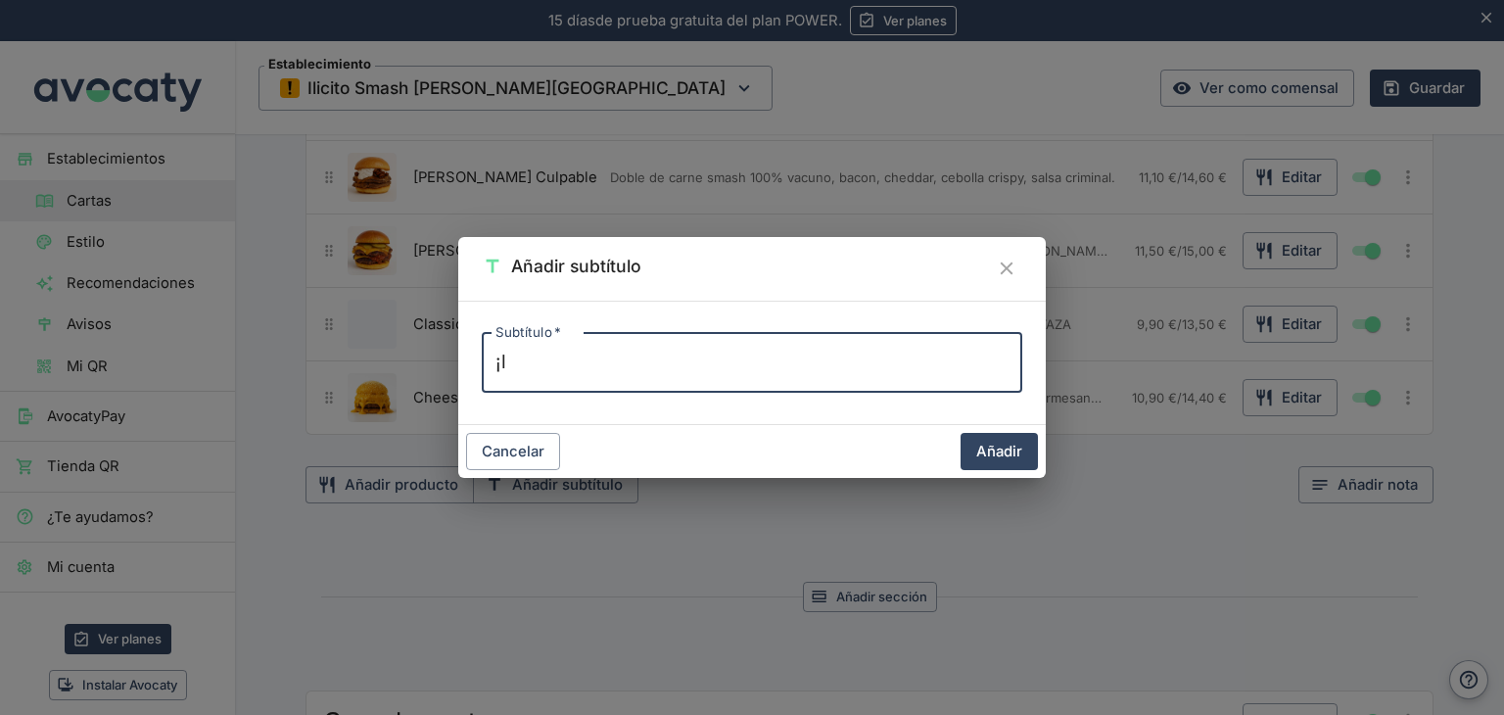
type textarea "¡"
type textarea "Nuestros Menús incluyen Bebida y Patatas Crunch"
click at [992, 453] on button "Añadir" at bounding box center [999, 451] width 77 height 37
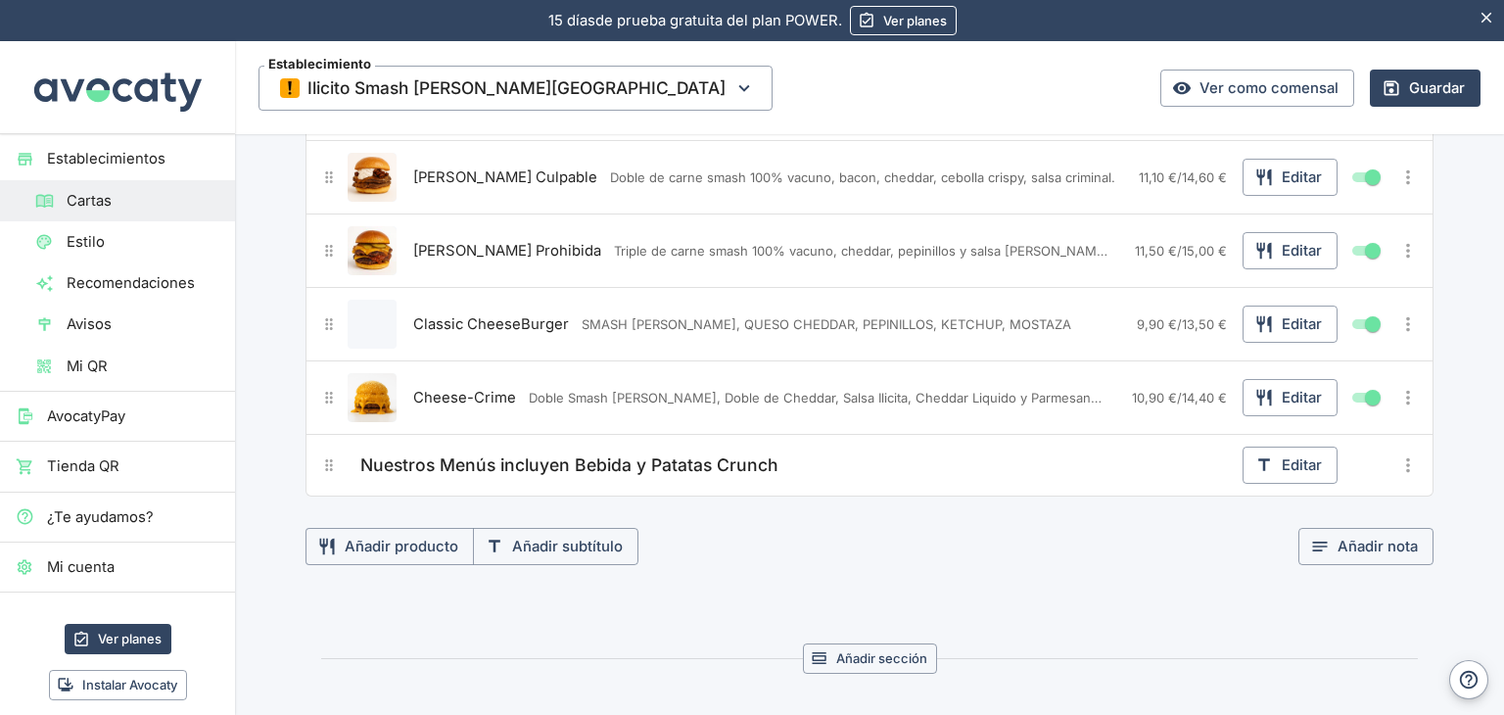
drag, startPoint x: 316, startPoint y: 471, endPoint x: 330, endPoint y: 454, distance: 21.6
click at [330, 454] on button "Mover título" at bounding box center [329, 466] width 28 height 28
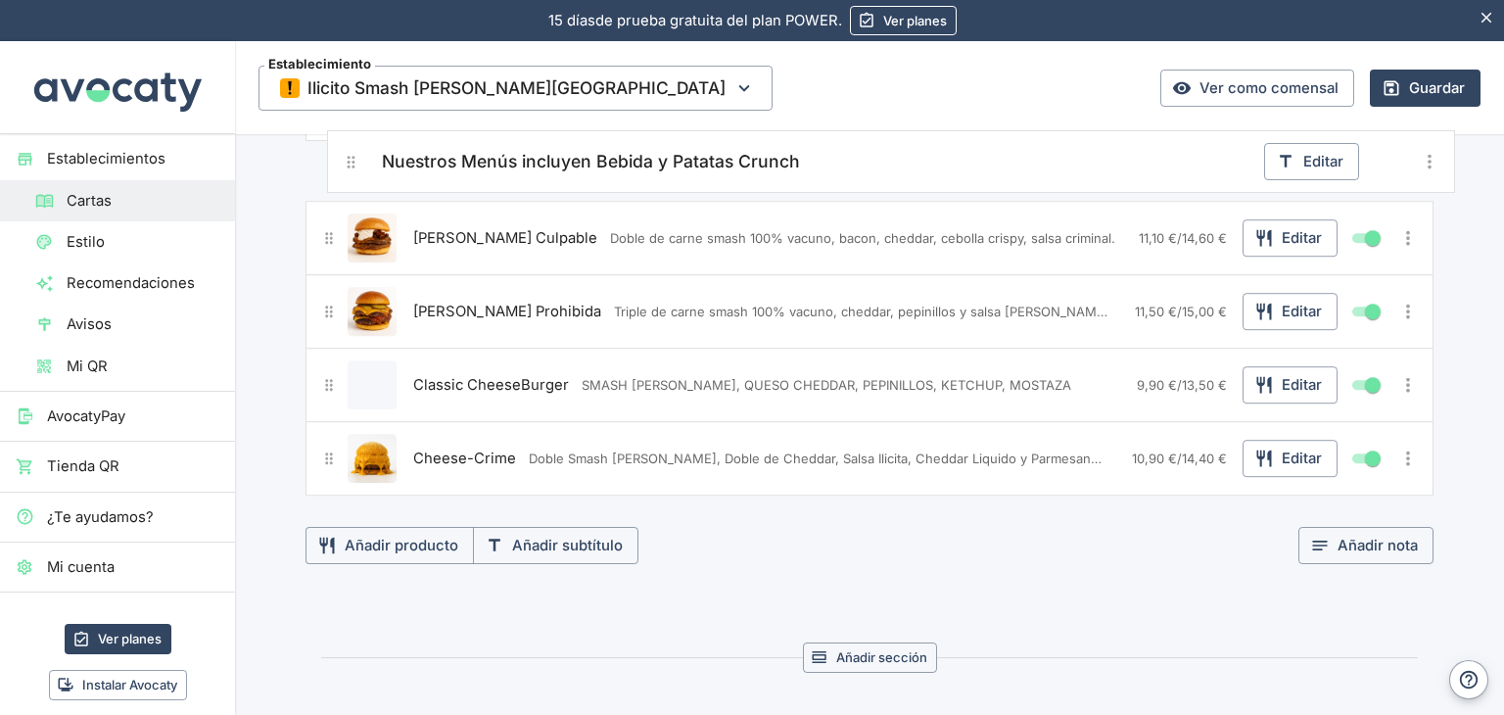
drag, startPoint x: 327, startPoint y: 456, endPoint x: 360, endPoint y: 125, distance: 332.7
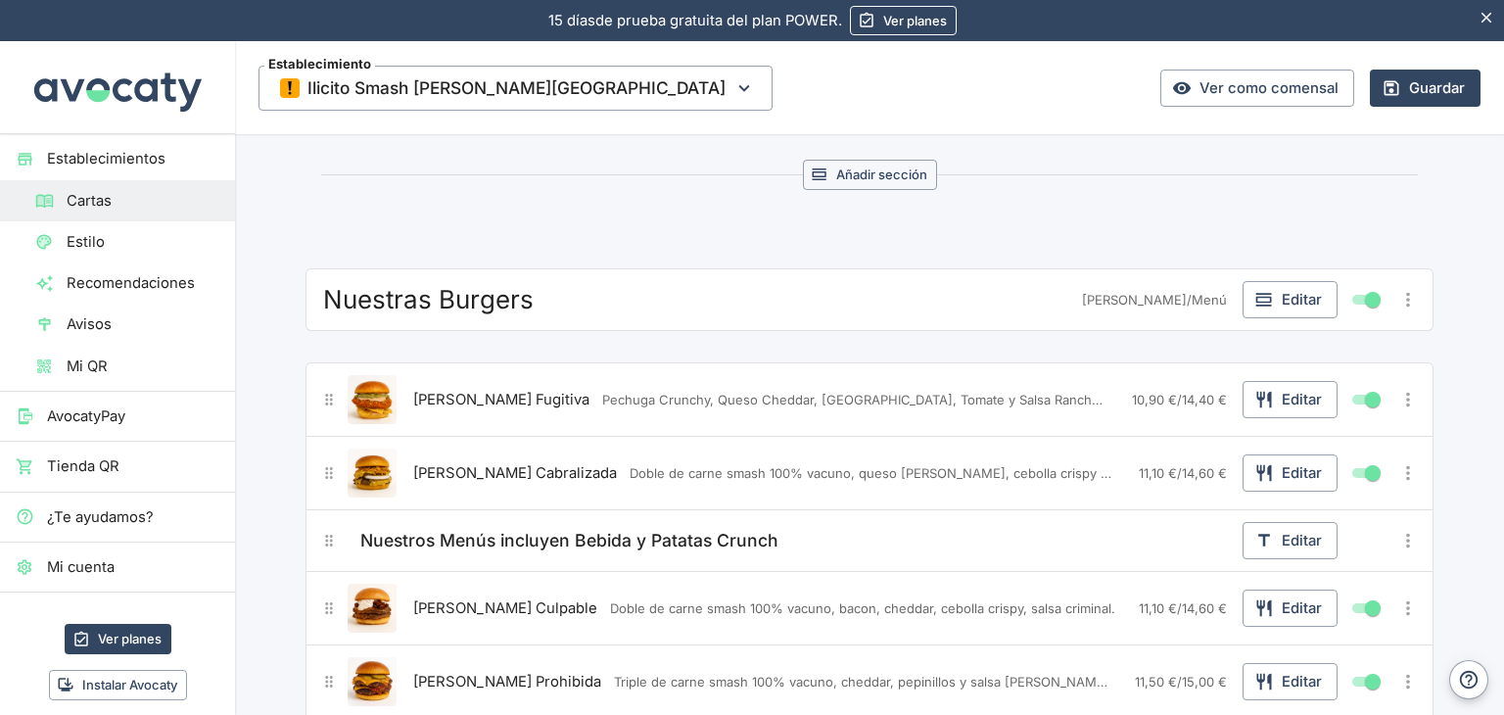
scroll to position [420, 0]
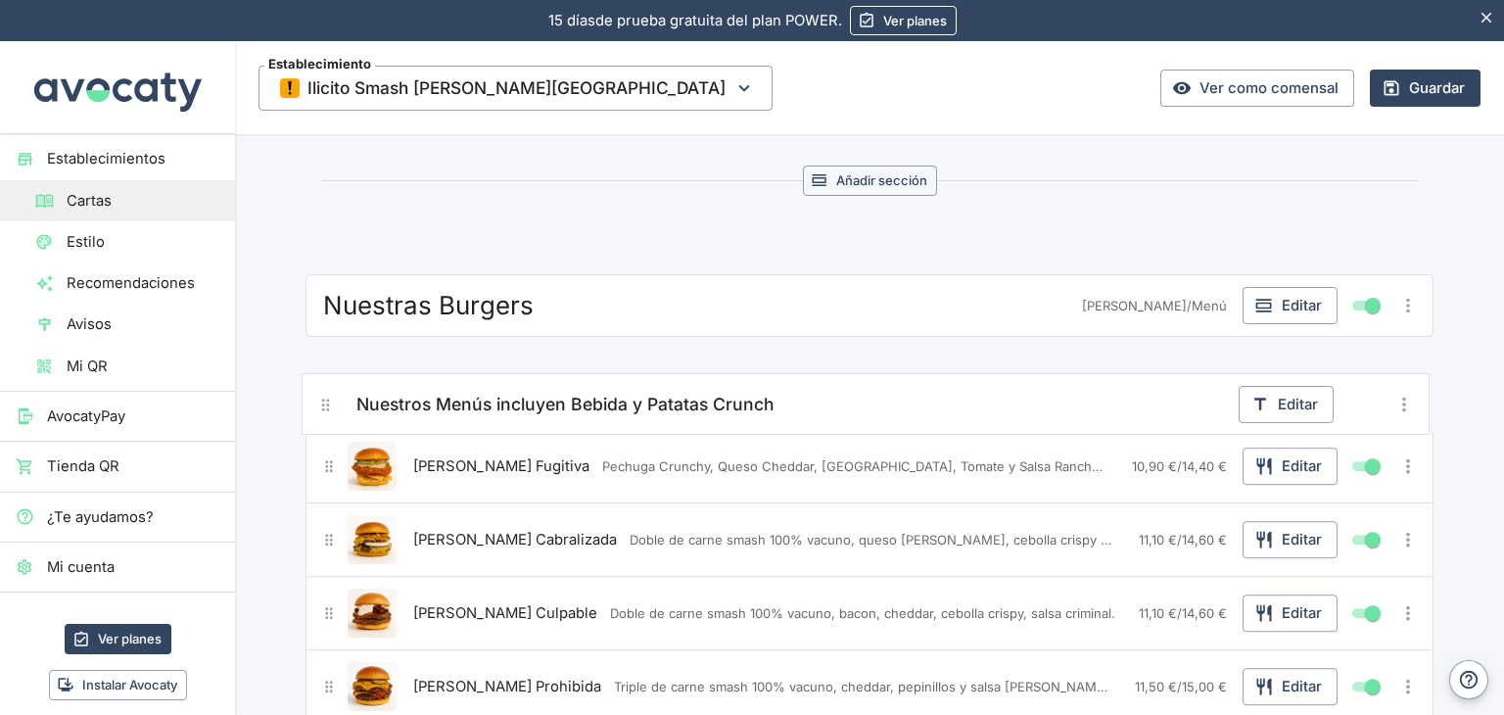
drag, startPoint x: 329, startPoint y: 542, endPoint x: 333, endPoint y: 393, distance: 148.9
click at [333, 393] on div "[PERSON_NAME] Fugitiva Pechuga Crunchy, Queso Cheddar, [GEOGRAPHIC_DATA], Tomat…" at bounding box center [870, 619] width 1128 height 502
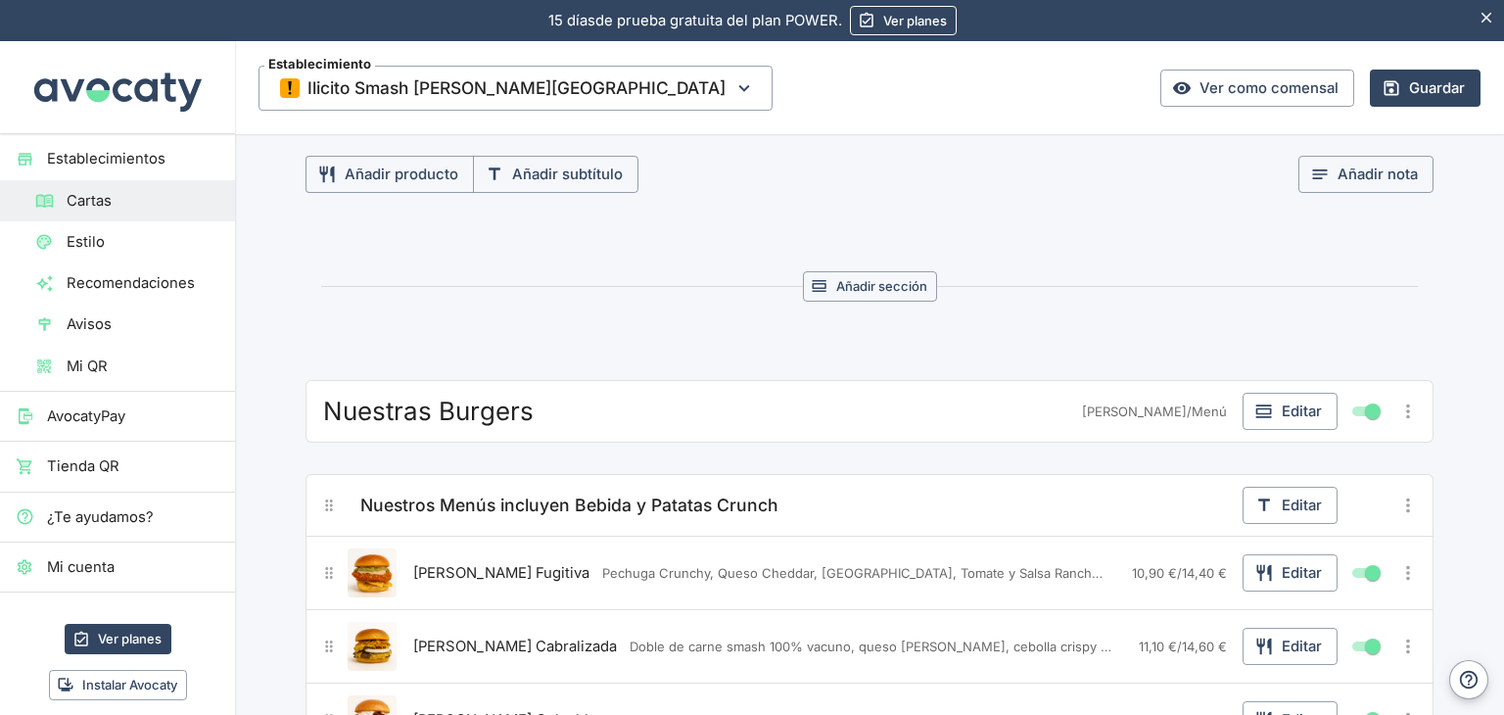
scroll to position [293, 0]
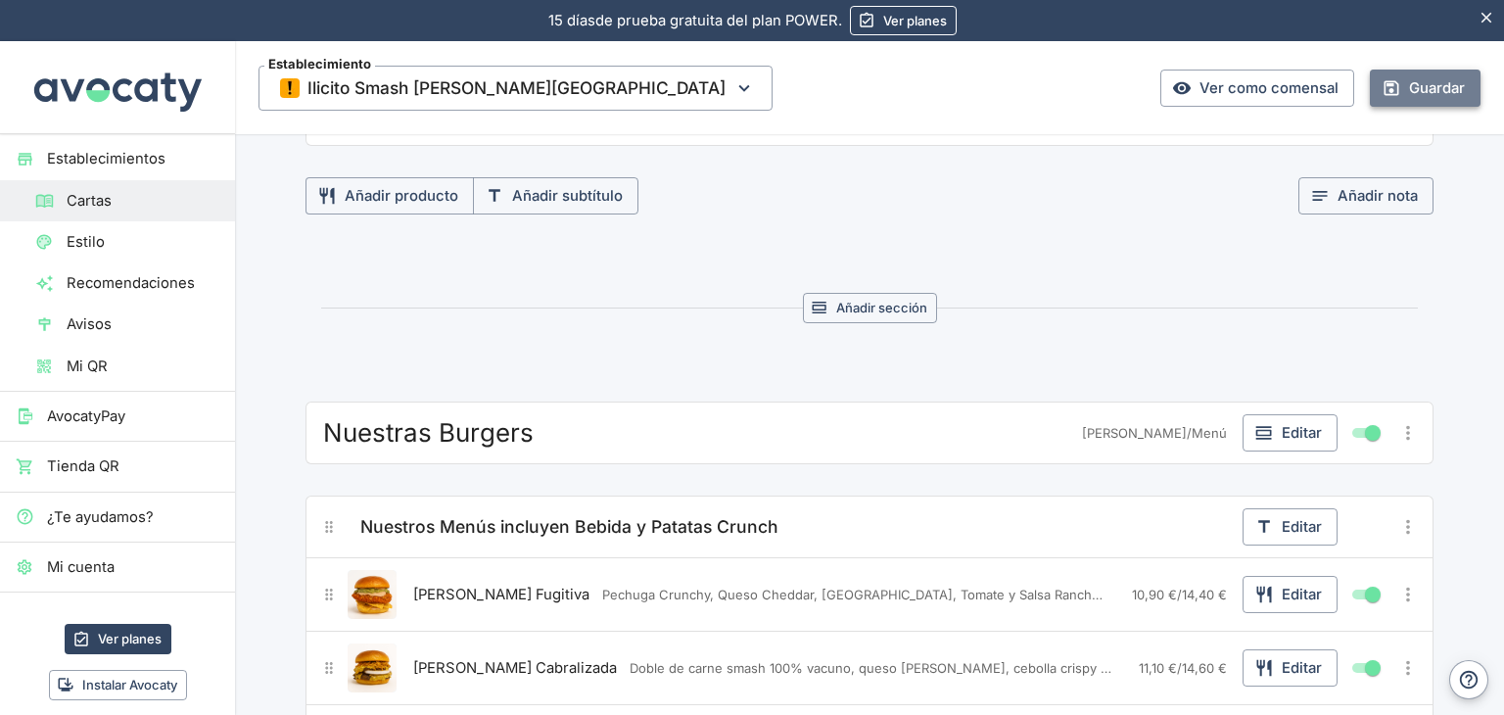
click at [1416, 89] on button "Guardar" at bounding box center [1425, 88] width 111 height 37
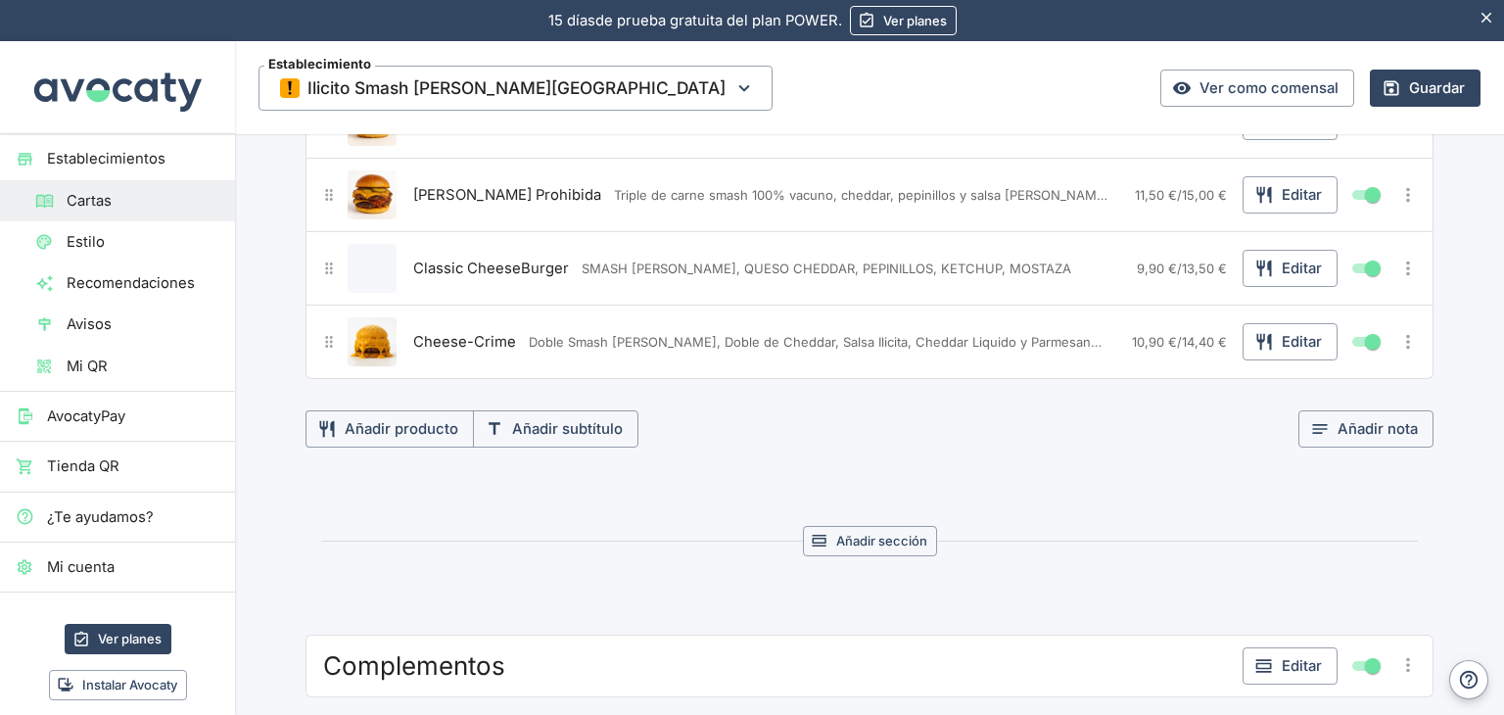
scroll to position [1018, 0]
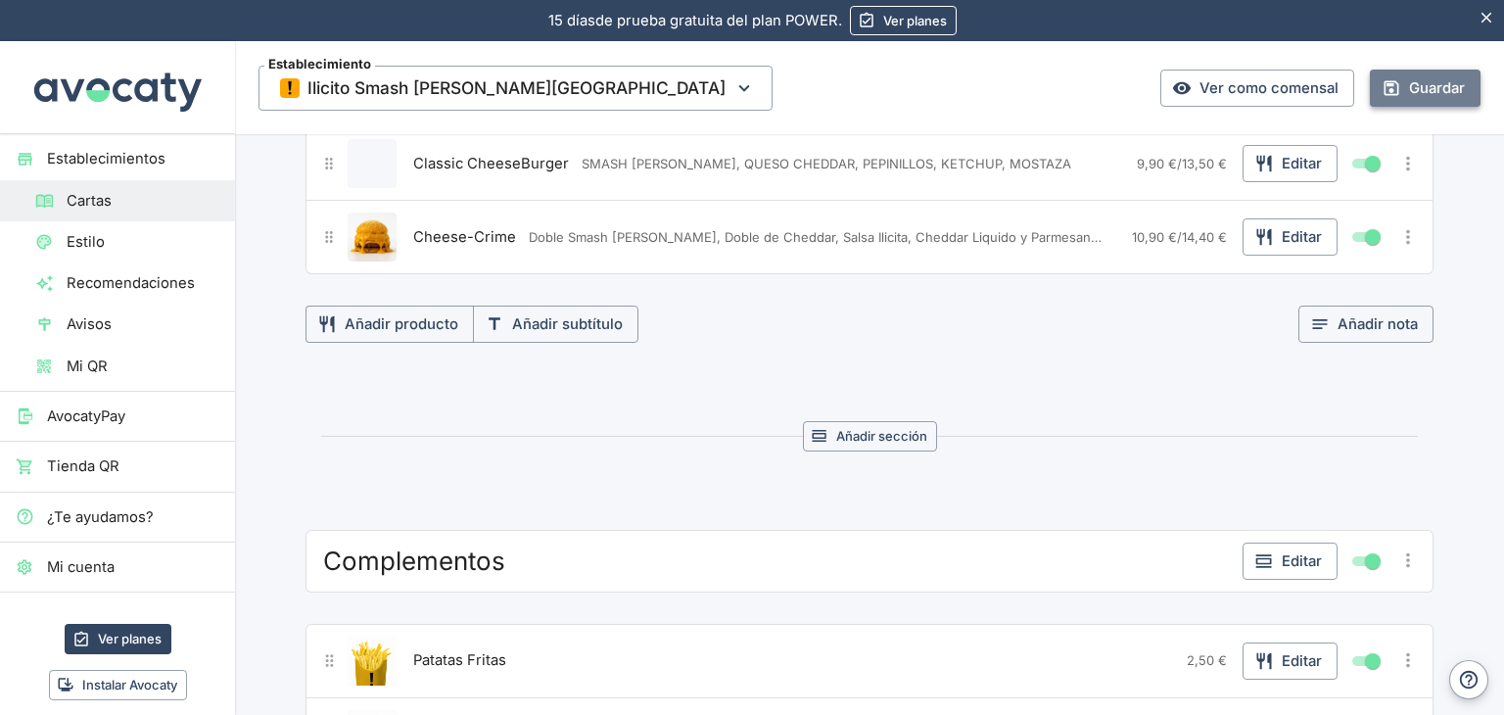
click at [1426, 79] on button "Guardar" at bounding box center [1425, 88] width 111 height 37
